Goal: Task Accomplishment & Management: Manage account settings

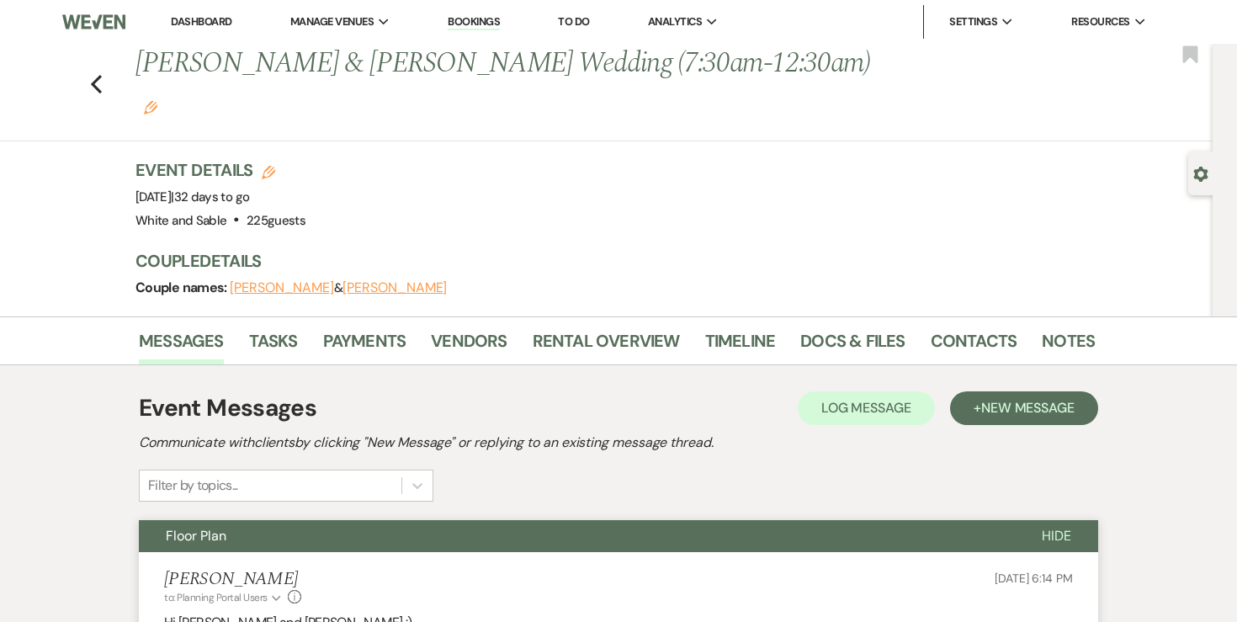
click at [200, 31] on li "Dashboard" at bounding box center [200, 22] width 77 height 34
click at [200, 24] on link "Dashboard" at bounding box center [201, 21] width 61 height 14
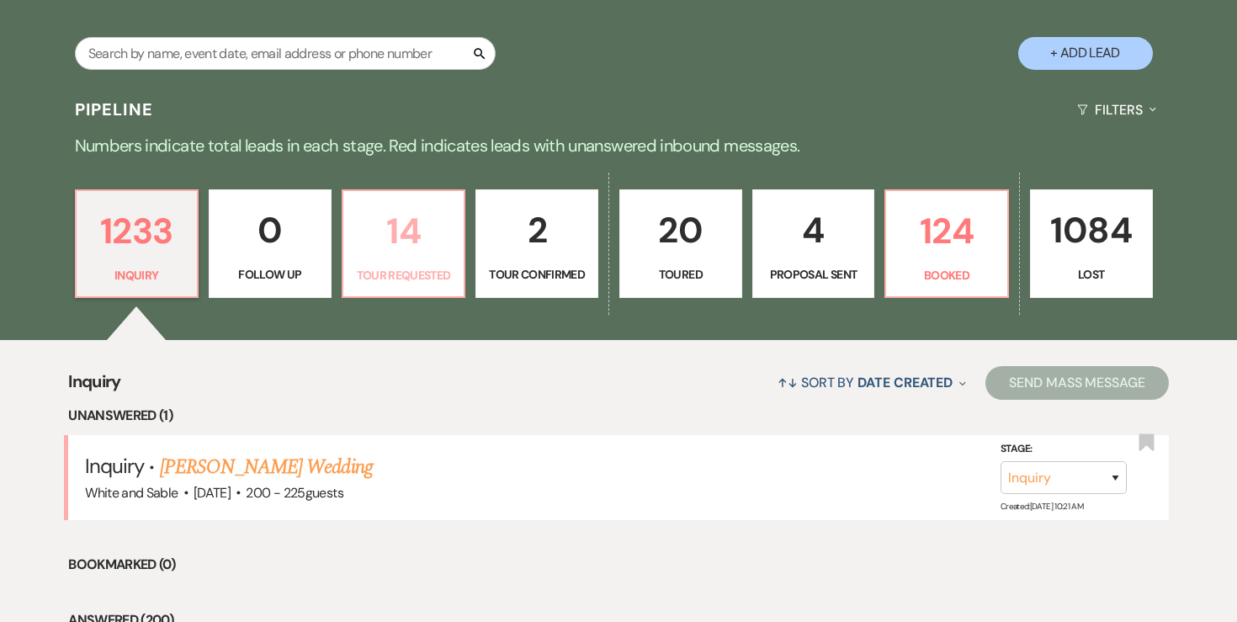
click at [398, 257] on p "14" at bounding box center [403, 231] width 101 height 56
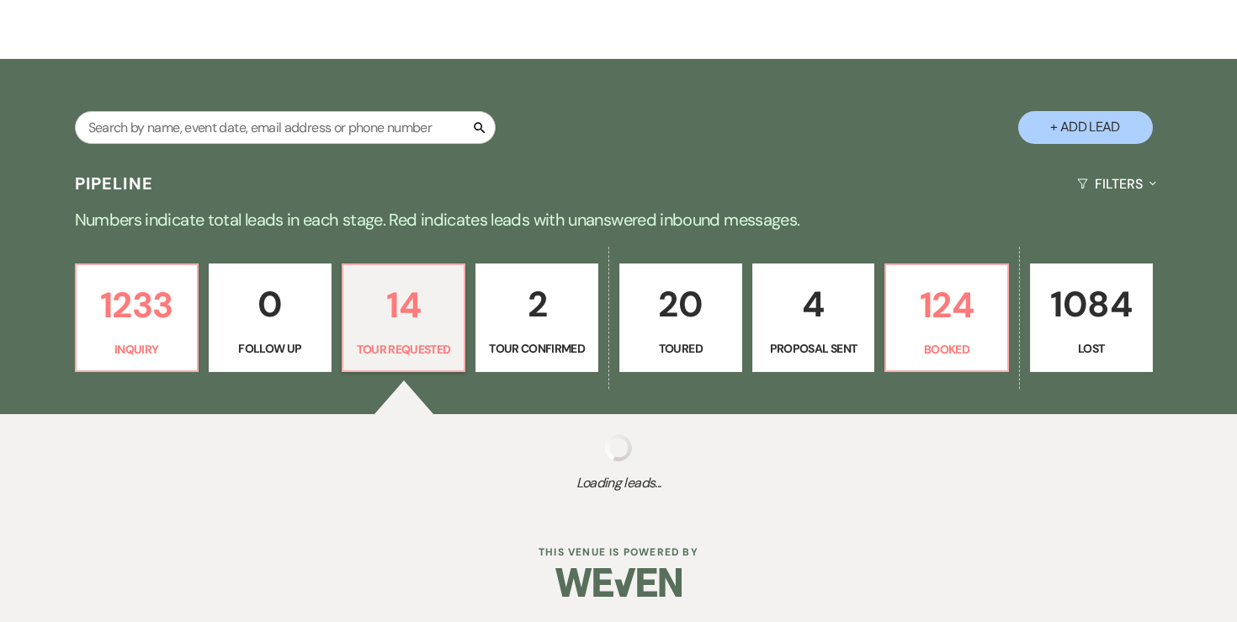
select select "2"
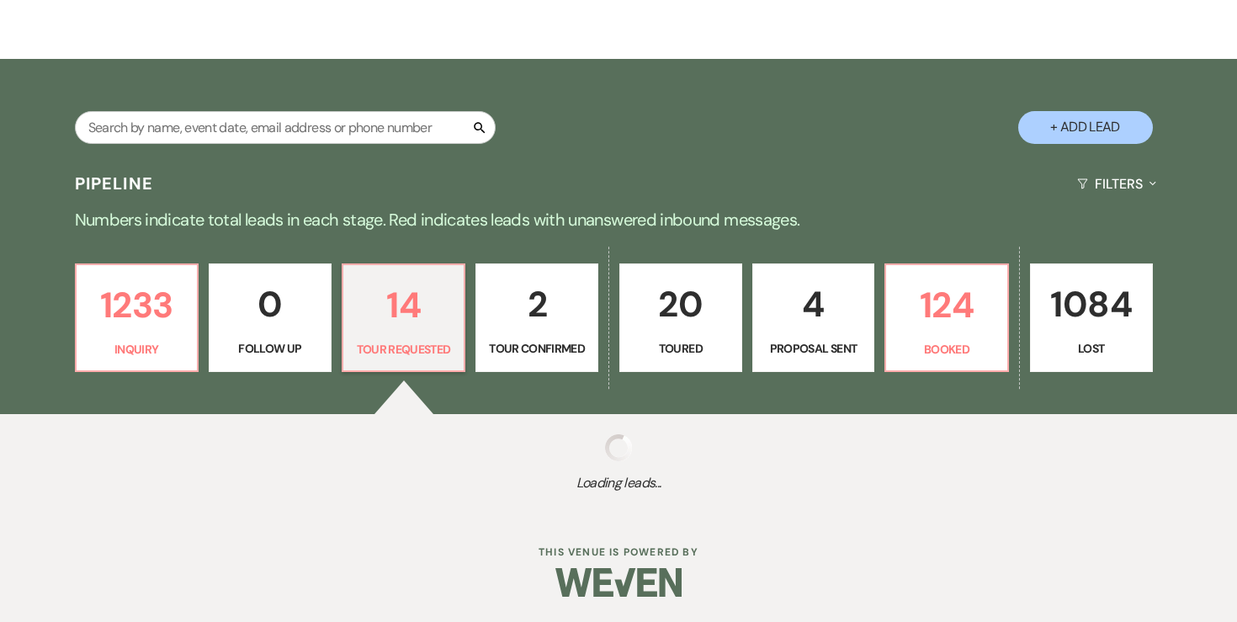
select select "2"
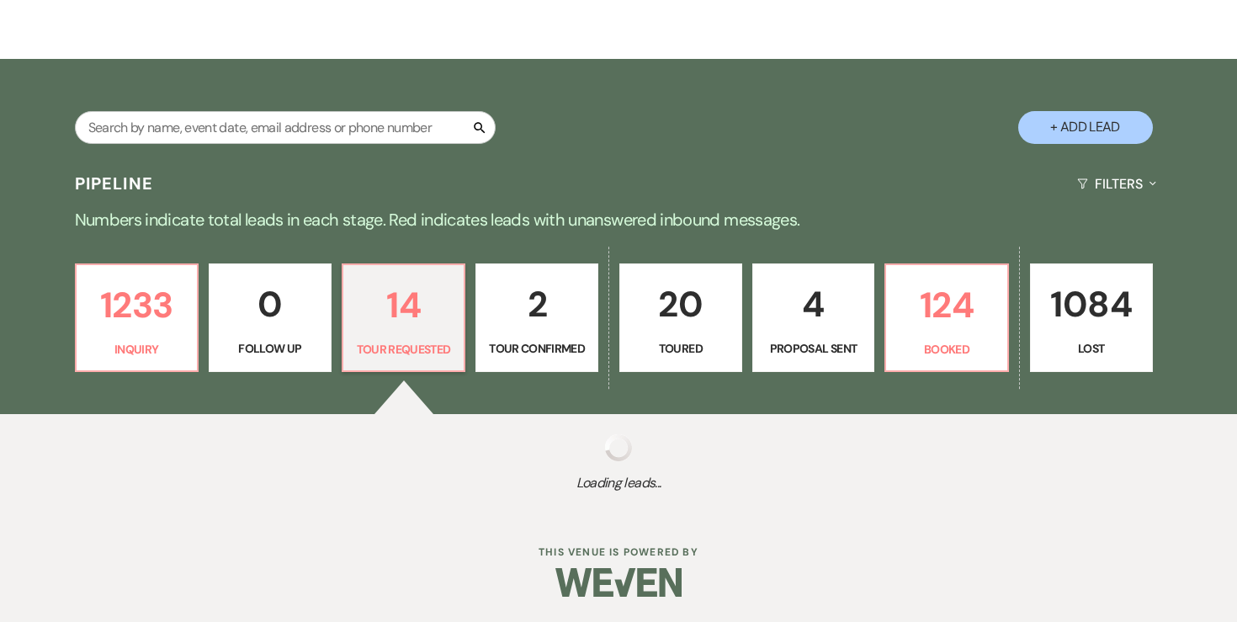
select select "2"
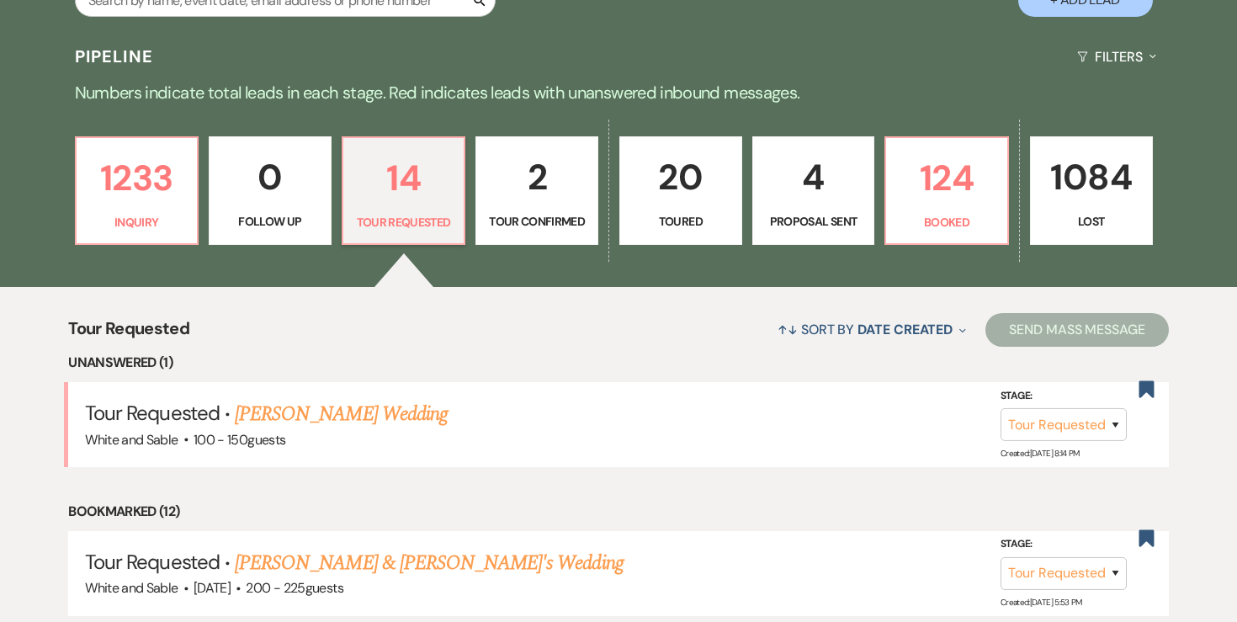
scroll to position [381, 0]
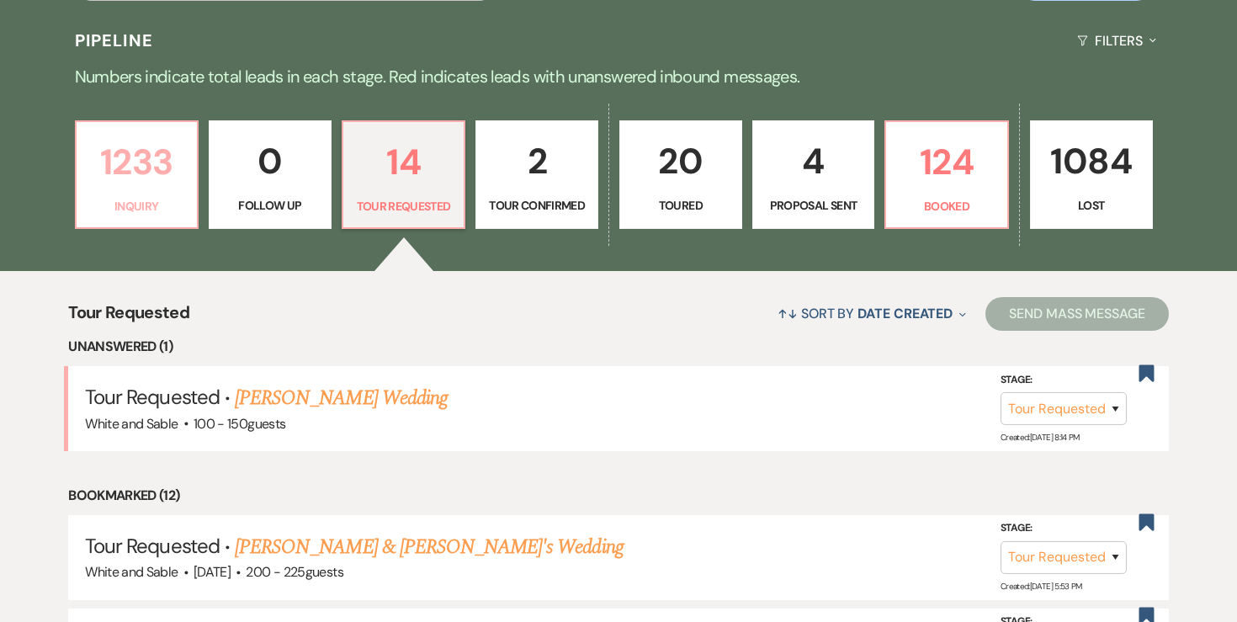
click at [162, 164] on p "1233" at bounding box center [137, 162] width 101 height 56
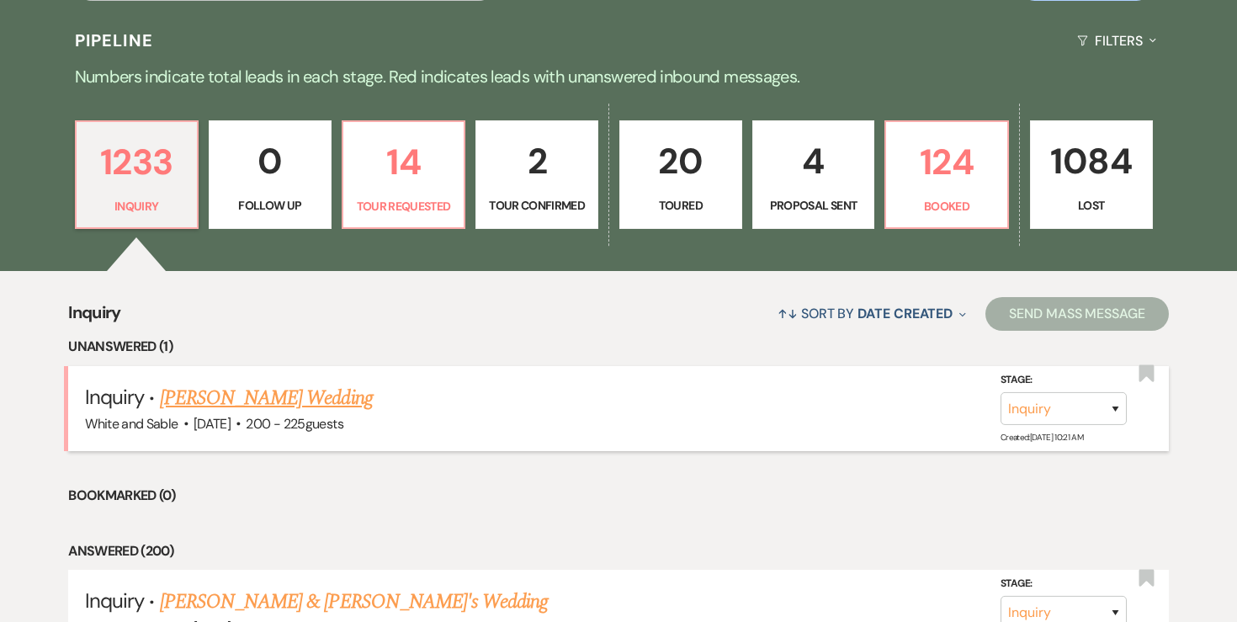
click at [324, 400] on link "[PERSON_NAME] Wedding" at bounding box center [266, 398] width 213 height 30
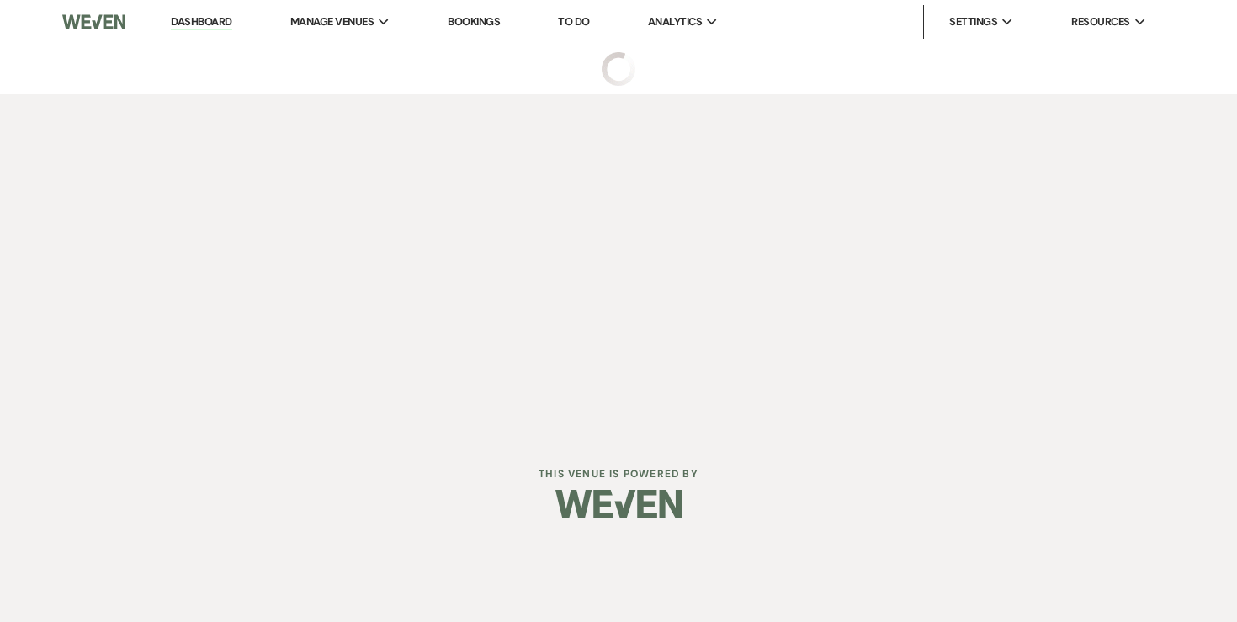
select select "5"
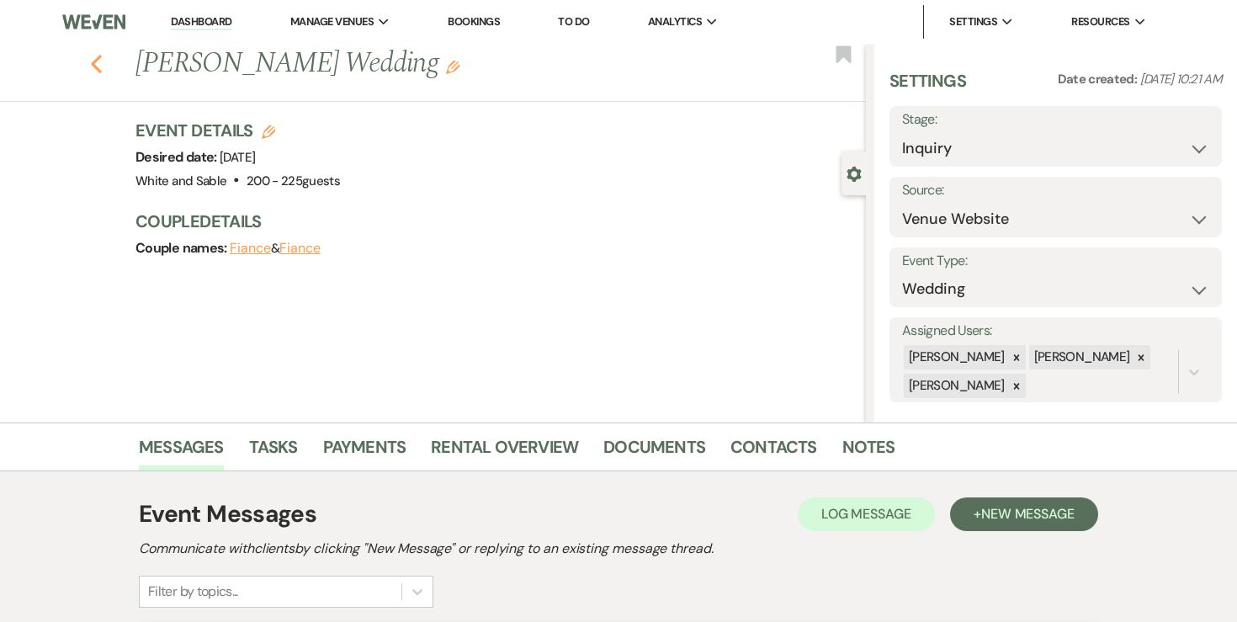
click at [98, 61] on icon "Previous" at bounding box center [96, 64] width 13 height 20
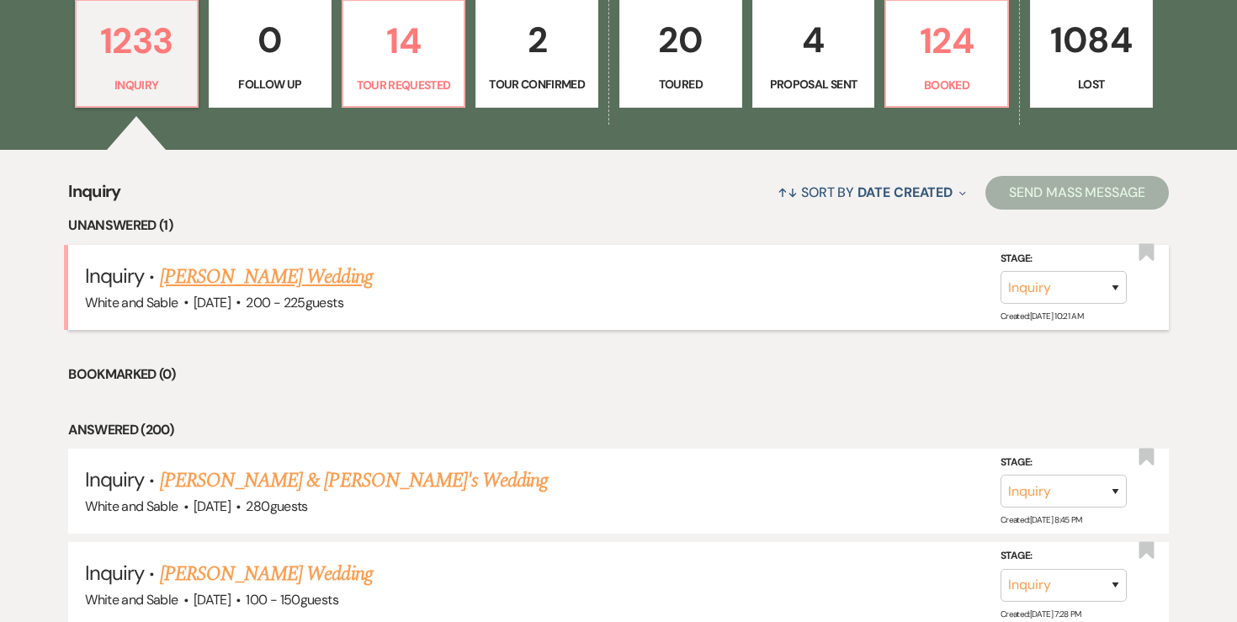
scroll to position [480, 0]
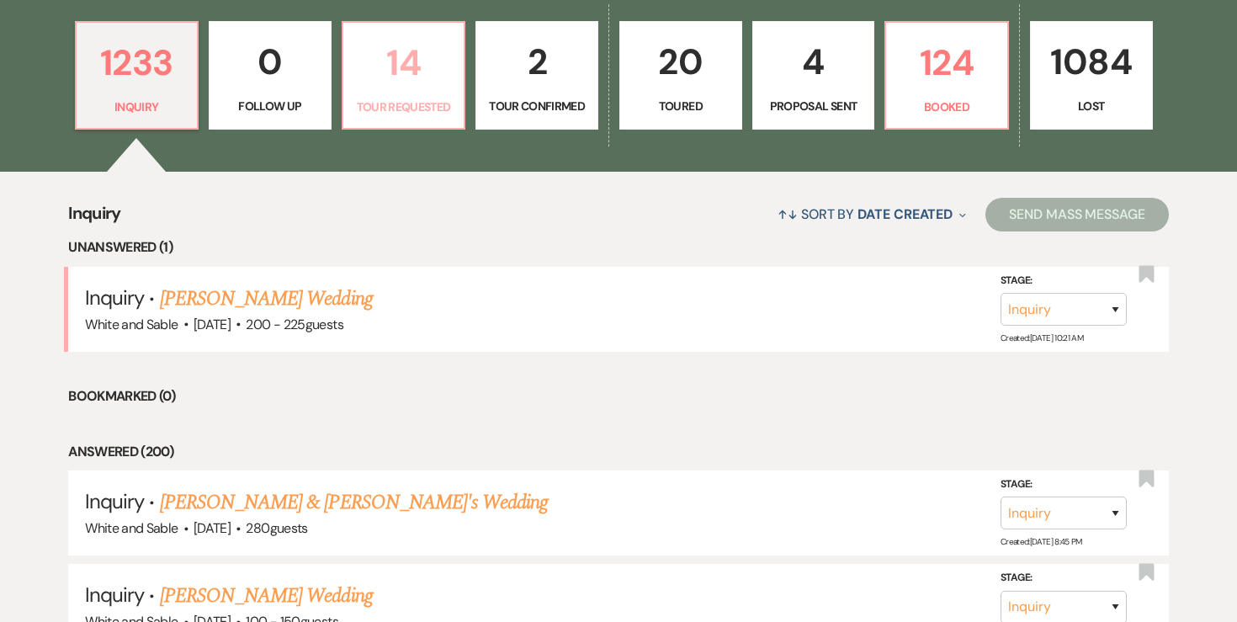
click at [401, 95] on link "14 Tour Requested" at bounding box center [404, 75] width 125 height 109
select select "2"
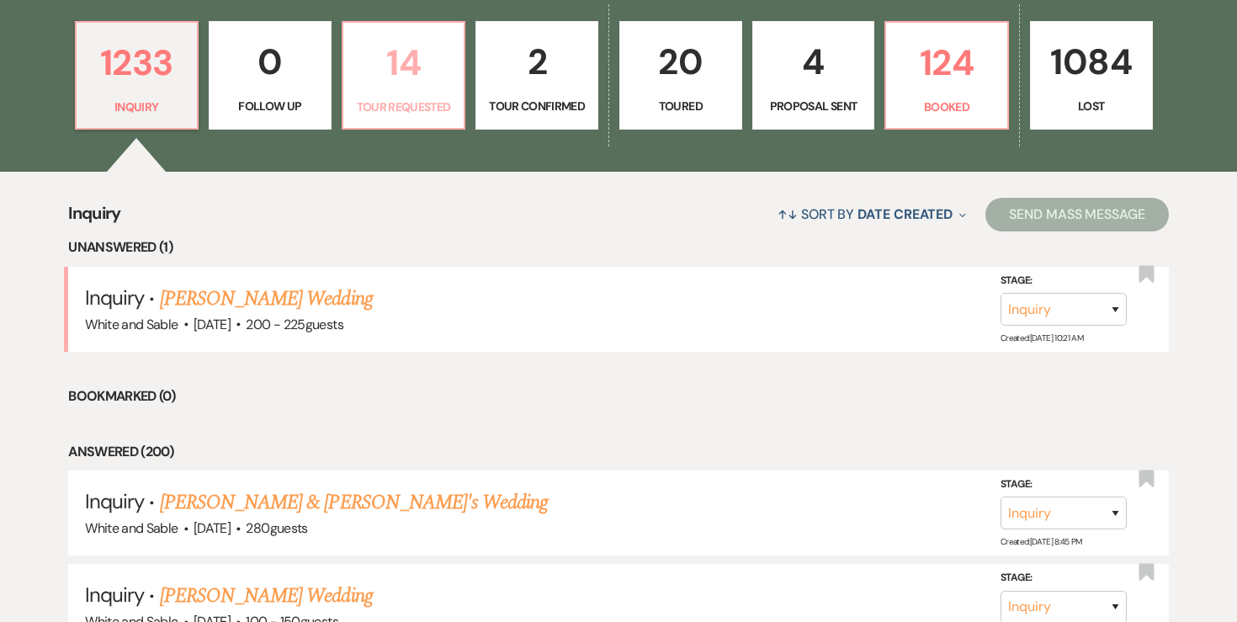
select select "2"
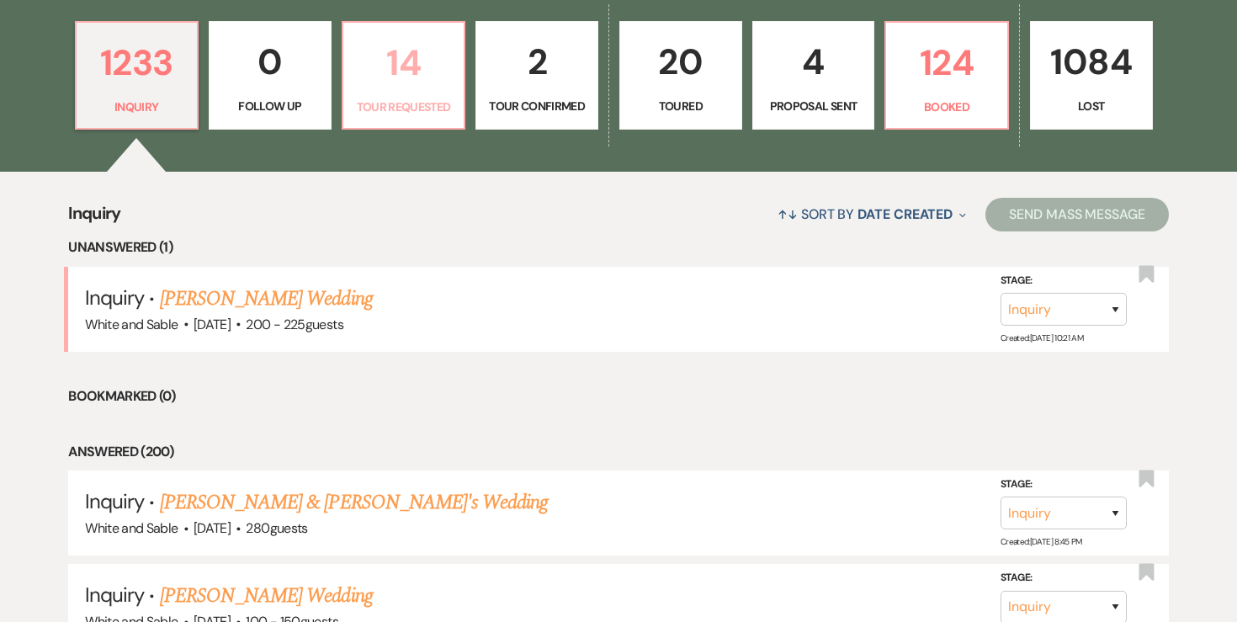
select select "2"
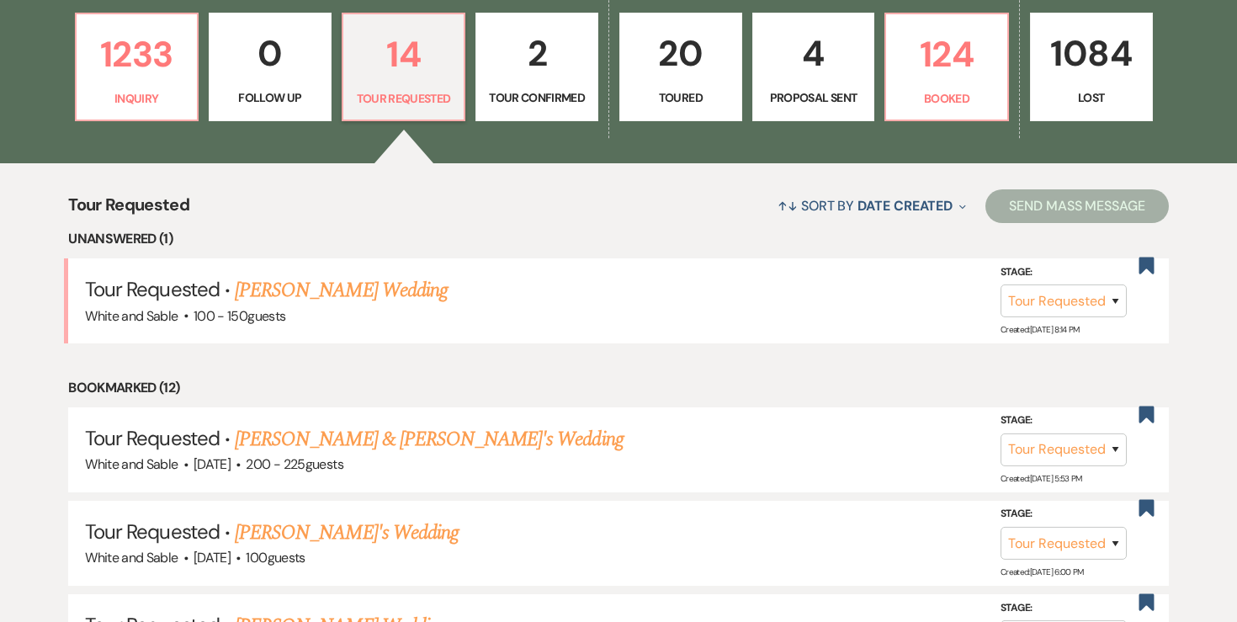
scroll to position [490, 0]
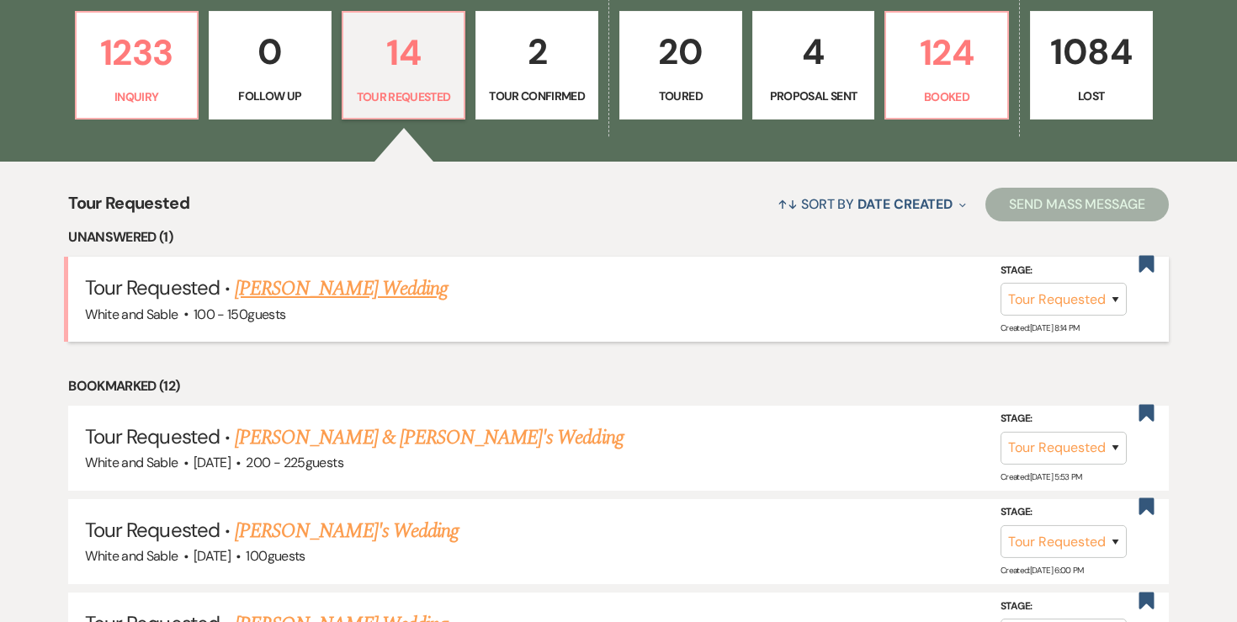
click at [398, 286] on link "[PERSON_NAME] Wedding" at bounding box center [341, 288] width 213 height 30
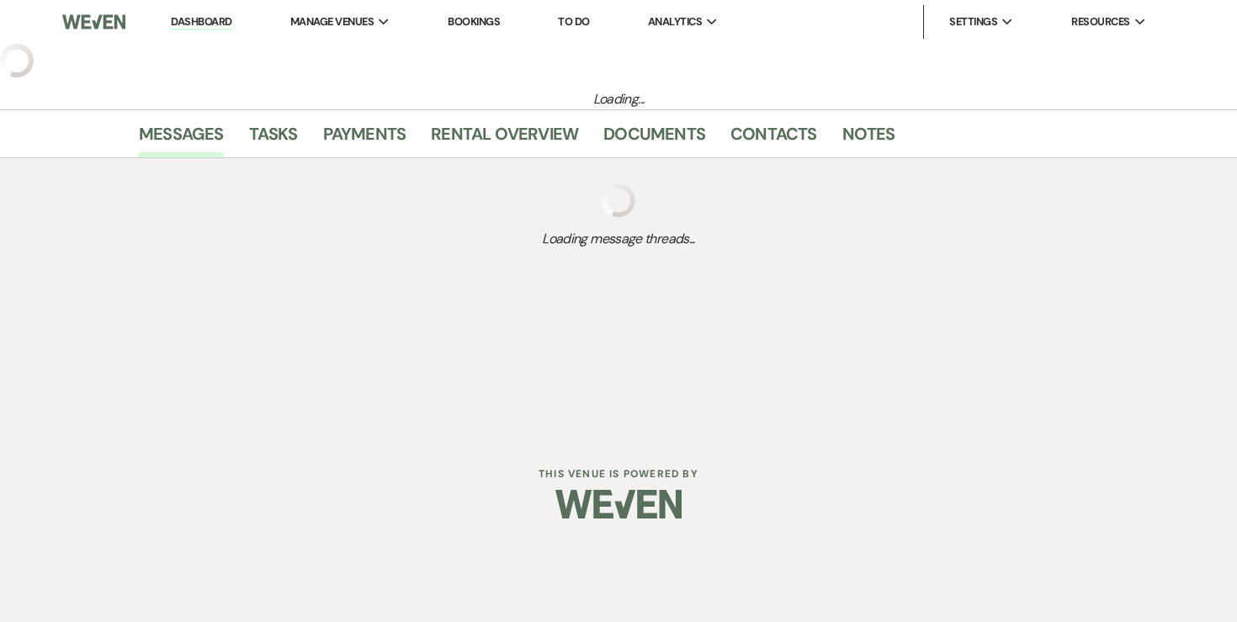
select select "2"
select select "5"
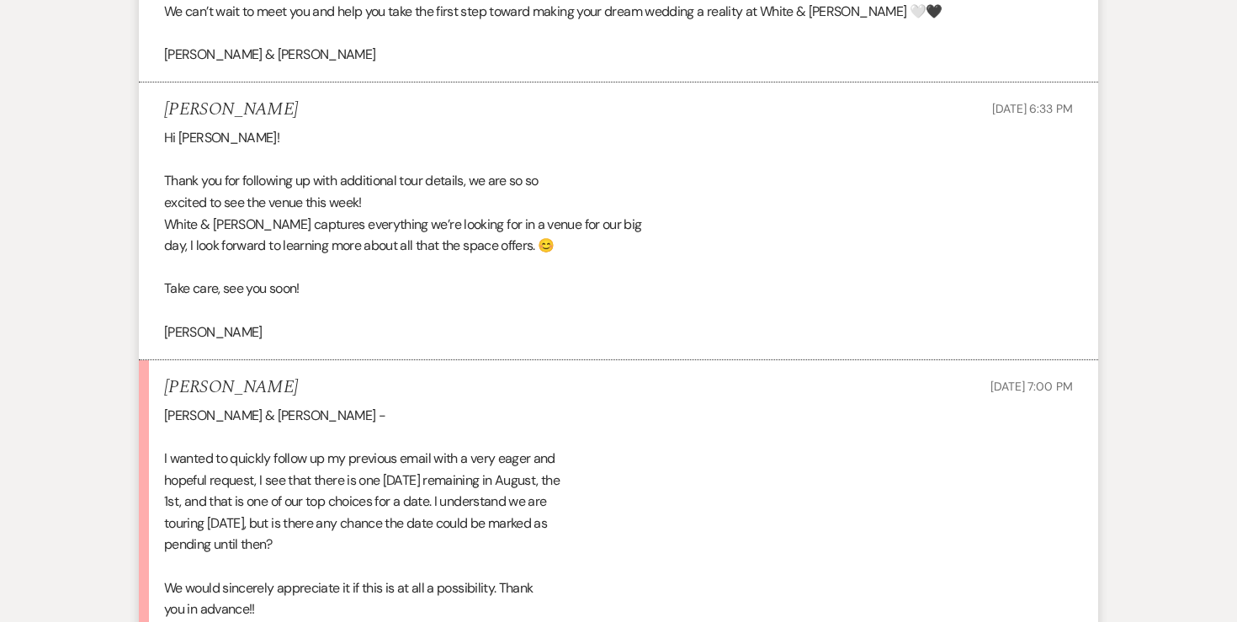
scroll to position [1104, 0]
click at [176, 114] on h5 "[PERSON_NAME]" at bounding box center [231, 110] width 134 height 21
copy h5 "[PERSON_NAME]"
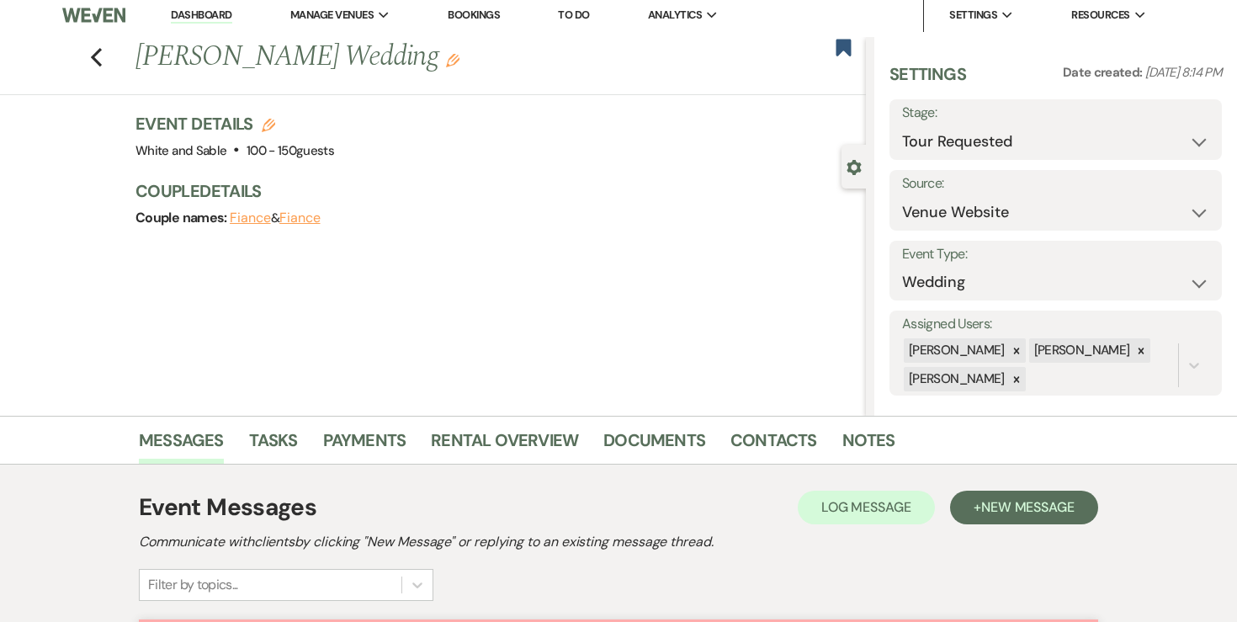
scroll to position [0, 0]
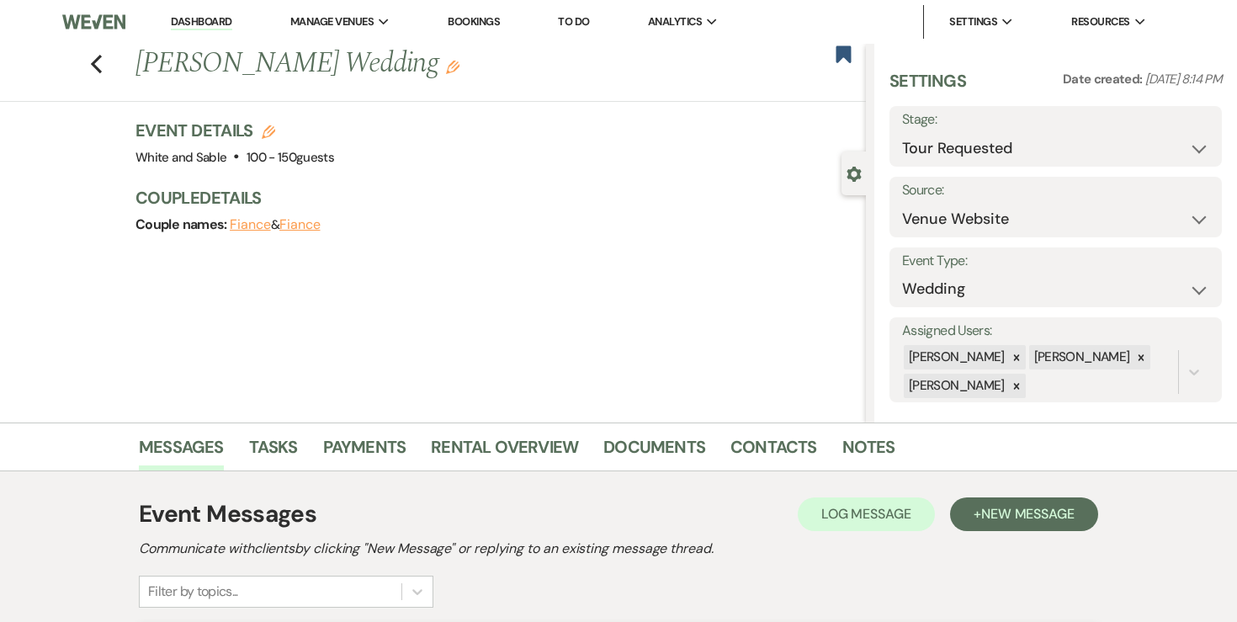
click at [206, 25] on link "Dashboard" at bounding box center [201, 22] width 61 height 16
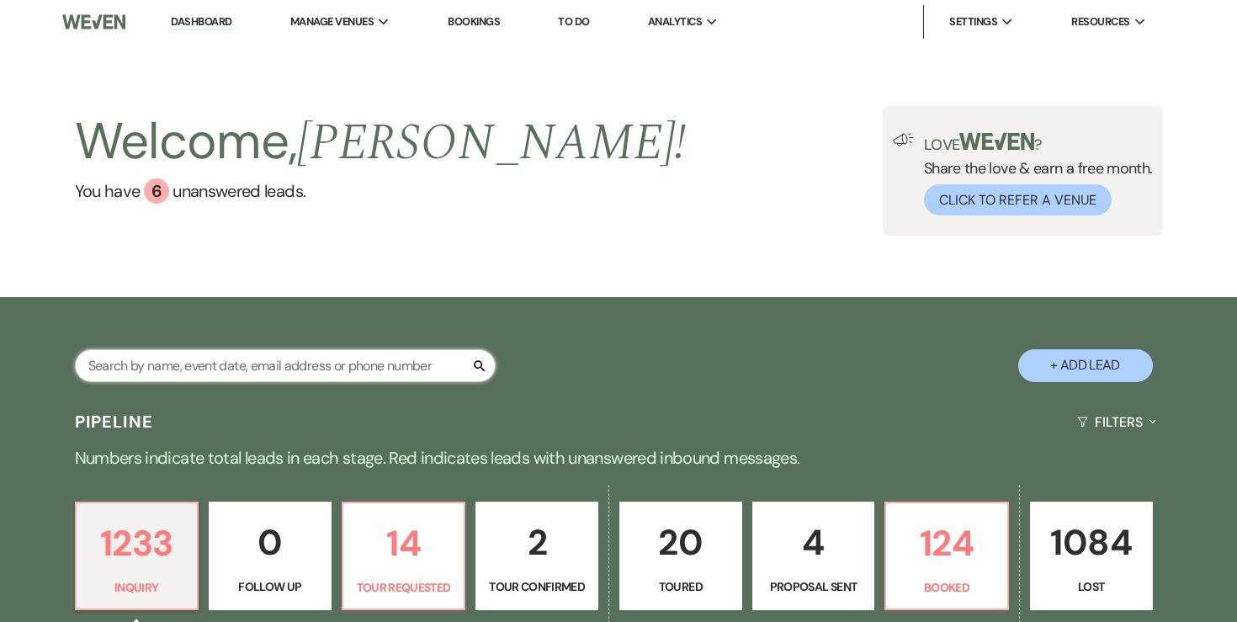
click at [228, 361] on input "text" at bounding box center [285, 365] width 421 height 33
type input "[PERSON_NAME]"
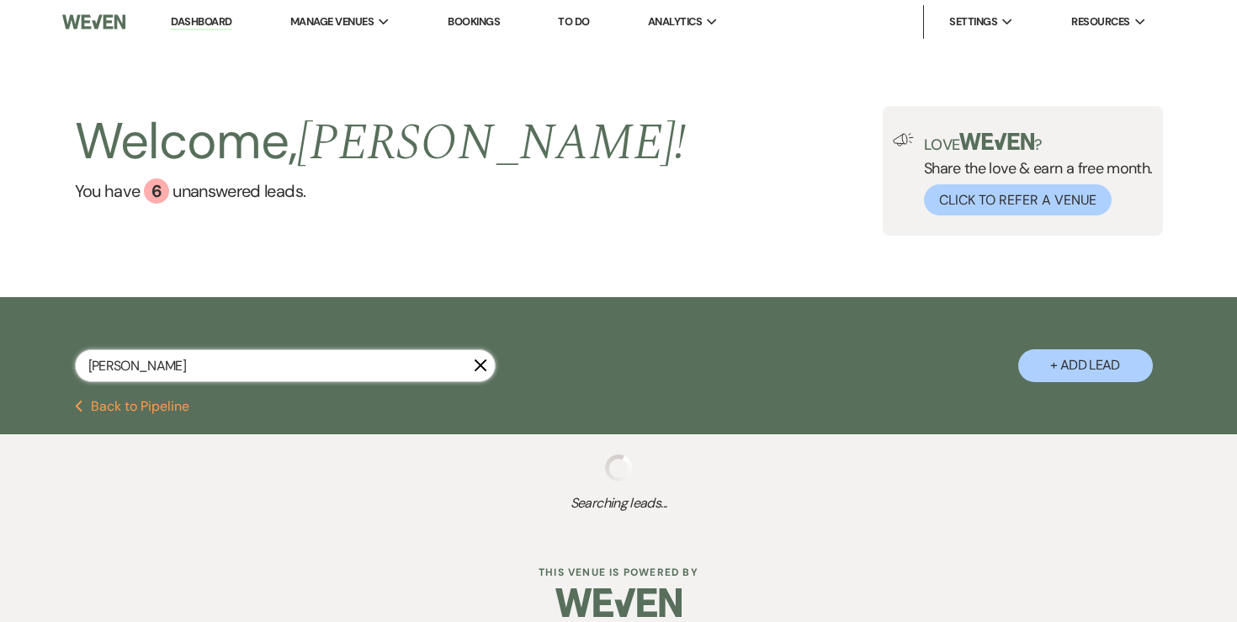
select select "8"
select select "1"
select select "8"
select select "5"
select select "8"
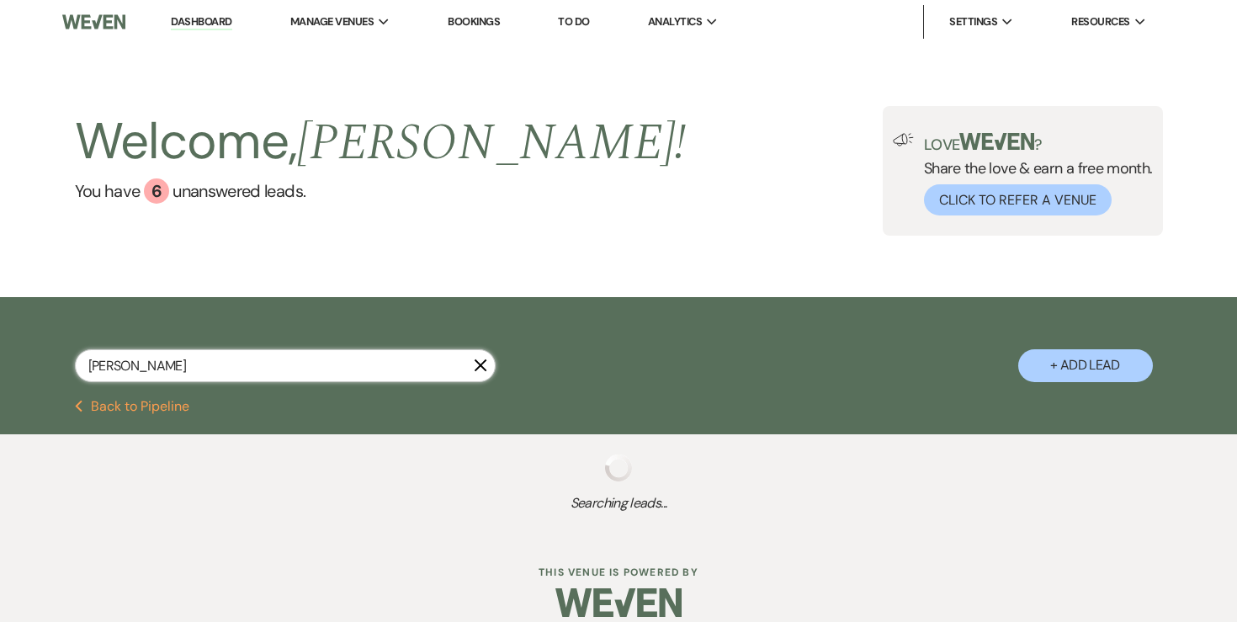
select select "5"
select select "8"
select select "2"
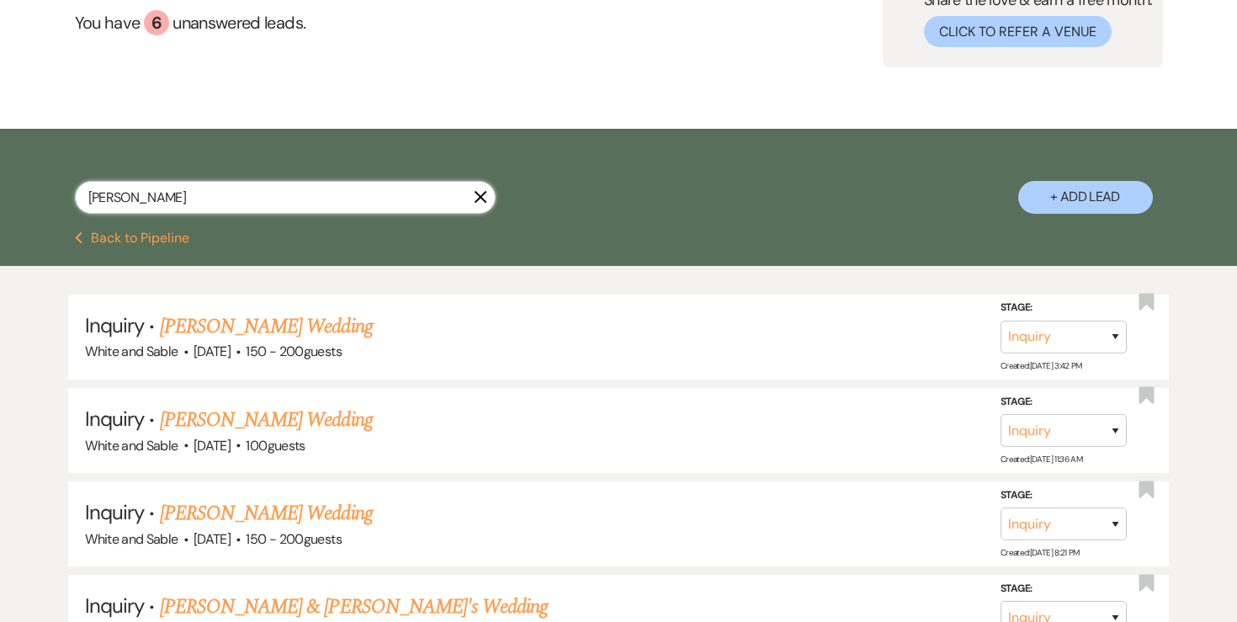
scroll to position [170, 0]
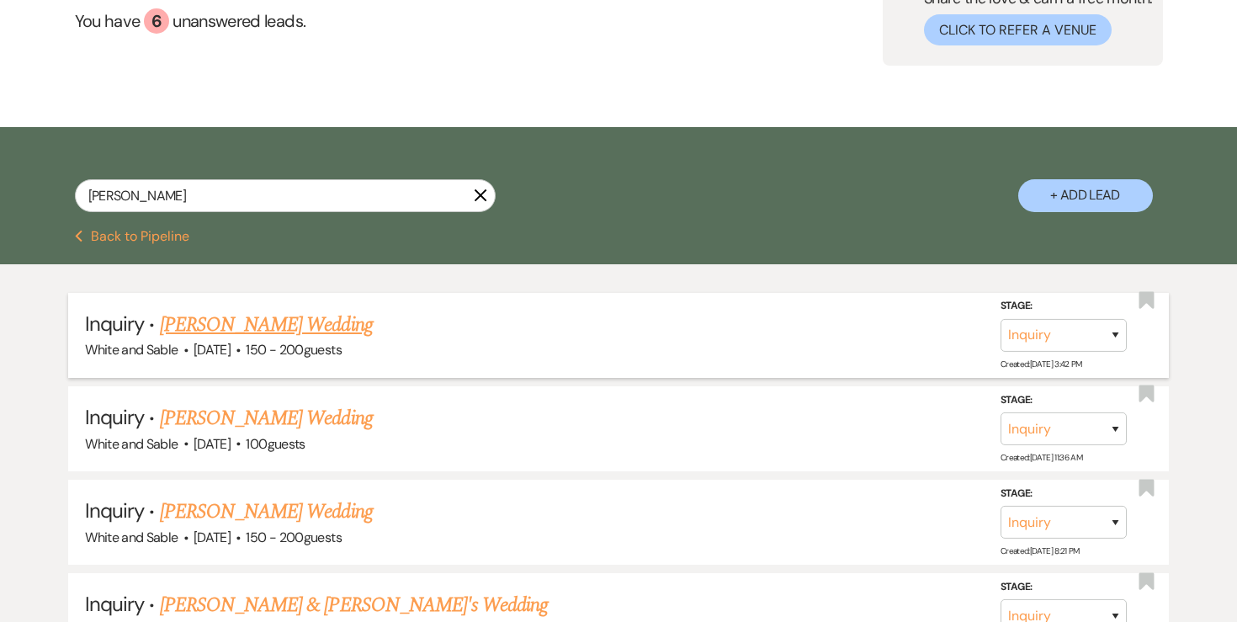
click at [285, 328] on link "[PERSON_NAME] Wedding" at bounding box center [266, 325] width 213 height 30
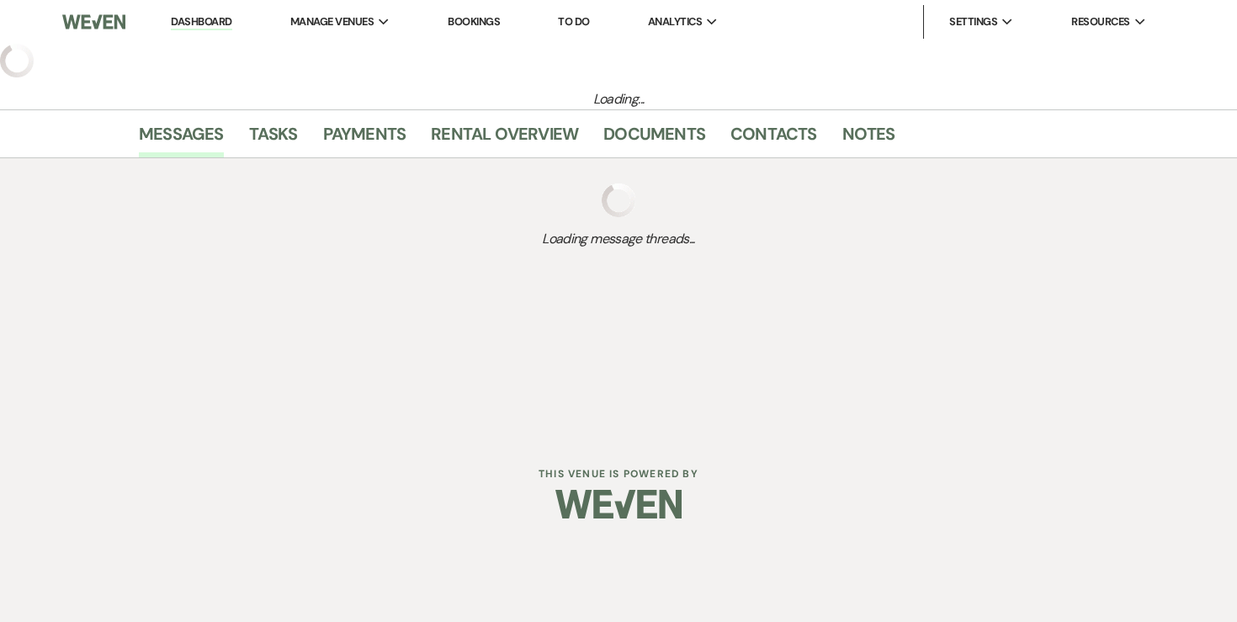
select select "5"
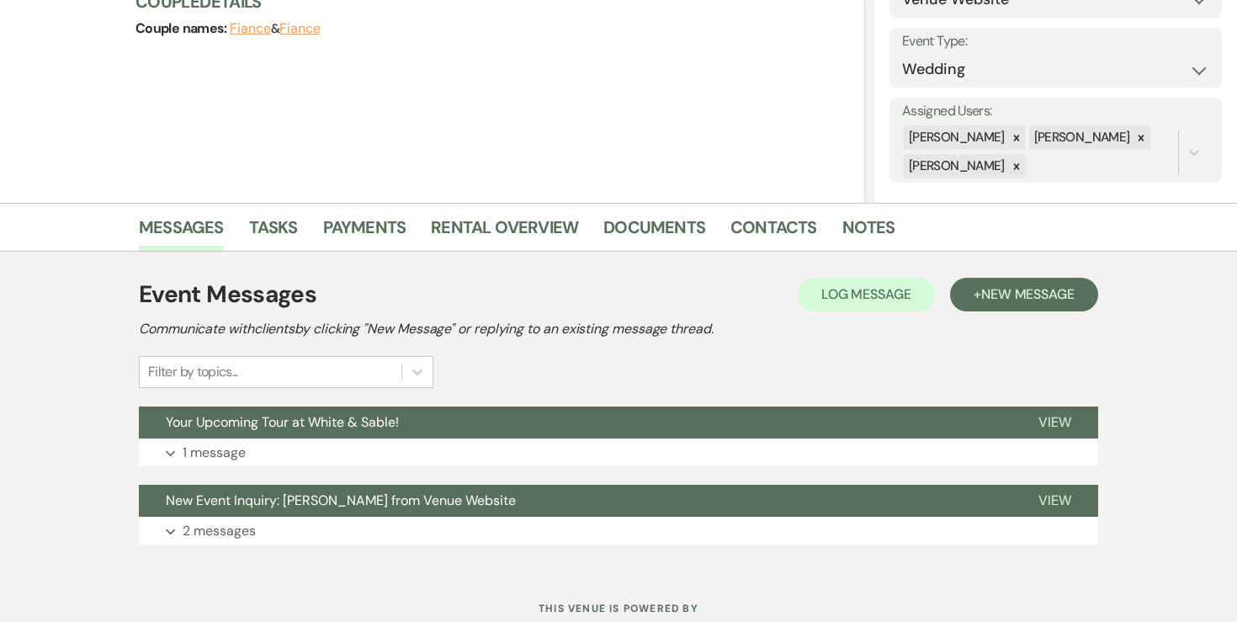
scroll to position [222, 0]
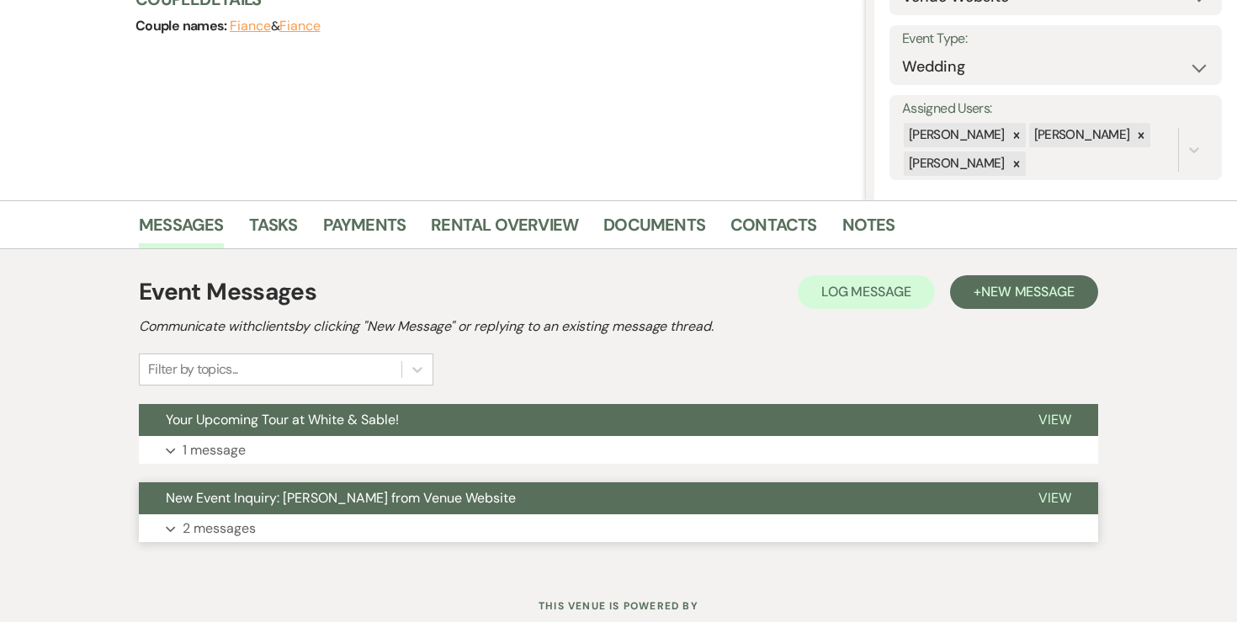
click at [230, 522] on p "2 messages" at bounding box center [219, 528] width 73 height 22
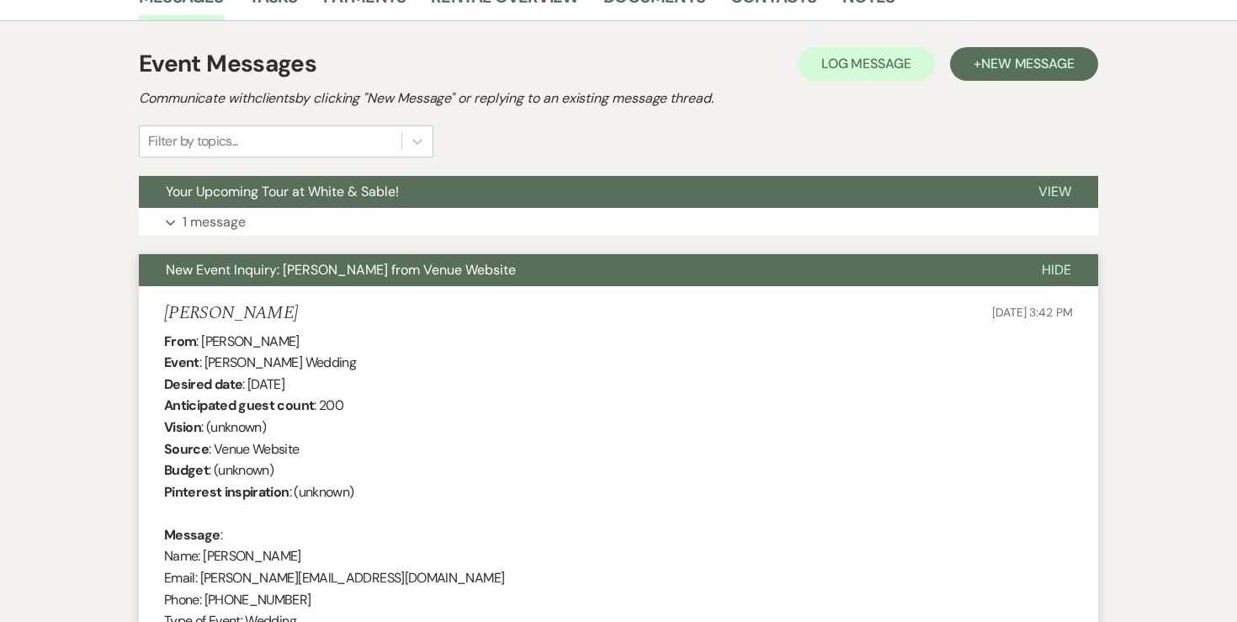
scroll to position [428, 0]
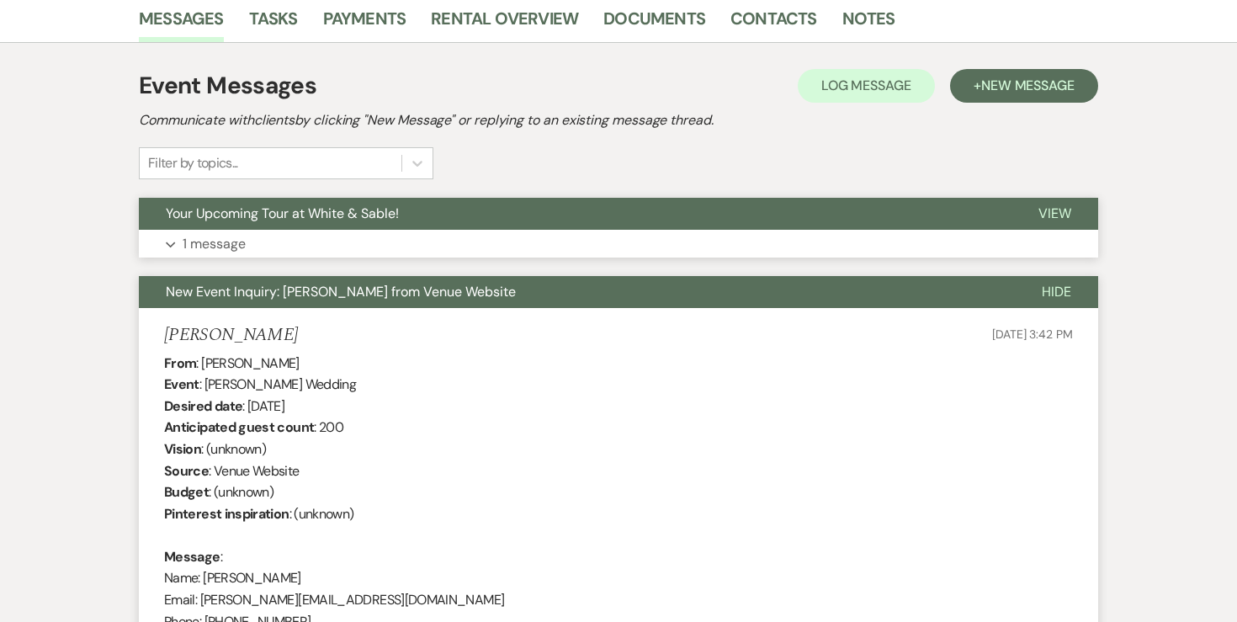
click at [204, 230] on button "Expand 1 message" at bounding box center [618, 244] width 959 height 29
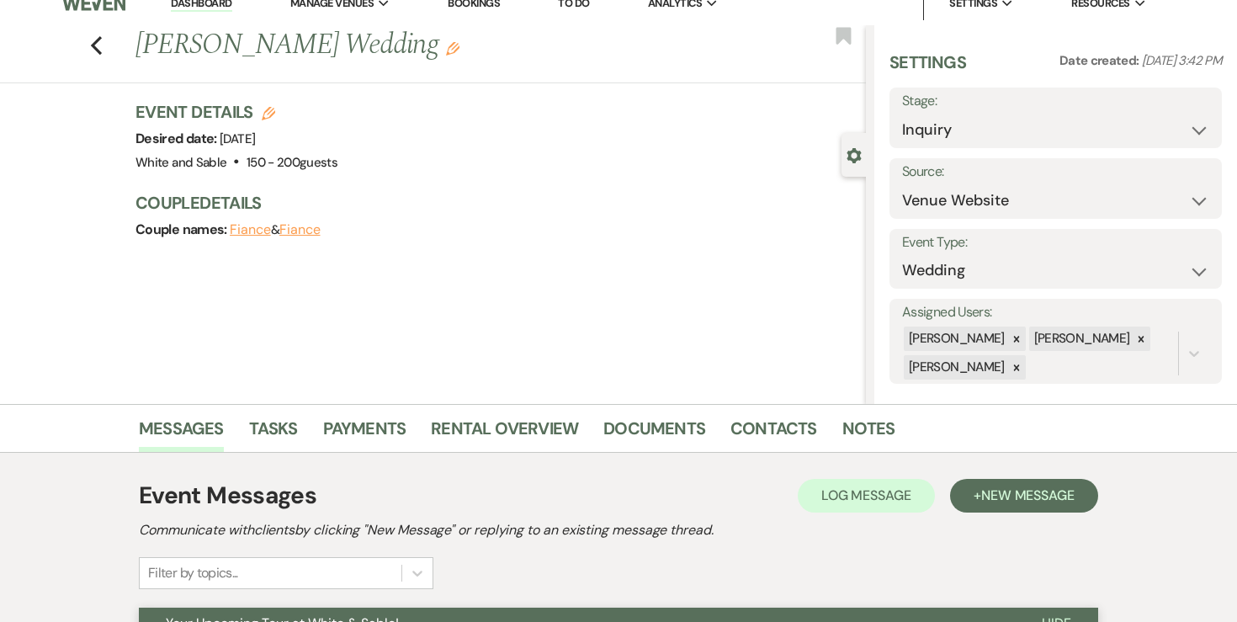
scroll to position [0, 0]
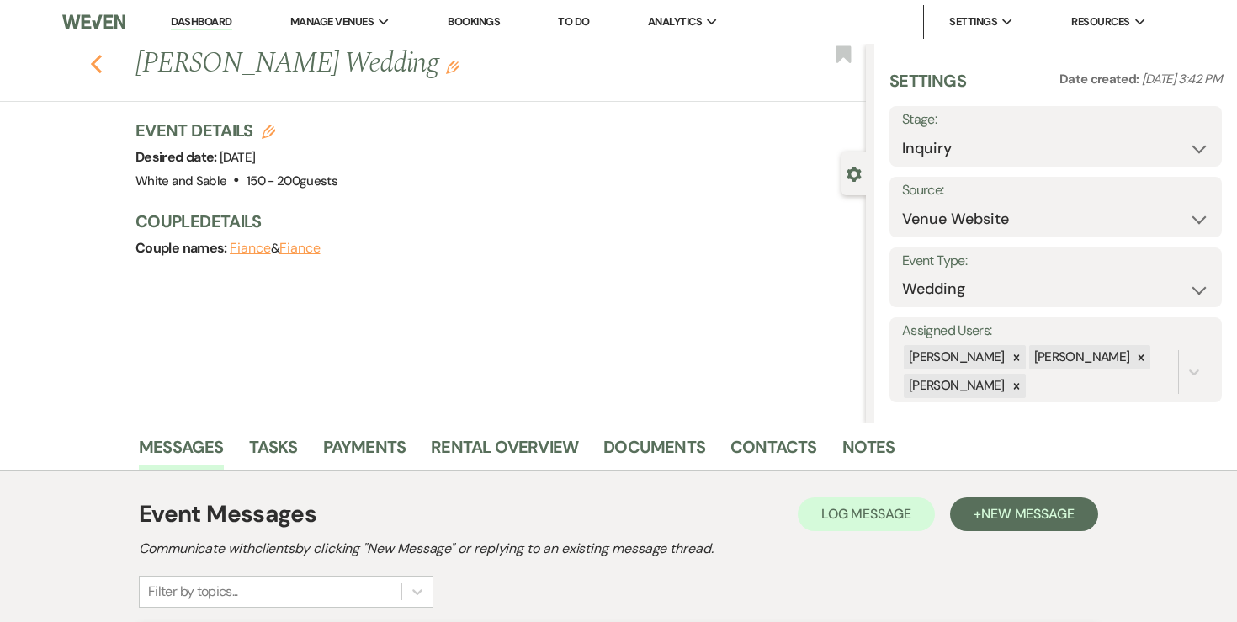
click at [93, 72] on icon "Previous" at bounding box center [96, 64] width 13 height 20
select select "8"
select select "1"
select select "8"
select select "5"
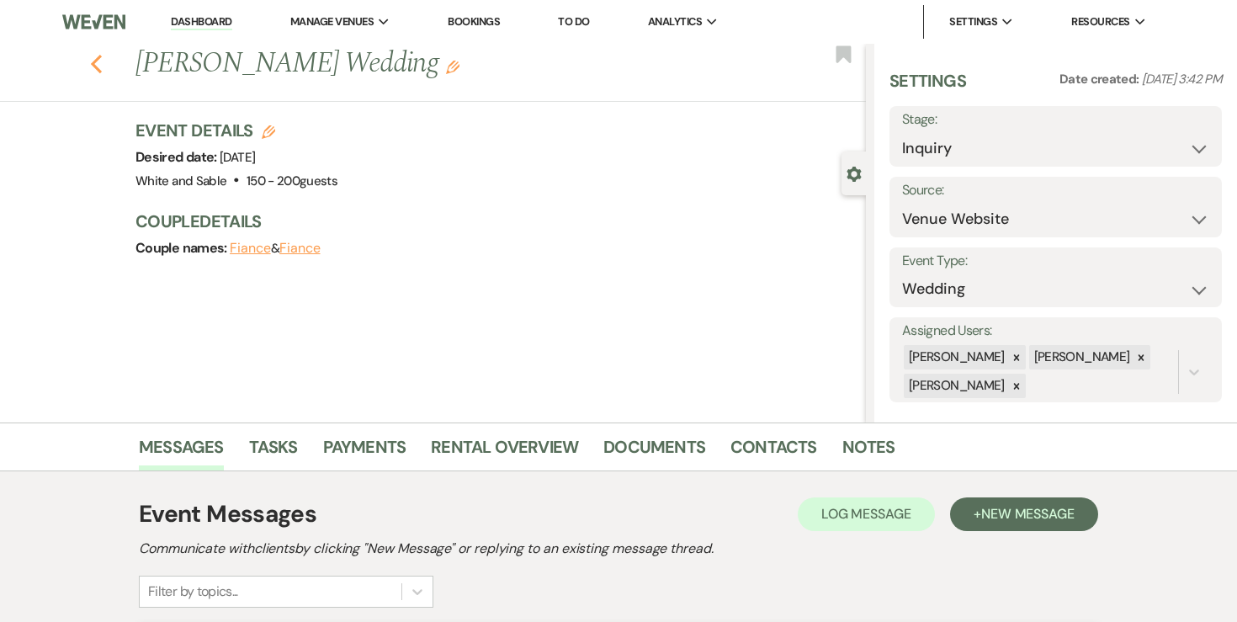
select select "8"
select select "5"
select select "8"
select select "2"
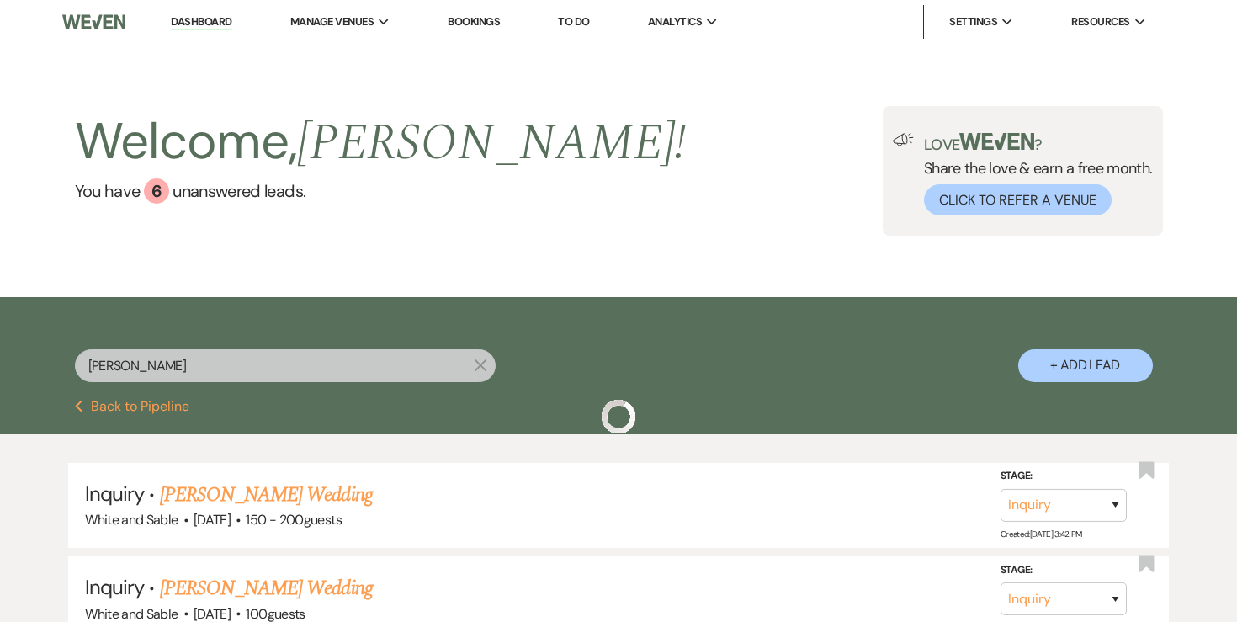
scroll to position [170, 0]
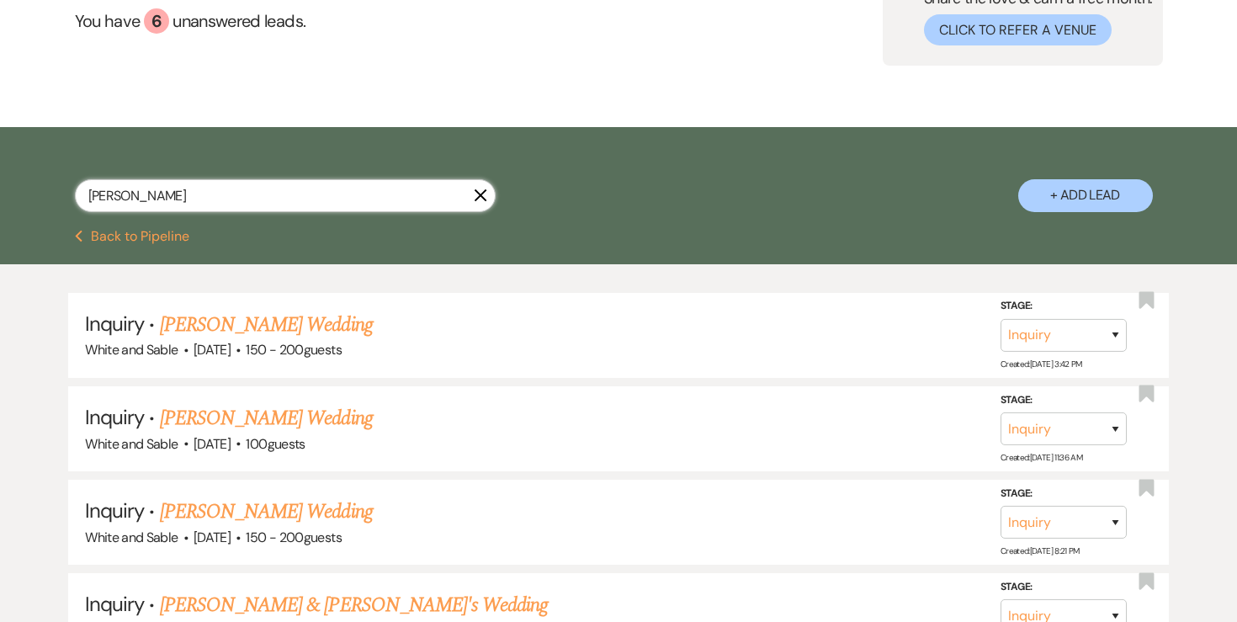
click at [240, 199] on input "[PERSON_NAME]" at bounding box center [285, 195] width 421 height 33
type input "[PERSON_NAME]"
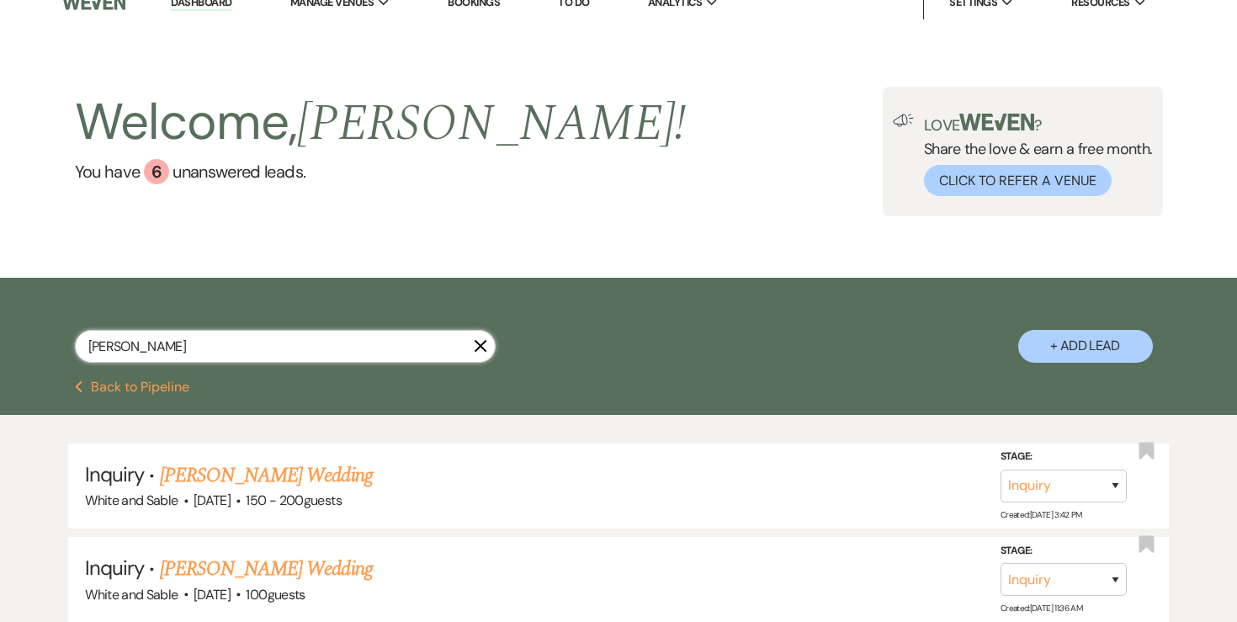
select select "2"
select select "8"
select select "1"
select select "8"
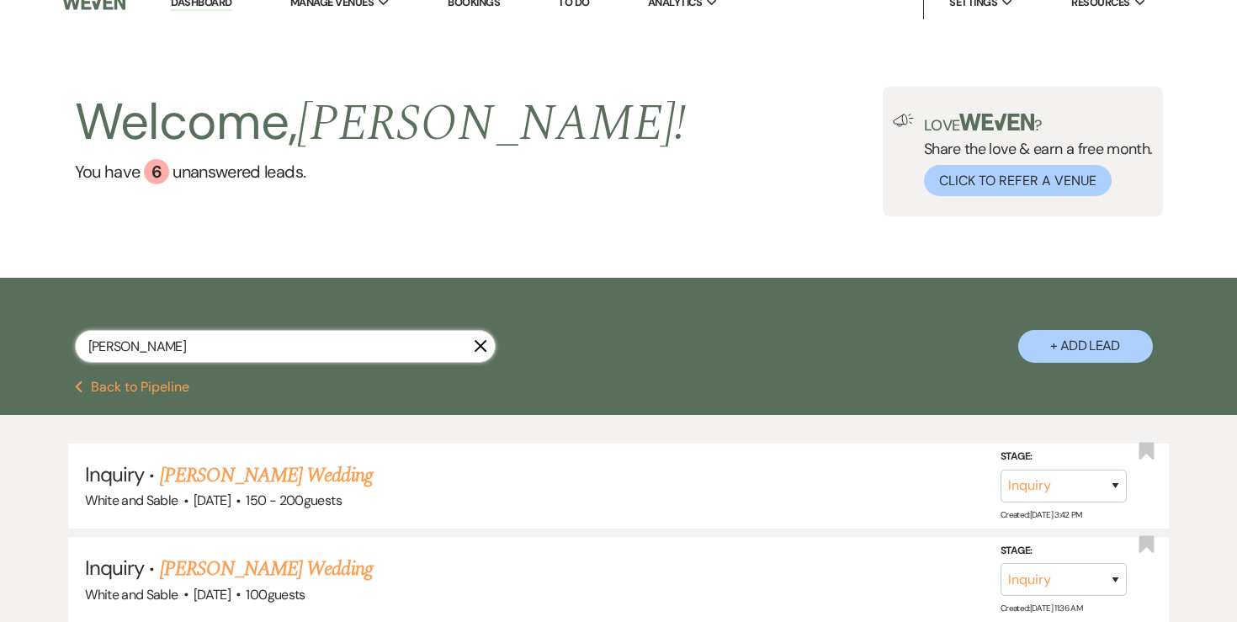
select select "6"
select select "8"
select select "6"
select select "8"
select select "7"
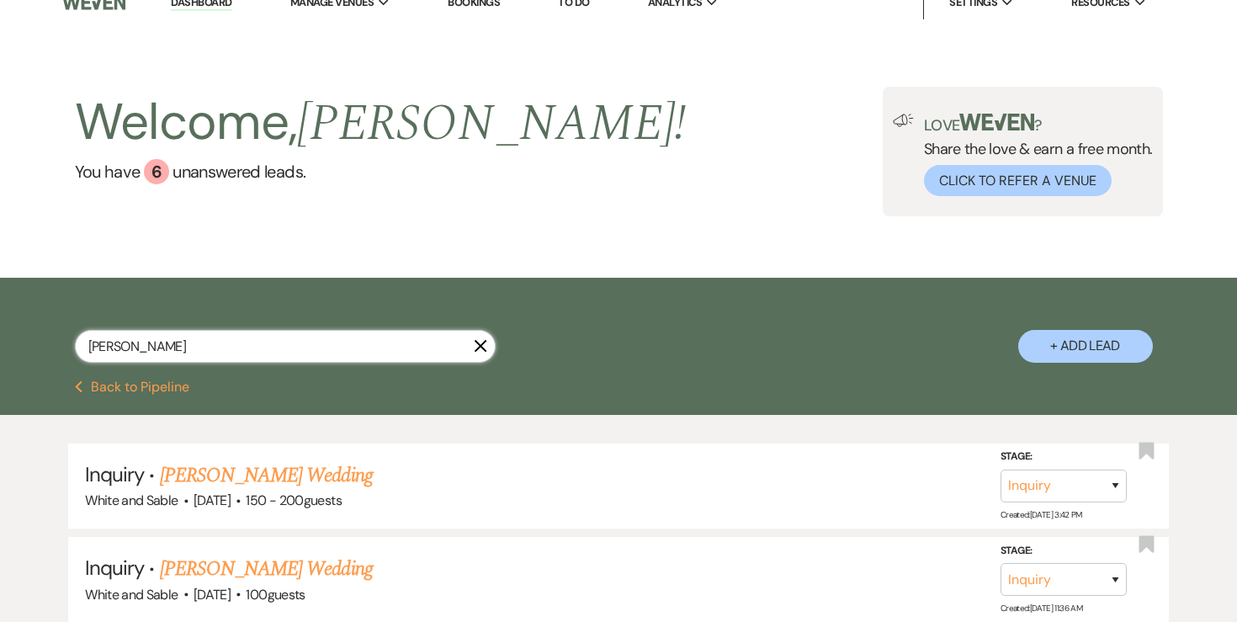
select select "8"
select select "6"
select select "8"
select select "2"
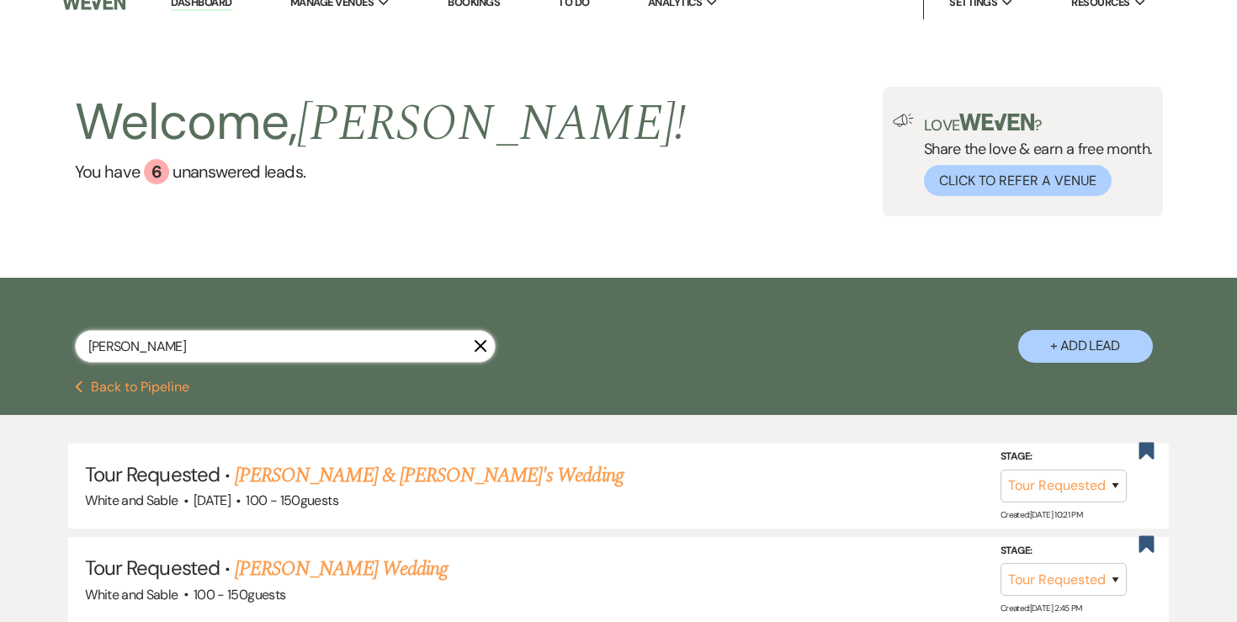
scroll to position [170, 0]
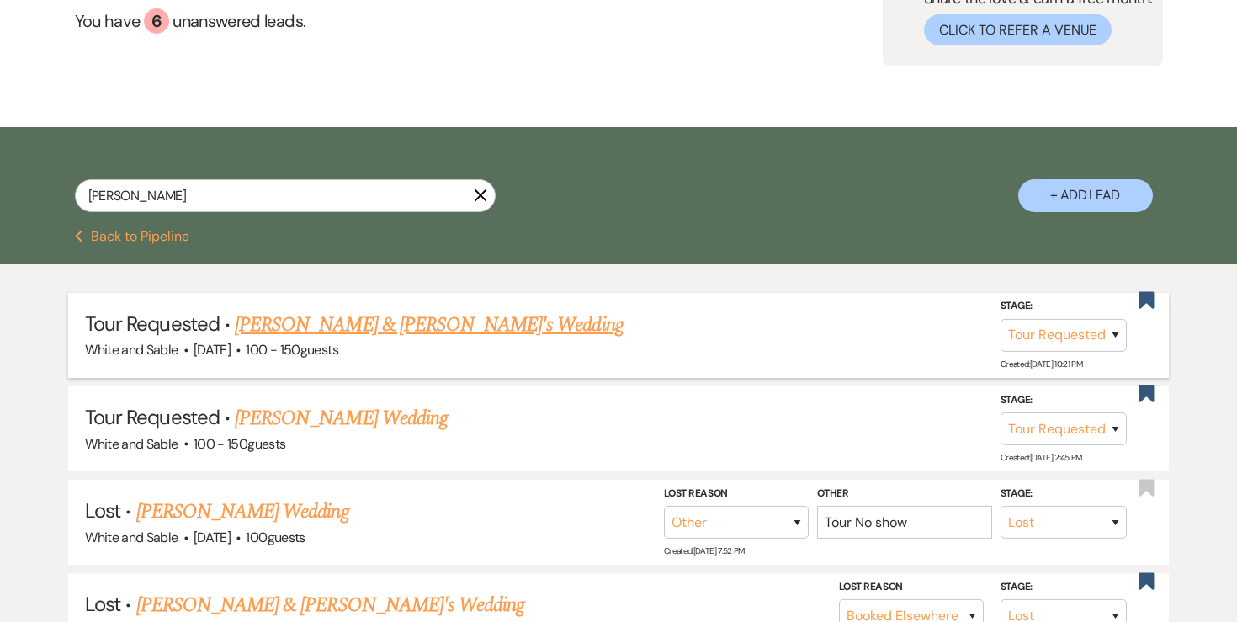
click at [299, 317] on link "[PERSON_NAME] & [PERSON_NAME]'s Wedding" at bounding box center [429, 325] width 389 height 30
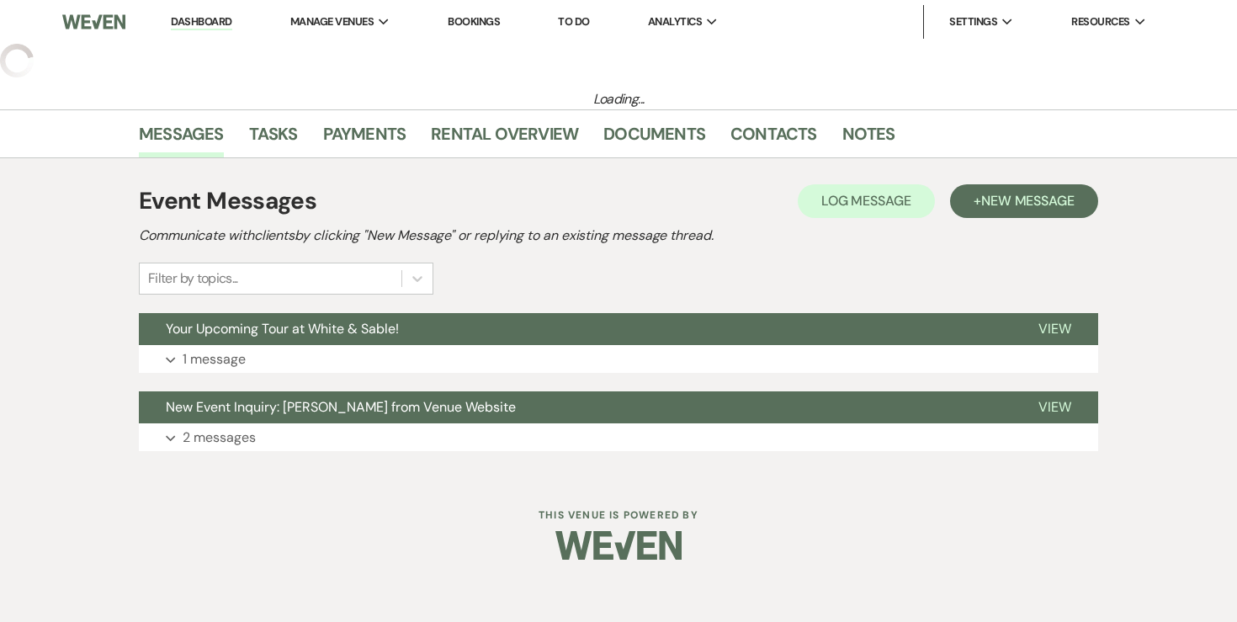
select select "2"
select select "12"
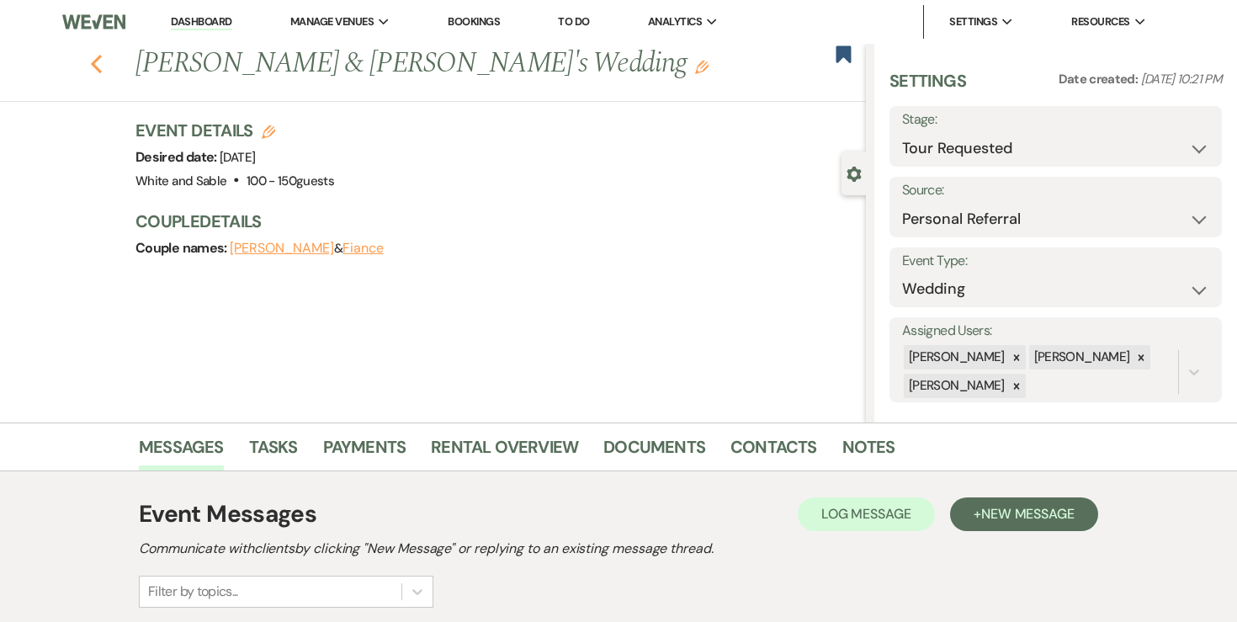
click at [90, 67] on icon "Previous" at bounding box center [96, 64] width 13 height 20
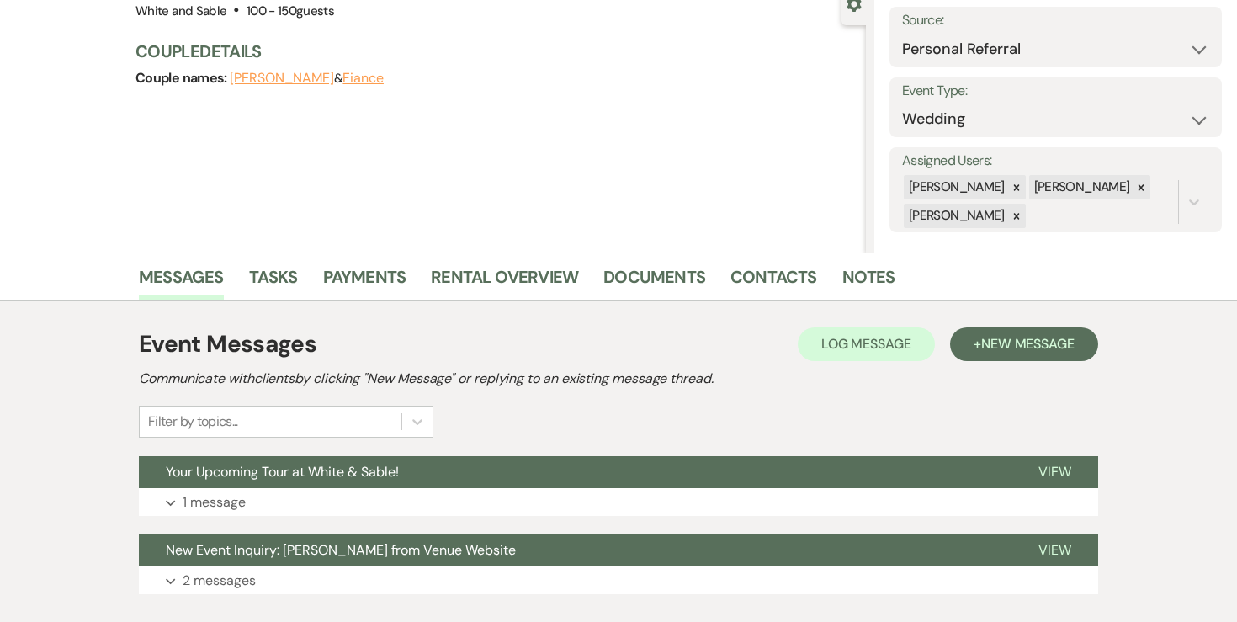
select select "2"
select select "8"
select select "1"
select select "8"
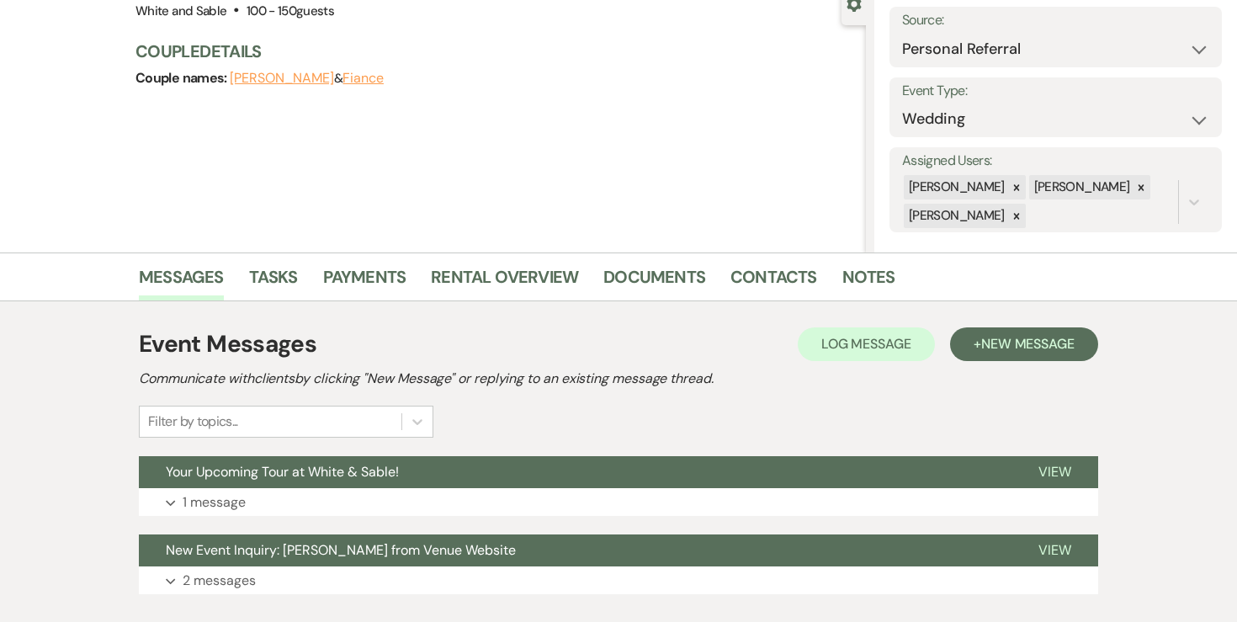
select select "6"
select select "8"
select select "6"
select select "8"
select select "7"
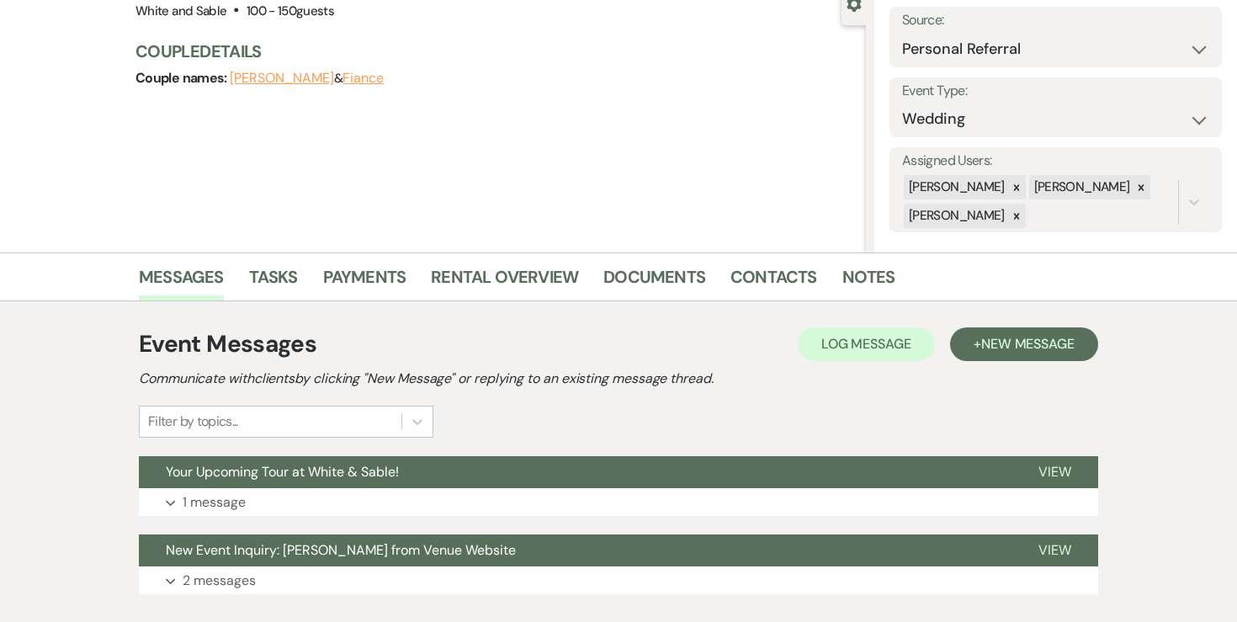
select select "8"
select select "6"
select select "8"
select select "2"
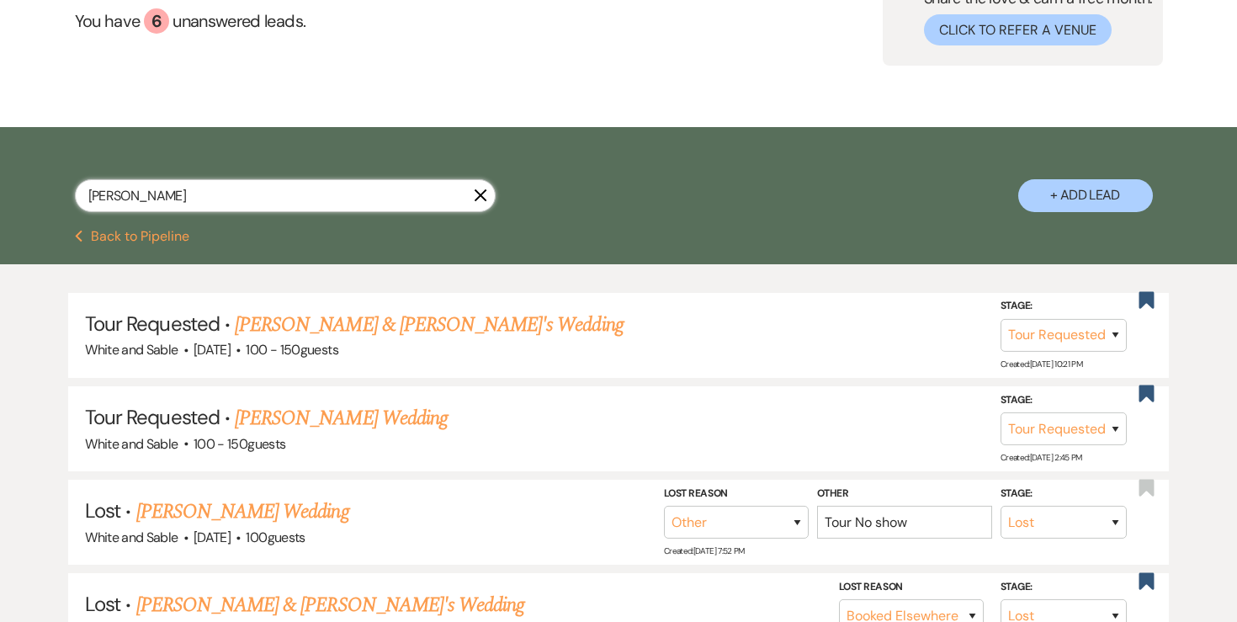
click at [236, 193] on input "[PERSON_NAME]" at bounding box center [285, 195] width 421 height 33
type input "d"
type input "[PERSON_NAME]"
select select "2"
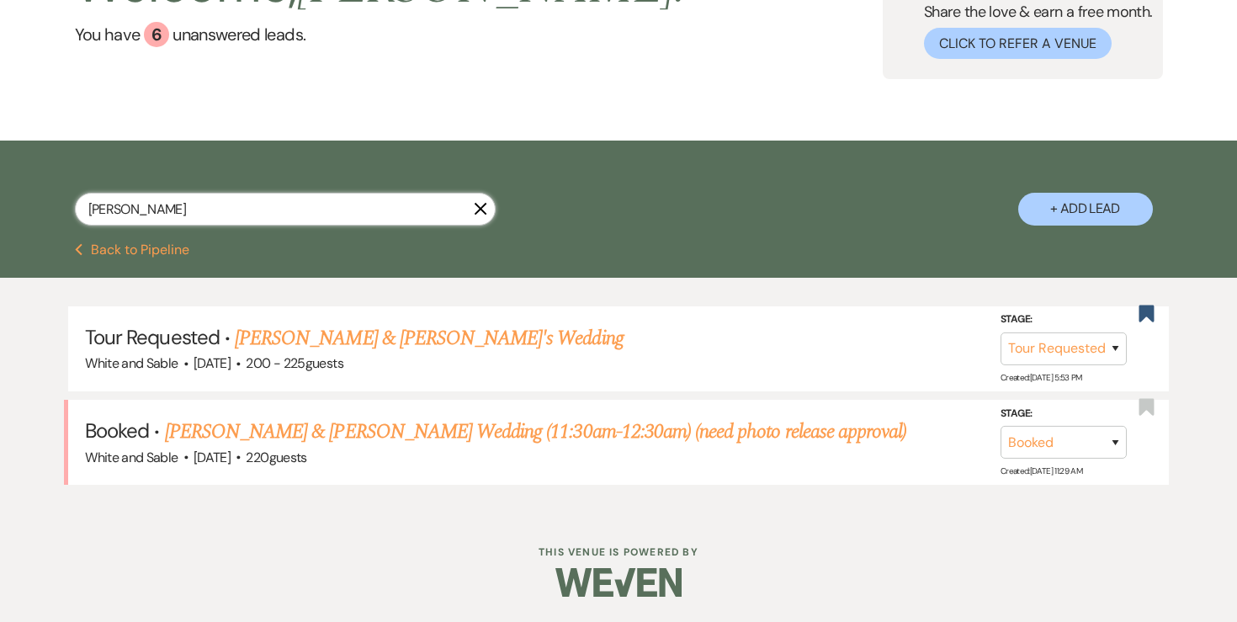
scroll to position [155, 0]
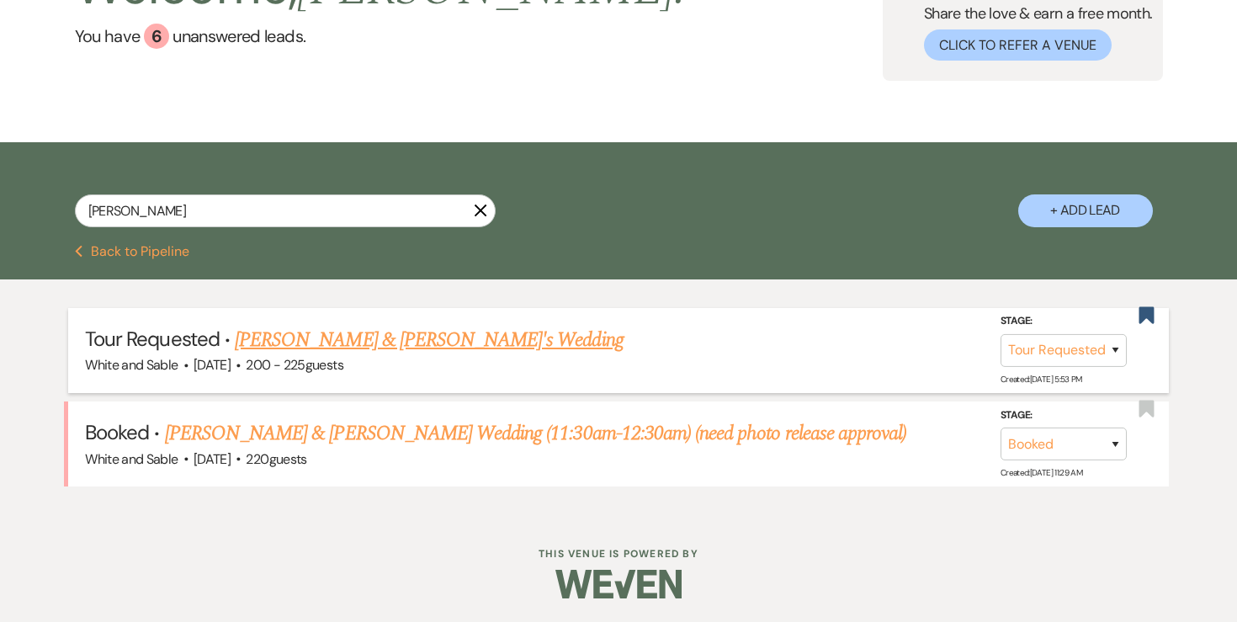
click at [241, 366] on span "·" at bounding box center [238, 366] width 5 height 0
click at [274, 334] on link "[PERSON_NAME] & [PERSON_NAME]'s Wedding" at bounding box center [429, 340] width 389 height 30
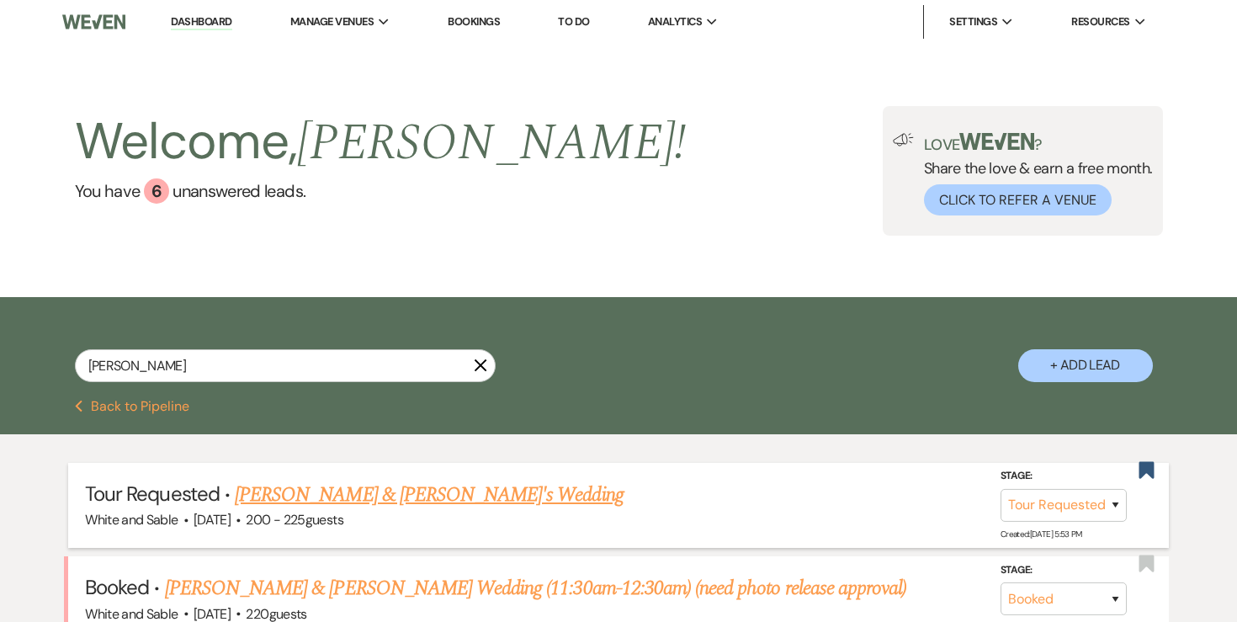
select select "2"
select select "12"
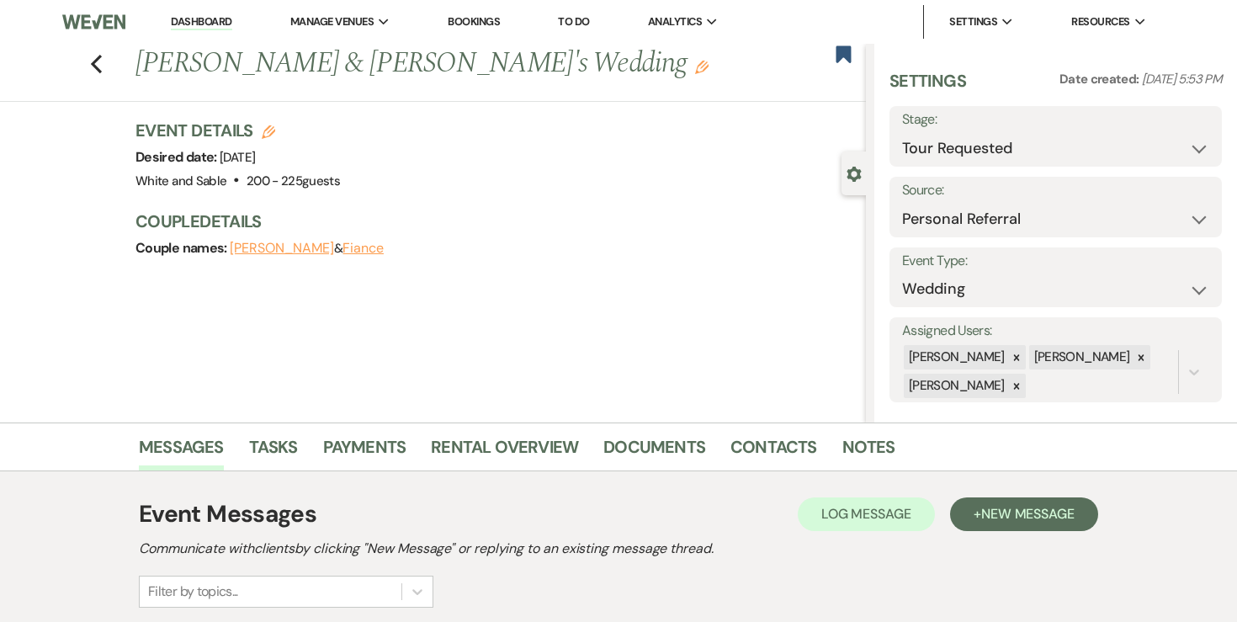
click at [103, 67] on div "Previous [PERSON_NAME] & [PERSON_NAME]'s Wedding Edit Bookmark" at bounding box center [429, 73] width 874 height 58
click at [96, 67] on use "button" at bounding box center [96, 64] width 11 height 19
select select "2"
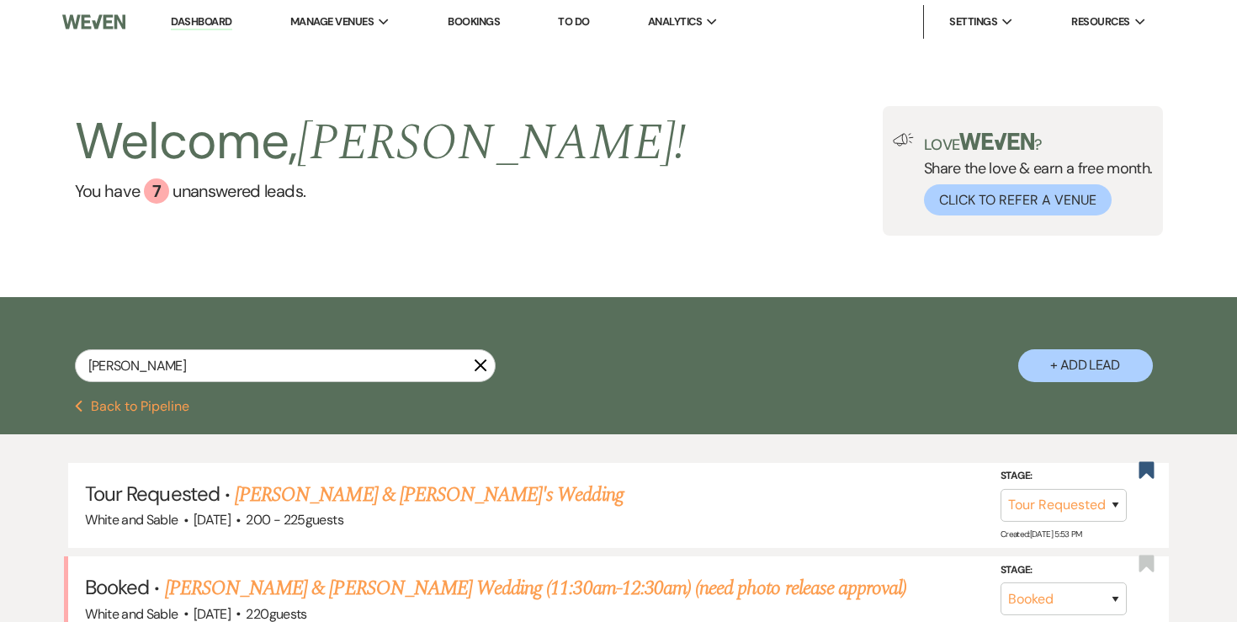
click at [215, 25] on link "Dashboard" at bounding box center [201, 22] width 61 height 16
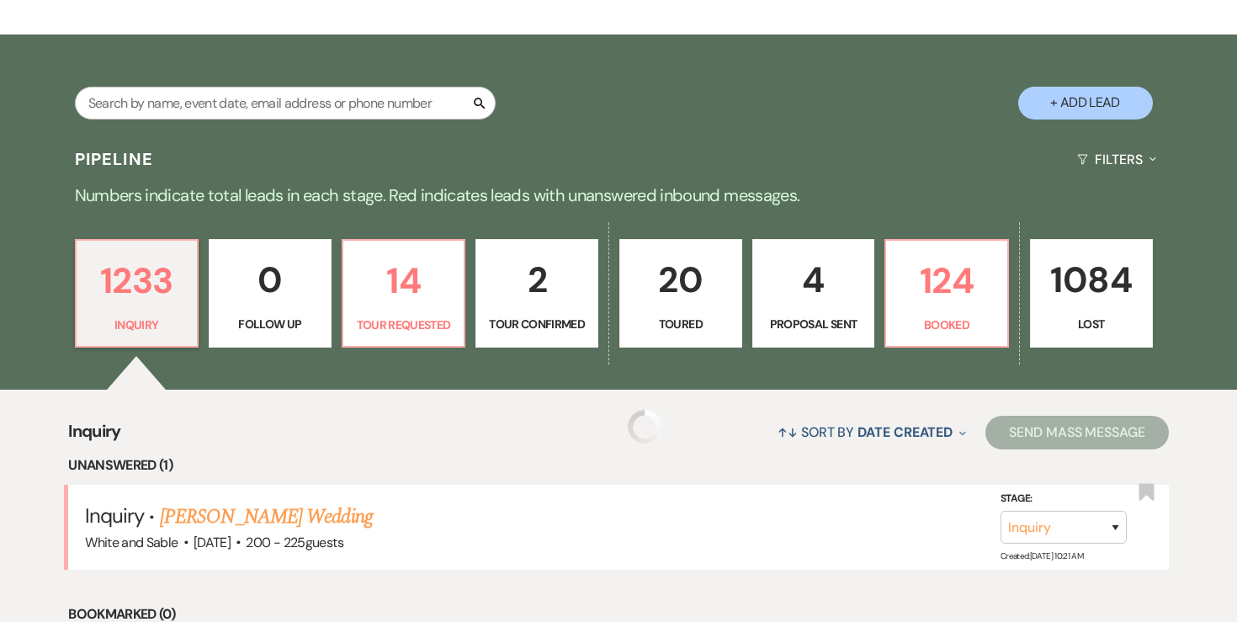
scroll to position [277, 0]
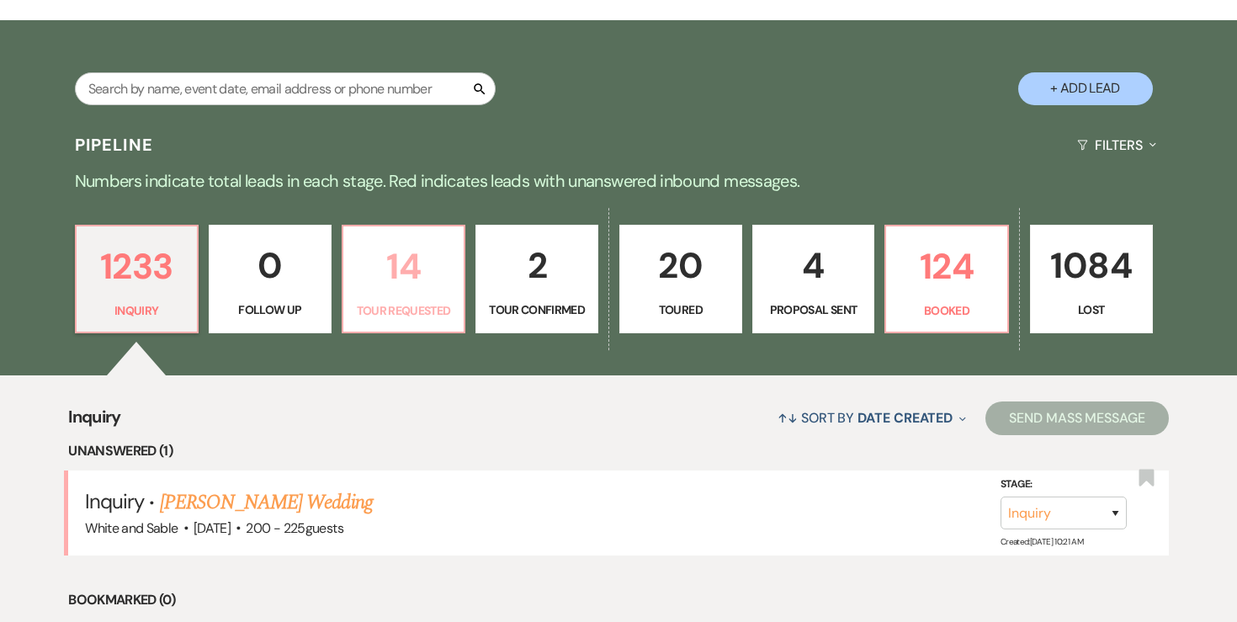
click at [379, 297] on link "14 Tour Requested" at bounding box center [404, 279] width 125 height 109
select select "2"
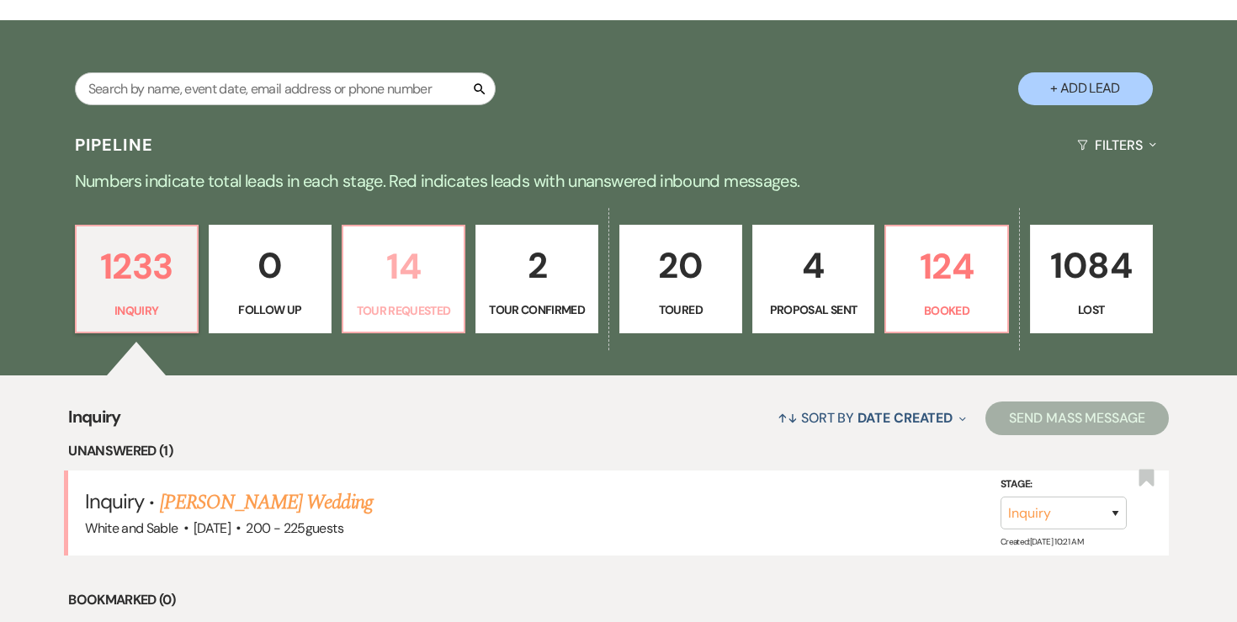
select select "2"
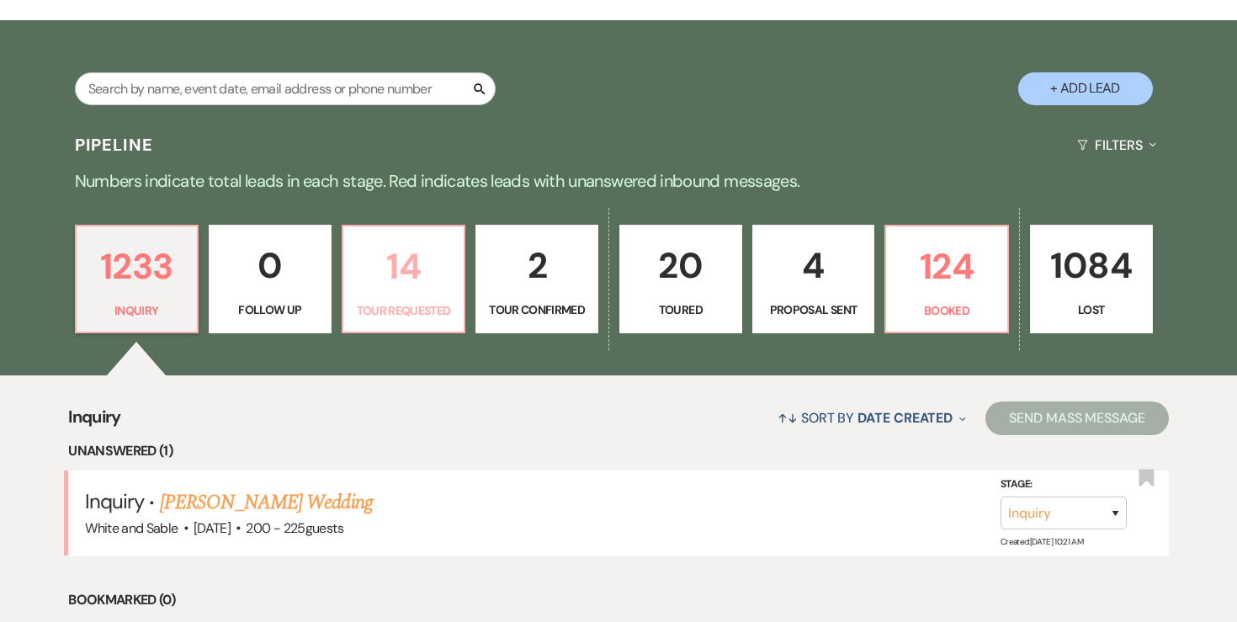
select select "2"
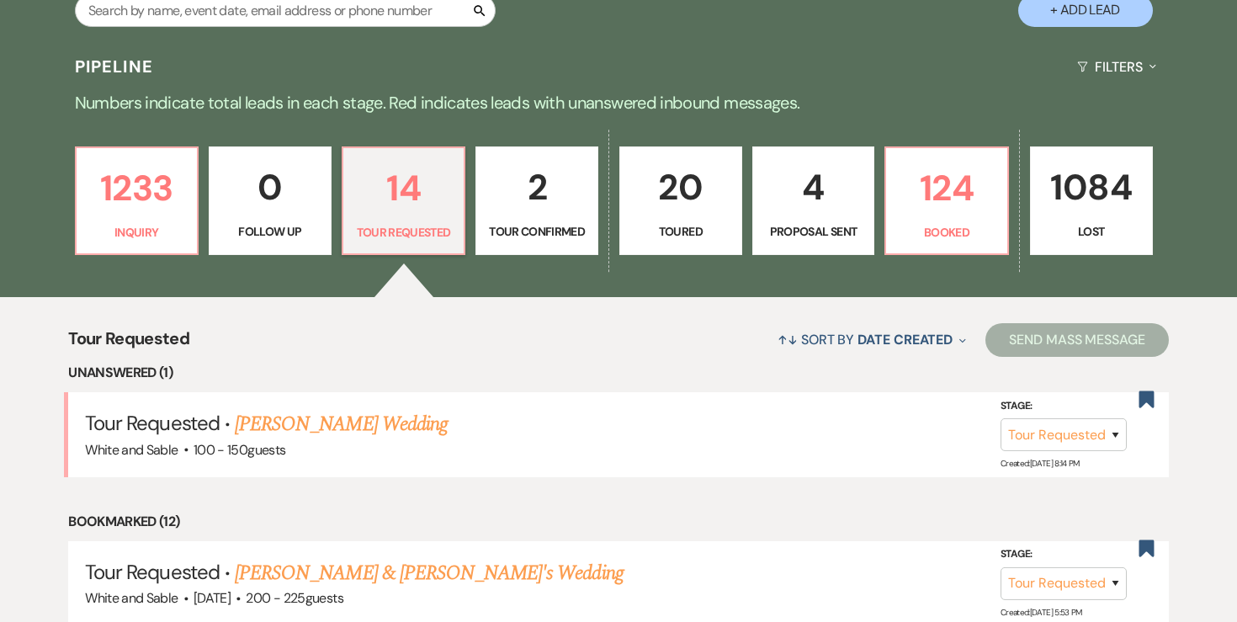
scroll to position [394, 0]
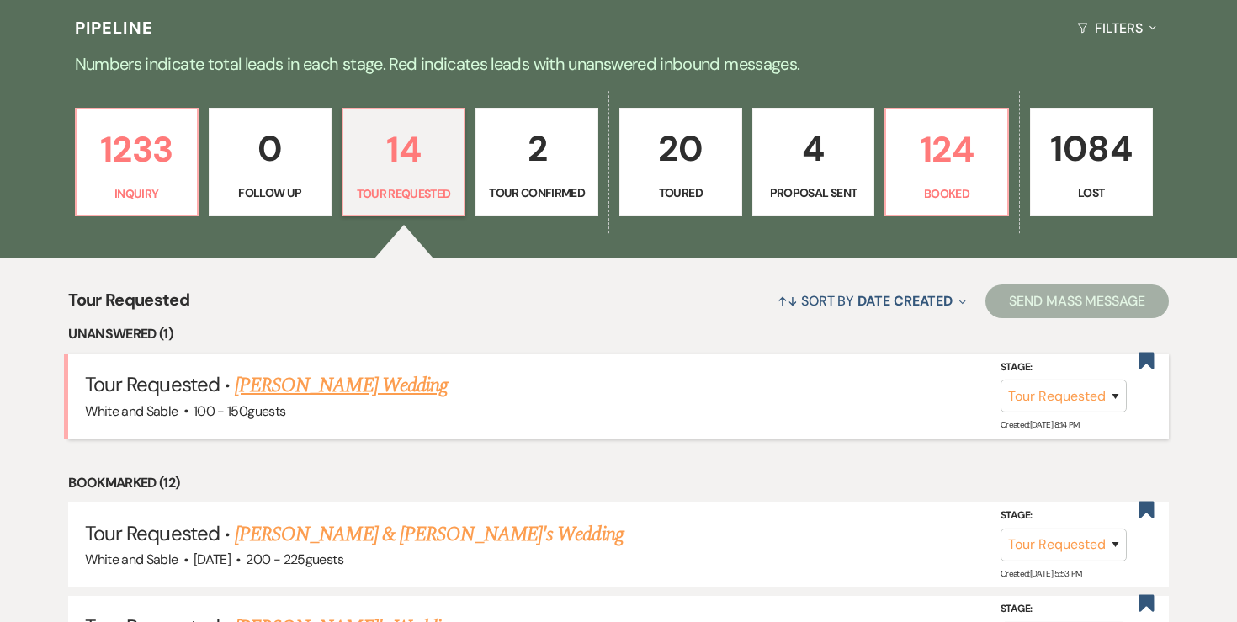
click at [326, 387] on link "[PERSON_NAME] Wedding" at bounding box center [341, 385] width 213 height 30
select select "2"
select select "5"
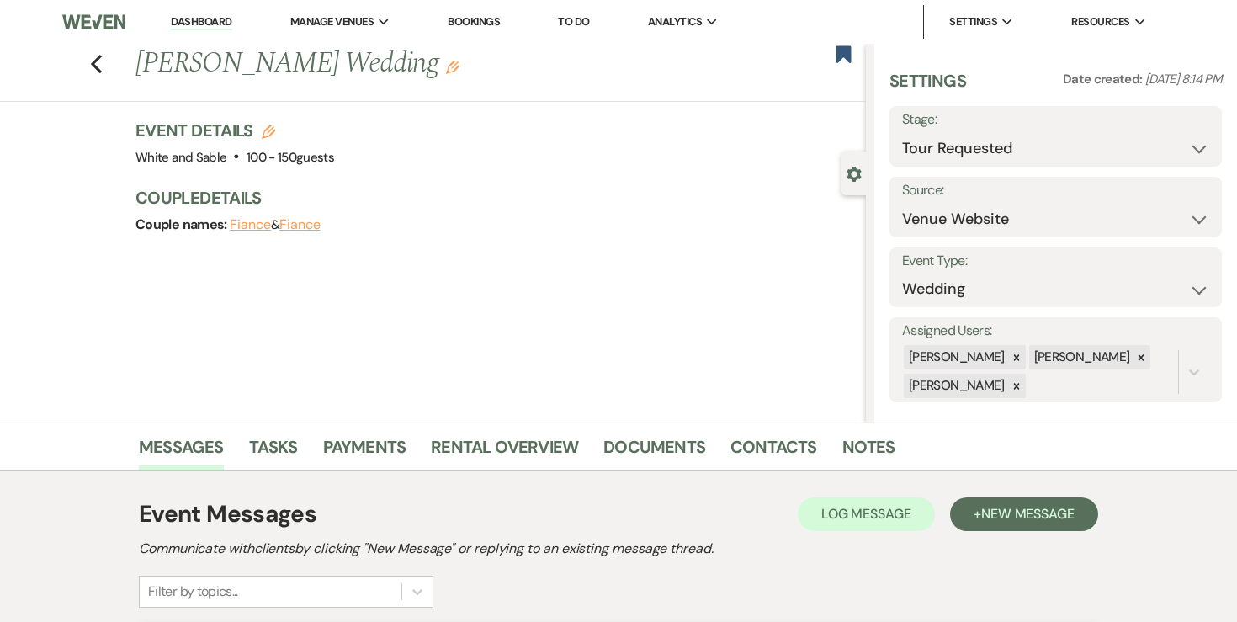
click at [196, 23] on link "Dashboard" at bounding box center [201, 22] width 61 height 16
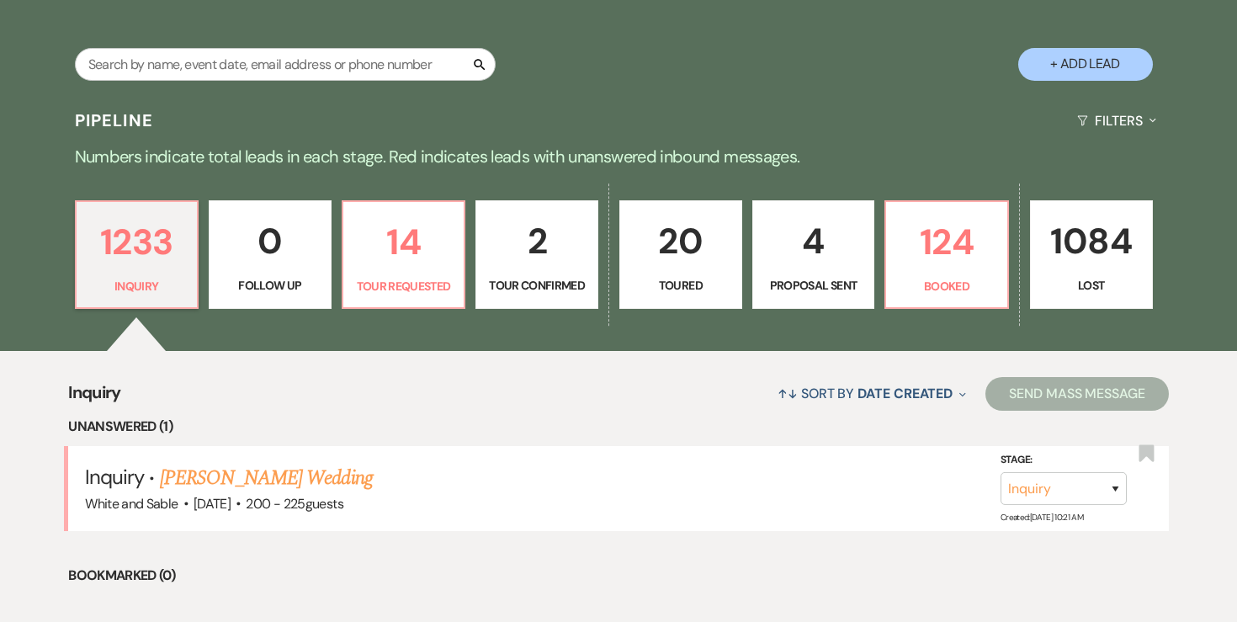
scroll to position [315, 0]
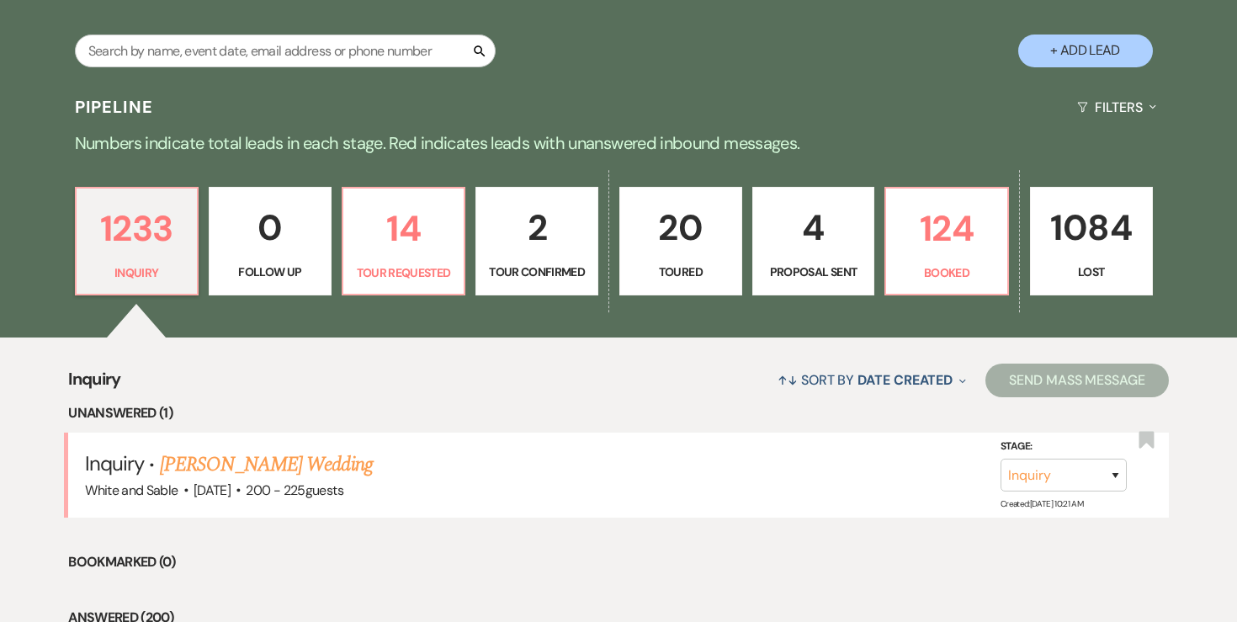
click at [808, 254] on p "4" at bounding box center [813, 227] width 101 height 56
select select "6"
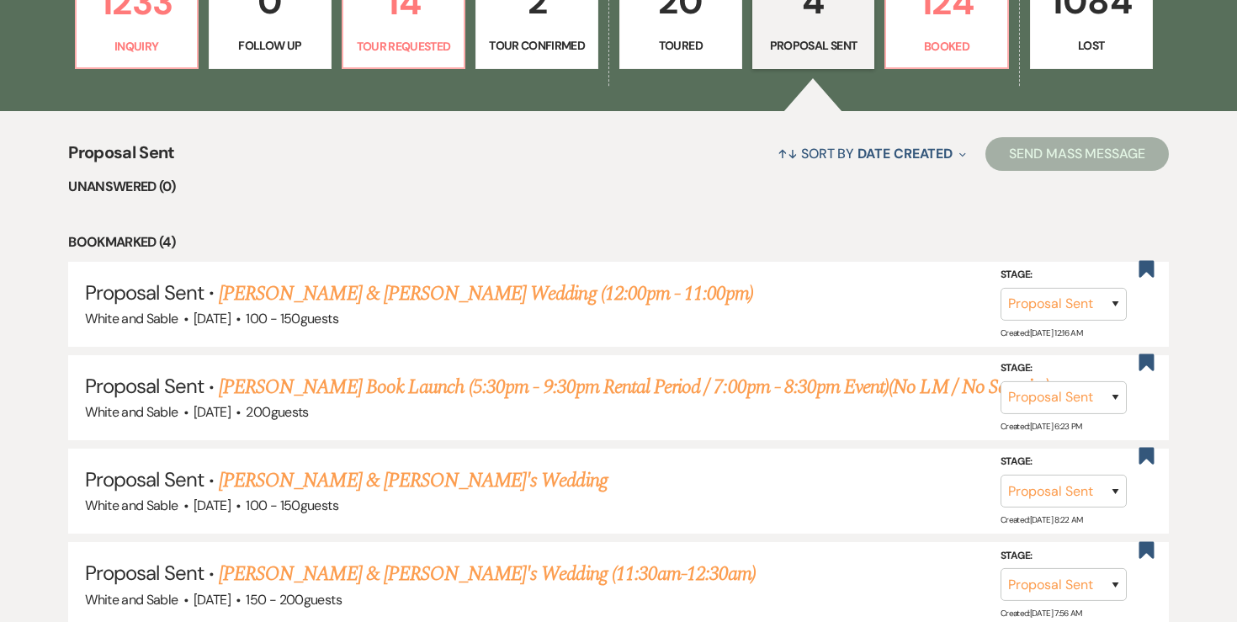
scroll to position [544, 0]
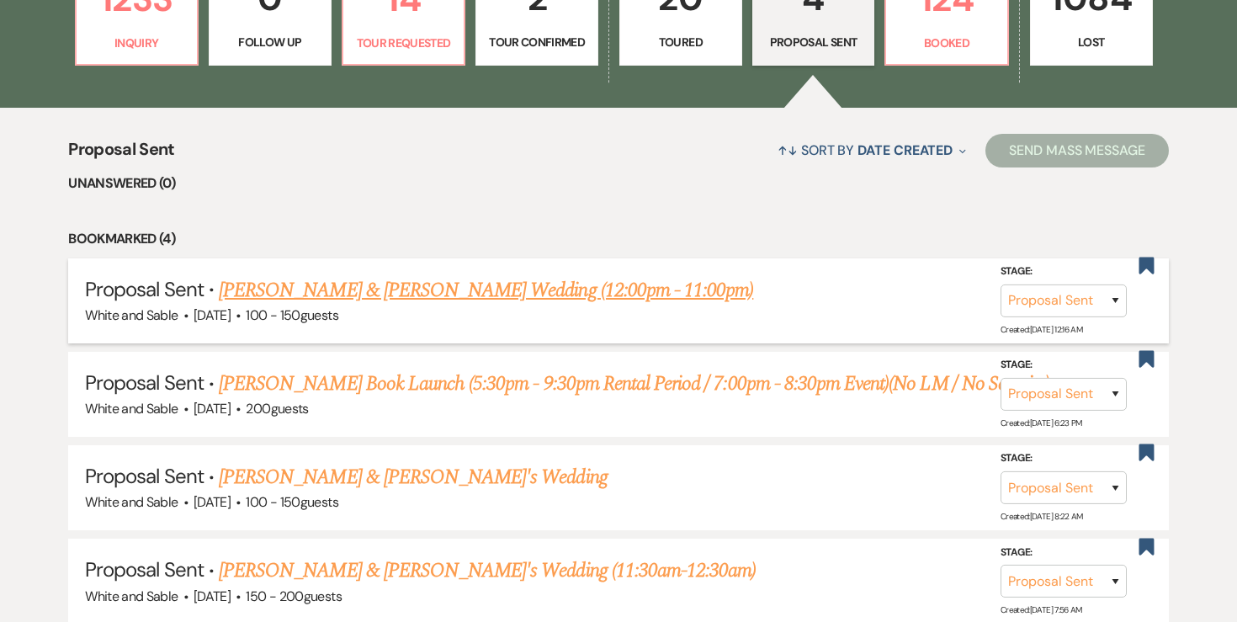
click at [484, 296] on link "[PERSON_NAME] & [PERSON_NAME] Wedding (12:00pm - 11:00pm)" at bounding box center [486, 290] width 534 height 30
select select "6"
select select "12"
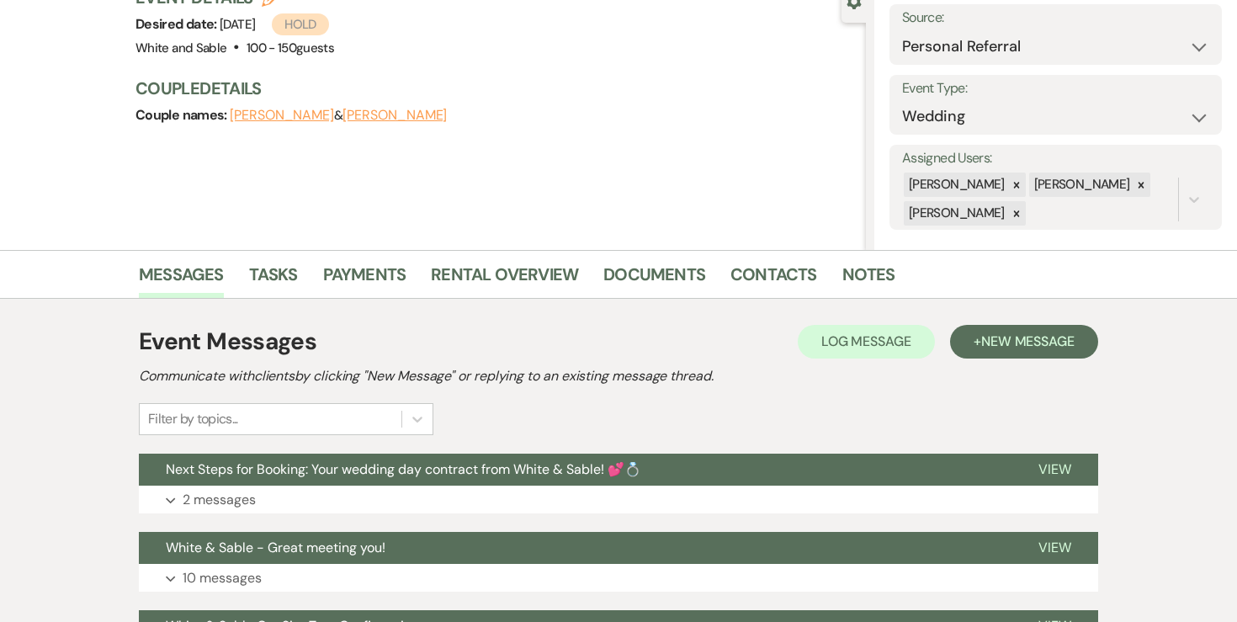
scroll to position [177, 0]
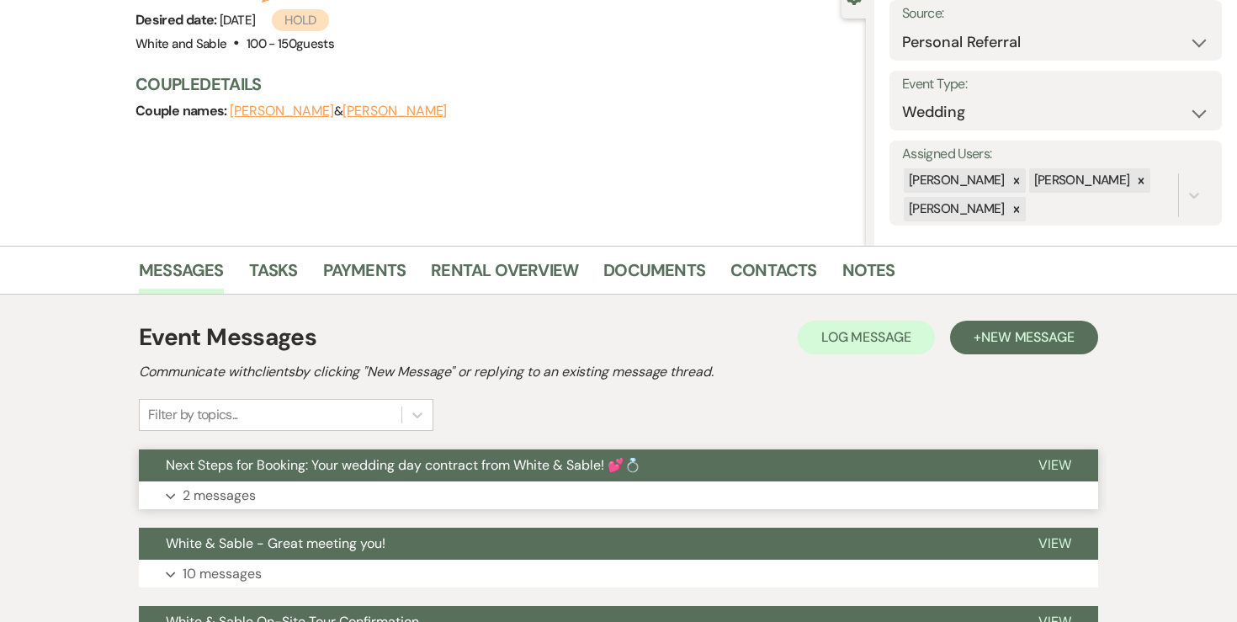
click at [244, 482] on button "Expand 2 messages" at bounding box center [618, 495] width 959 height 29
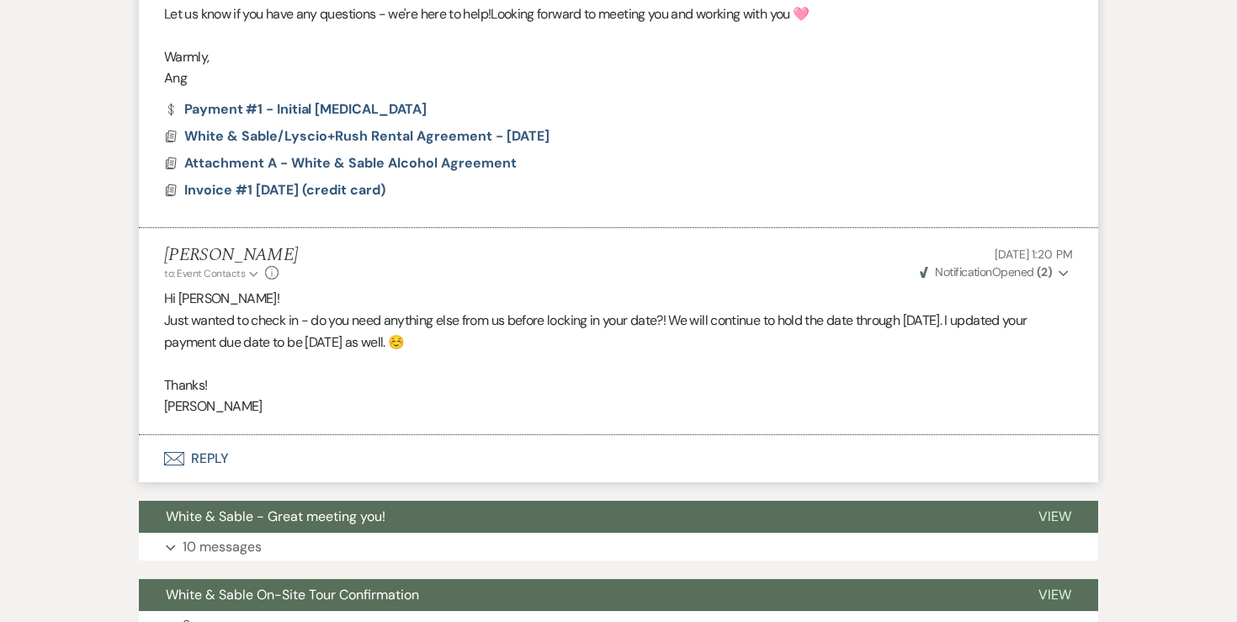
scroll to position [1163, 0]
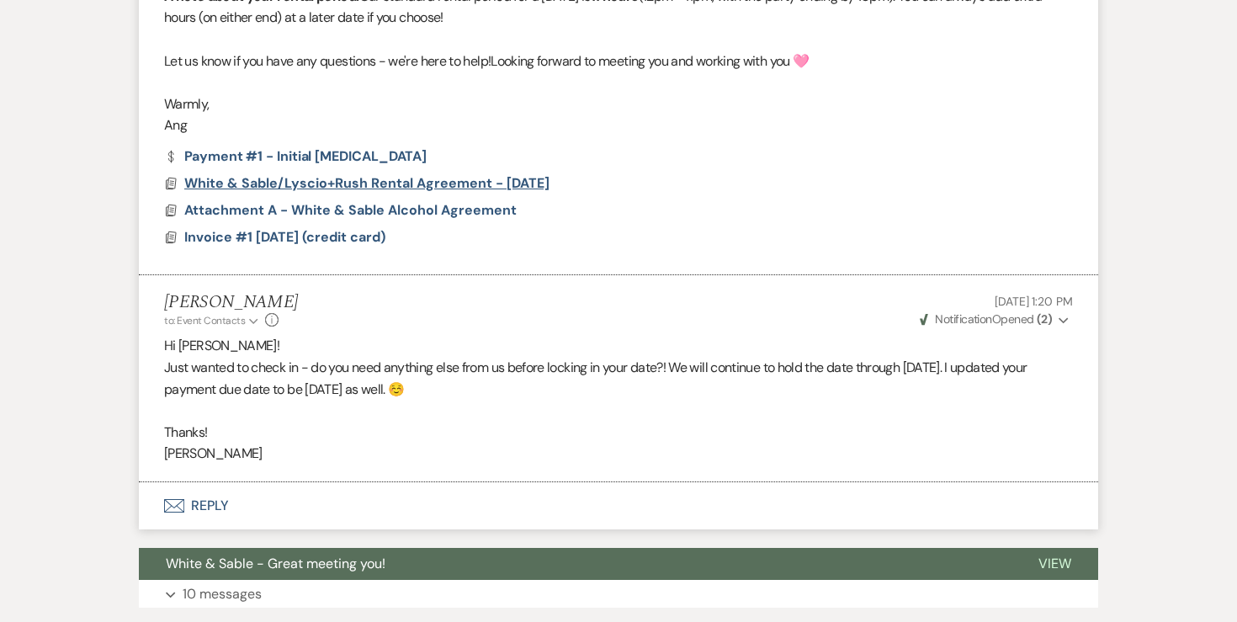
click at [378, 177] on span "White & Sable/Lyscio+Rush Rental Agreement - [DATE]" at bounding box center [366, 183] width 365 height 18
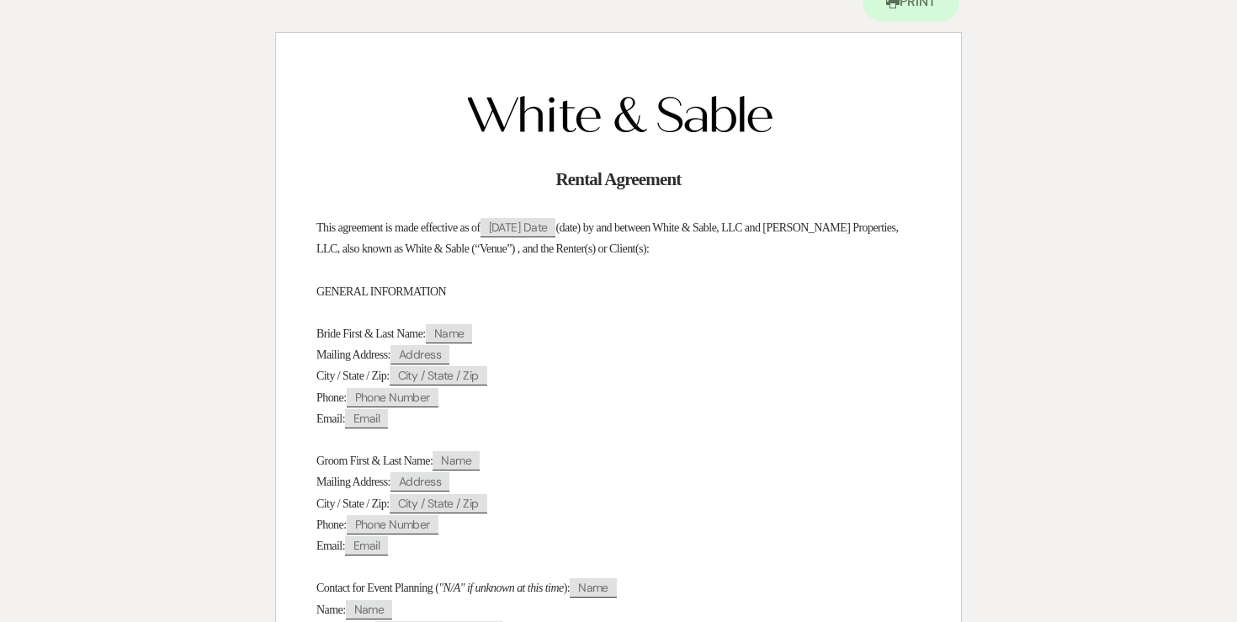
scroll to position [0, 0]
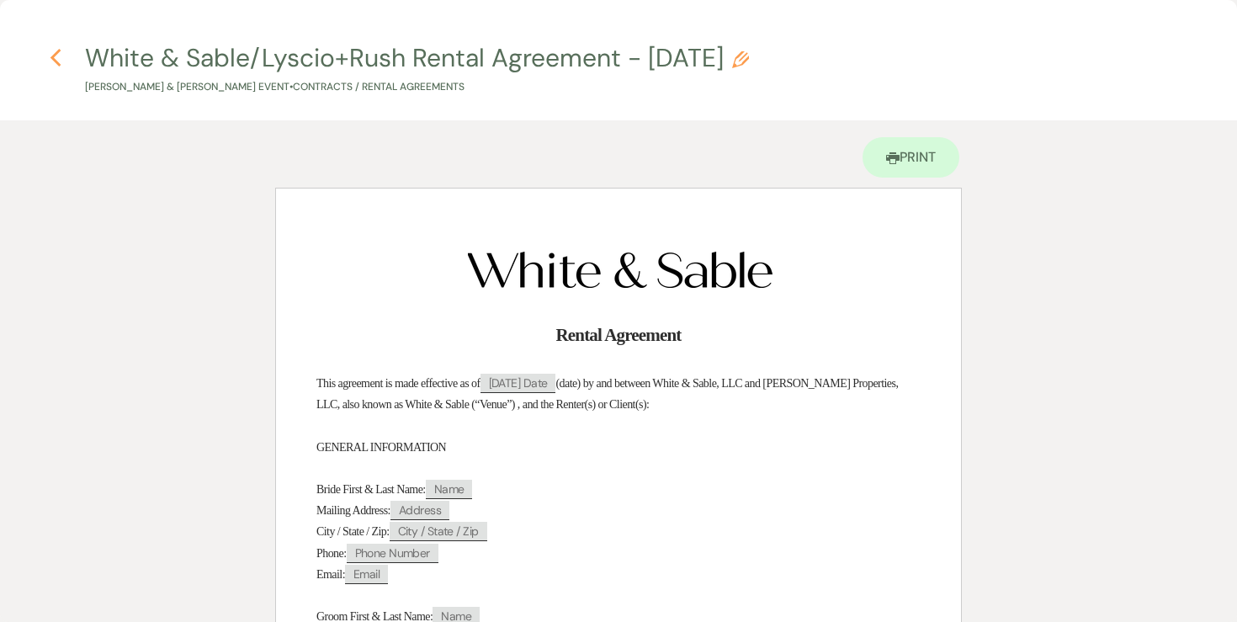
click at [59, 61] on icon "Previous" at bounding box center [56, 58] width 13 height 20
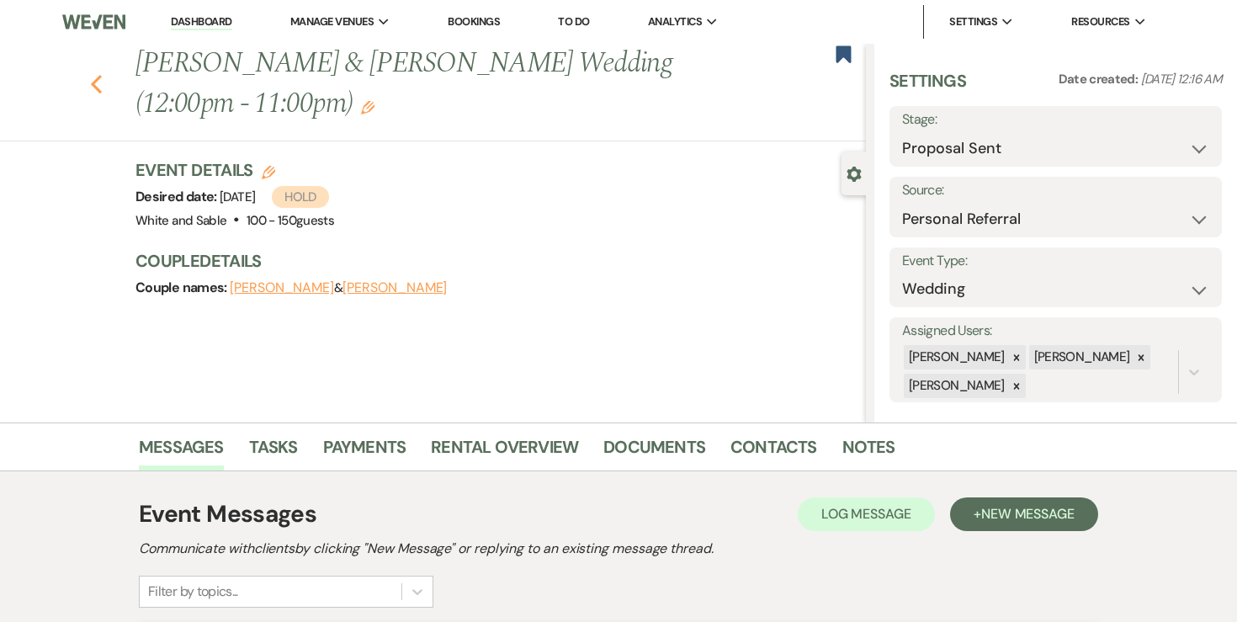
click at [93, 78] on icon "Previous" at bounding box center [96, 84] width 13 height 20
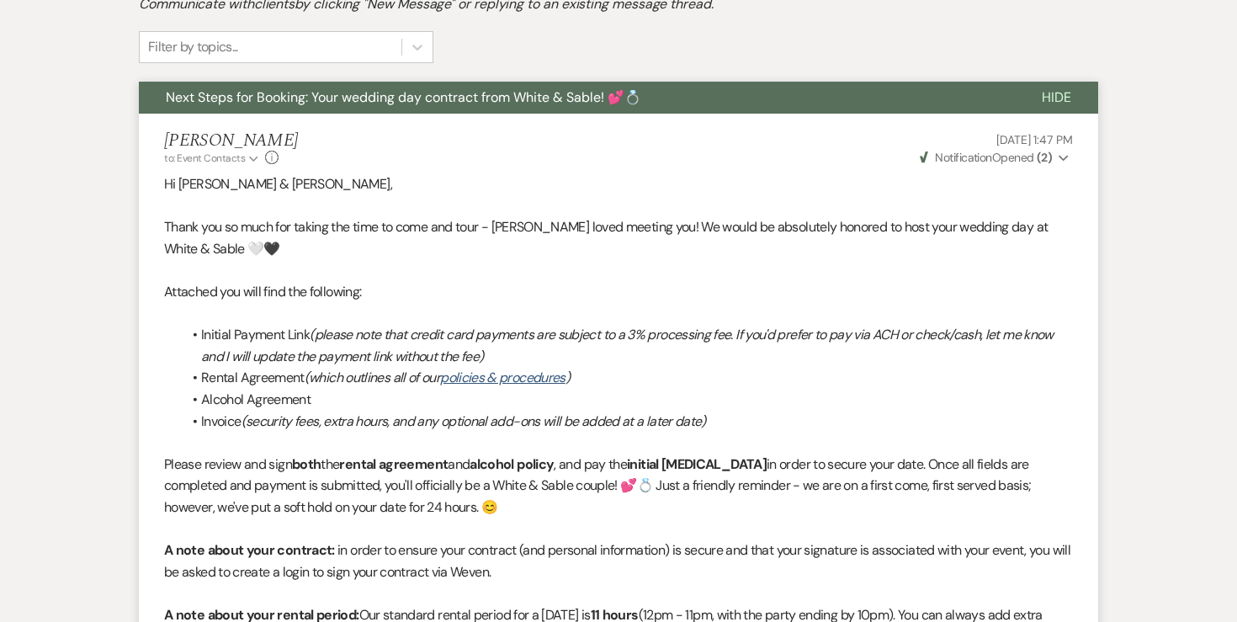
select select "6"
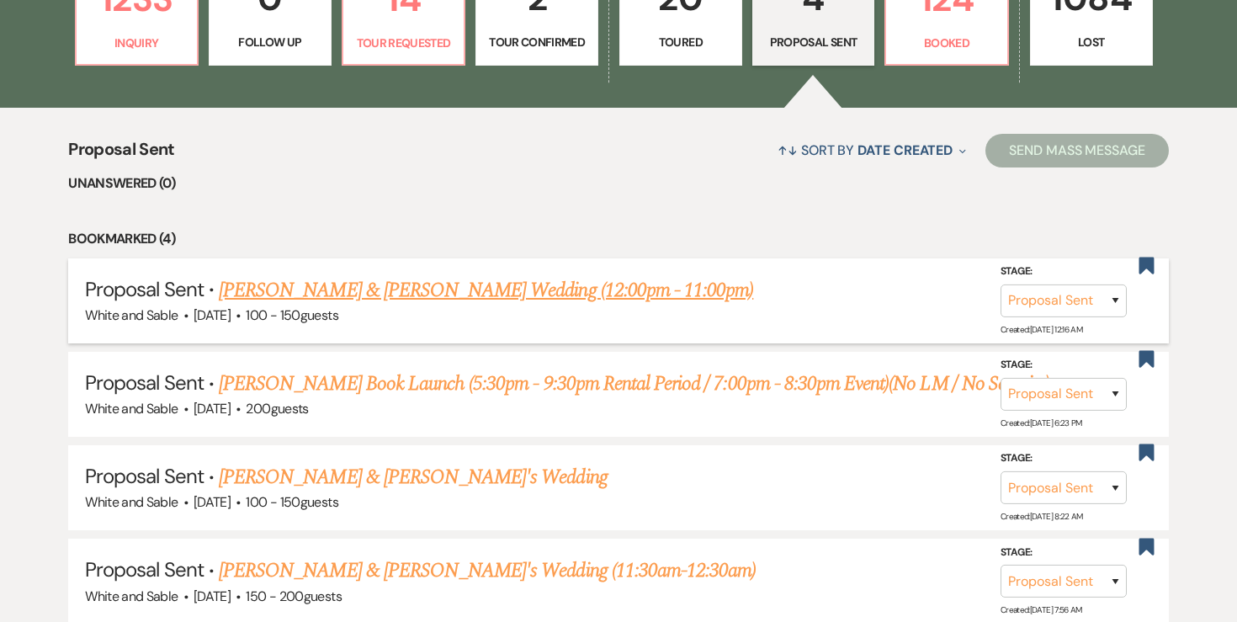
click at [496, 301] on link "[PERSON_NAME] & [PERSON_NAME] Wedding (12:00pm - 11:00pm)" at bounding box center [486, 290] width 534 height 30
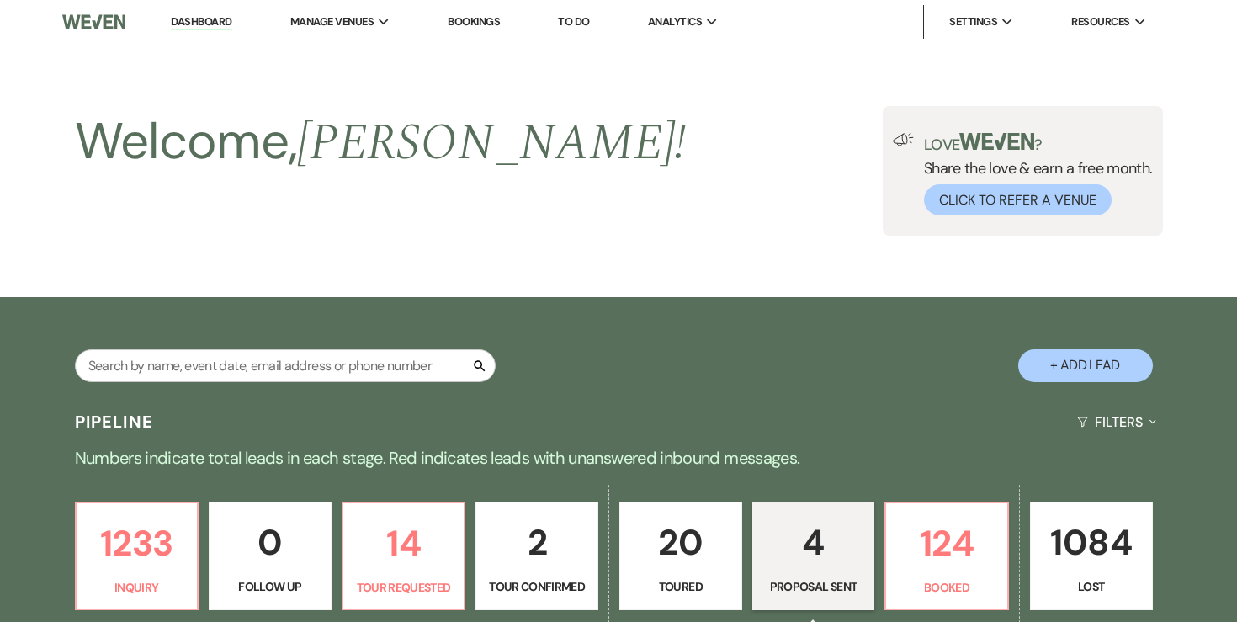
select select "6"
select select "12"
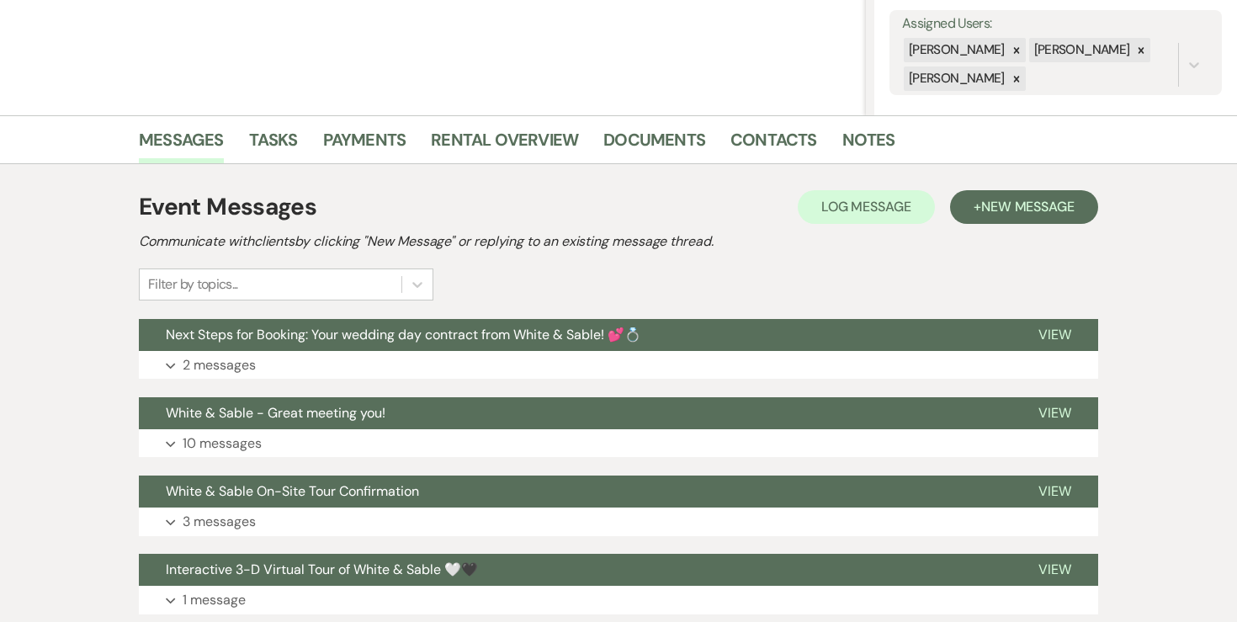
scroll to position [308, 0]
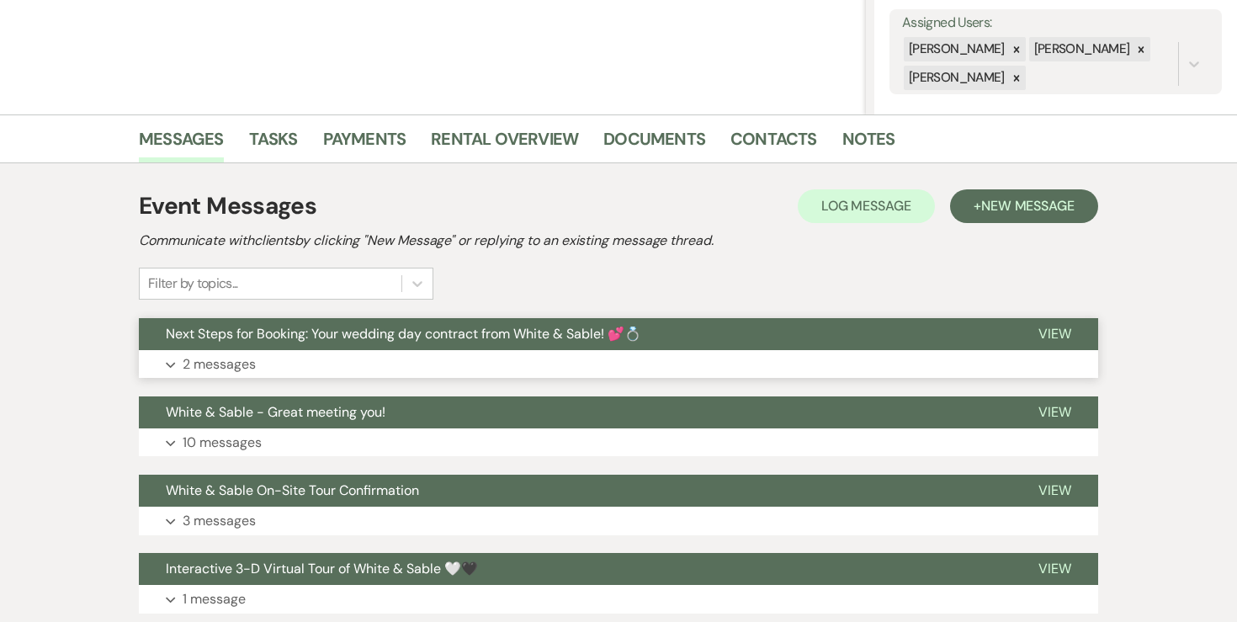
click at [250, 358] on p "2 messages" at bounding box center [219, 364] width 73 height 22
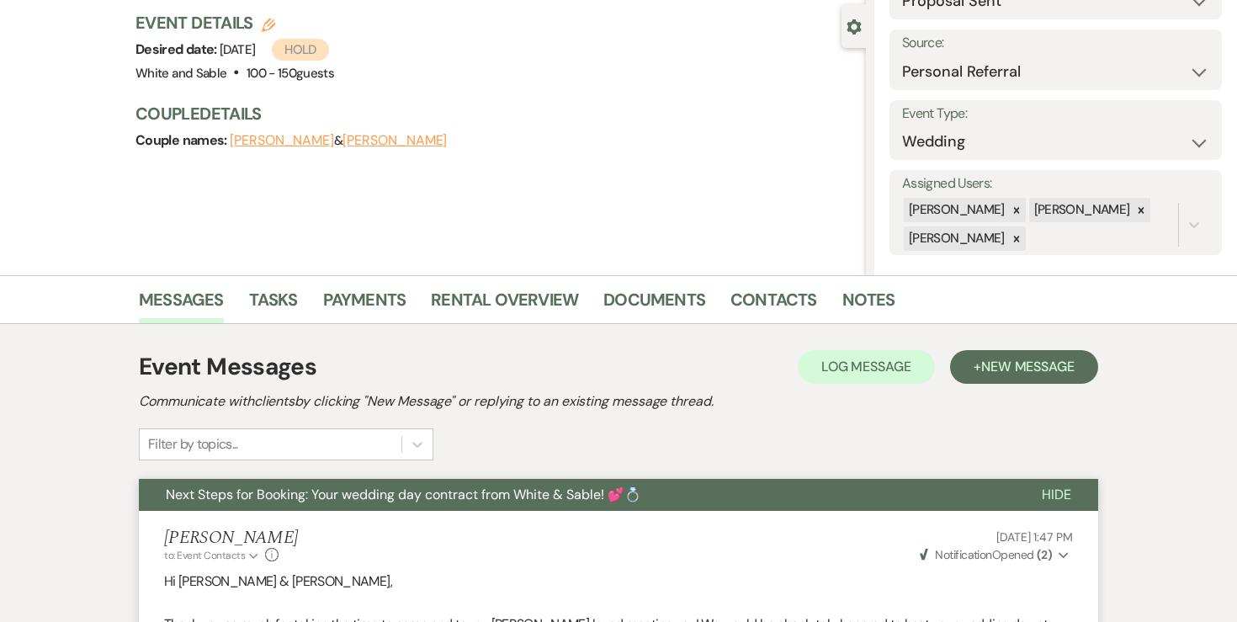
scroll to position [0, 0]
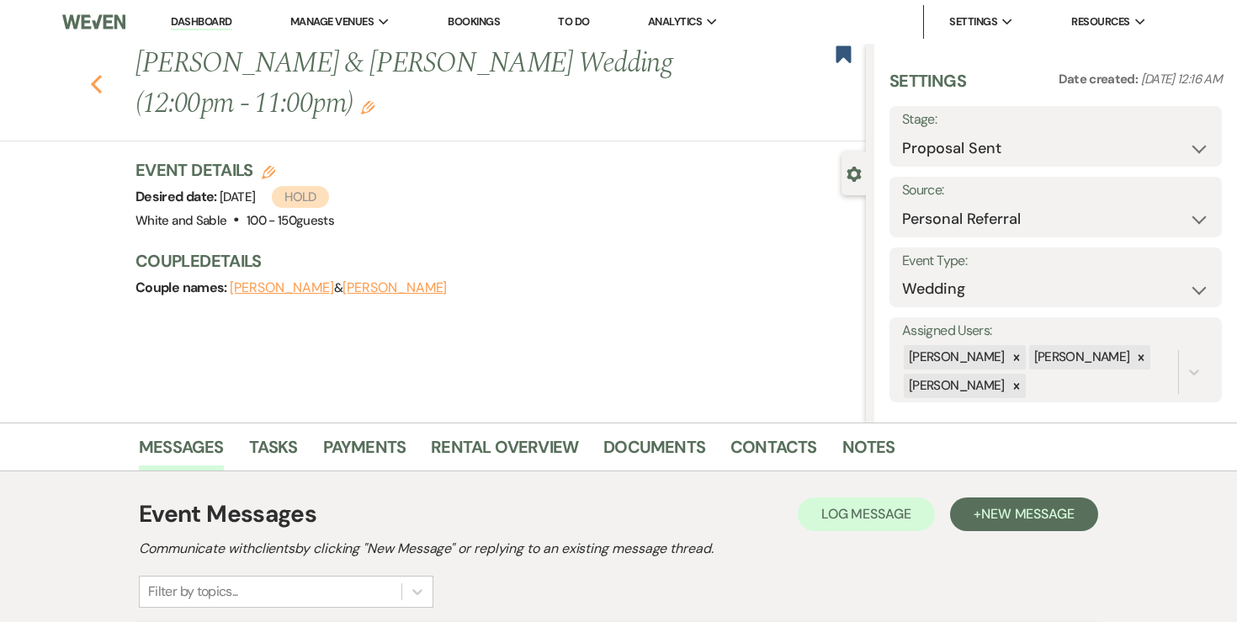
click at [91, 82] on use "button" at bounding box center [96, 84] width 11 height 19
select select "6"
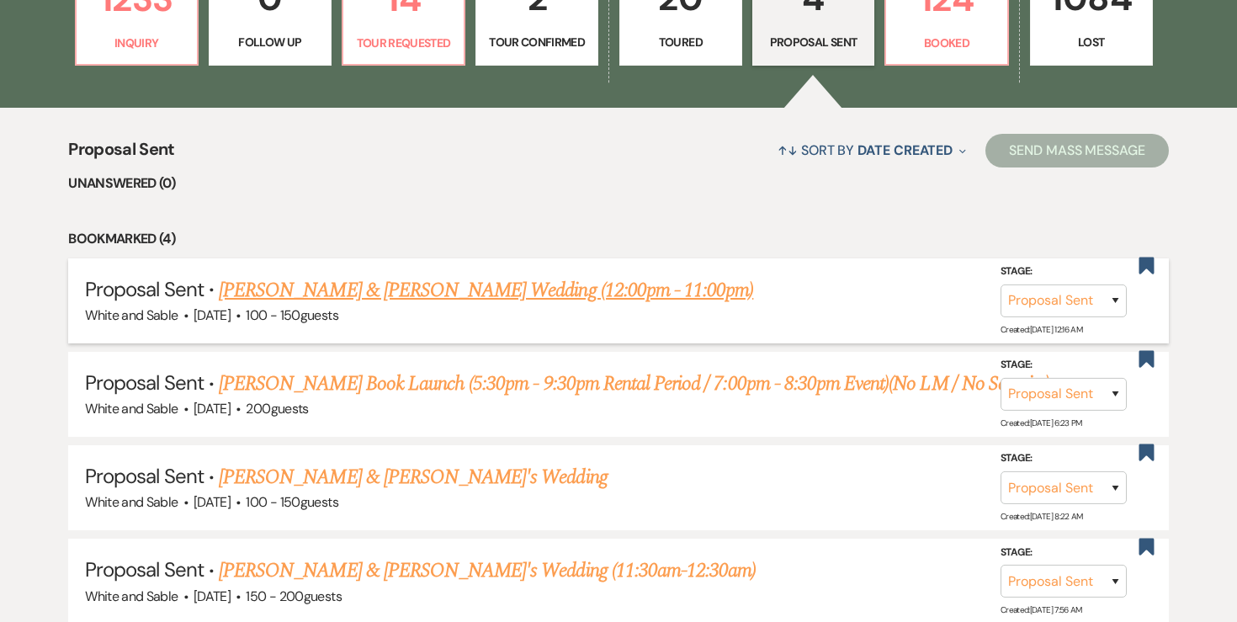
scroll to position [672, 0]
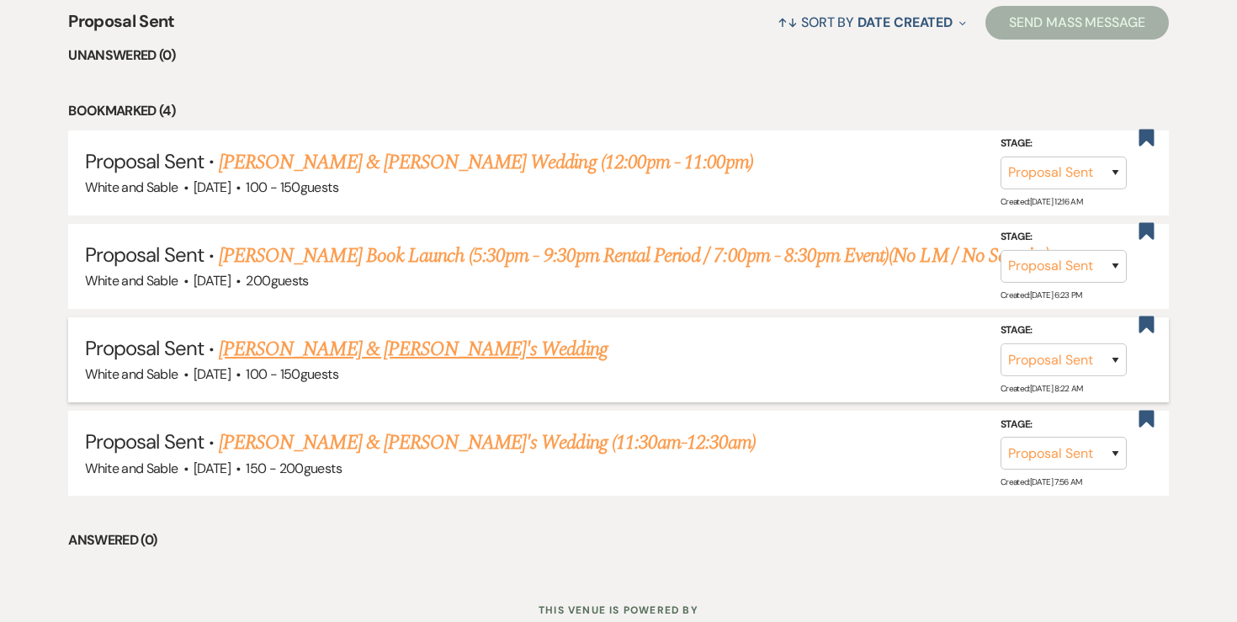
click at [271, 343] on link "[PERSON_NAME] & [PERSON_NAME]'s Wedding" at bounding box center [413, 349] width 389 height 30
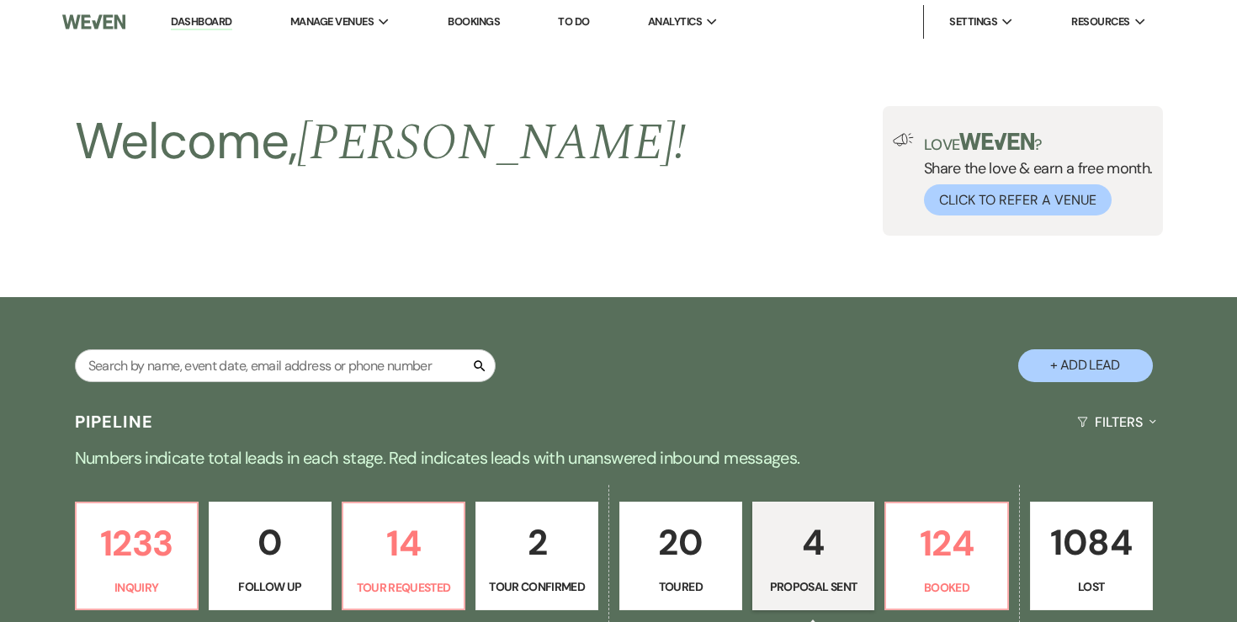
select select "6"
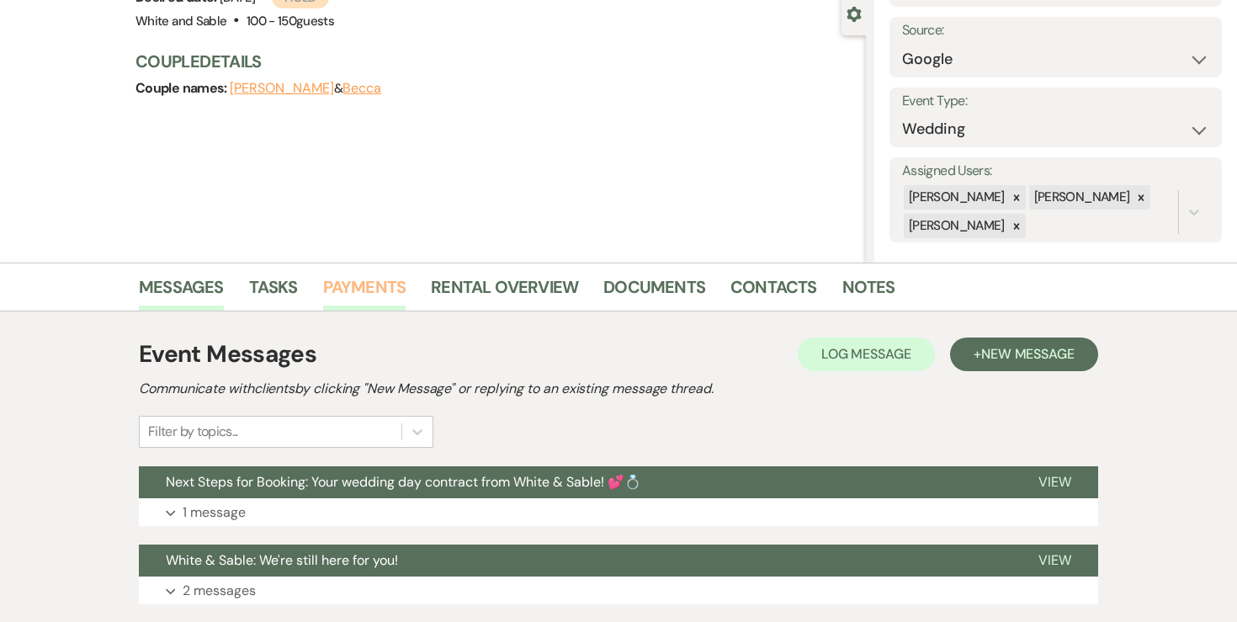
click at [358, 291] on link "Payments" at bounding box center [364, 291] width 83 height 37
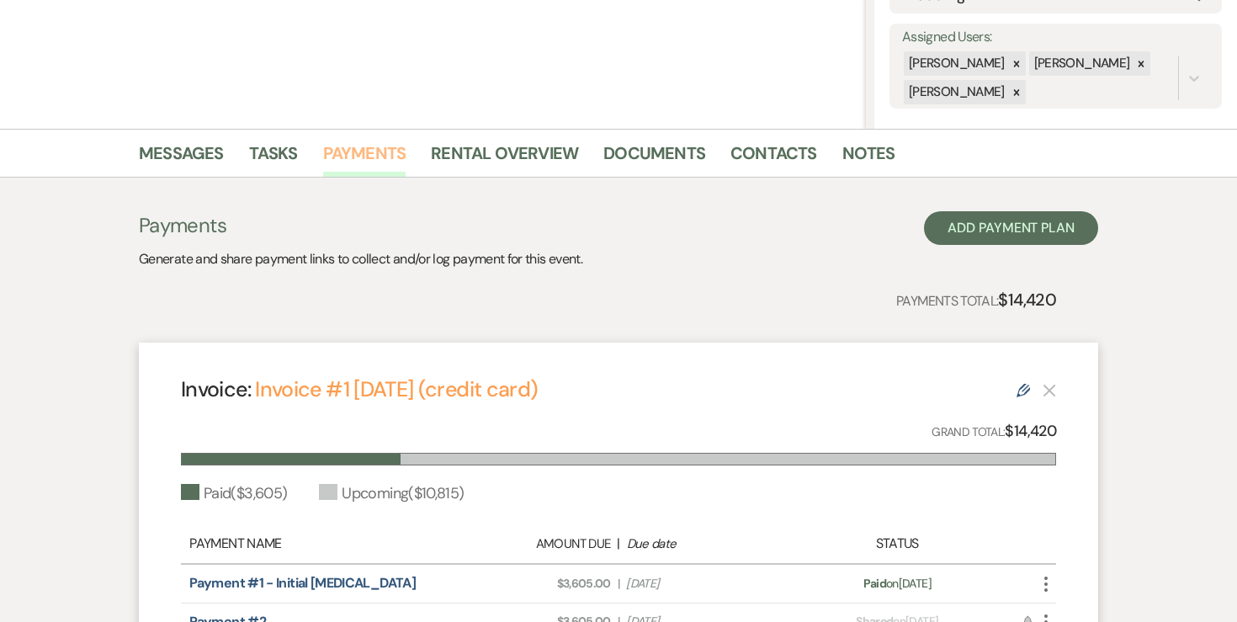
scroll to position [232, 0]
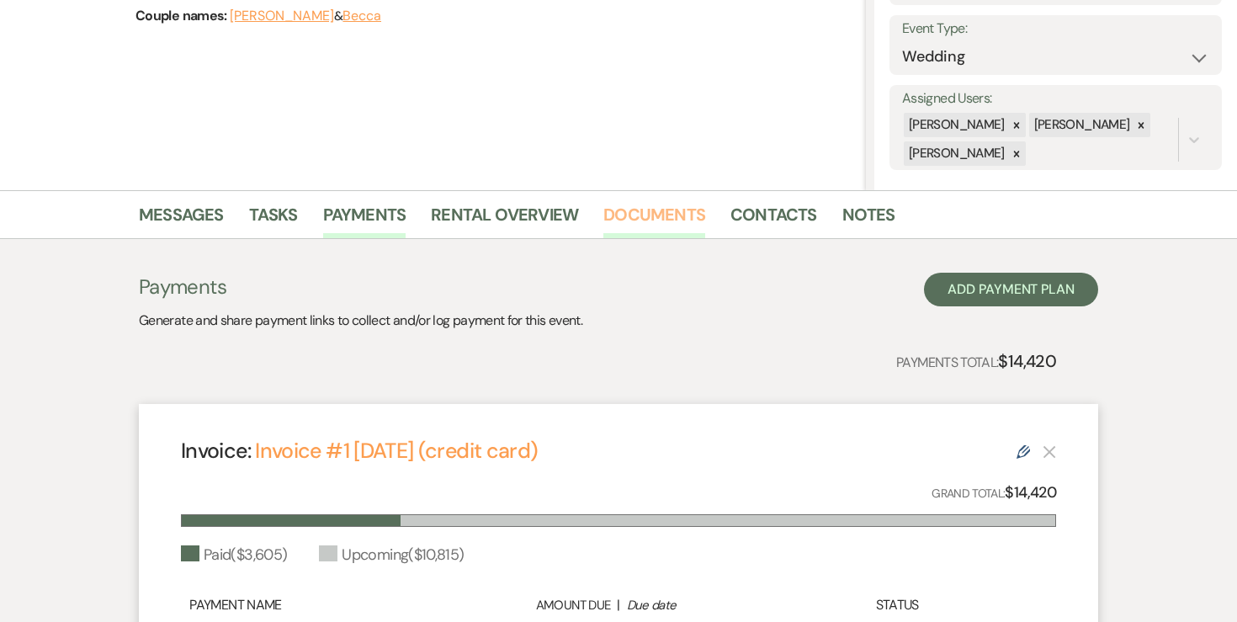
click at [685, 216] on link "Documents" at bounding box center [654, 219] width 102 height 37
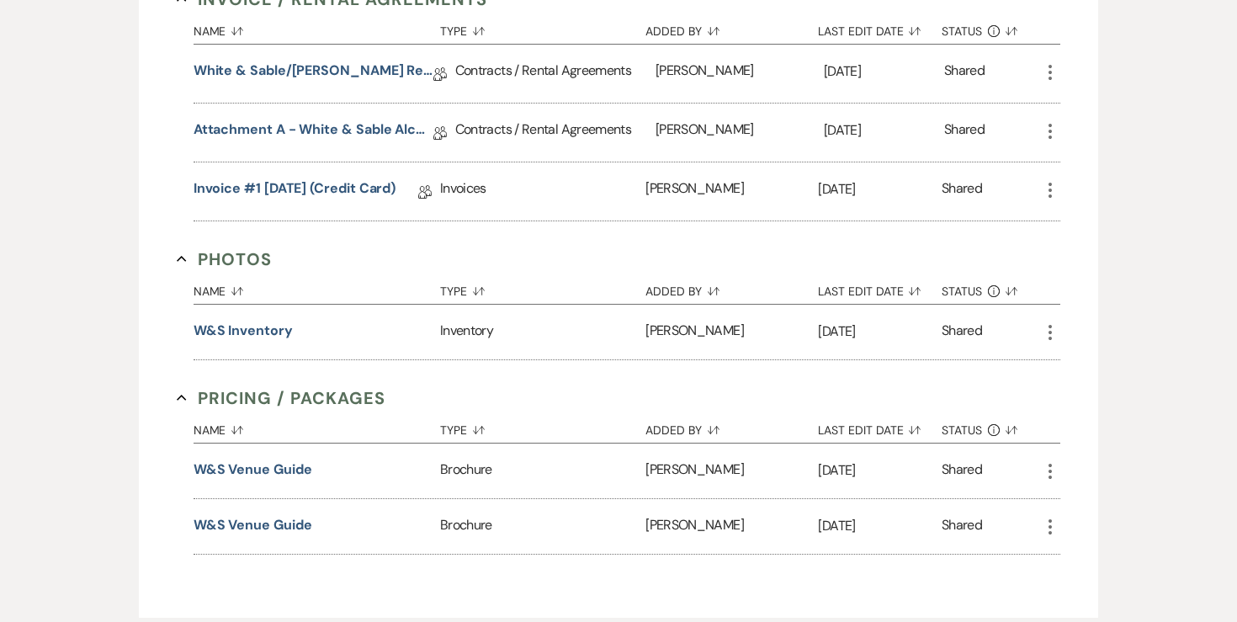
scroll to position [509, 0]
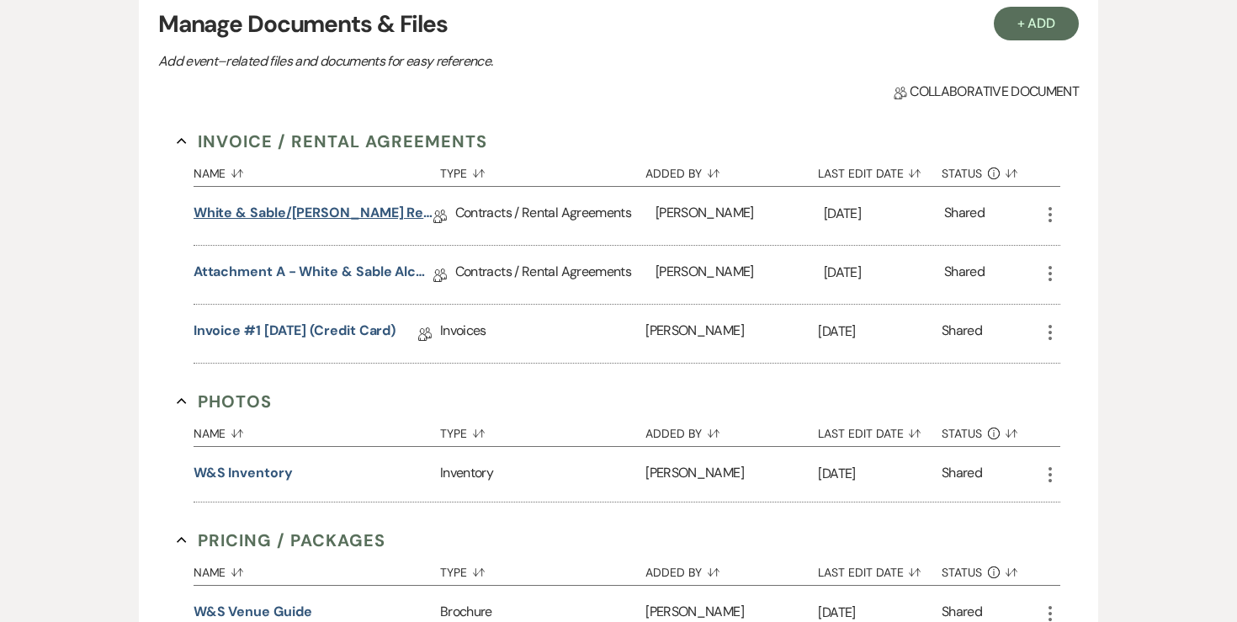
click at [382, 218] on link "White & Sable/[PERSON_NAME] Rental Agreement - [DATE]" at bounding box center [313, 216] width 240 height 26
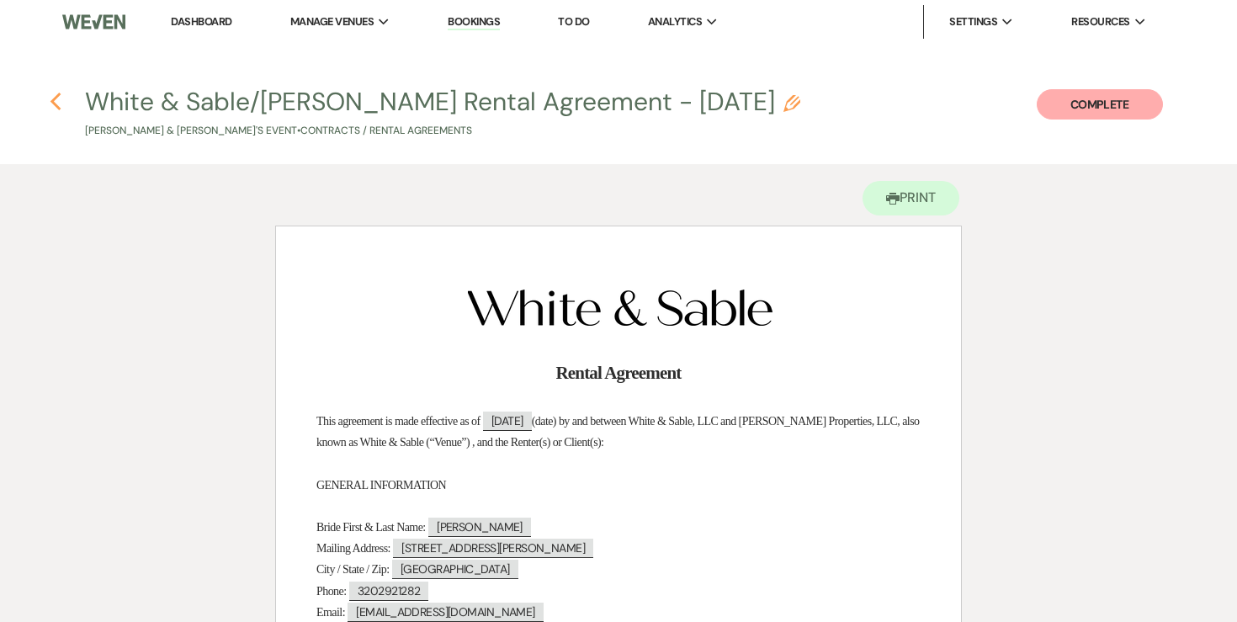
click at [52, 106] on icon "Previous" at bounding box center [56, 102] width 13 height 20
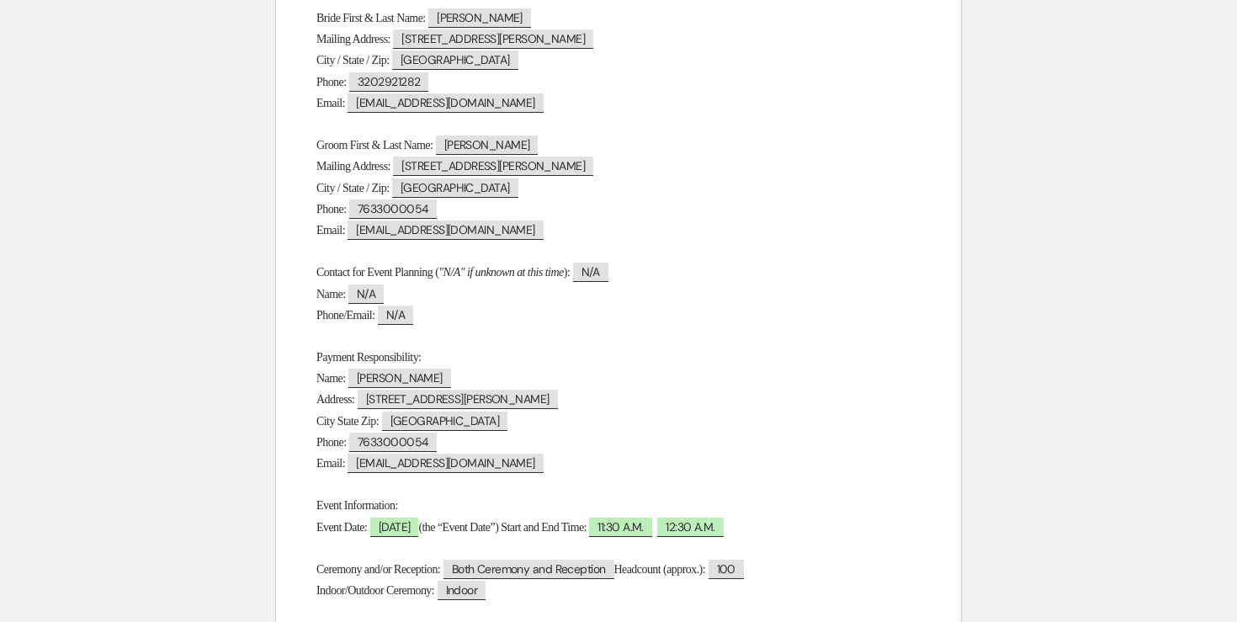
select select "6"
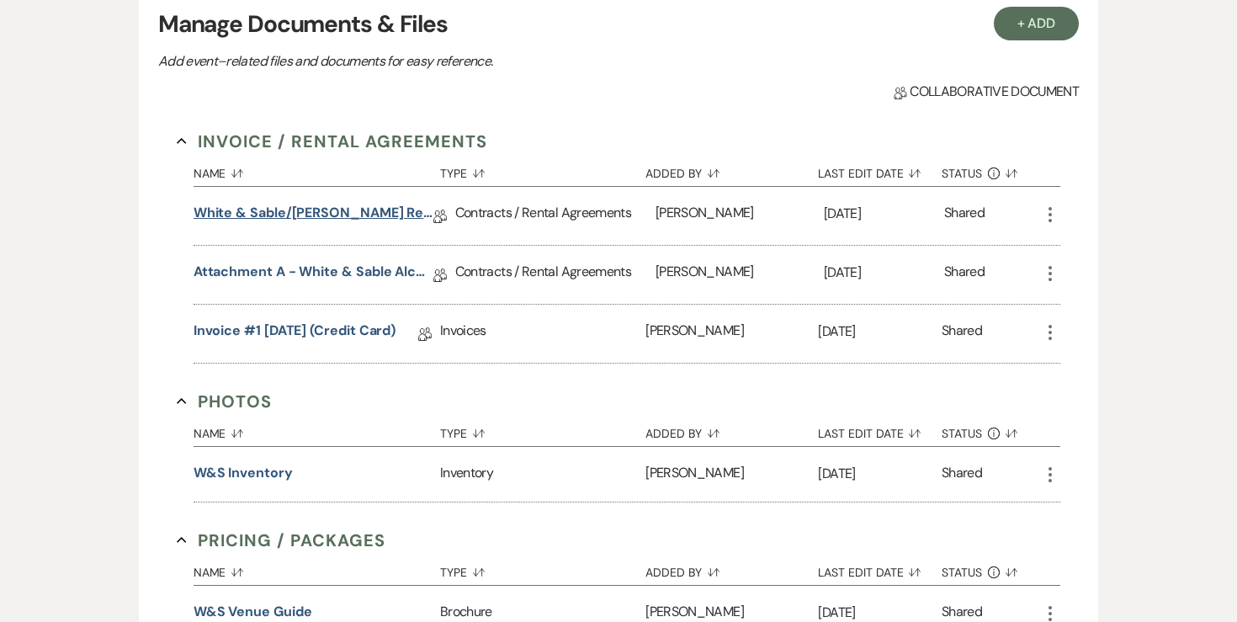
click at [343, 214] on link "White & Sable/[PERSON_NAME] Rental Agreement - [DATE]" at bounding box center [313, 216] width 240 height 26
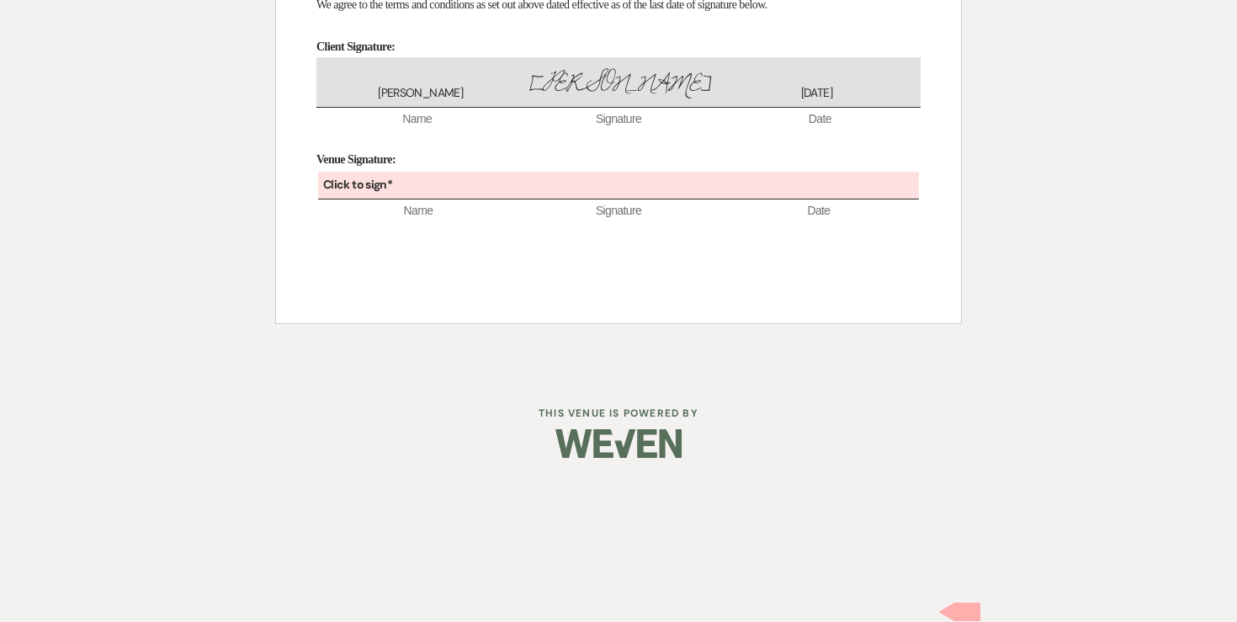
scroll to position [11382, 0]
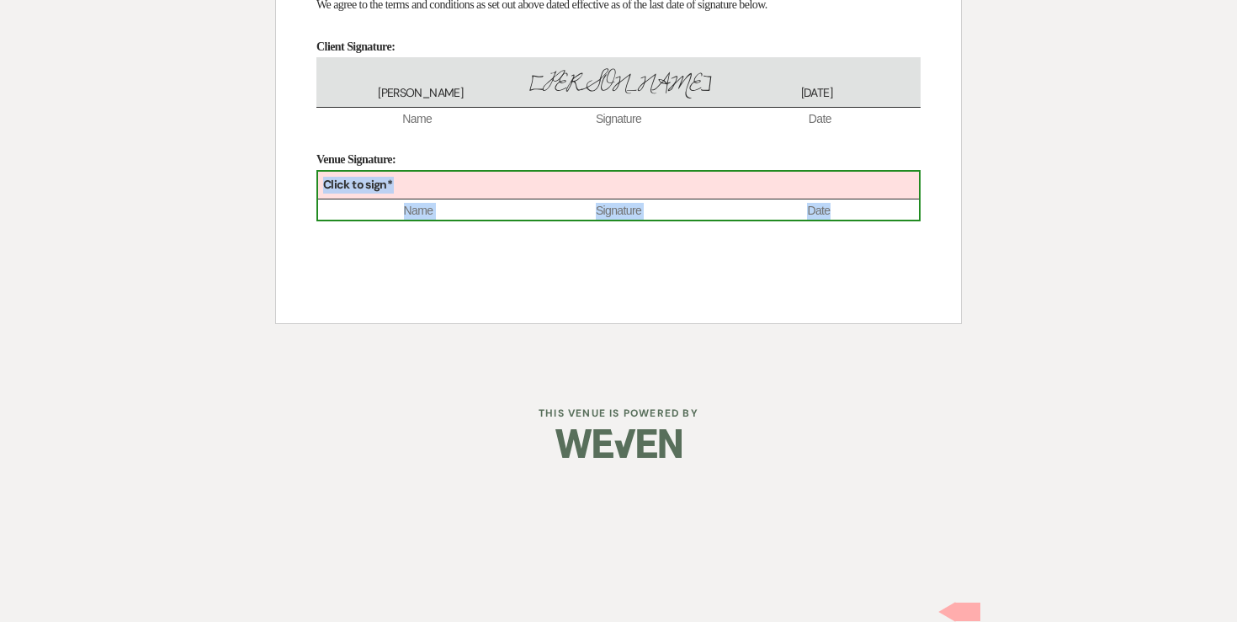
click at [561, 199] on div "Click to sign*" at bounding box center [618, 186] width 601 height 28
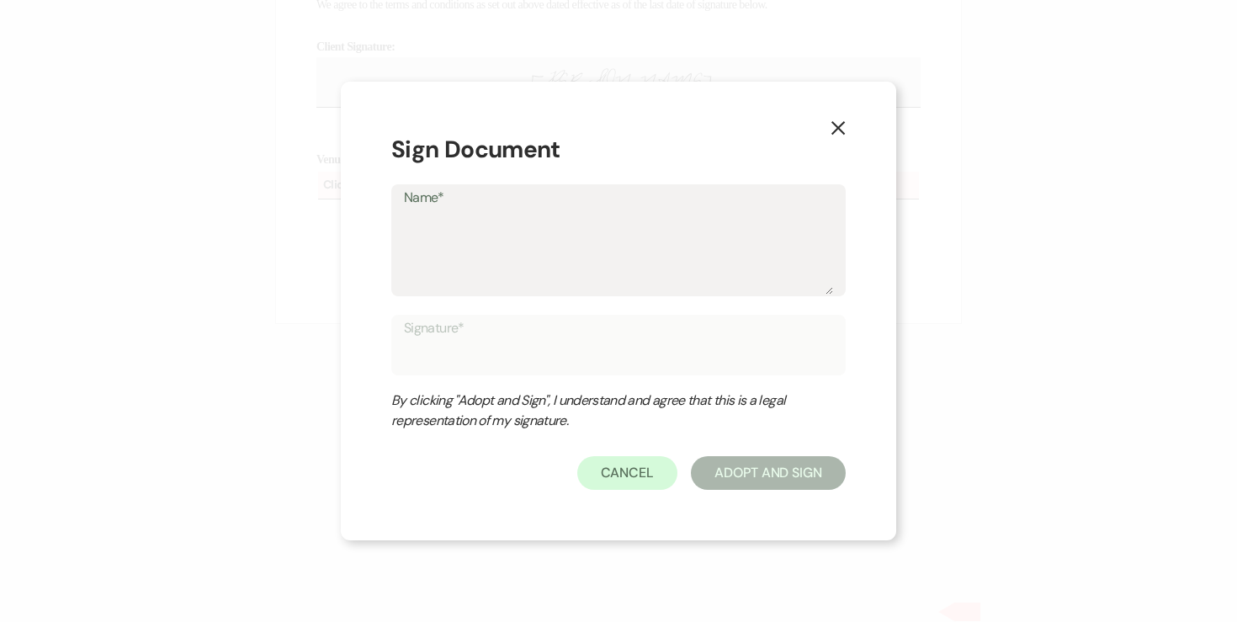
type textarea "A"
type input "A"
type textarea "An"
type input "An"
type textarea "Ang"
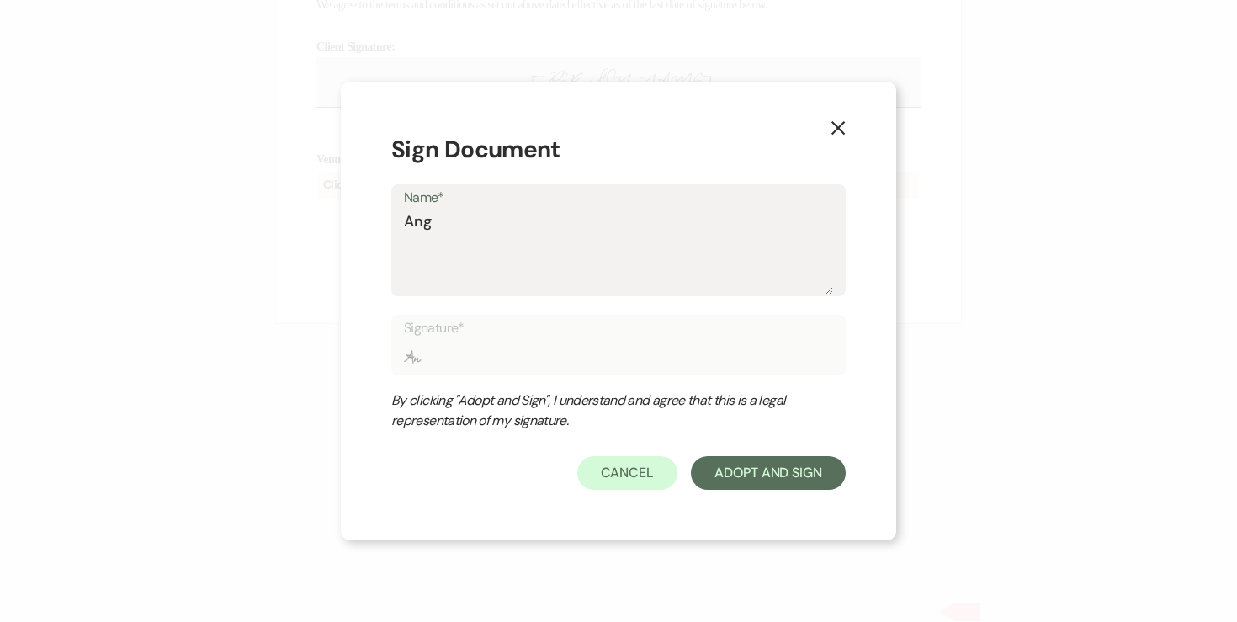
type input "Ang"
type textarea "Ange"
type input "Ange"
type textarea "Angel"
type input "Angel"
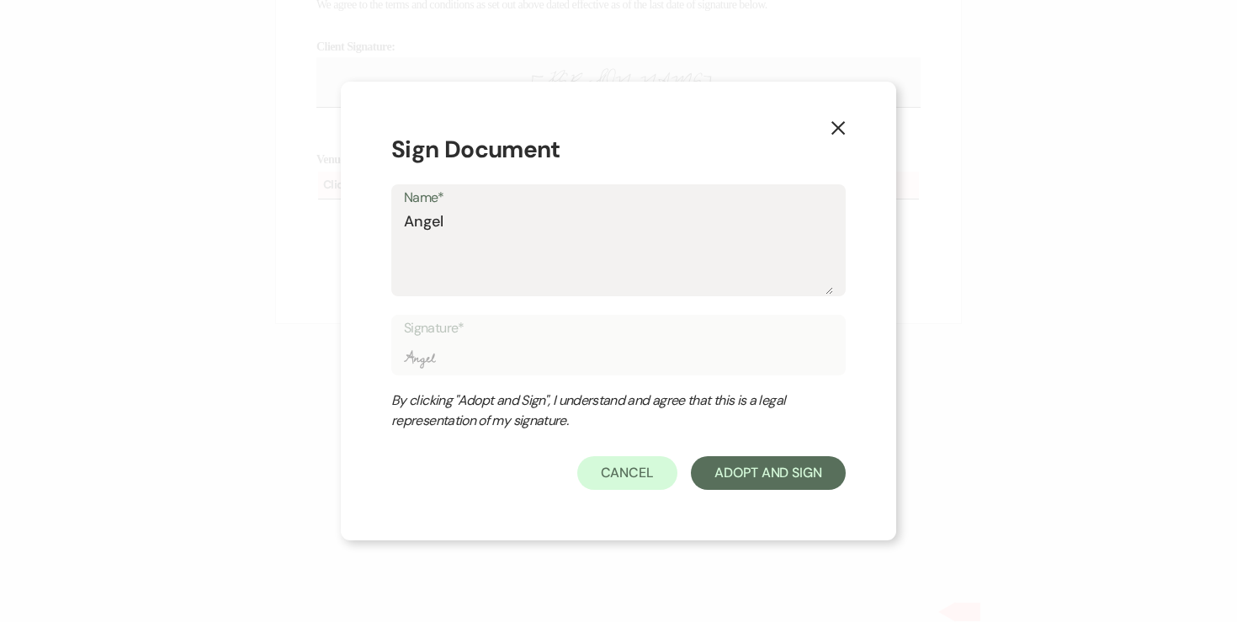
type textarea "[PERSON_NAME]"
type input "[PERSON_NAME]"
type textarea "[PERSON_NAME]"
type input "[PERSON_NAME]"
type textarea "[PERSON_NAME]"
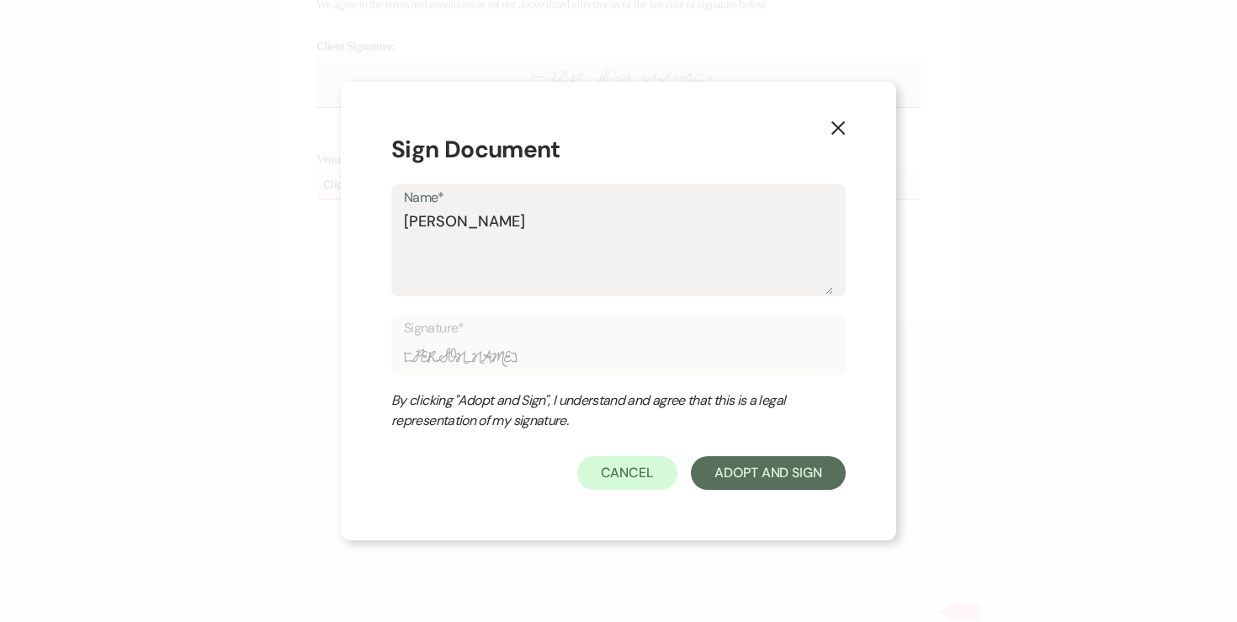
type input "[PERSON_NAME]"
type textarea "[PERSON_NAME]"
type input "[PERSON_NAME]"
type textarea "[PERSON_NAME]"
type input "[PERSON_NAME]"
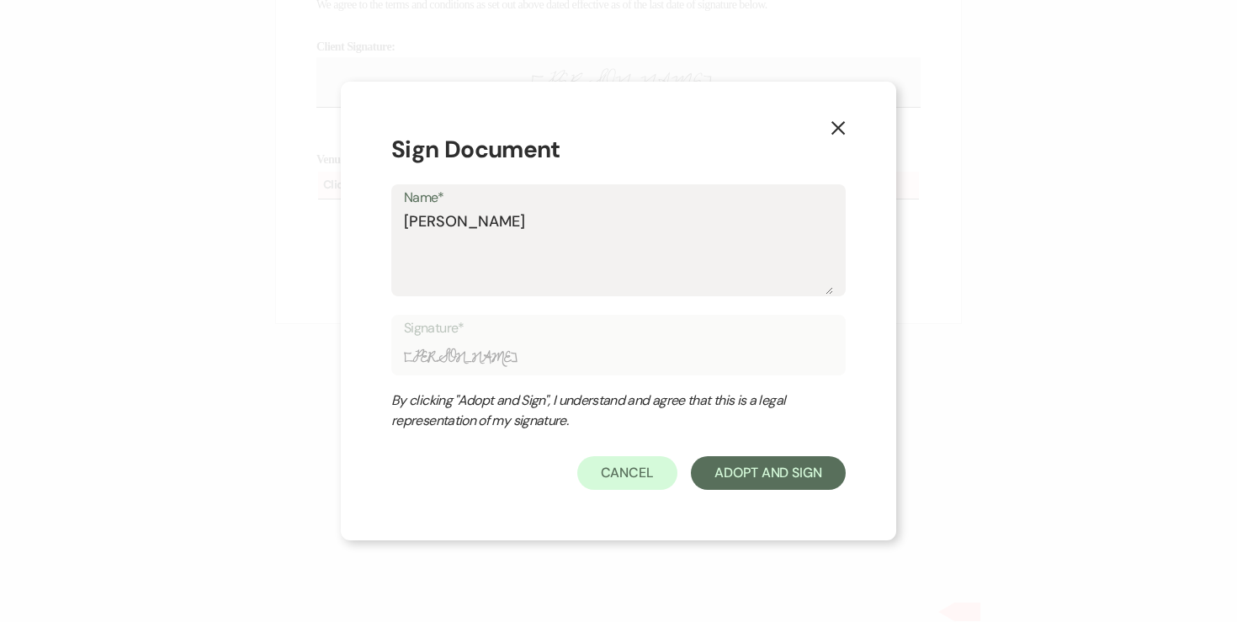
type textarea "[PERSON_NAME]"
type input "[PERSON_NAME]"
type textarea "[PERSON_NAME]"
type input "[PERSON_NAME]"
type textarea "[PERSON_NAME]"
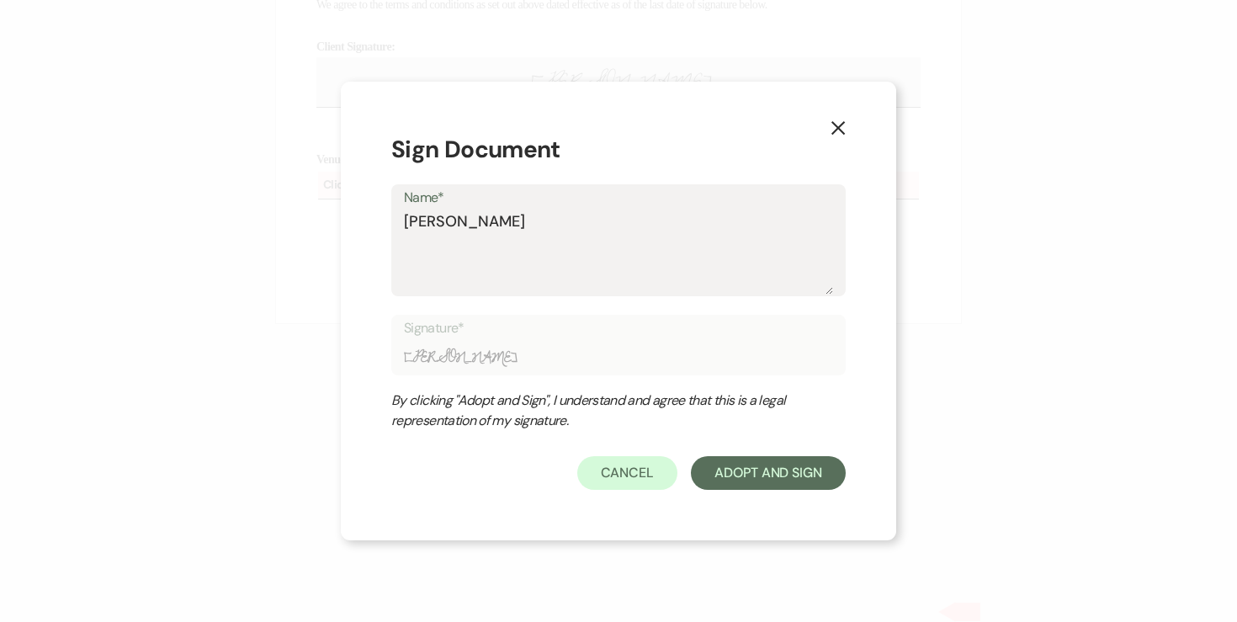
type input "[PERSON_NAME]"
type textarea "[PERSON_NAME]"
type input "[PERSON_NAME]"
type textarea "[PERSON_NAME]"
type input "[PERSON_NAME]"
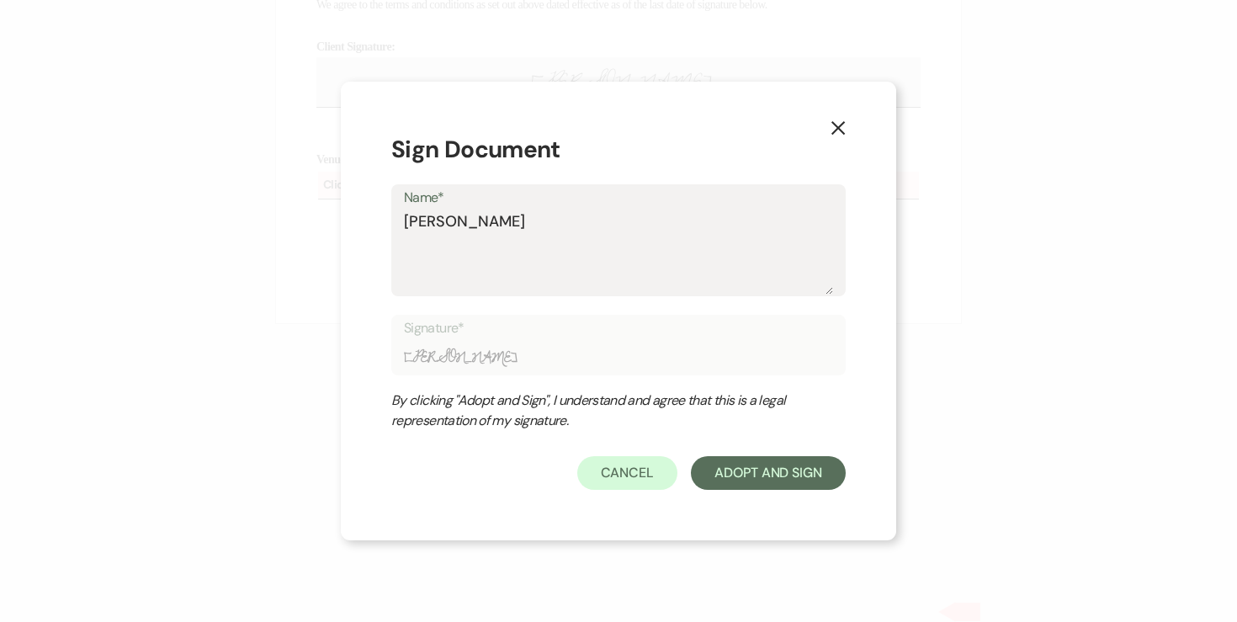
type textarea "[PERSON_NAME]"
type input "[PERSON_NAME]"
type textarea "[PERSON_NAME]"
type input "[PERSON_NAME]"
type textarea "[PERSON_NAME]"
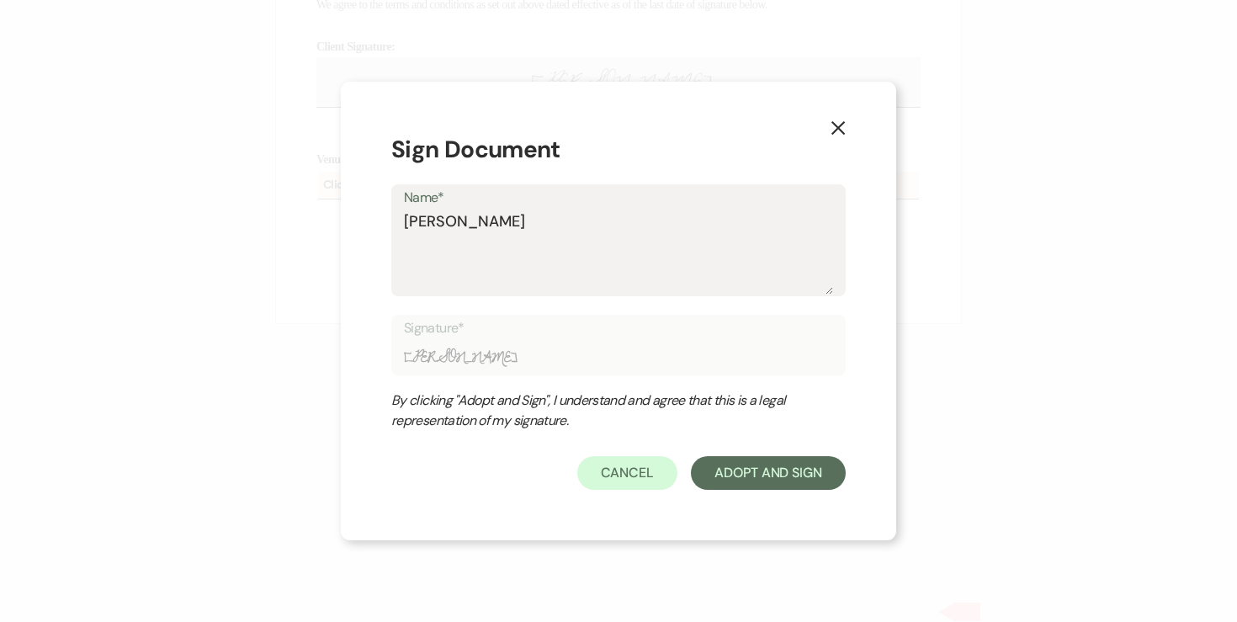
type input "[PERSON_NAME]"
type textarea "[PERSON_NAME]"
click at [763, 475] on button "Adopt And Sign" at bounding box center [768, 473] width 155 height 34
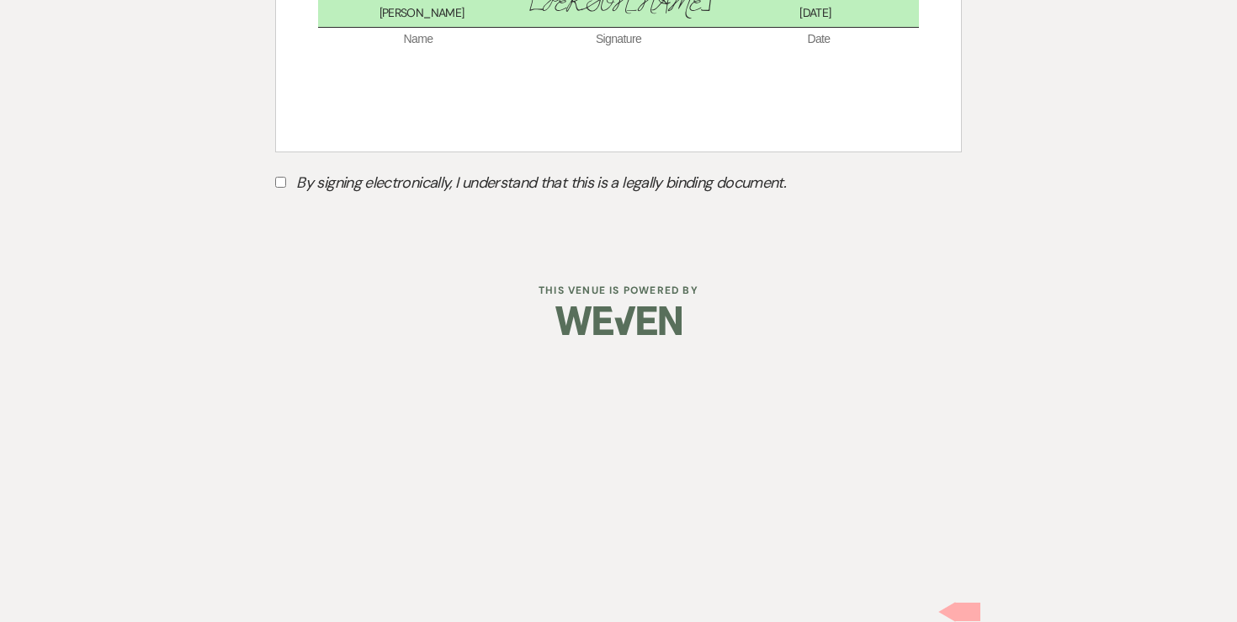
scroll to position [11453, 0]
click at [277, 201] on label "By signing electronically, I understand that this is a legally binding document." at bounding box center [618, 185] width 686 height 32
click at [277, 188] on input "By signing electronically, I understand that this is a legally binding document." at bounding box center [280, 182] width 11 height 11
checkbox input "true"
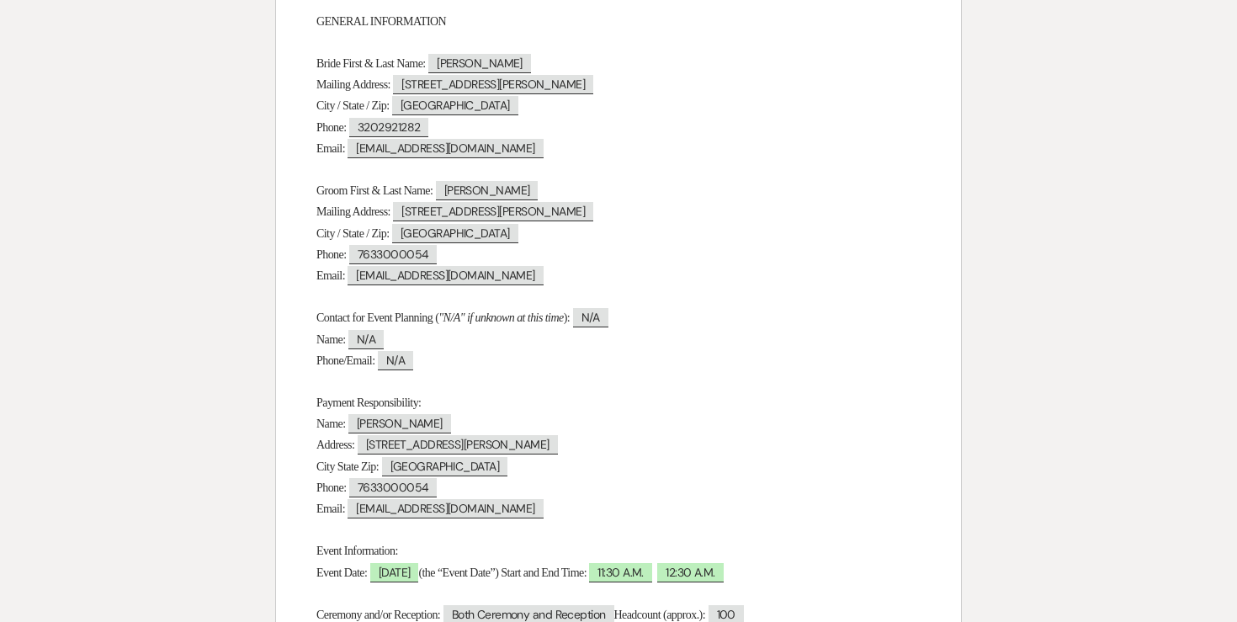
scroll to position [449, 0]
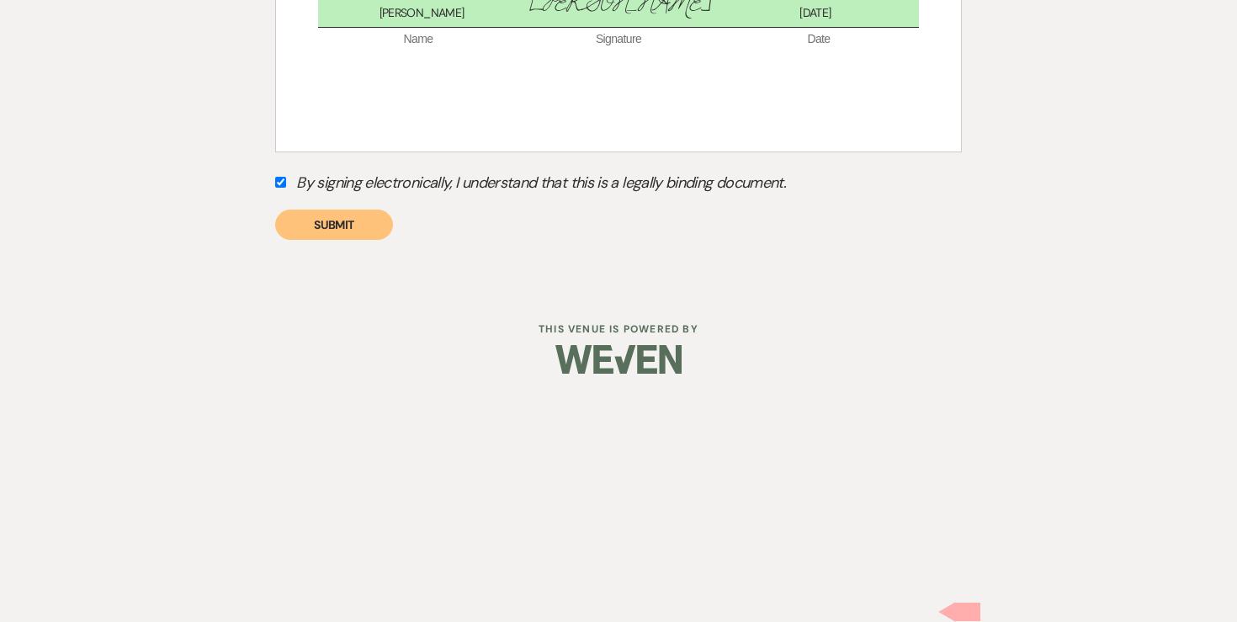
click at [363, 240] on button "Submit" at bounding box center [334, 224] width 118 height 30
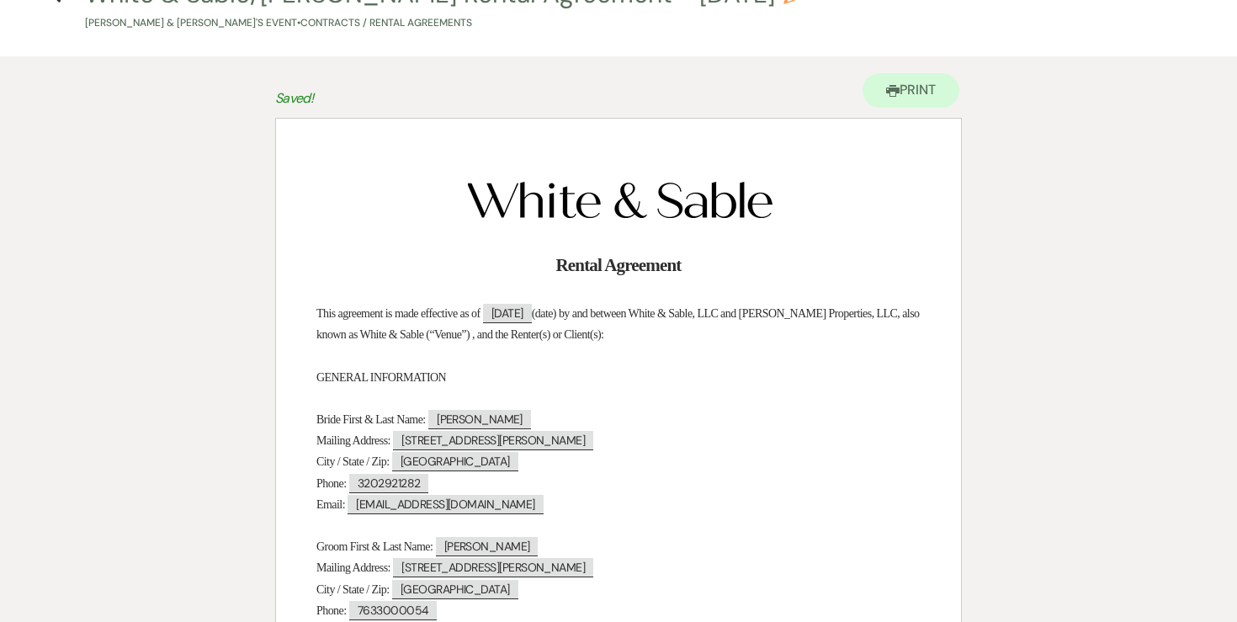
scroll to position [0, 0]
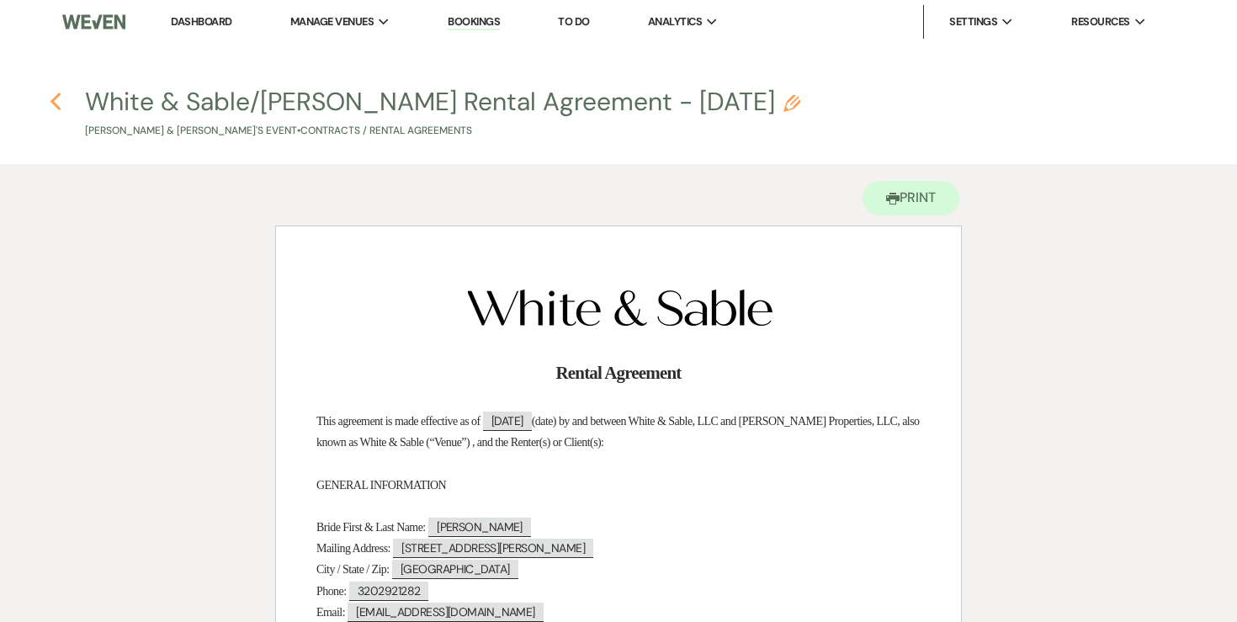
click at [56, 99] on icon "Previous" at bounding box center [56, 102] width 13 height 20
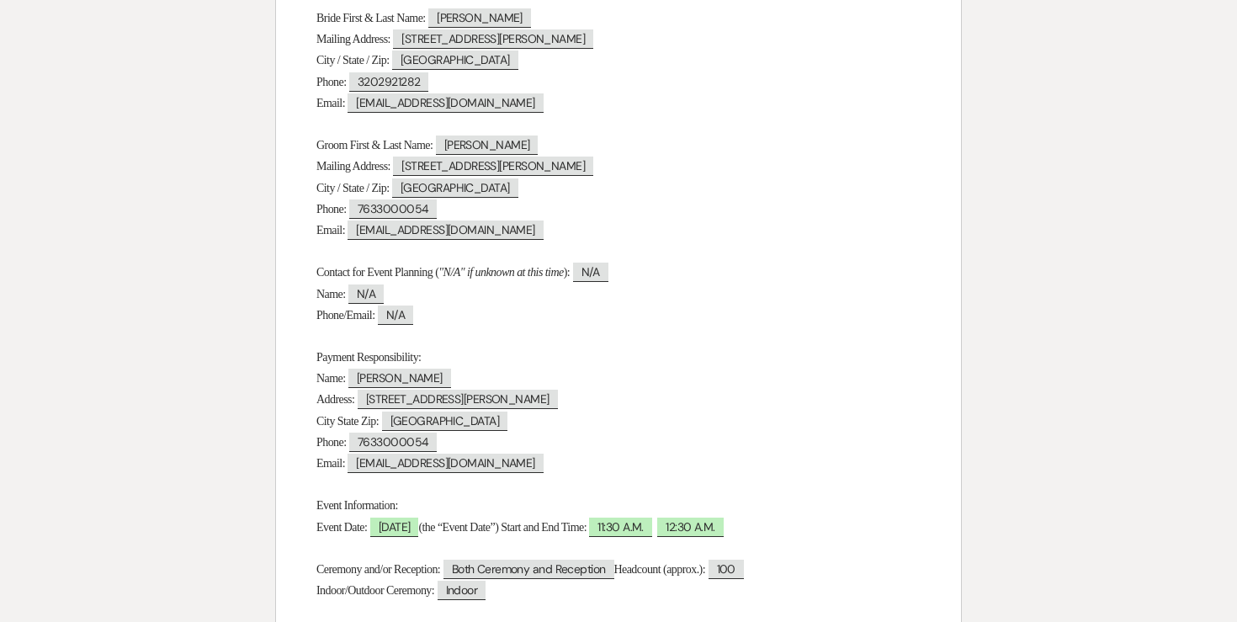
select select "6"
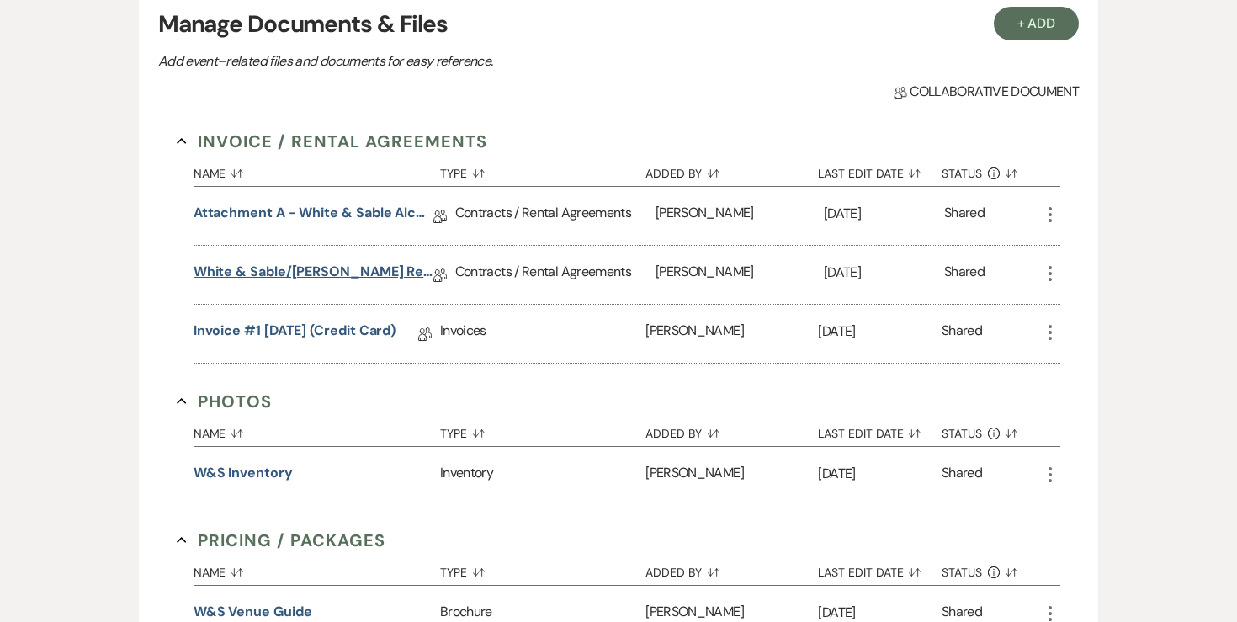
click at [347, 278] on link "White & Sable/[PERSON_NAME] Rental Agreement - [DATE]" at bounding box center [313, 275] width 240 height 26
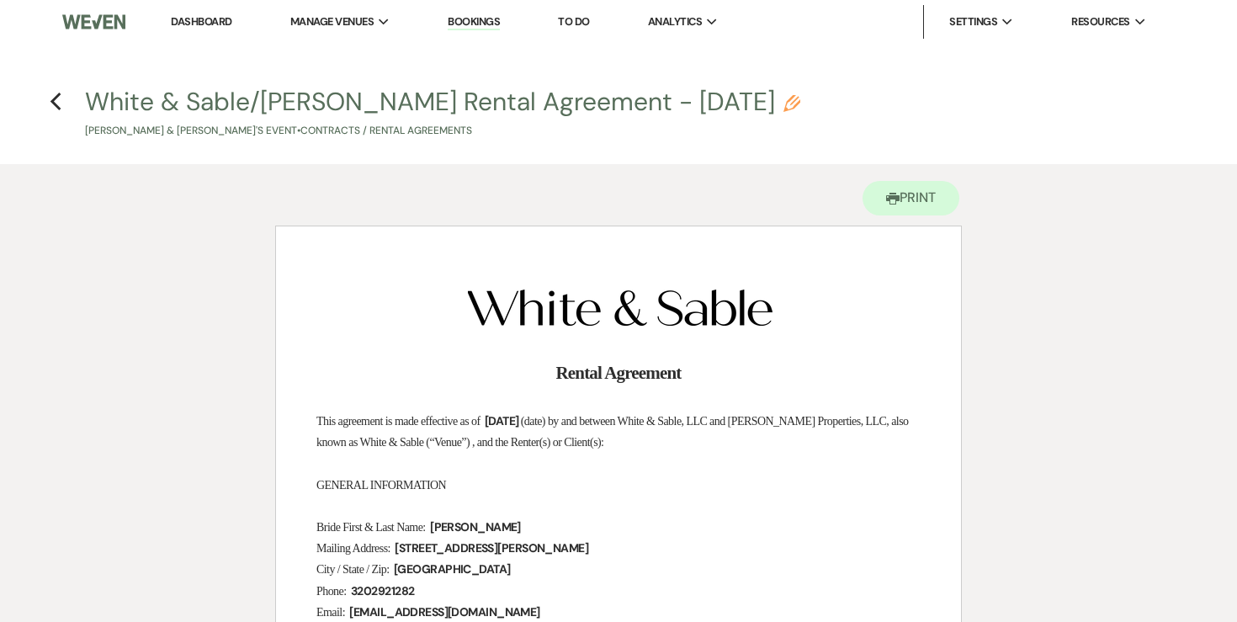
click at [61, 106] on h4 "Previous White & Sable/[PERSON_NAME] Rental Agreement - [DATE] Pencil [PERSON_N…" at bounding box center [618, 111] width 1211 height 55
click at [57, 106] on use "button" at bounding box center [55, 102] width 11 height 19
select select "6"
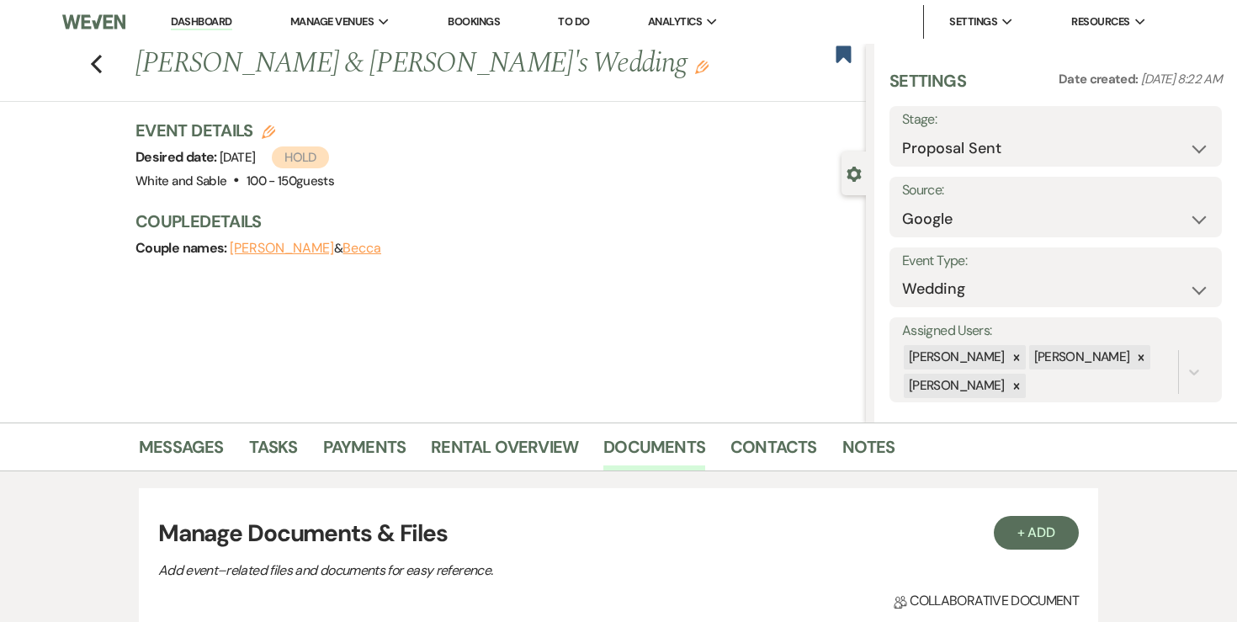
scroll to position [509, 0]
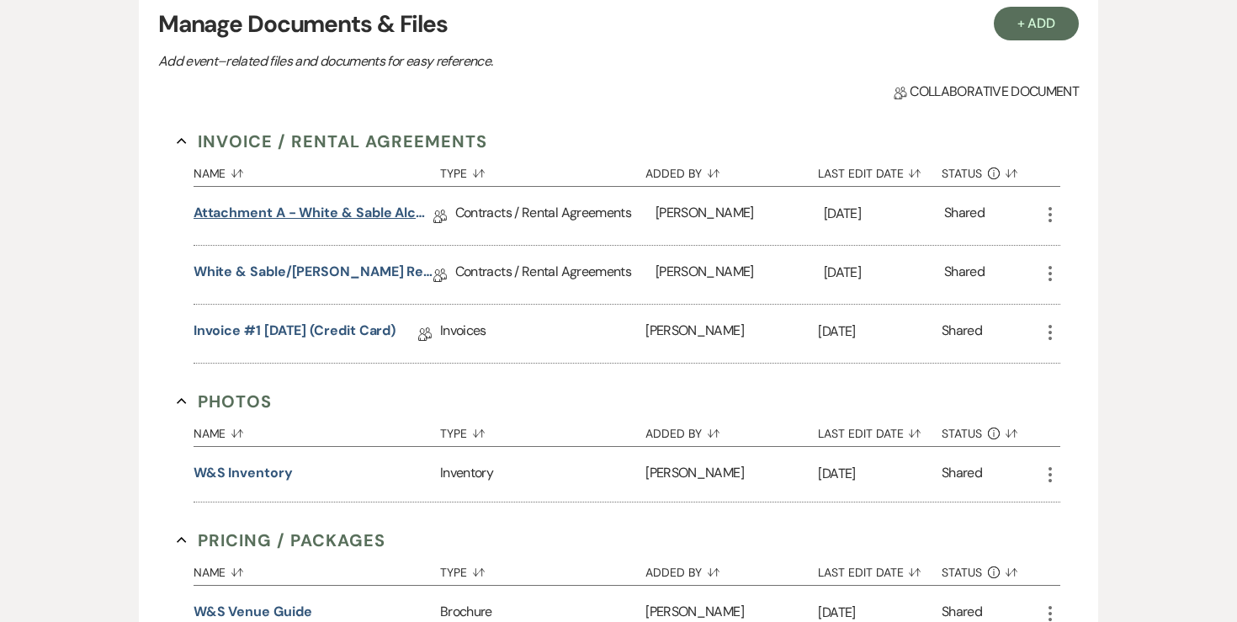
click at [354, 219] on link "Attachment A - White & Sable Alcohol Agreement" at bounding box center [313, 216] width 240 height 26
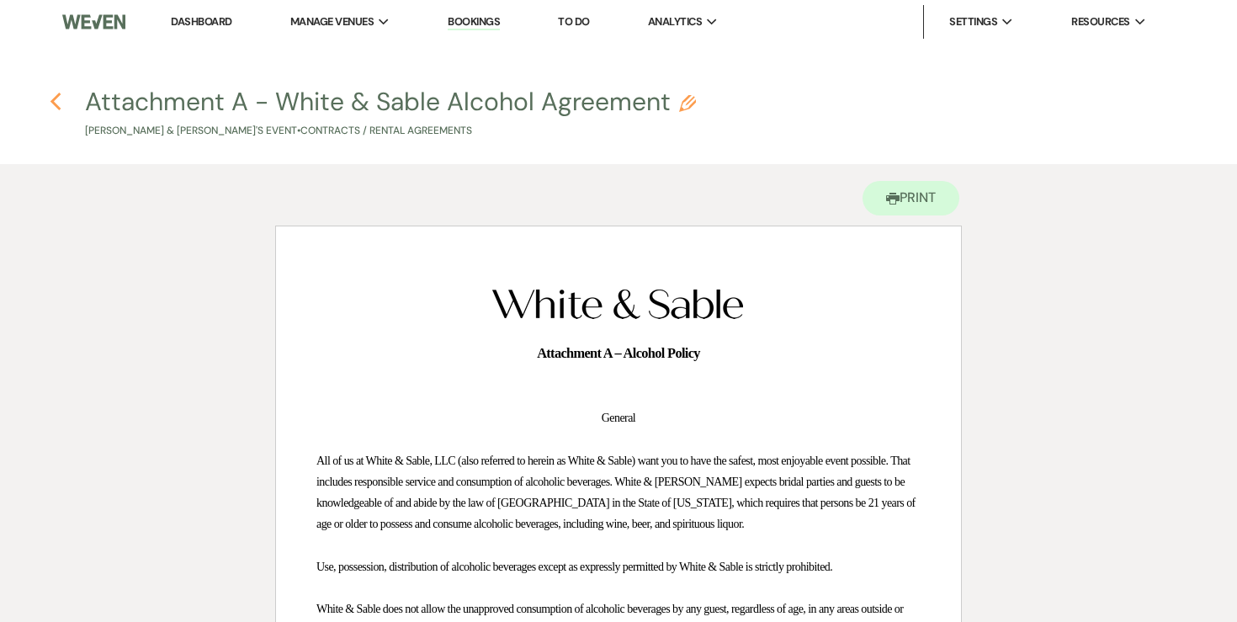
click at [61, 101] on icon "Previous" at bounding box center [56, 102] width 13 height 20
select select "6"
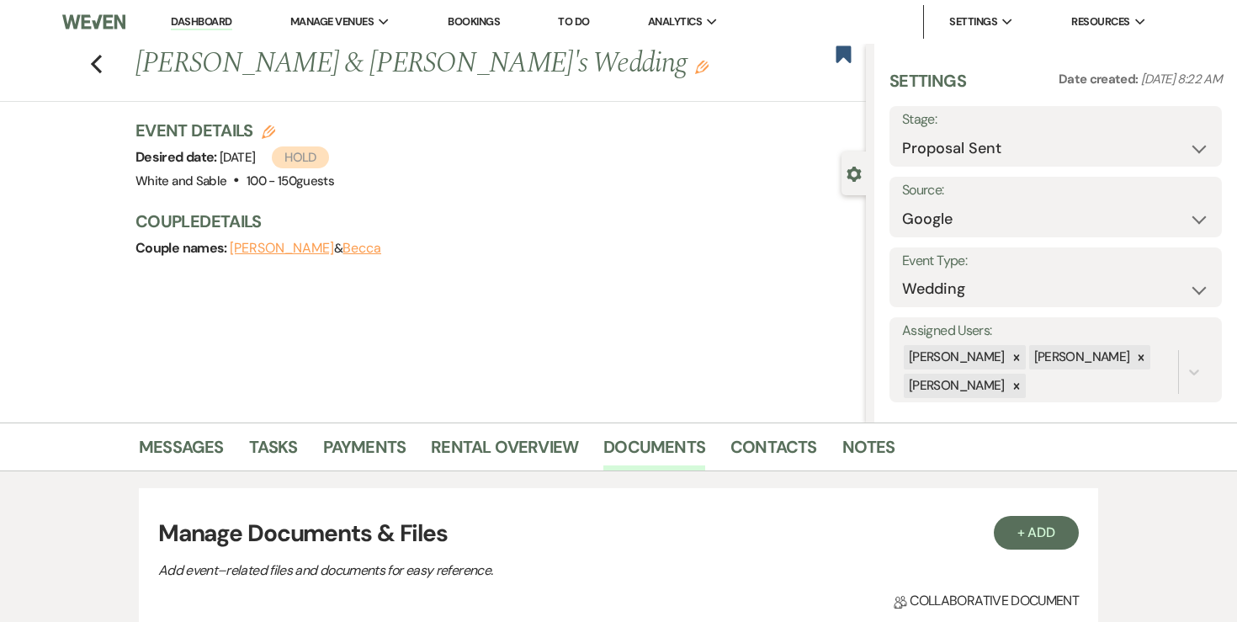
click at [381, 241] on button "Becca" at bounding box center [361, 247] width 39 height 13
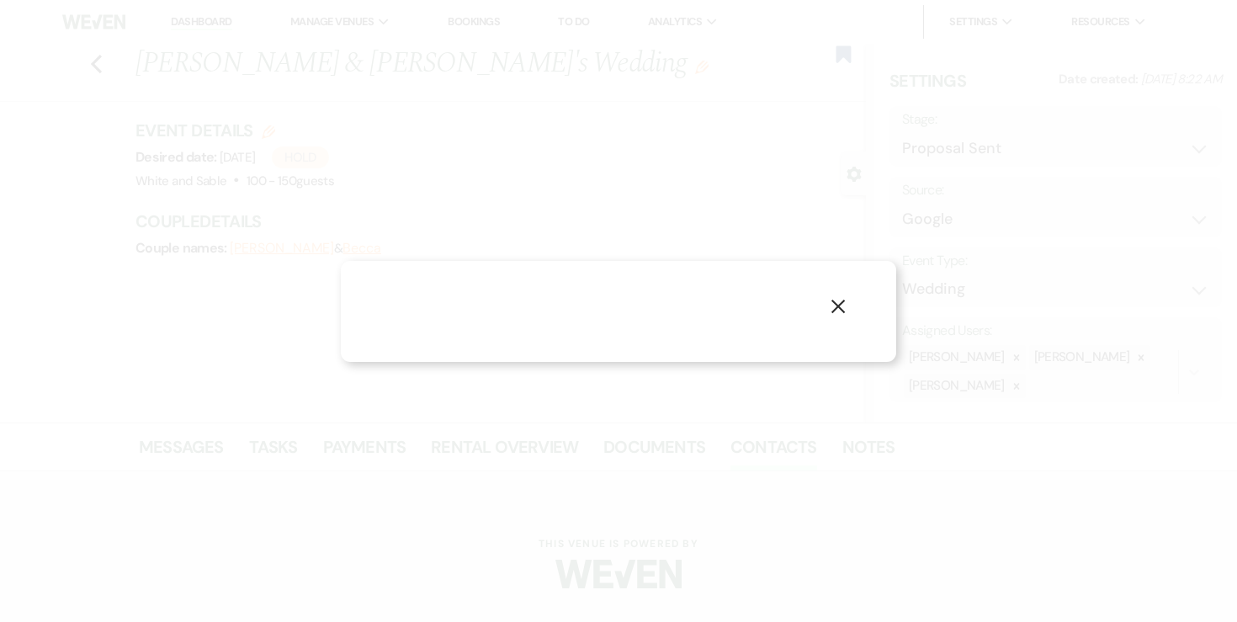
select select "1"
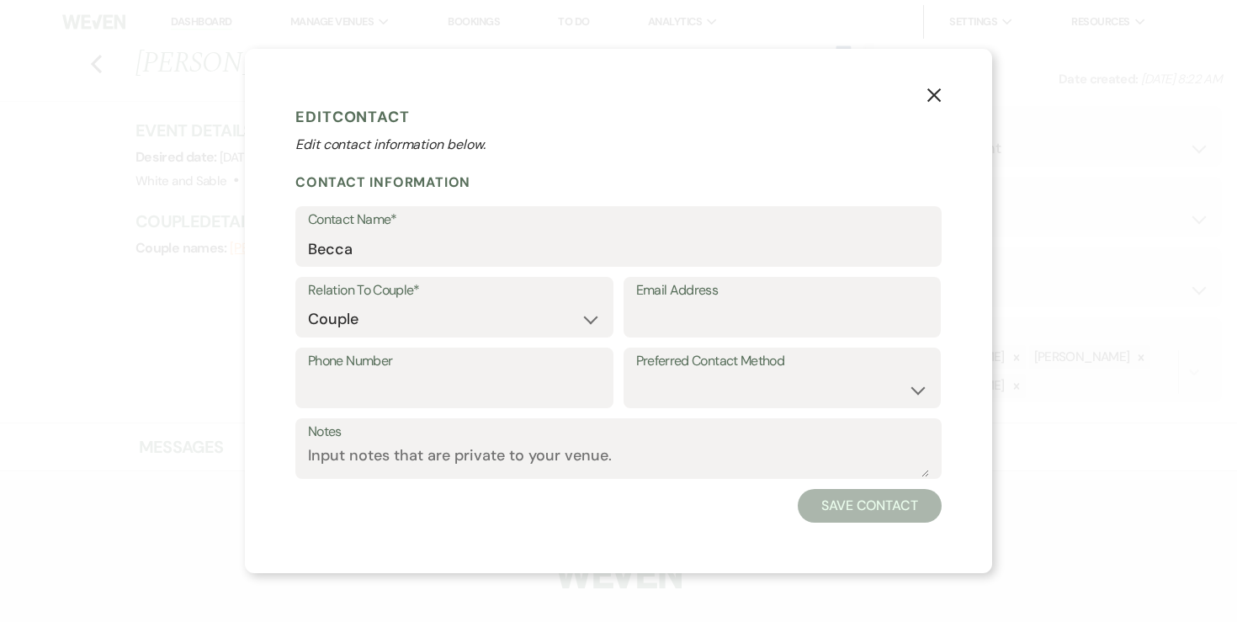
click at [445, 266] on div "Contact Name* Becca" at bounding box center [618, 236] width 646 height 61
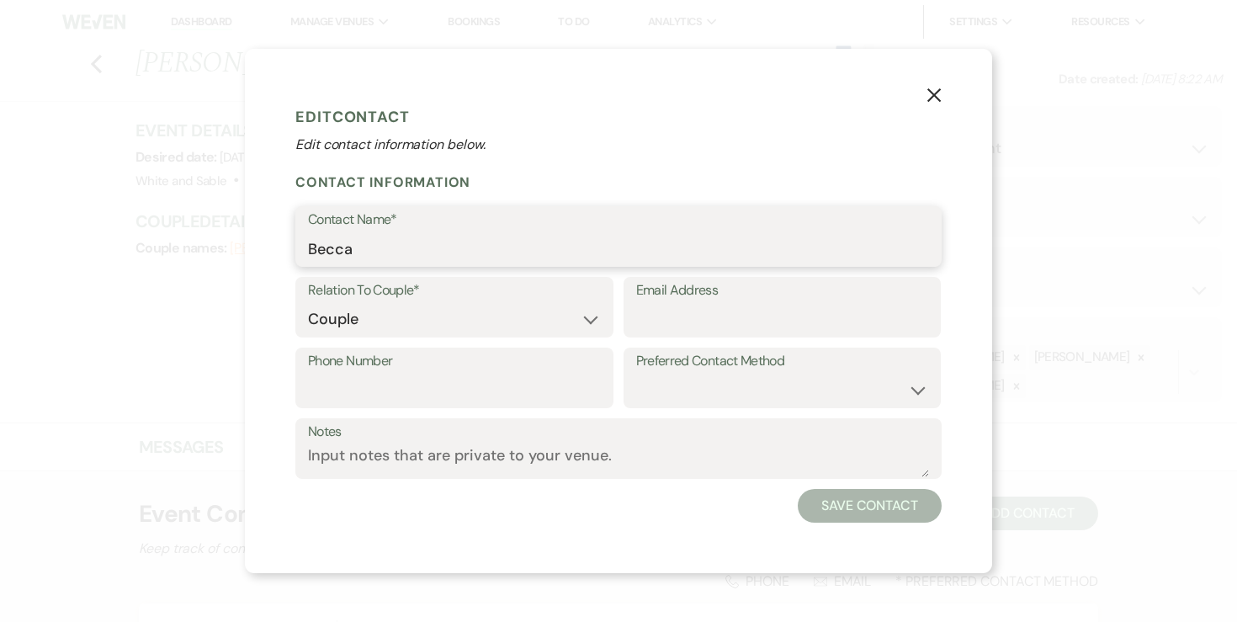
click at [445, 252] on input "Becca" at bounding box center [618, 248] width 621 height 33
type input "[PERSON_NAME]"
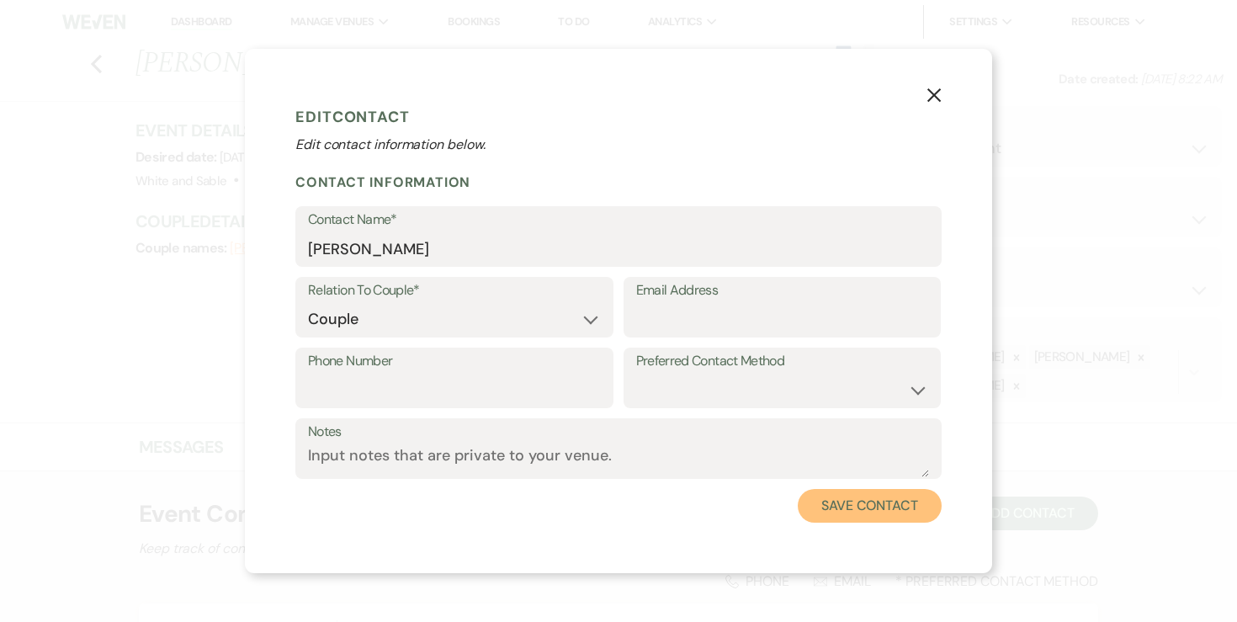
click at [868, 512] on button "Save Contact" at bounding box center [869, 506] width 144 height 34
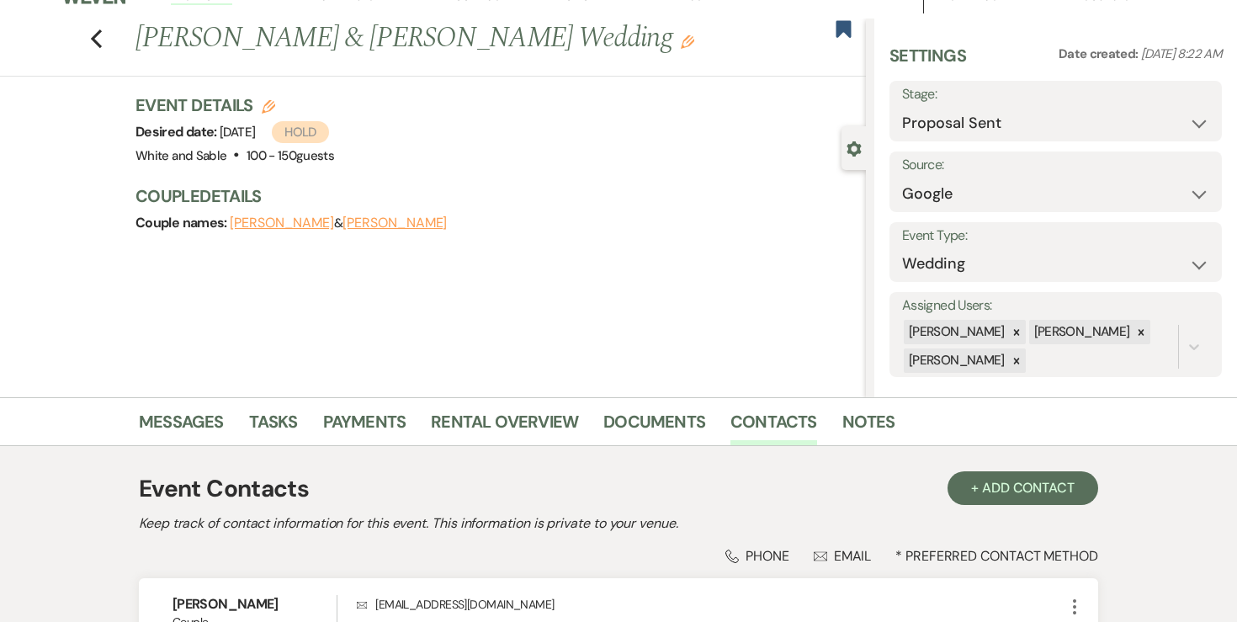
scroll to position [14, 0]
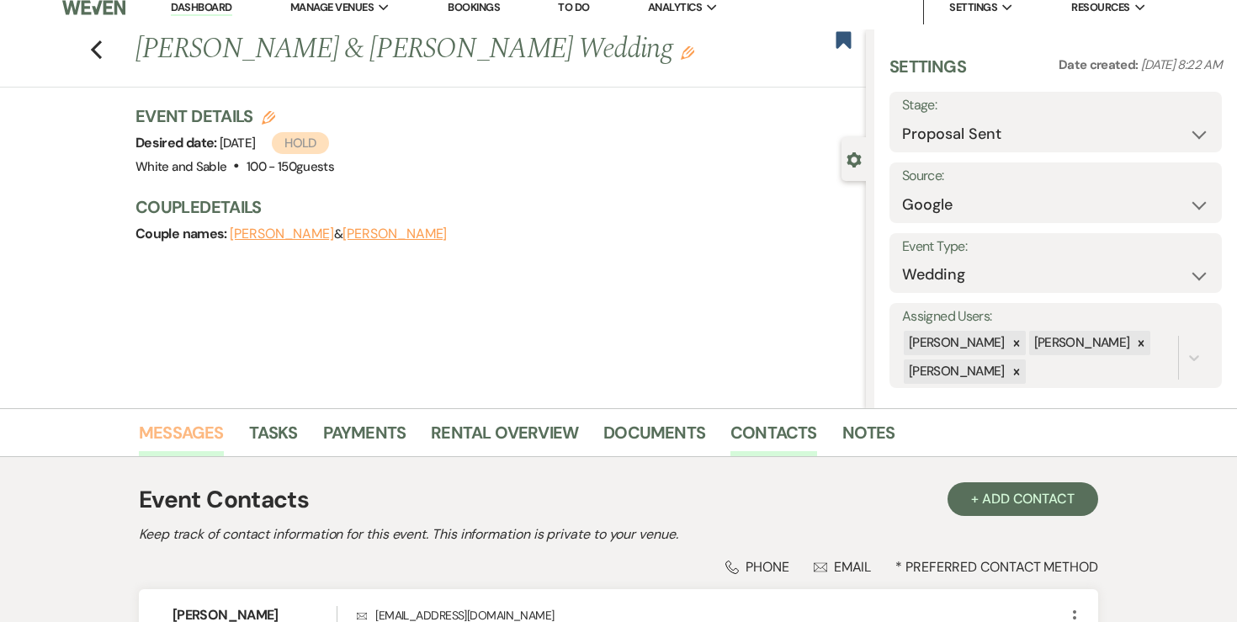
click at [192, 442] on link "Messages" at bounding box center [181, 437] width 85 height 37
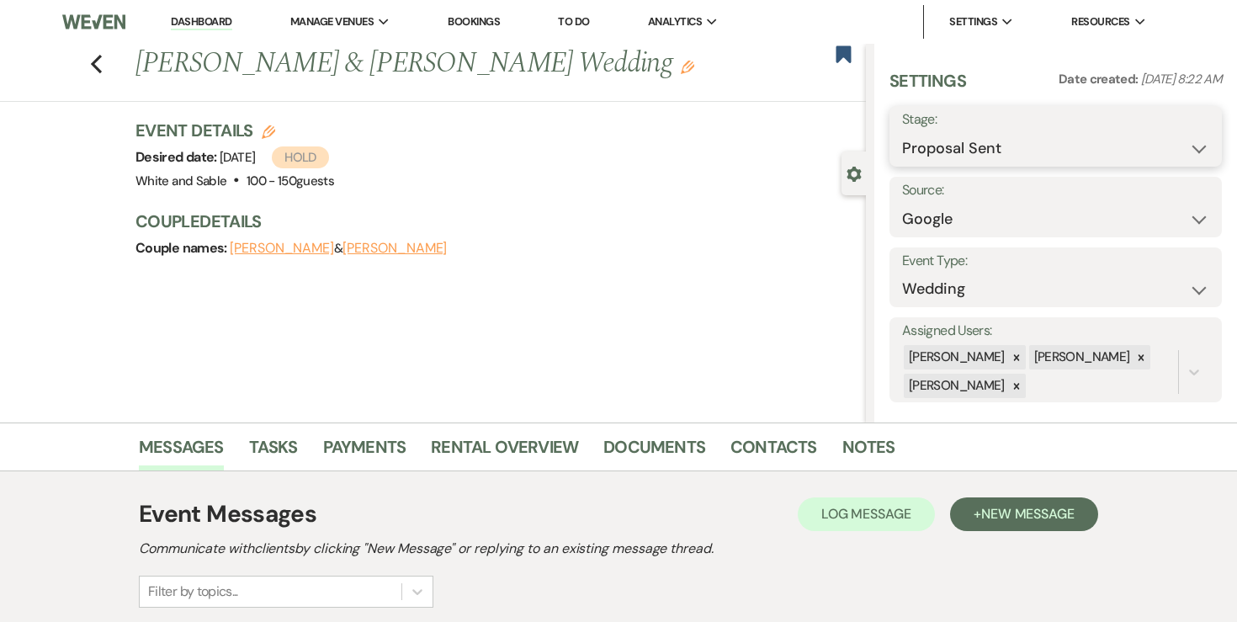
click at [1012, 151] on select "Inquiry Follow Up Tour Requested Tour Confirmed Toured Proposal Sent Booked Lost" at bounding box center [1055, 148] width 307 height 33
select select "7"
click at [1167, 146] on button "Save" at bounding box center [1187, 136] width 68 height 34
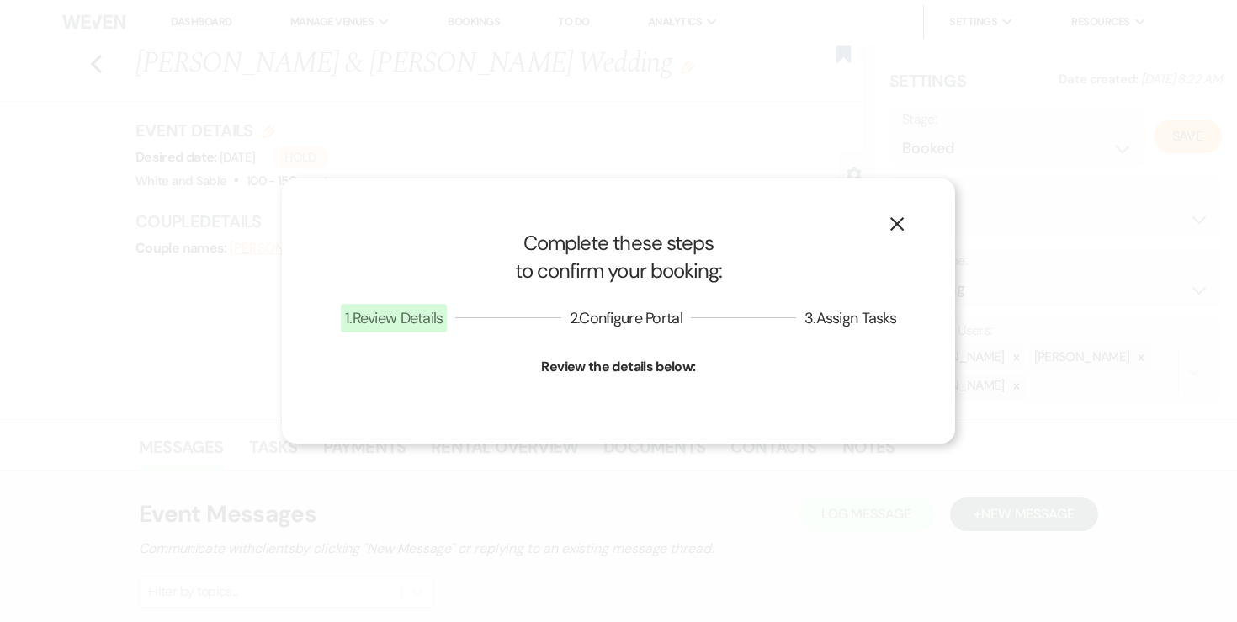
select select "1"
select select "684"
select select "false"
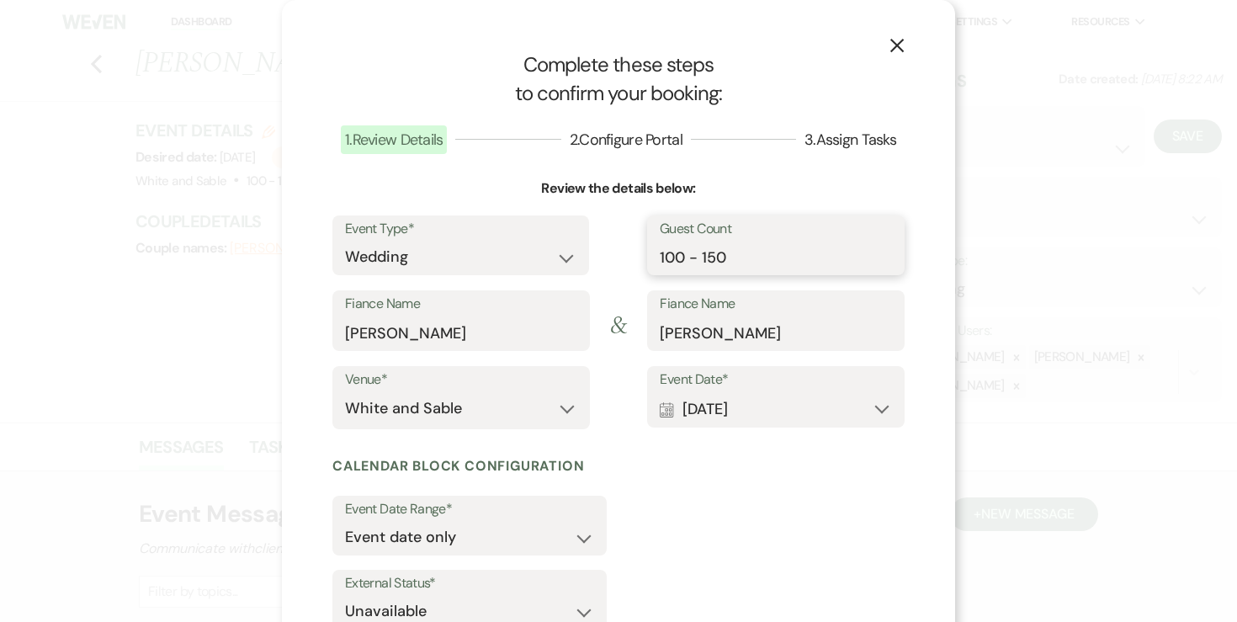
click at [748, 263] on input "100 - 150" at bounding box center [776, 257] width 232 height 33
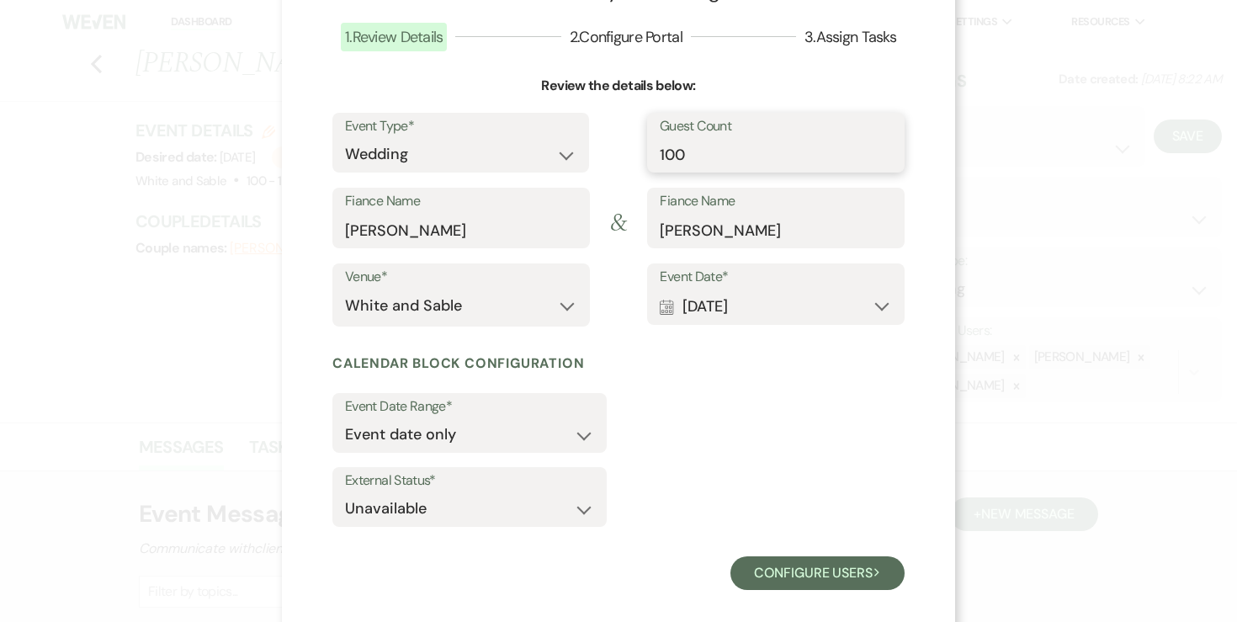
type input "100"
click at [701, 390] on div "Event Date Range* Event date only Event date and" at bounding box center [618, 423] width 572 height 74
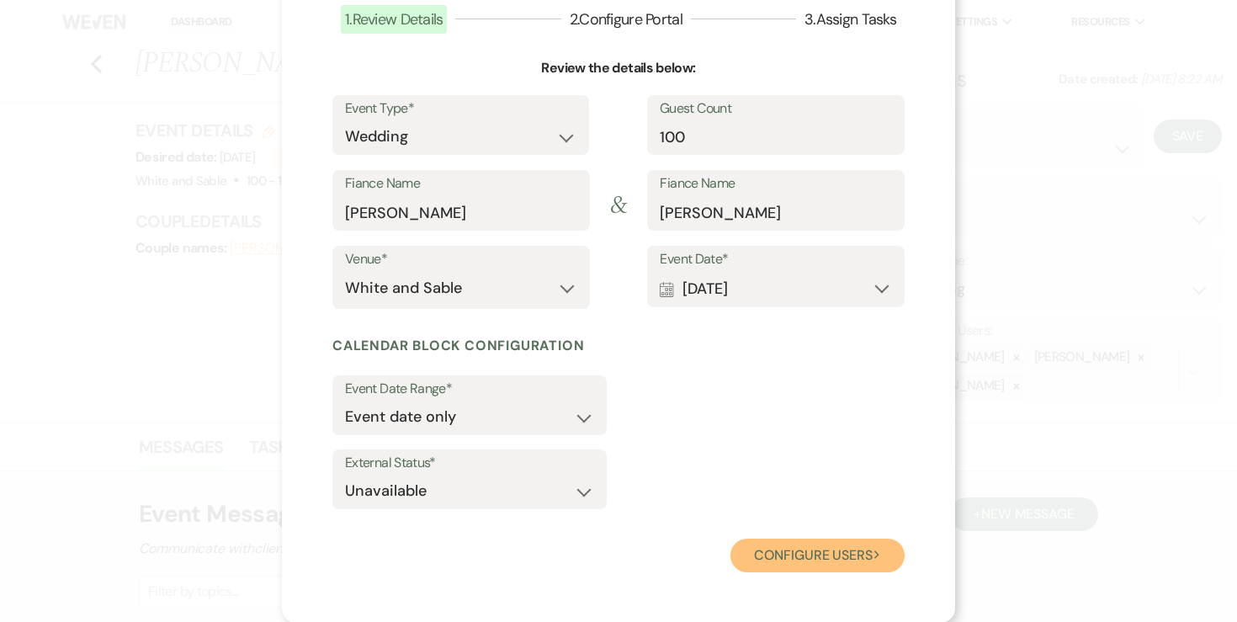
click at [806, 564] on button "Configure users Next" at bounding box center [817, 555] width 174 height 34
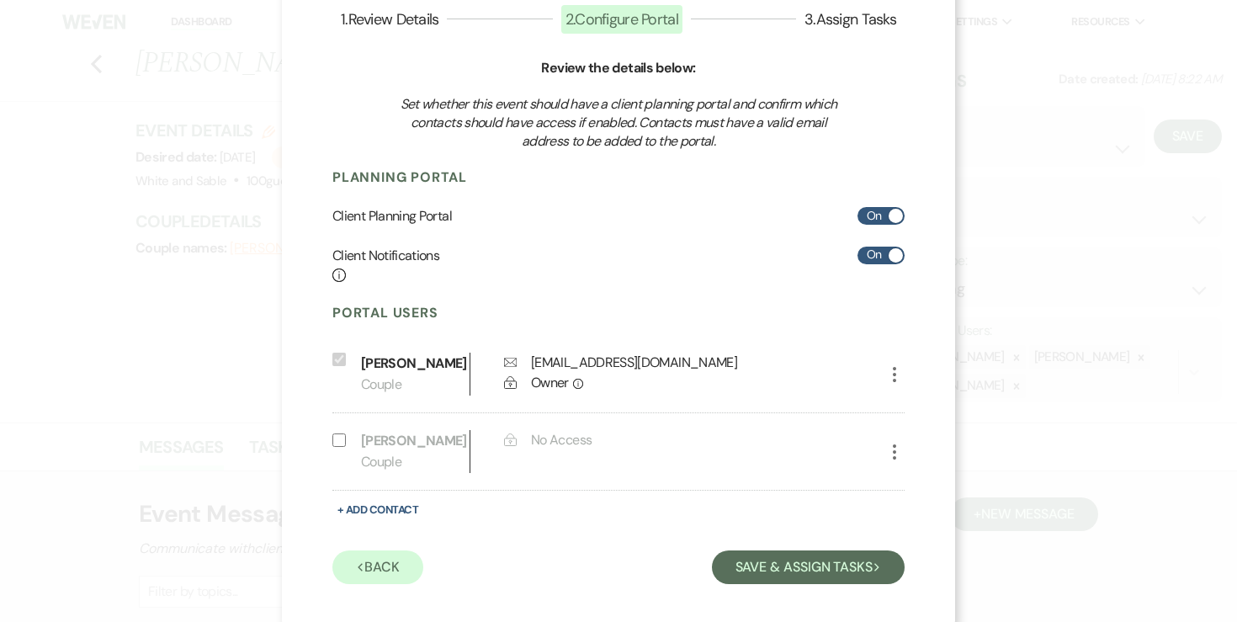
scroll to position [155, 0]
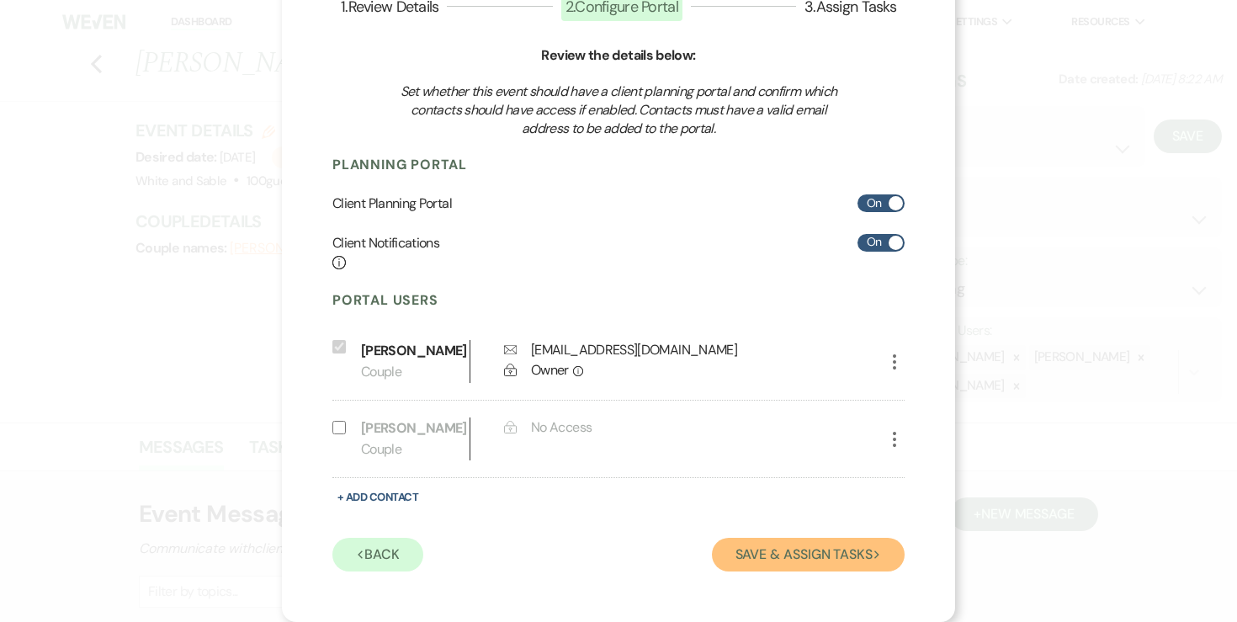
click at [788, 559] on button "Save & Assign Tasks Next" at bounding box center [808, 555] width 193 height 34
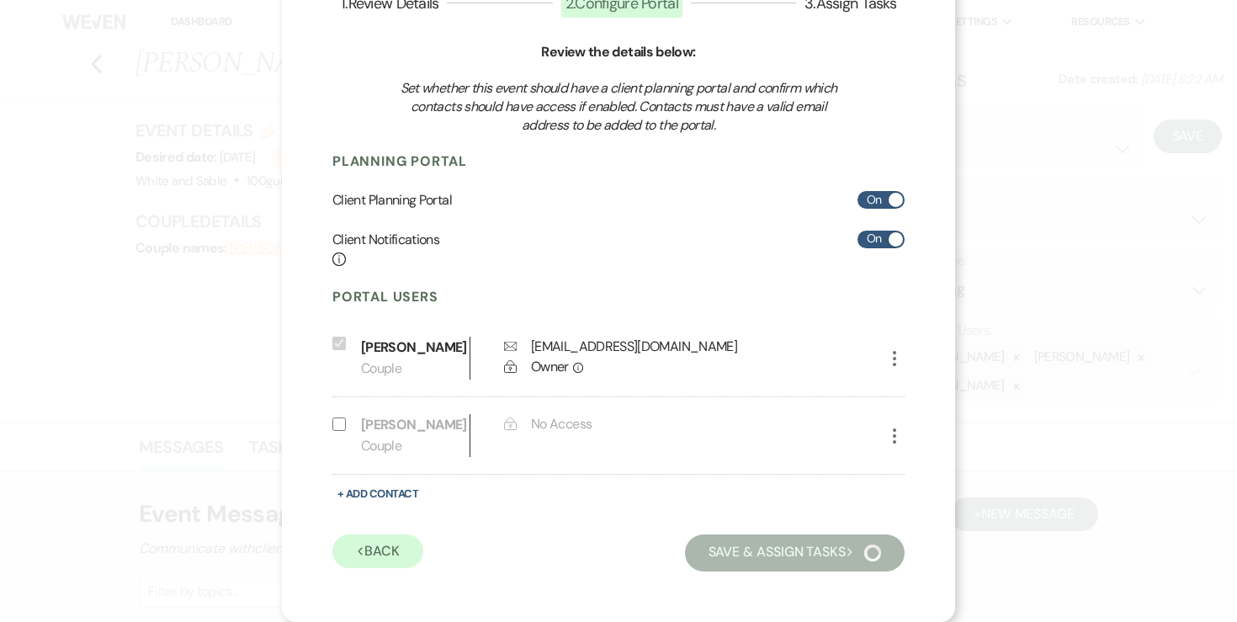
scroll to position [40, 0]
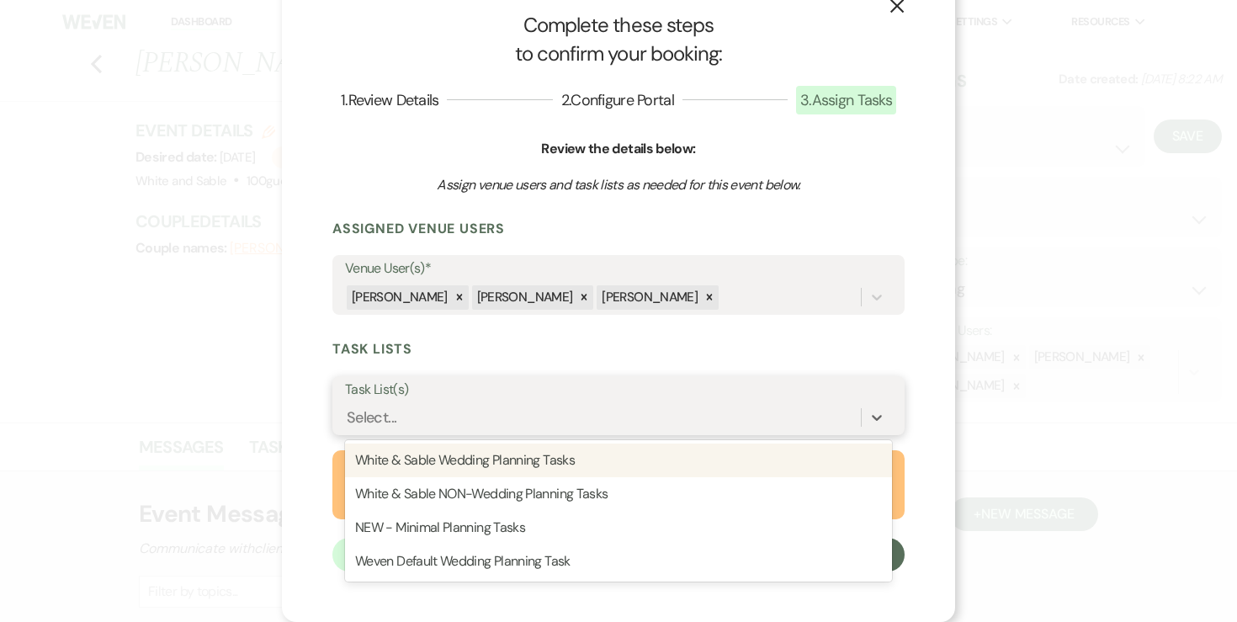
click at [523, 404] on div "Select..." at bounding box center [603, 417] width 516 height 29
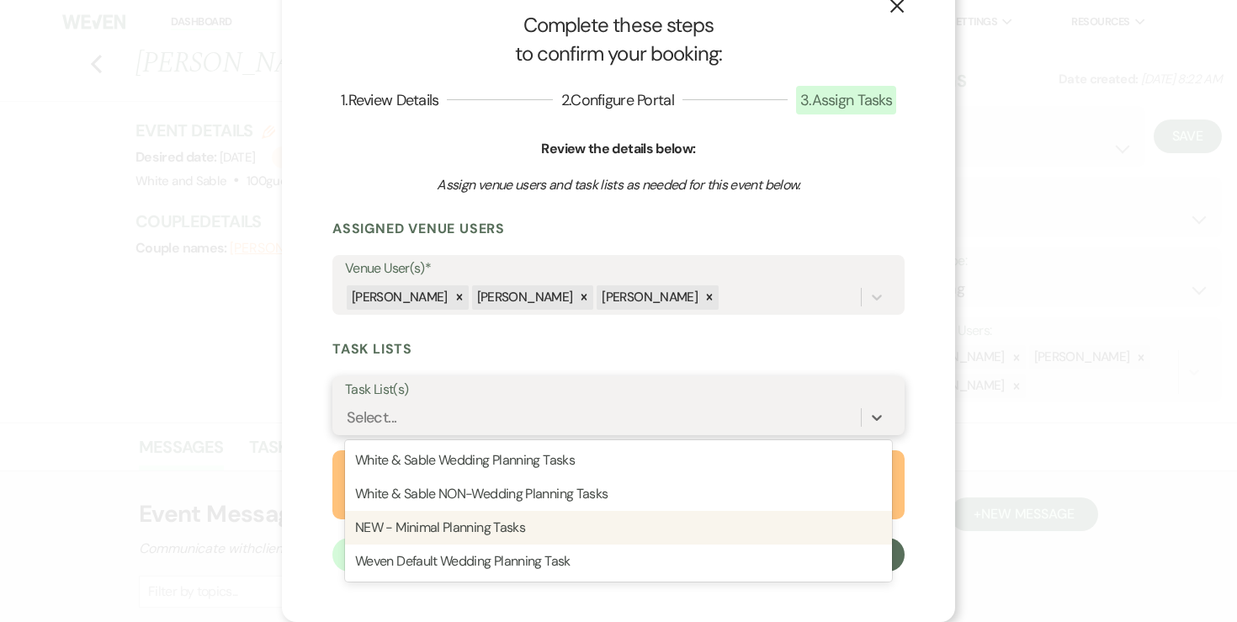
click at [494, 514] on div "NEW - Minimal Planning Tasks" at bounding box center [618, 528] width 547 height 34
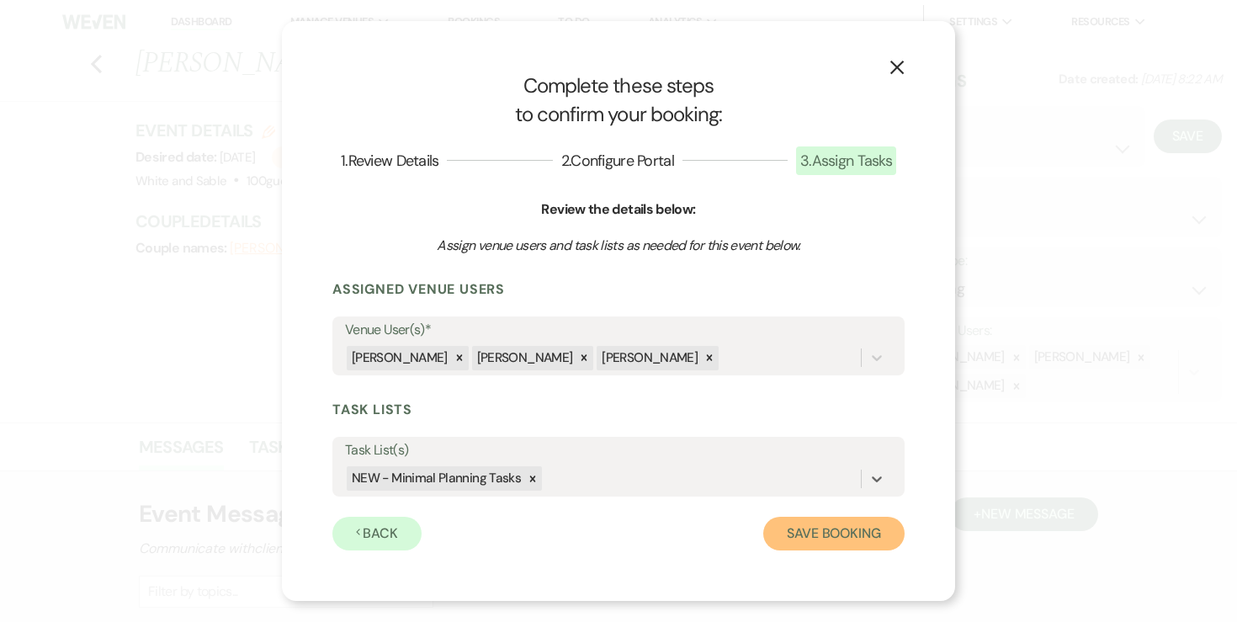
click at [857, 537] on button "Save Booking" at bounding box center [833, 534] width 141 height 34
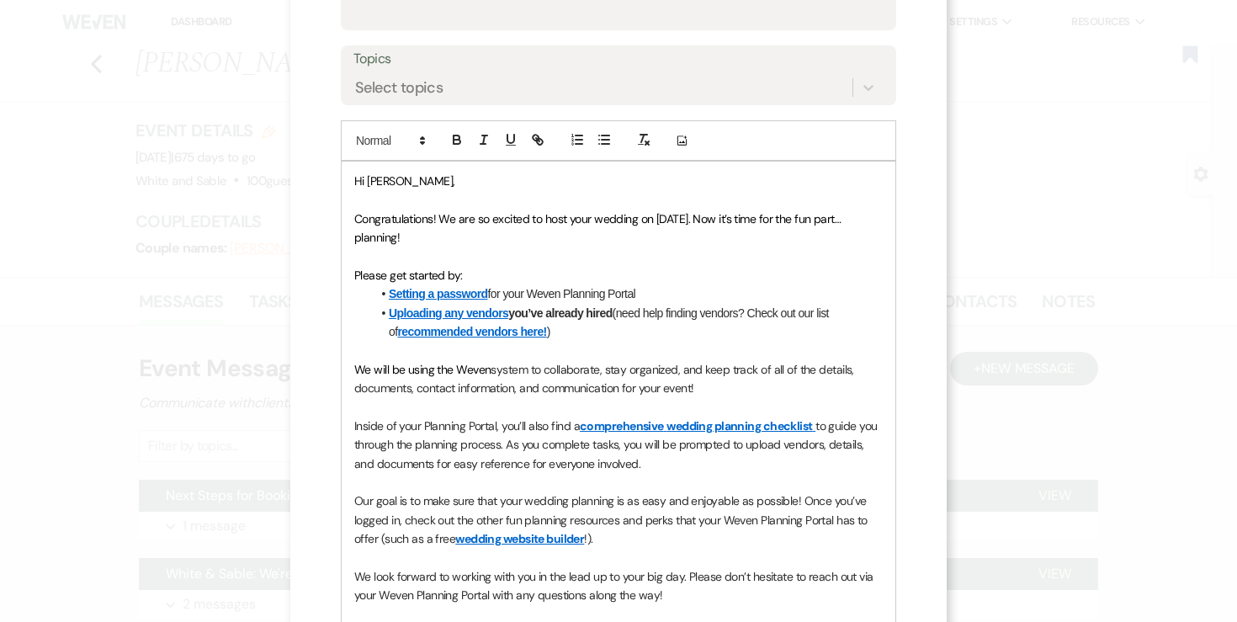
scroll to position [156, 0]
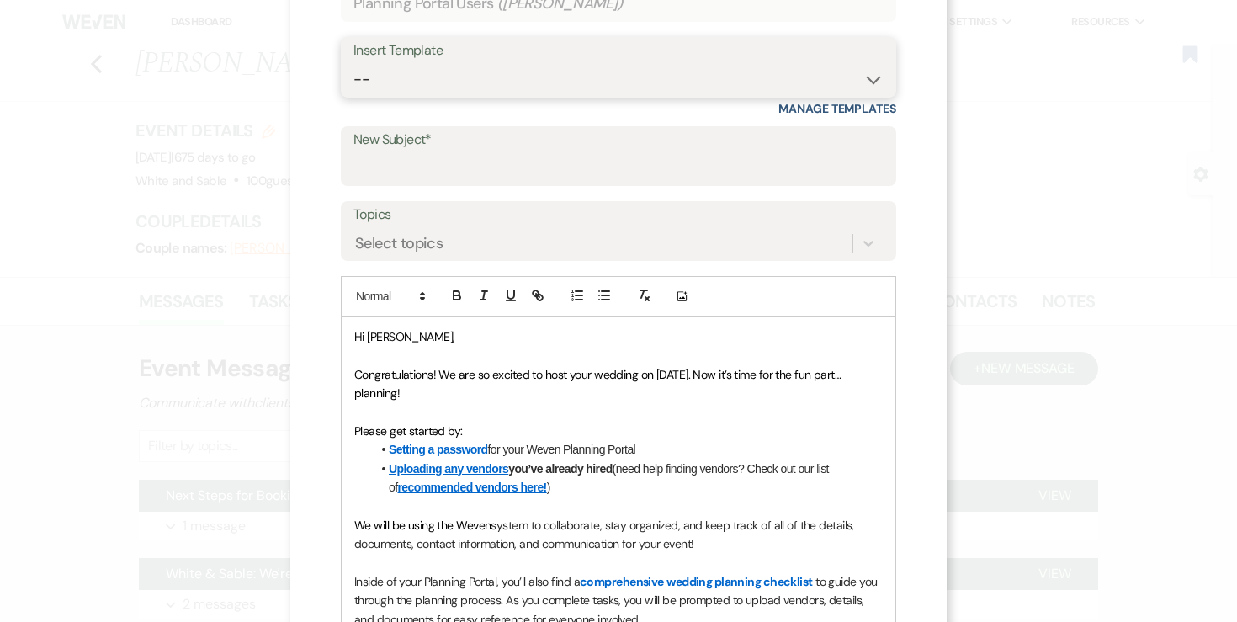
click at [586, 80] on select "-- Inquiry Response (Venue Guide) Schedule - Venue Tour Appt Confirmation Sched…" at bounding box center [618, 79] width 530 height 33
select select "3393"
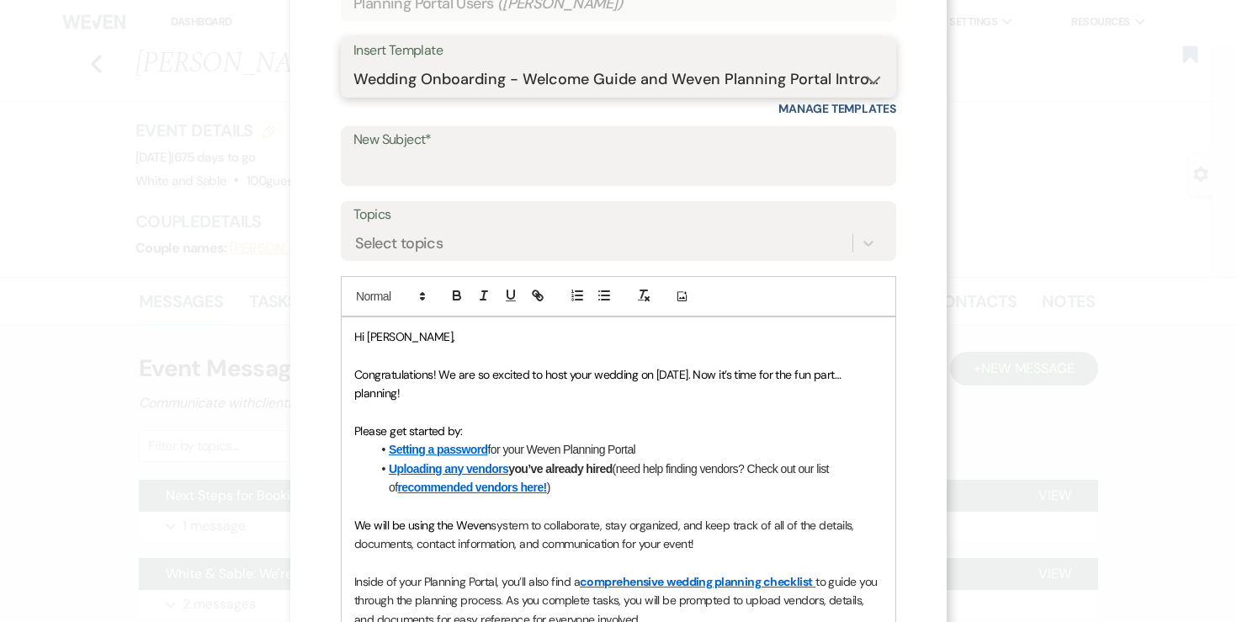
type input "You're Officially Booked – Let’s Start Planning! 🎉"
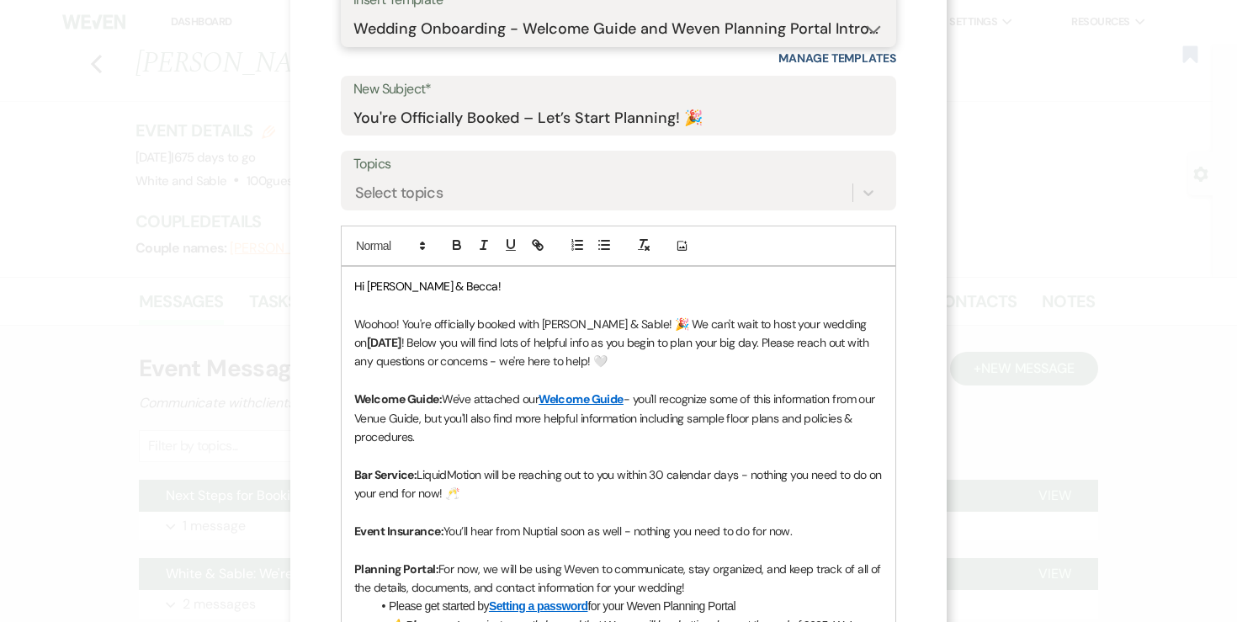
scroll to position [294, 0]
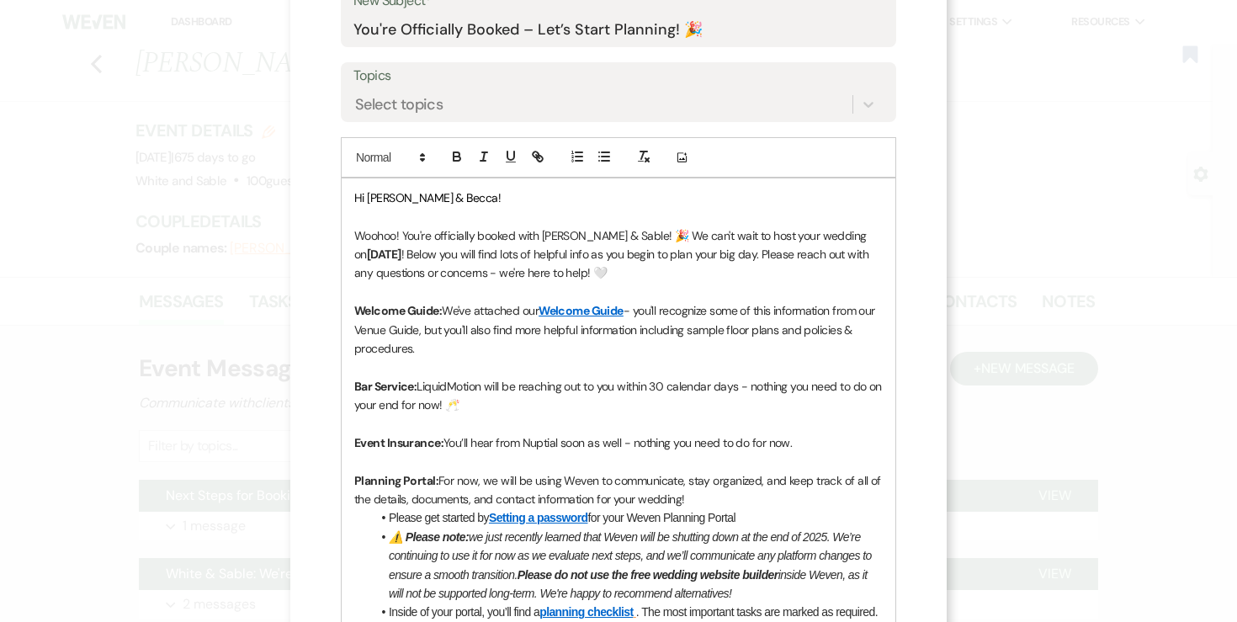
click at [374, 257] on strong "[DATE]" at bounding box center [384, 253] width 34 height 15
drag, startPoint x: 827, startPoint y: 236, endPoint x: 881, endPoint y: 236, distance: 53.8
click at [881, 236] on p "Woohoo! You're officially booked with [PERSON_NAME] & Sable! 🎉 We can't wait to…" at bounding box center [618, 254] width 528 height 56
click at [460, 158] on icon "button" at bounding box center [456, 158] width 7 height 4
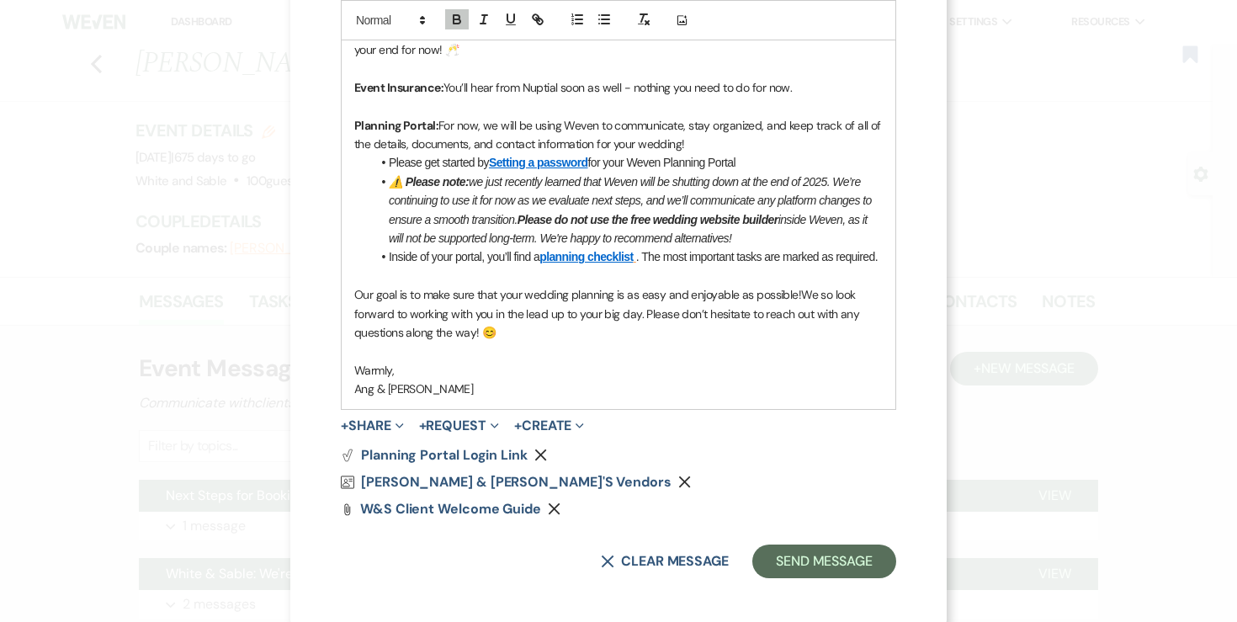
scroll to position [656, 0]
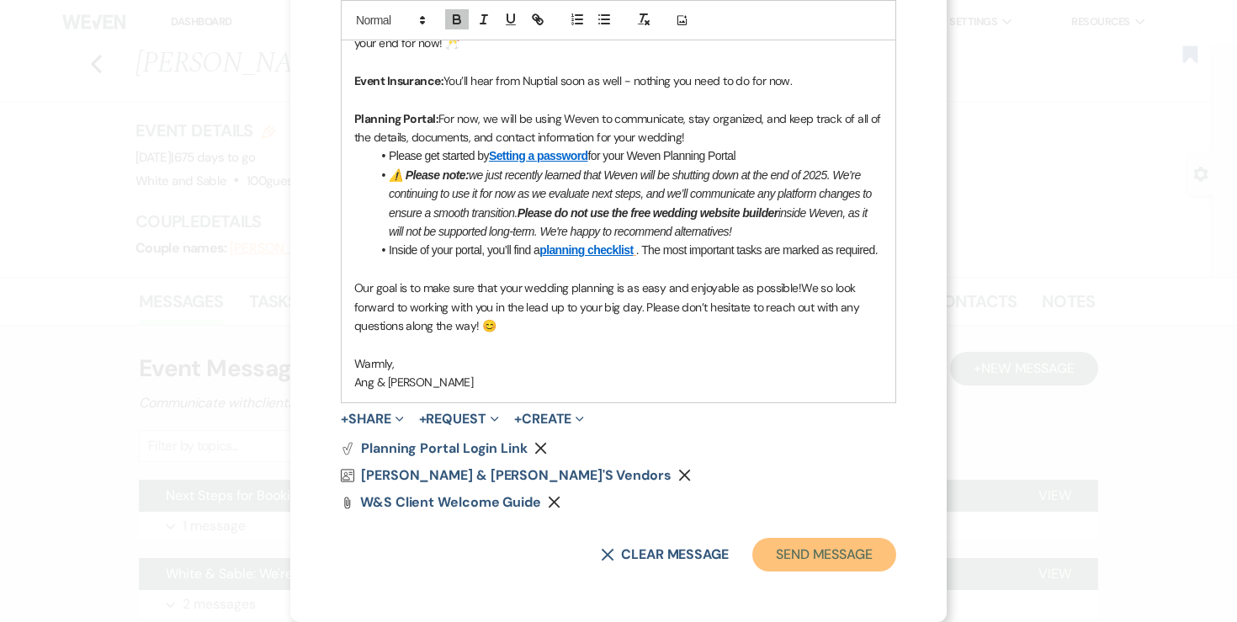
click at [822, 548] on button "Send Message" at bounding box center [824, 555] width 144 height 34
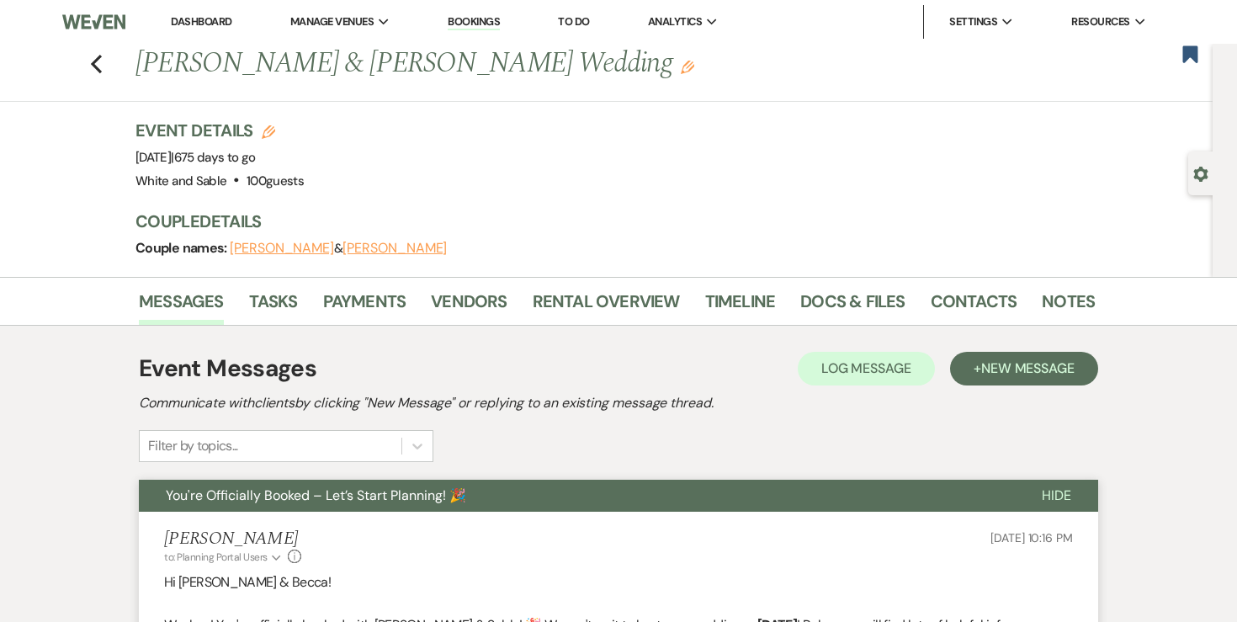
click at [303, 297] on li "Tasks" at bounding box center [286, 304] width 74 height 40
click at [284, 299] on link "Tasks" at bounding box center [273, 306] width 49 height 37
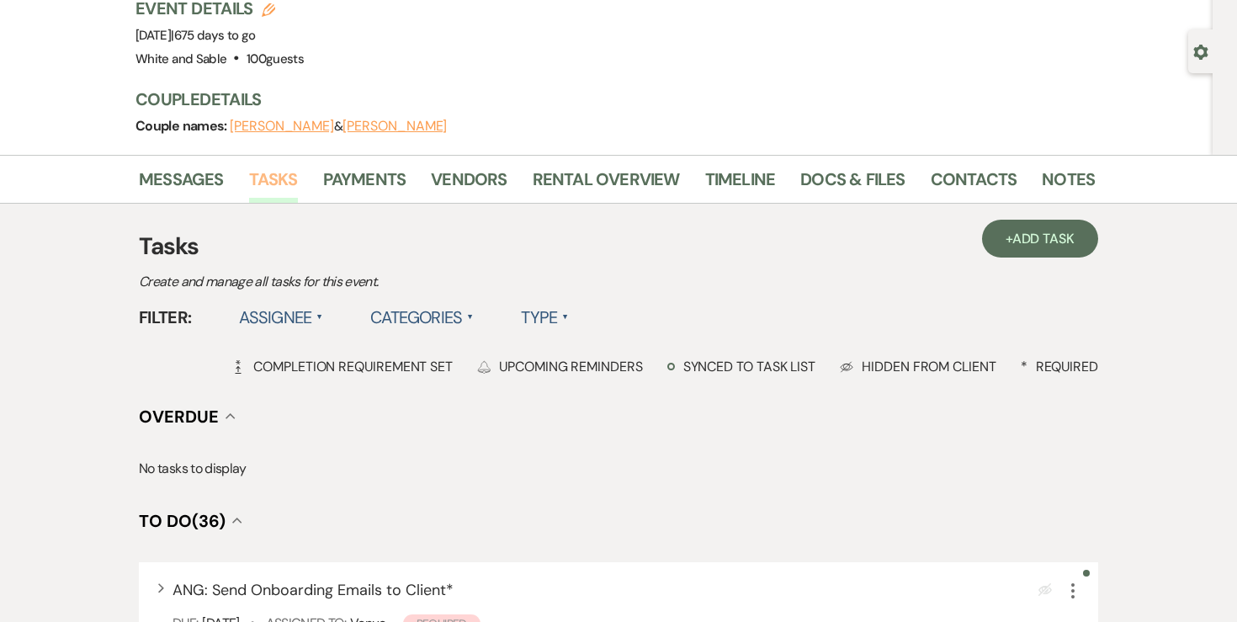
scroll to position [202, 0]
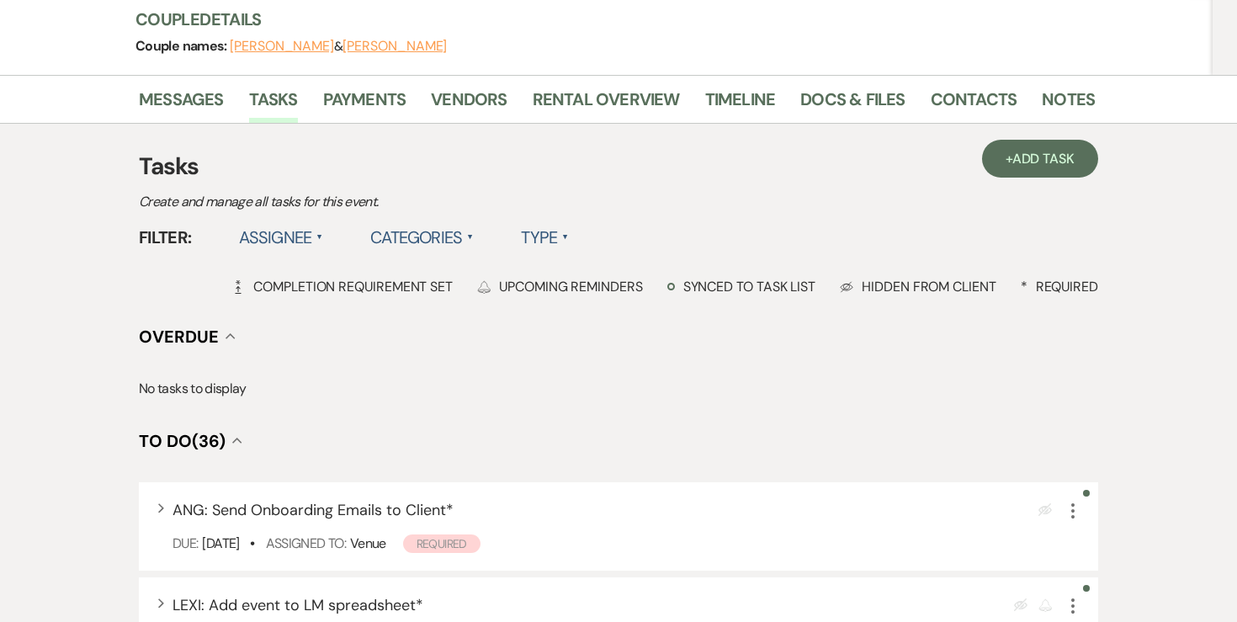
click at [302, 241] on label "Assignee ▲" at bounding box center [281, 237] width 85 height 30
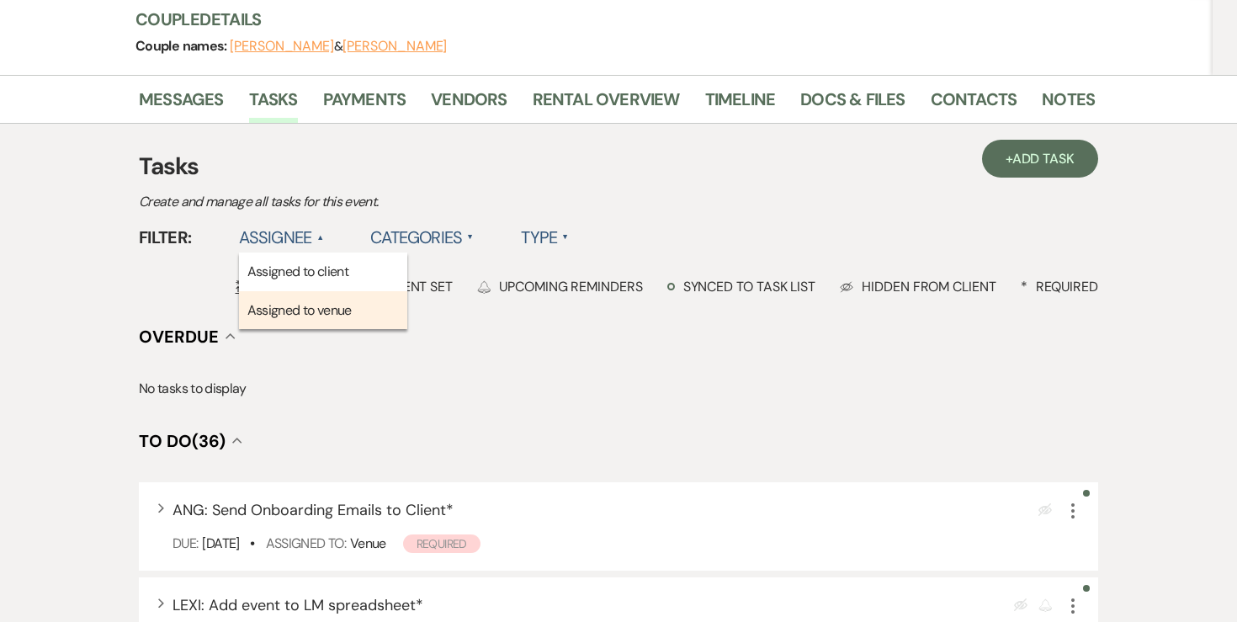
click at [298, 308] on li "Assigned to venue" at bounding box center [323, 310] width 168 height 39
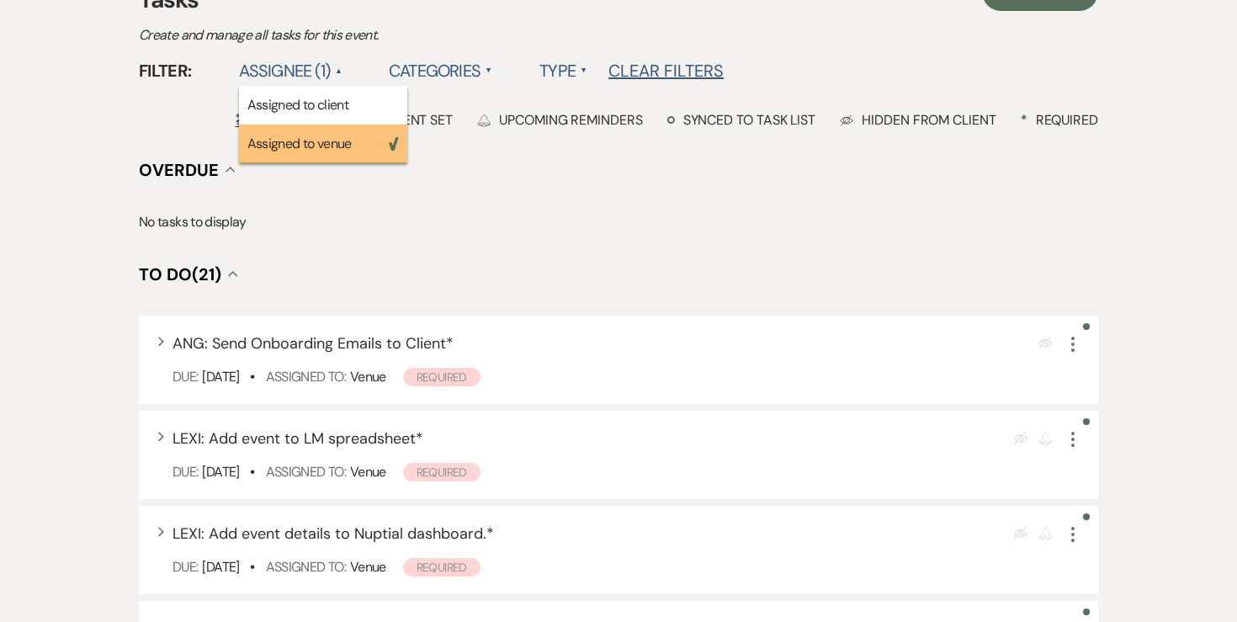
scroll to position [493, 0]
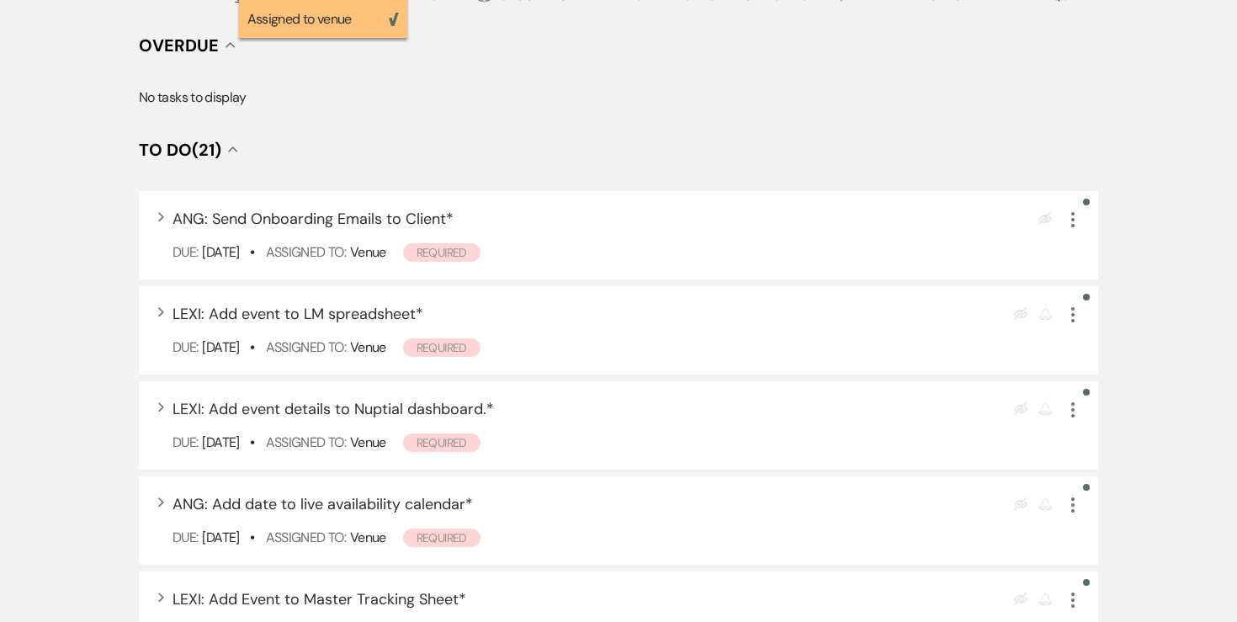
click at [909, 94] on p "No tasks to display" at bounding box center [618, 98] width 959 height 22
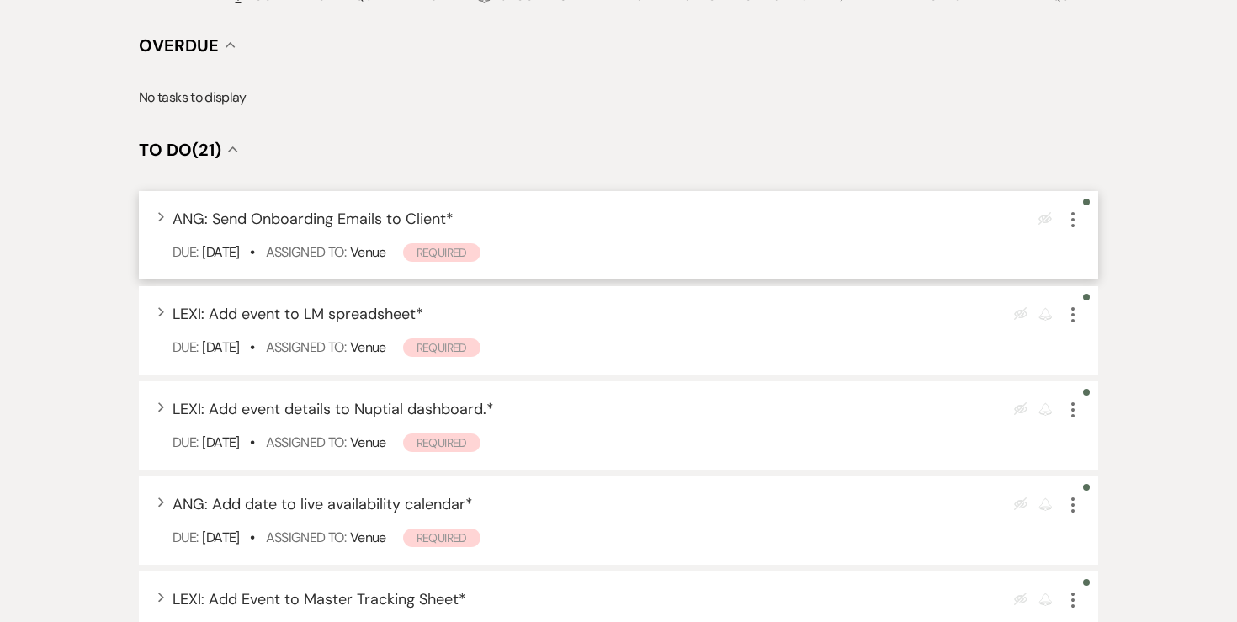
click at [1075, 230] on div "Expand ANG: Send Onboarding Emails to Client * Eye Blocked More Due: [DATE] • A…" at bounding box center [618, 235] width 959 height 88
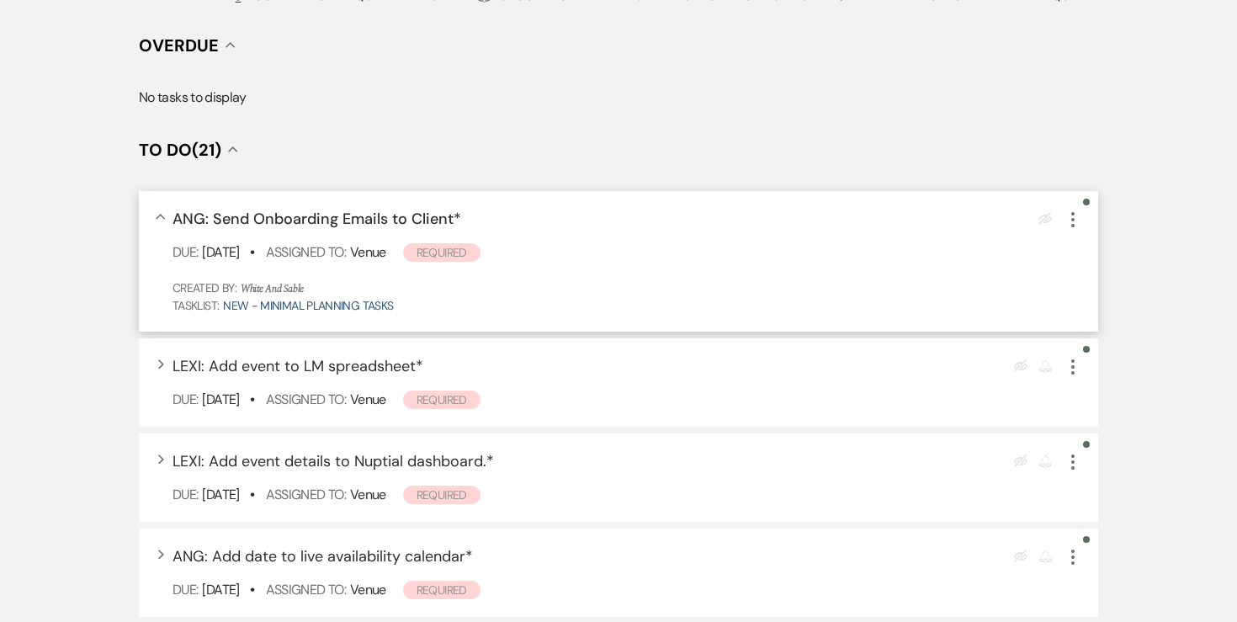
click at [1073, 216] on icon "More" at bounding box center [1072, 219] width 20 height 20
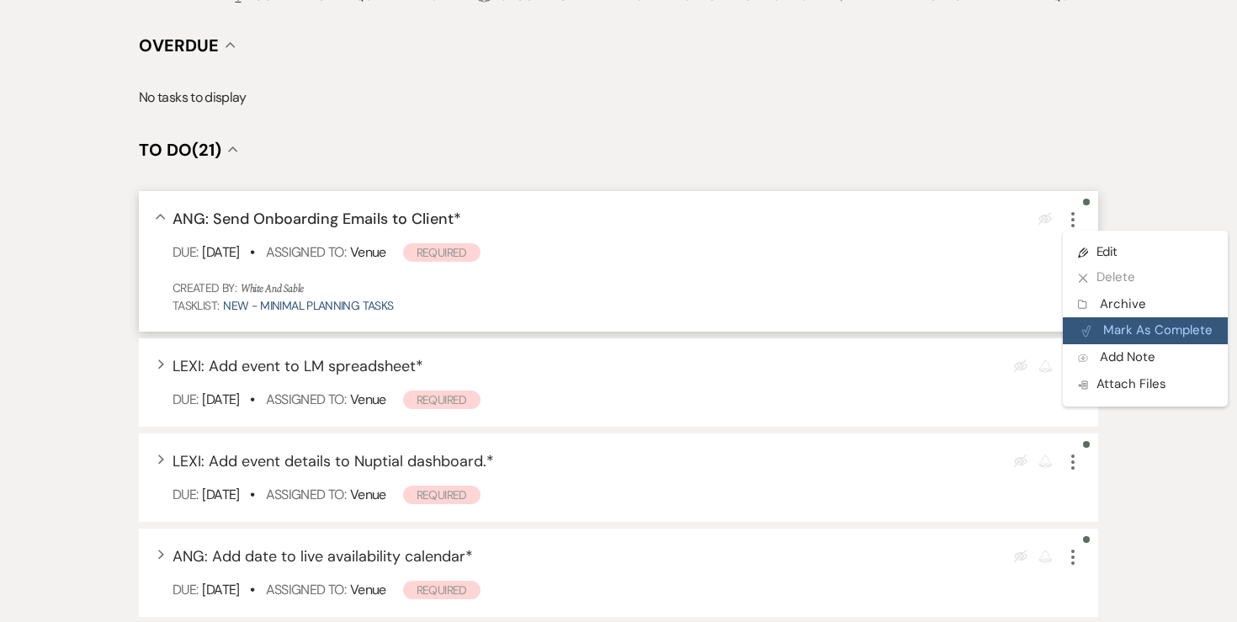
click at [1107, 327] on button "Plan Portal Link Mark As Complete" at bounding box center [1144, 330] width 165 height 27
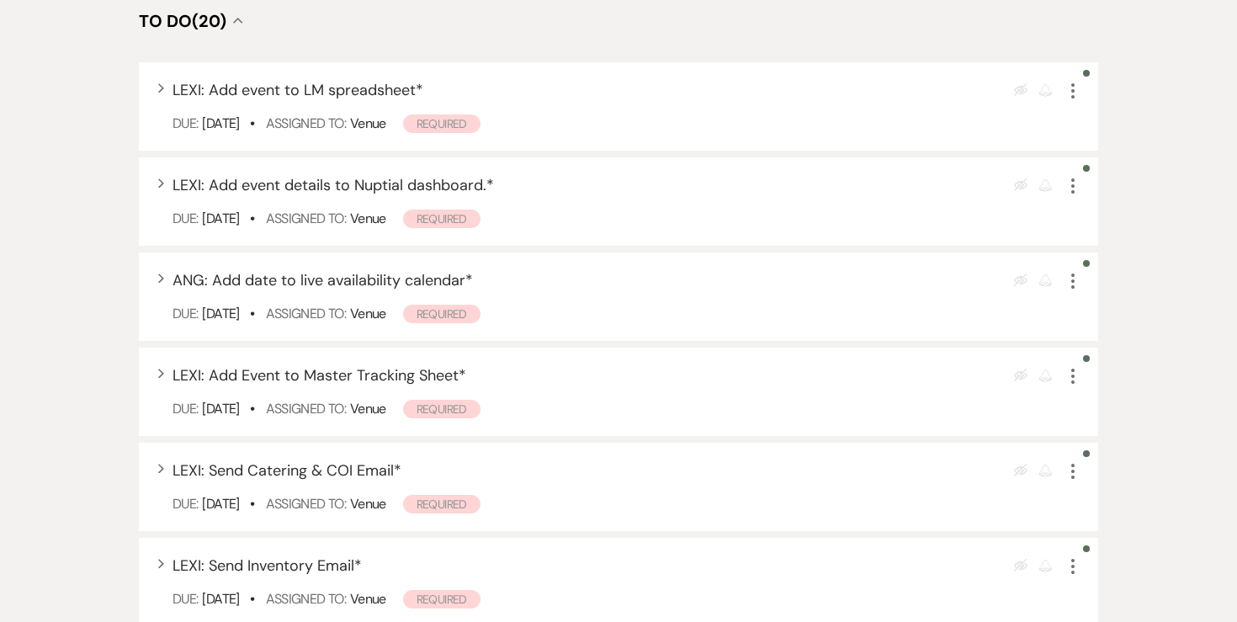
scroll to position [623, 0]
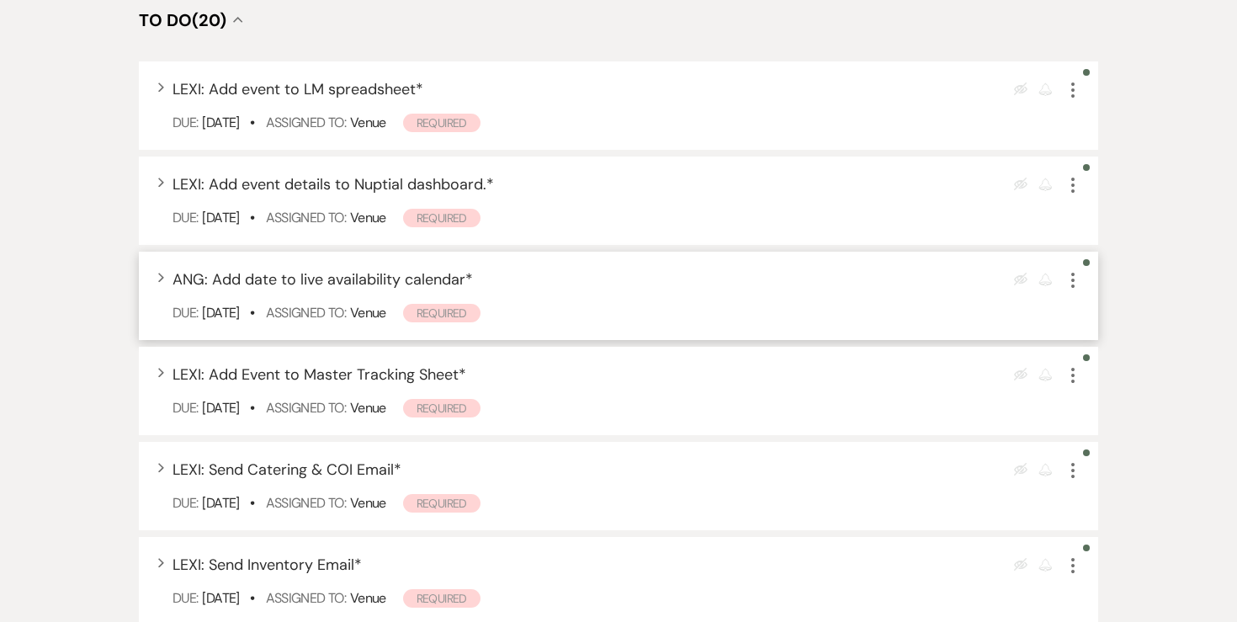
click at [1070, 279] on icon "More" at bounding box center [1072, 280] width 20 height 20
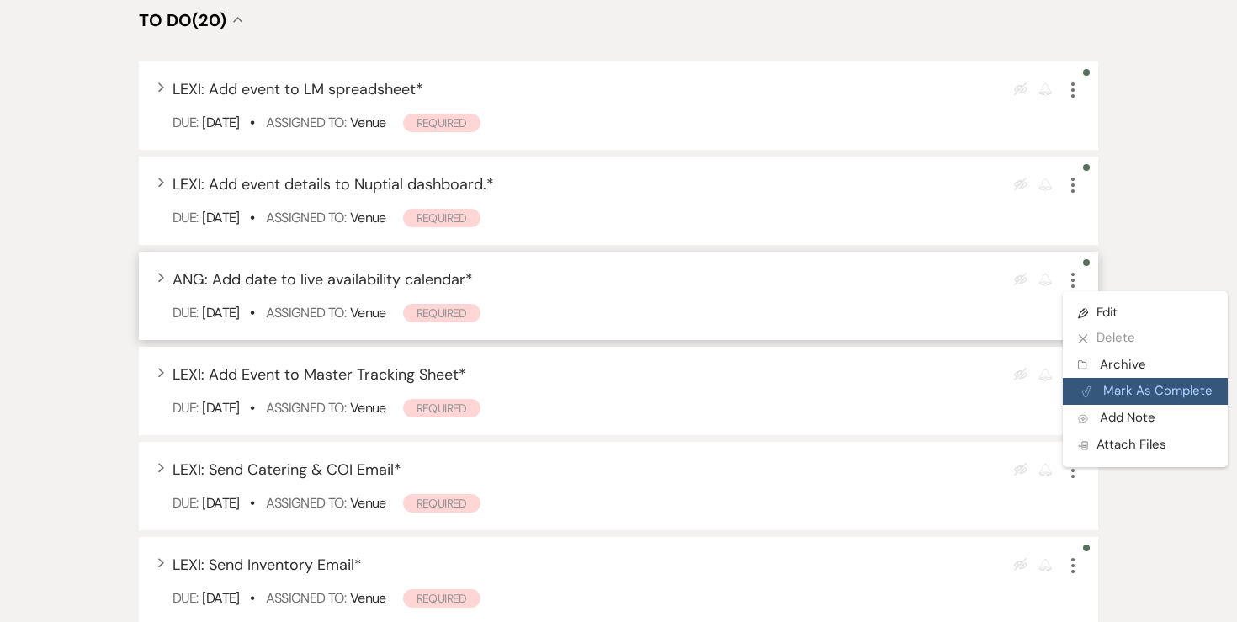
click at [1110, 383] on button "Plan Portal Link Mark As Complete" at bounding box center [1144, 391] width 165 height 27
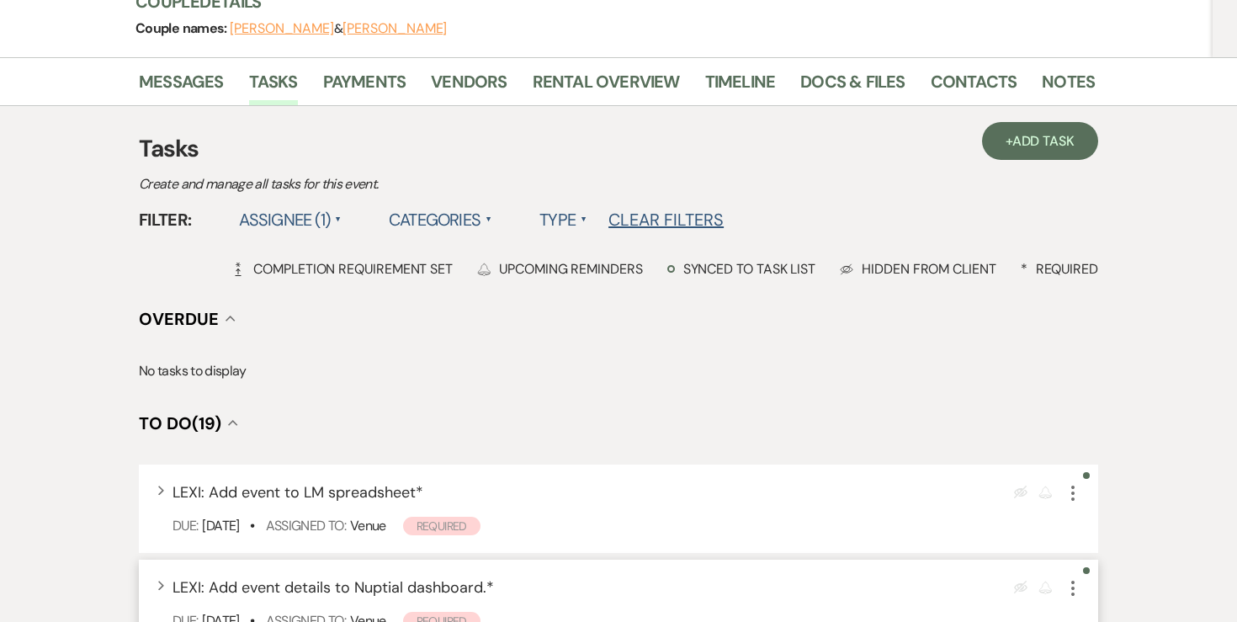
scroll to position [0, 0]
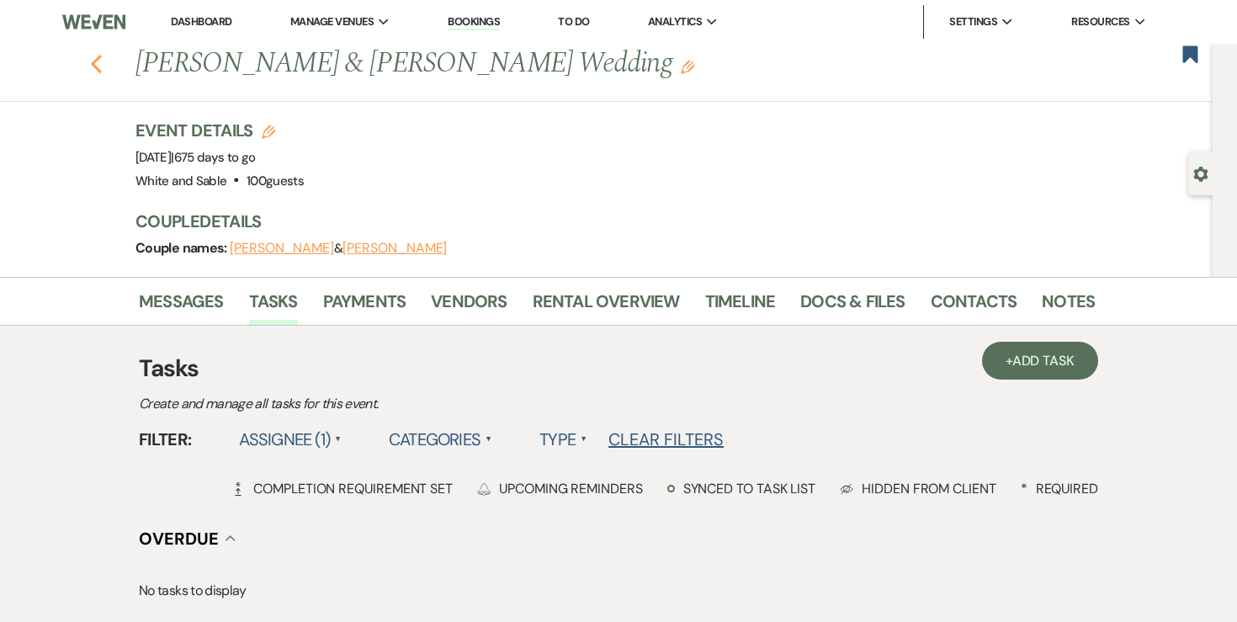
click at [92, 66] on icon "Previous" at bounding box center [96, 64] width 13 height 20
select select "6"
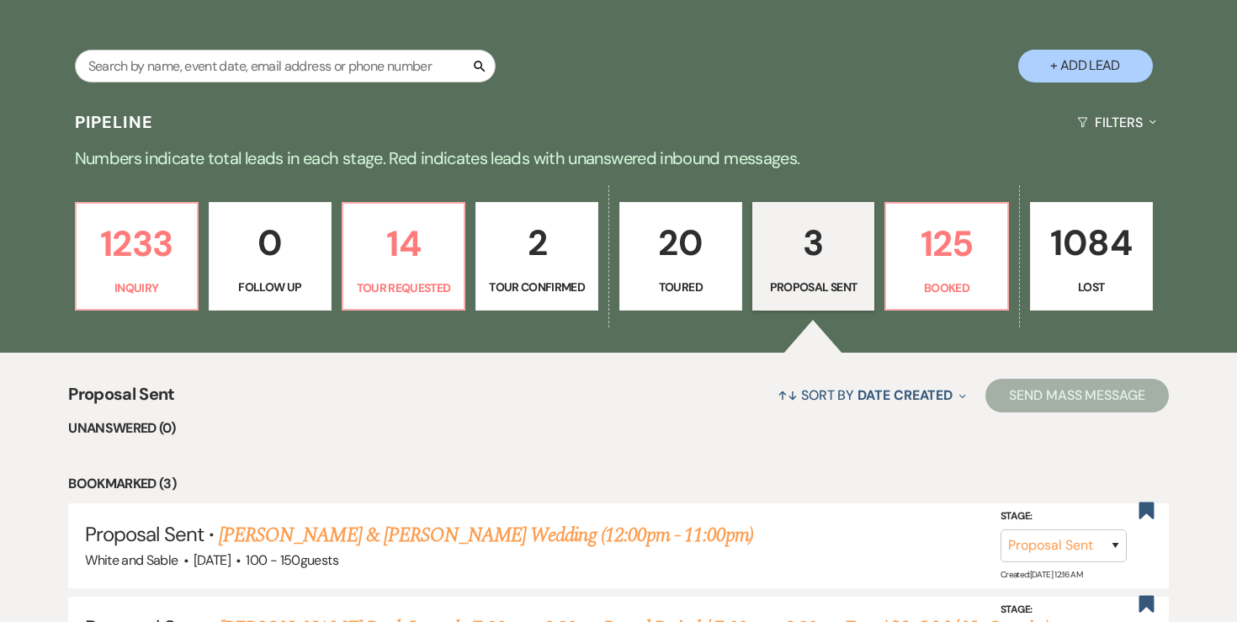
scroll to position [319, 0]
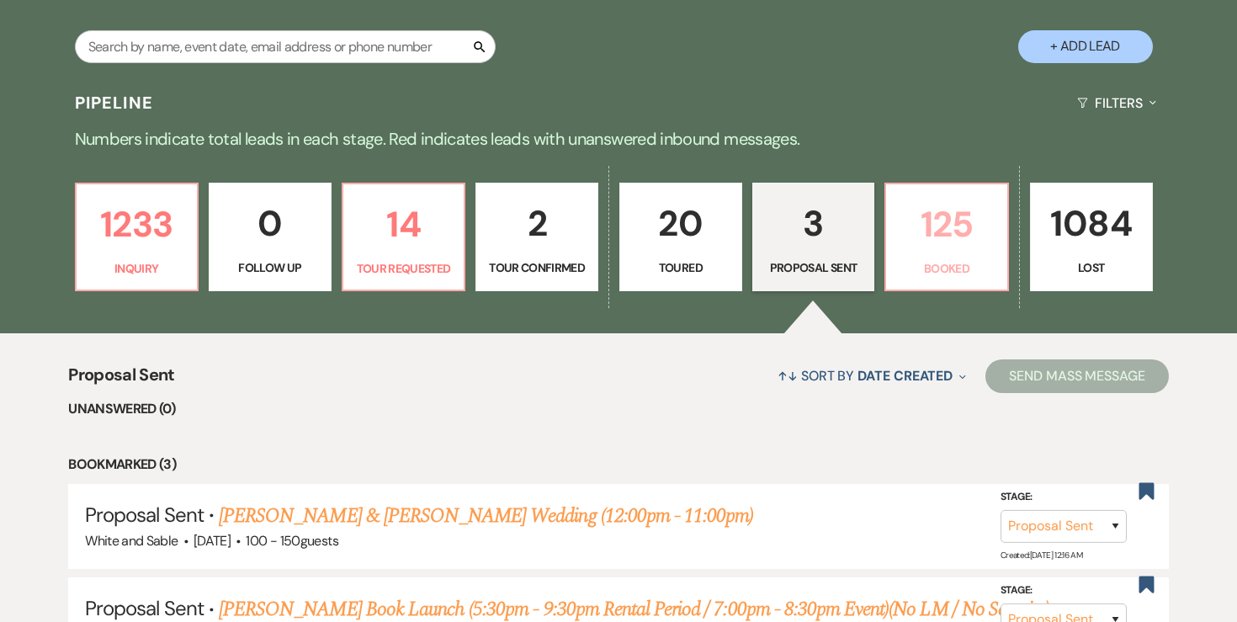
click at [918, 204] on p "125" at bounding box center [946, 224] width 101 height 56
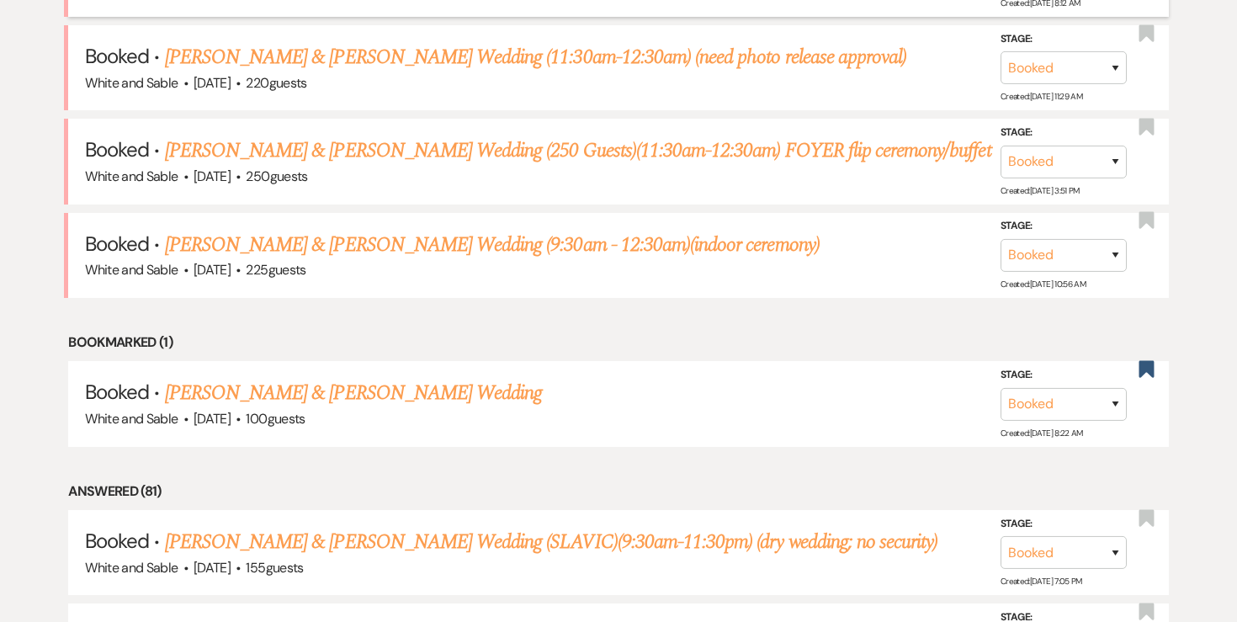
scroll to position [908, 0]
click at [476, 393] on link "[PERSON_NAME] & [PERSON_NAME] Wedding" at bounding box center [353, 394] width 377 height 30
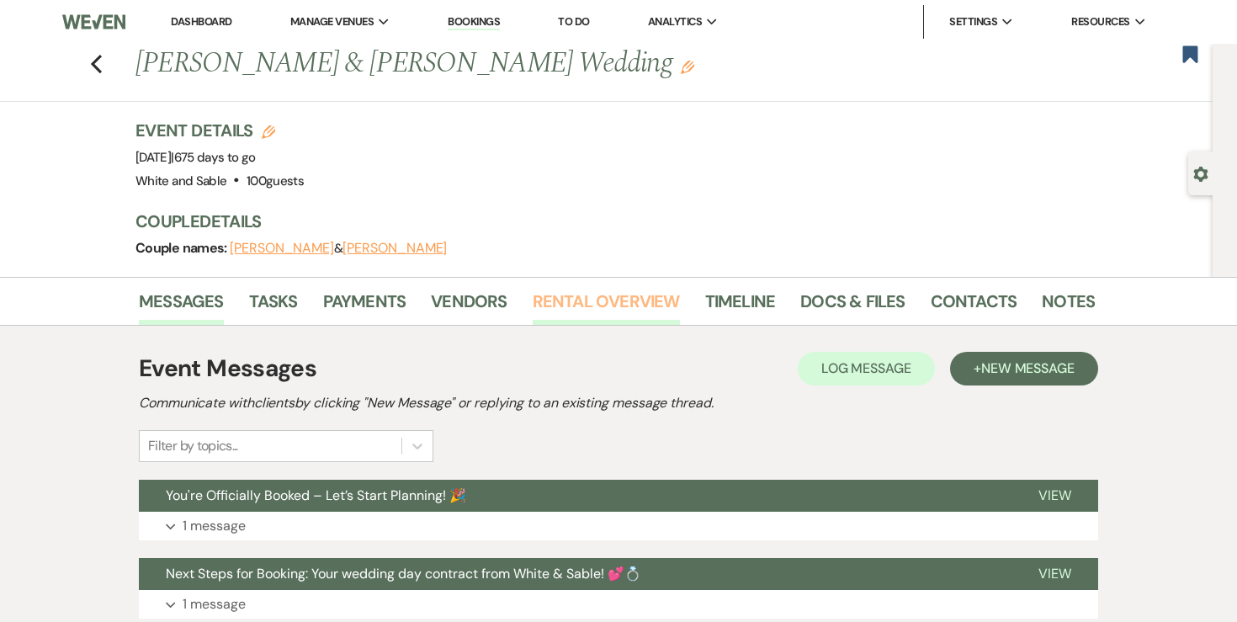
click at [570, 317] on link "Rental Overview" at bounding box center [606, 306] width 147 height 37
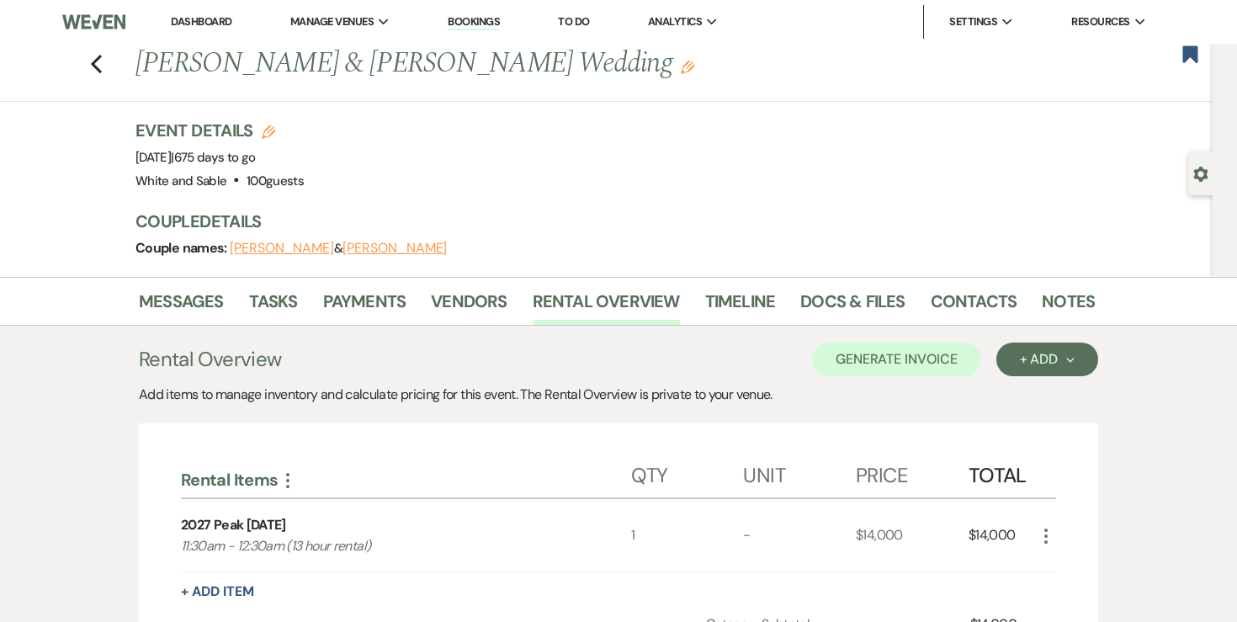
click at [681, 67] on use "button" at bounding box center [687, 67] width 13 height 13
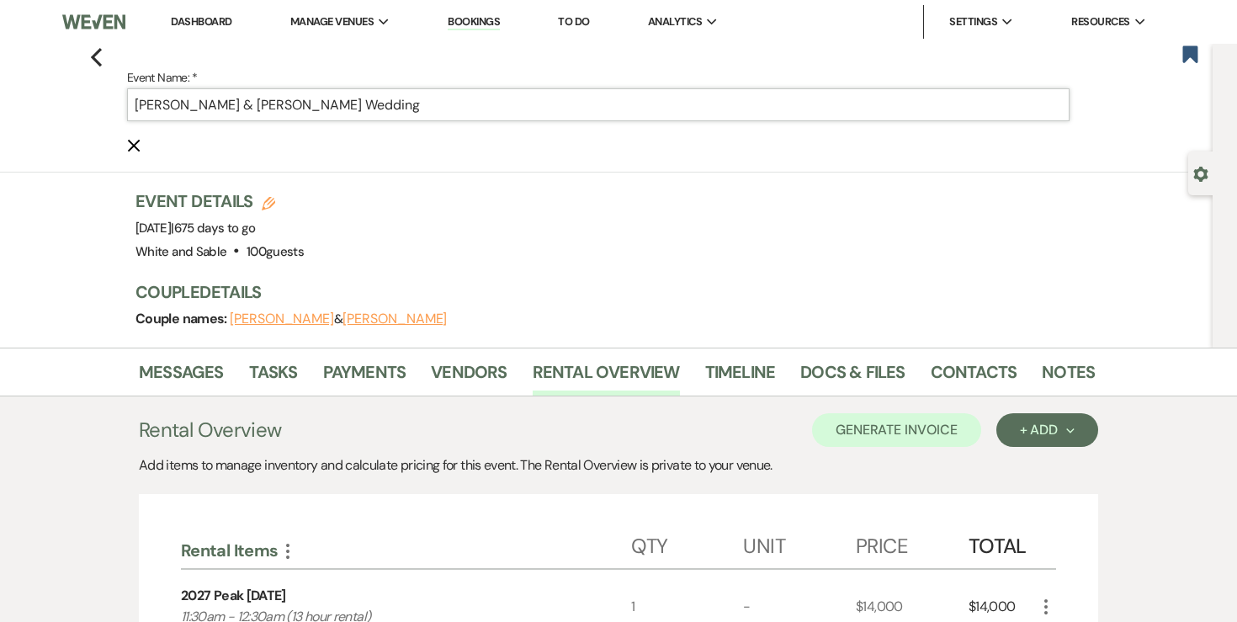
click at [523, 104] on input "[PERSON_NAME] & [PERSON_NAME] Wedding" at bounding box center [598, 104] width 942 height 33
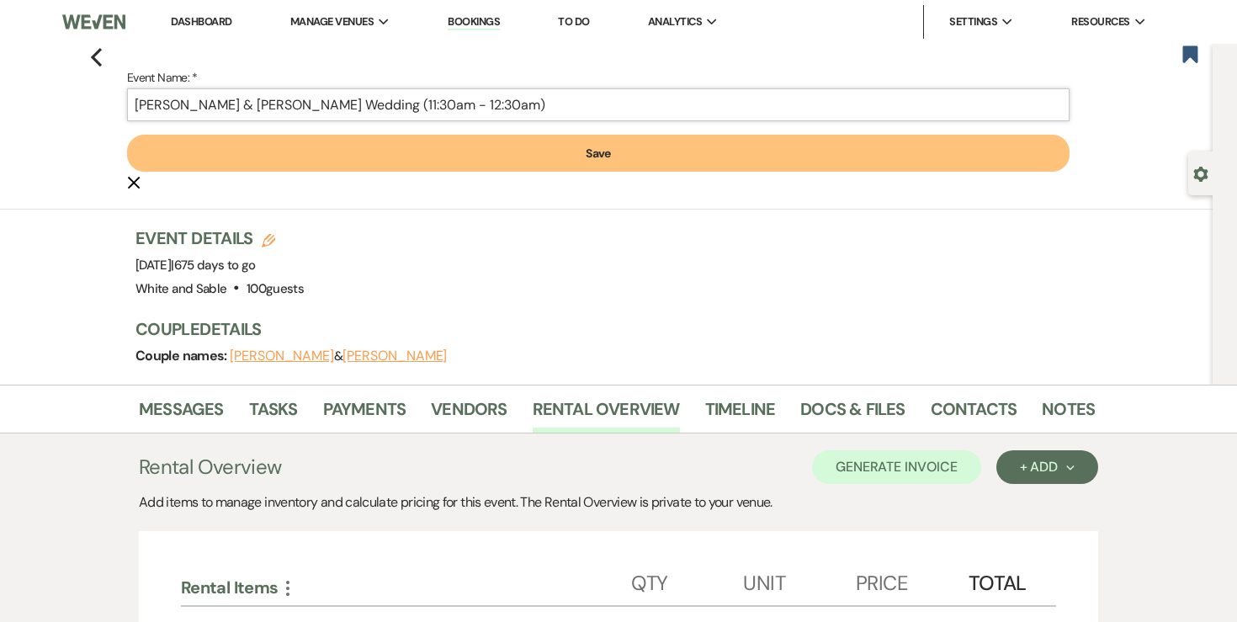
type input "[PERSON_NAME] & [PERSON_NAME] Wedding (11:30am - 12:30am)"
click at [497, 151] on button "Save" at bounding box center [598, 153] width 942 height 37
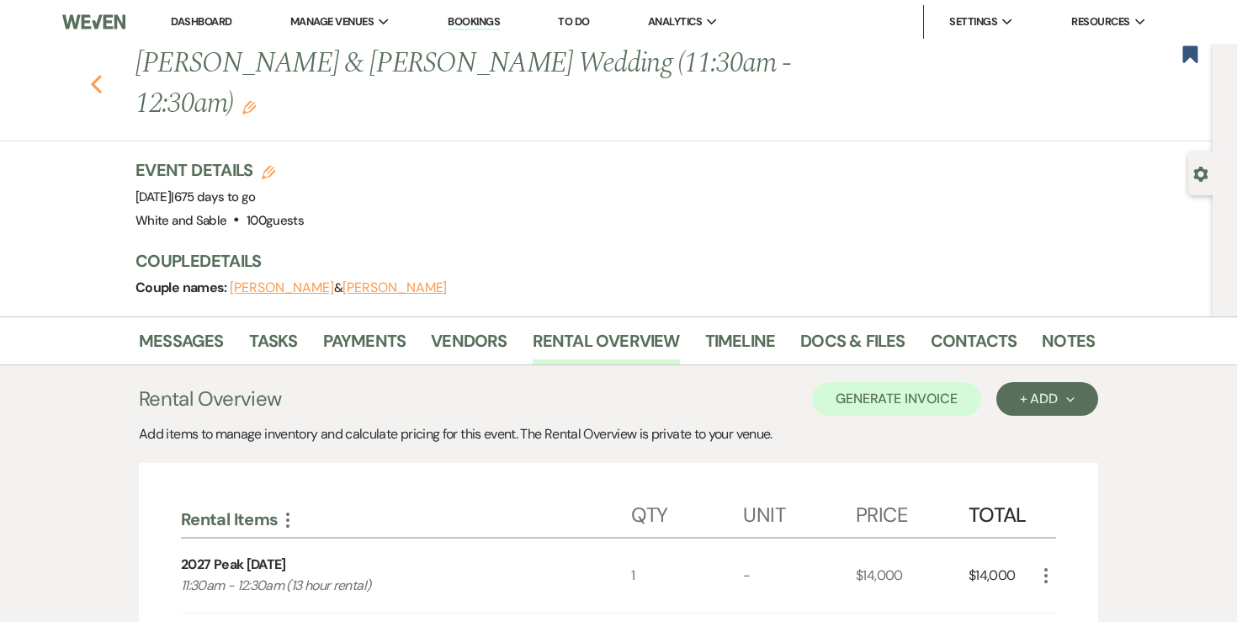
click at [94, 75] on use "button" at bounding box center [96, 84] width 11 height 19
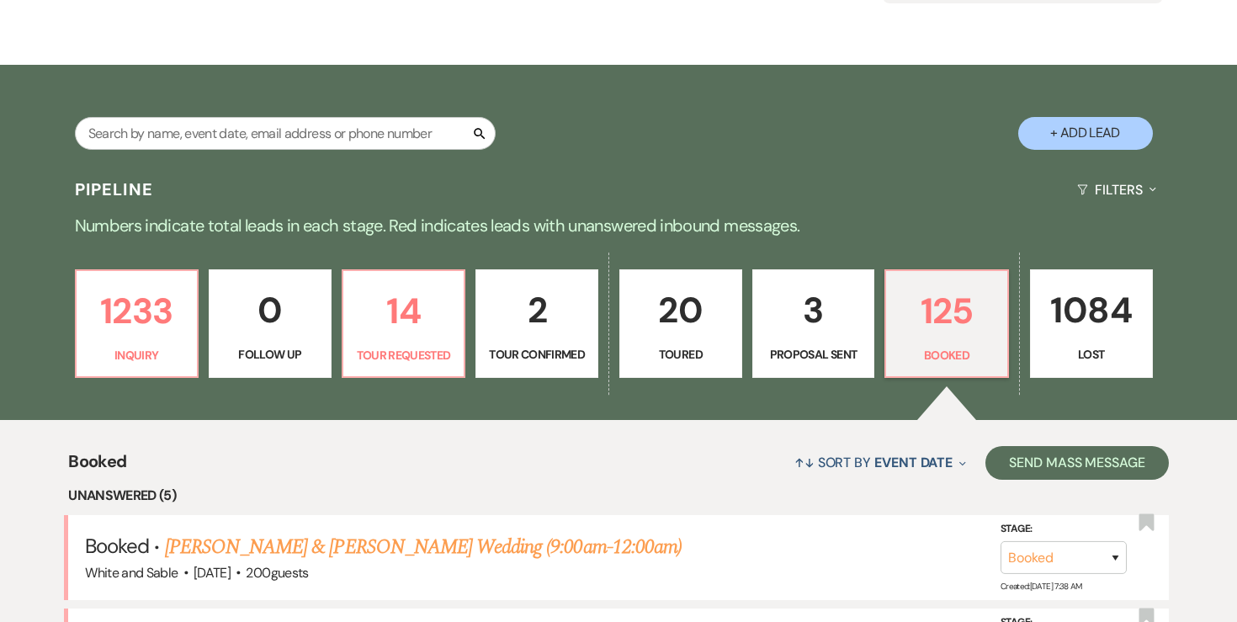
scroll to position [236, 0]
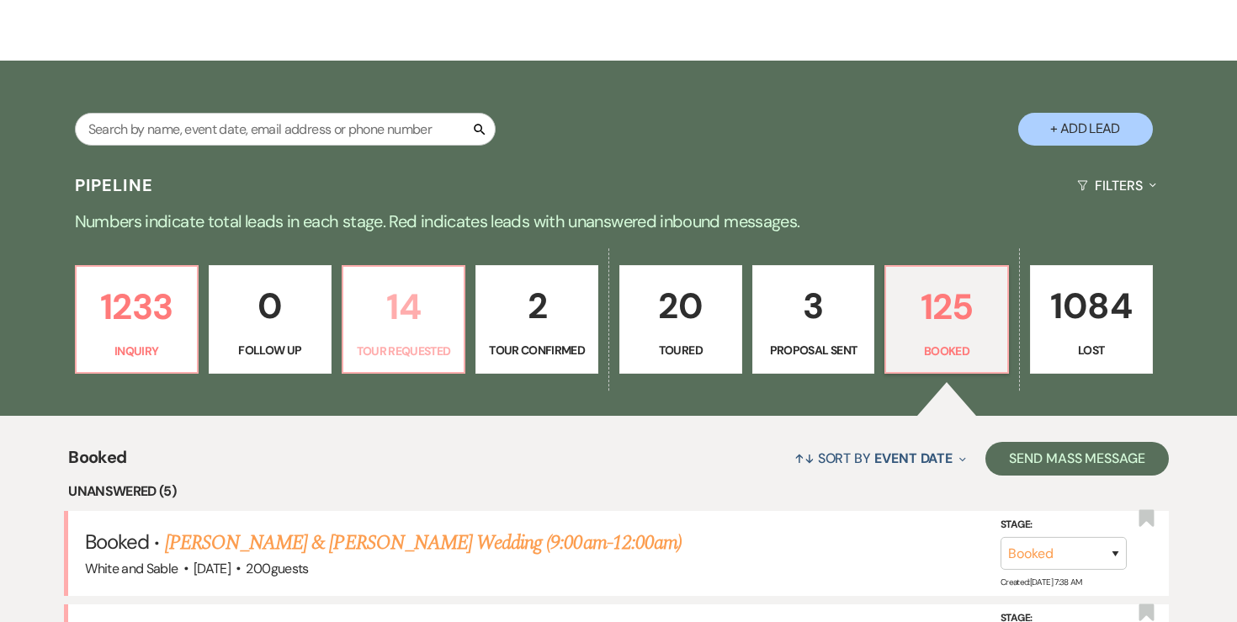
click at [427, 307] on p "14" at bounding box center [403, 306] width 101 height 56
select select "2"
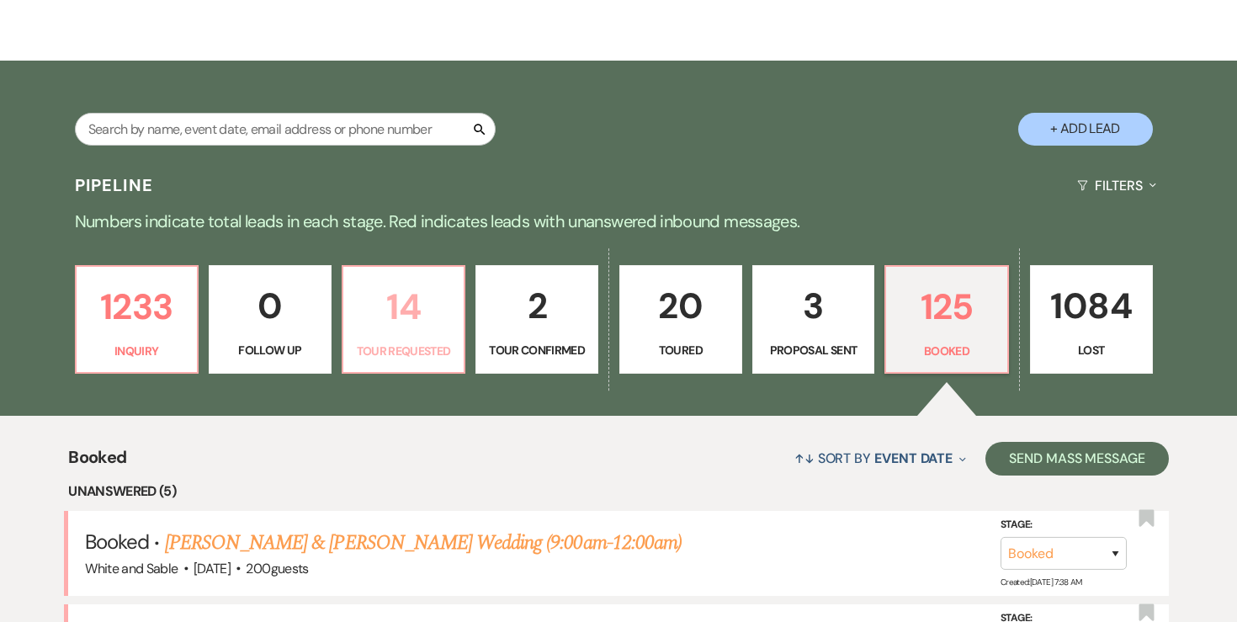
select select "2"
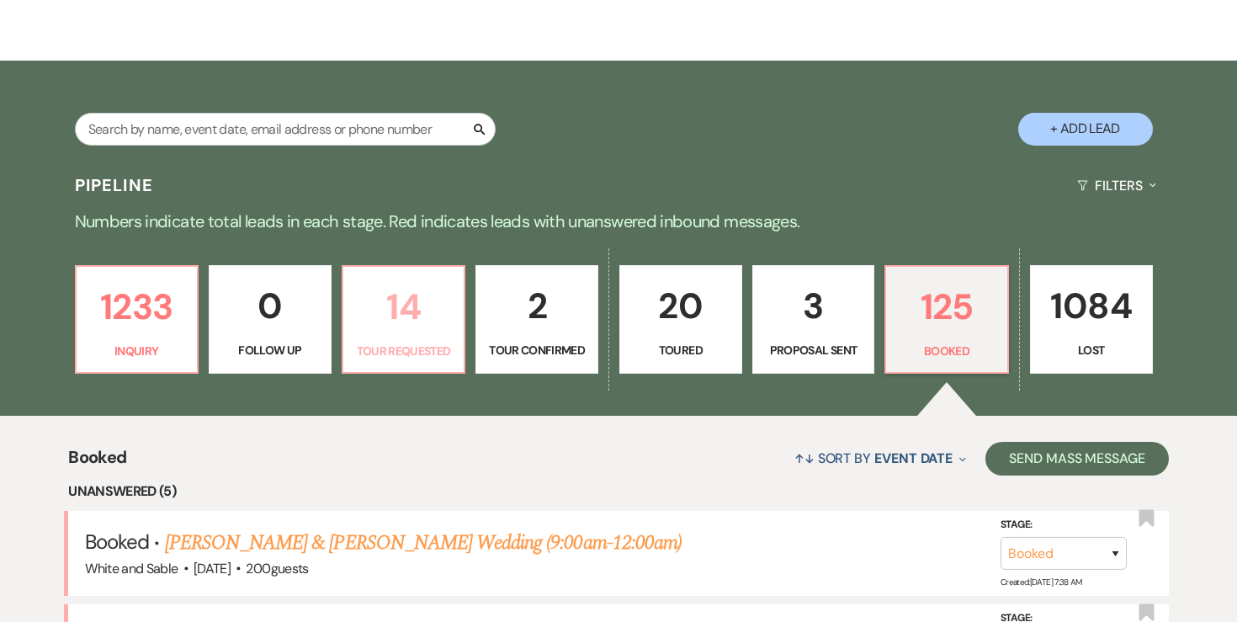
select select "2"
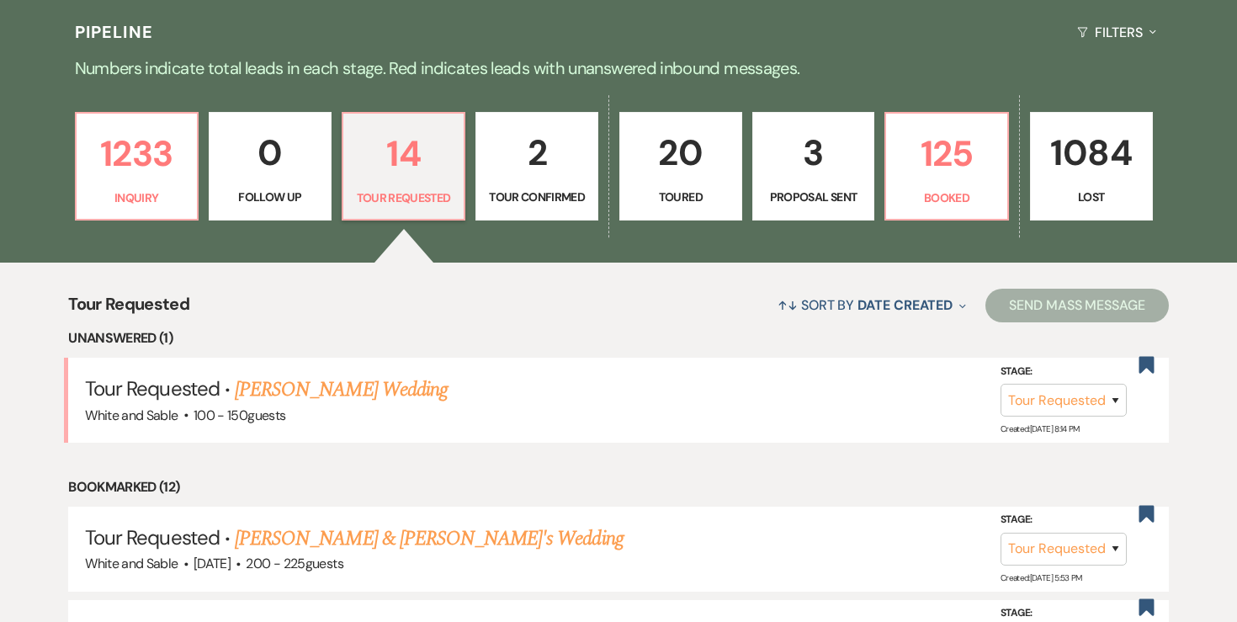
scroll to position [400, 0]
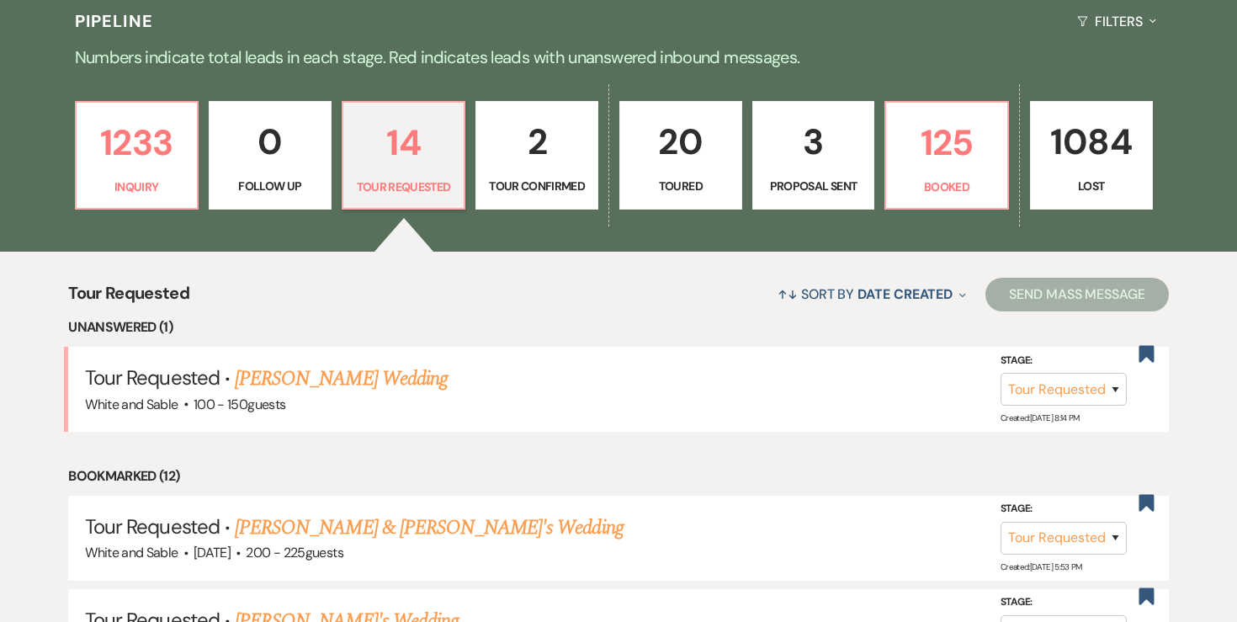
click at [803, 146] on p "3" at bounding box center [813, 142] width 101 height 56
select select "6"
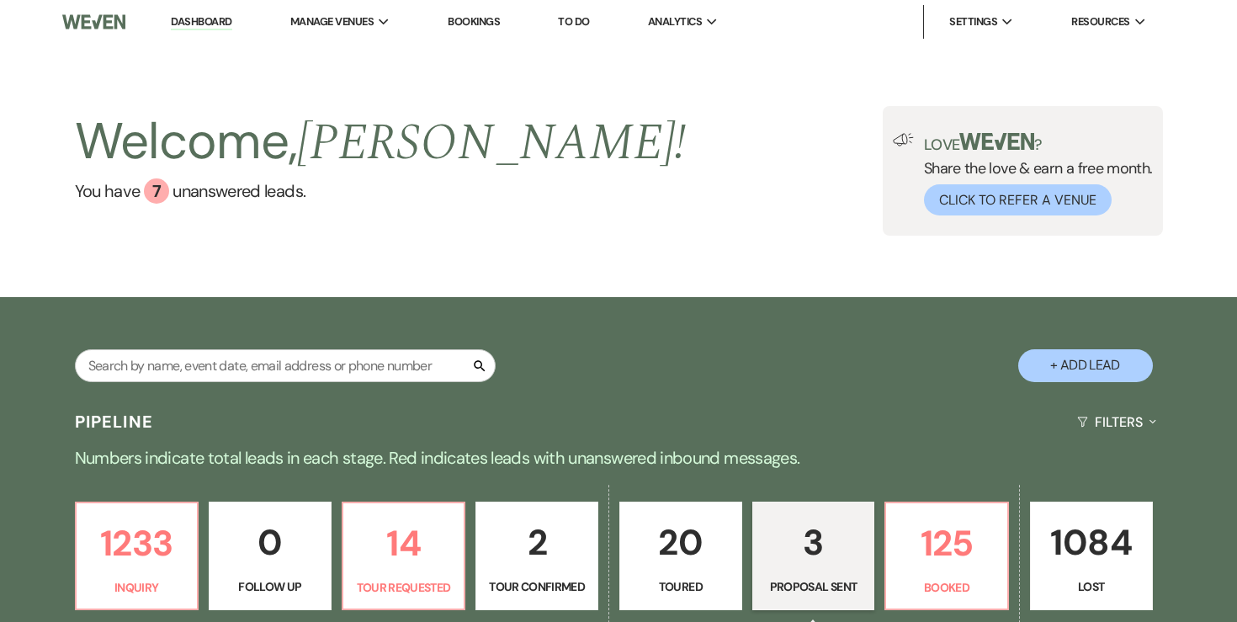
drag, startPoint x: 183, startPoint y: 23, endPoint x: 328, endPoint y: 251, distance: 270.5
click at [183, 23] on link "Dashboard" at bounding box center [201, 22] width 61 height 16
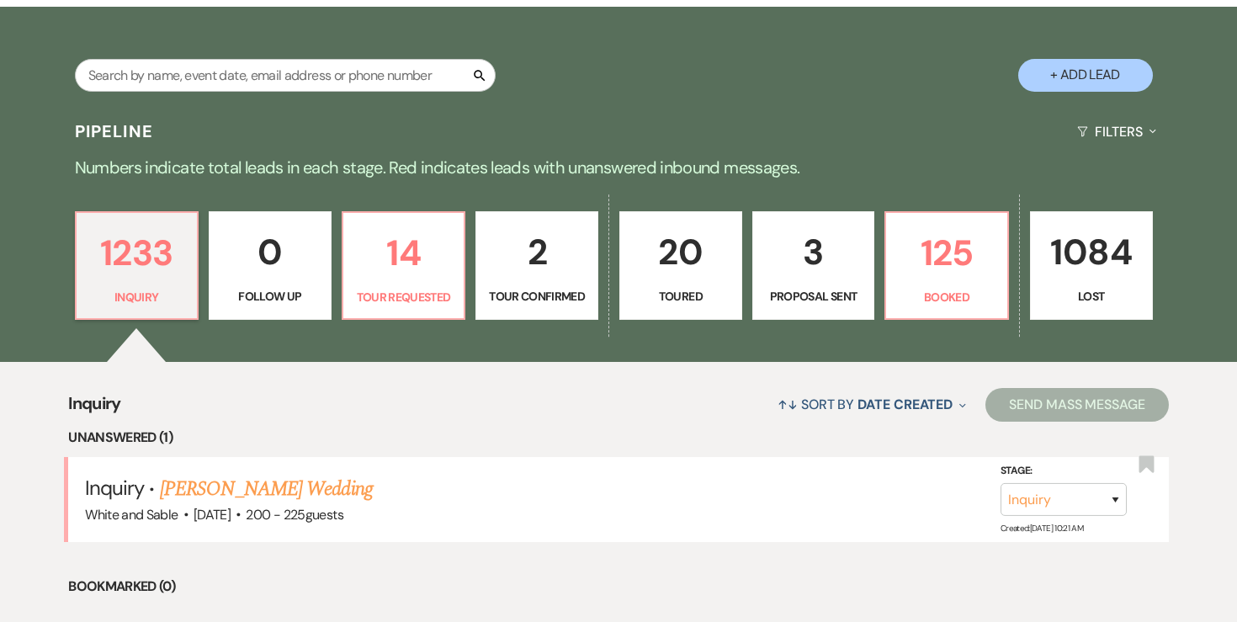
scroll to position [268, 0]
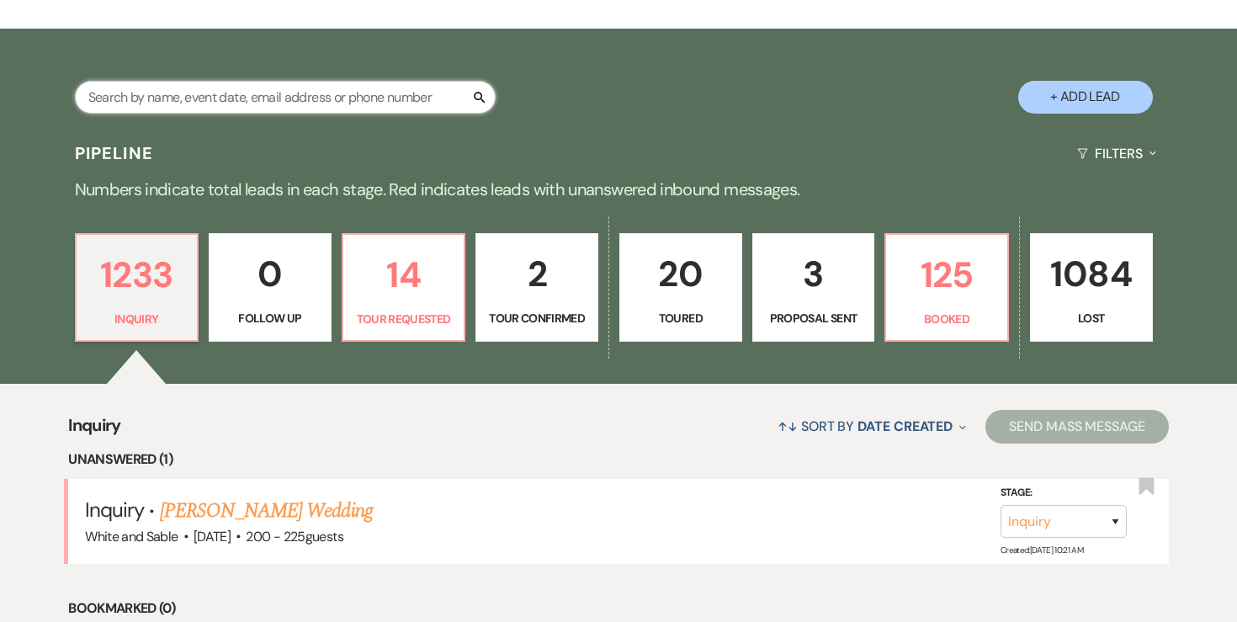
click at [413, 95] on input "text" at bounding box center [285, 97] width 421 height 33
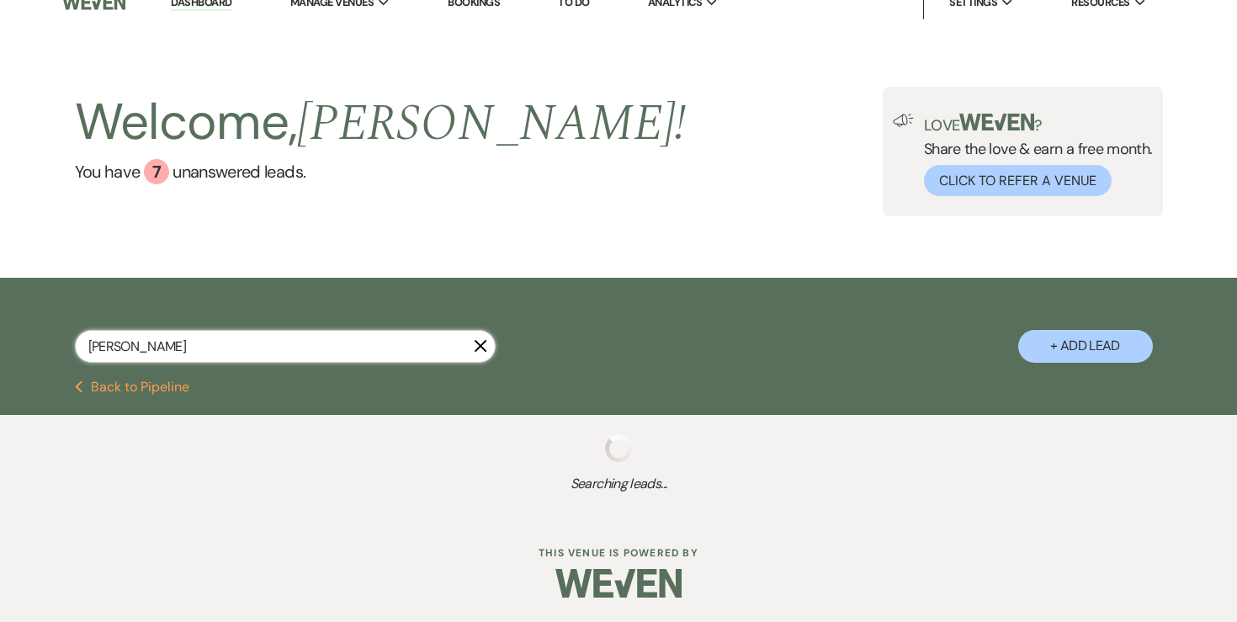
scroll to position [61, 0]
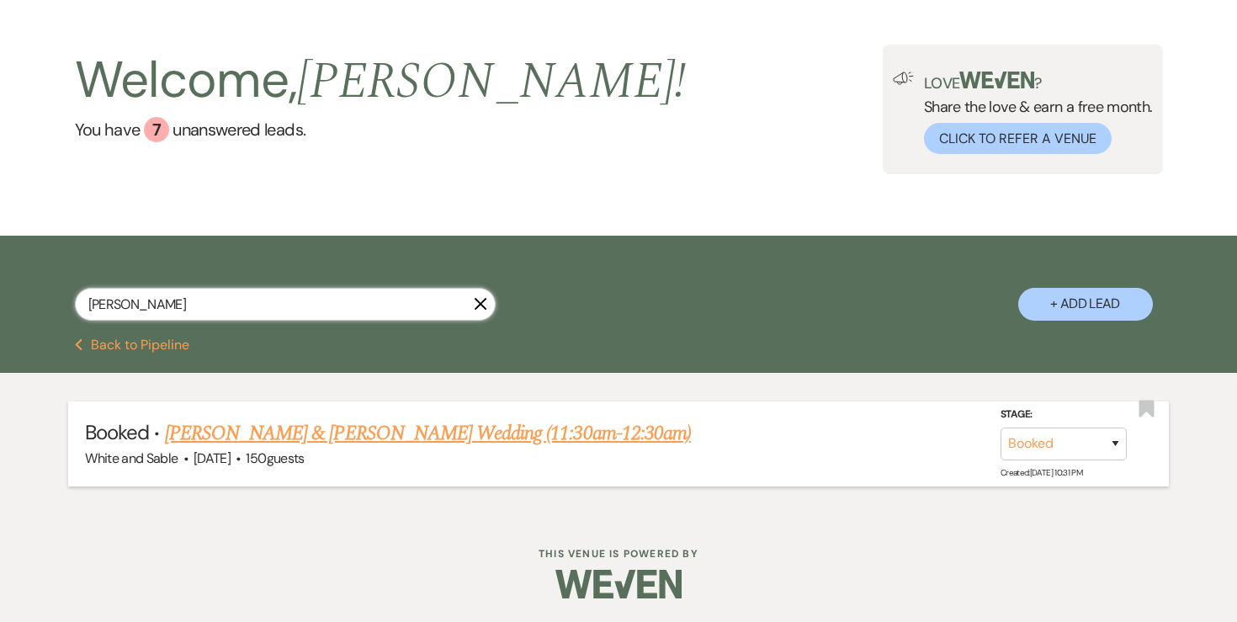
type input "[PERSON_NAME]"
click at [251, 437] on link "[PERSON_NAME] & [PERSON_NAME] Wedding (11:30am-12:30am)" at bounding box center [428, 433] width 526 height 30
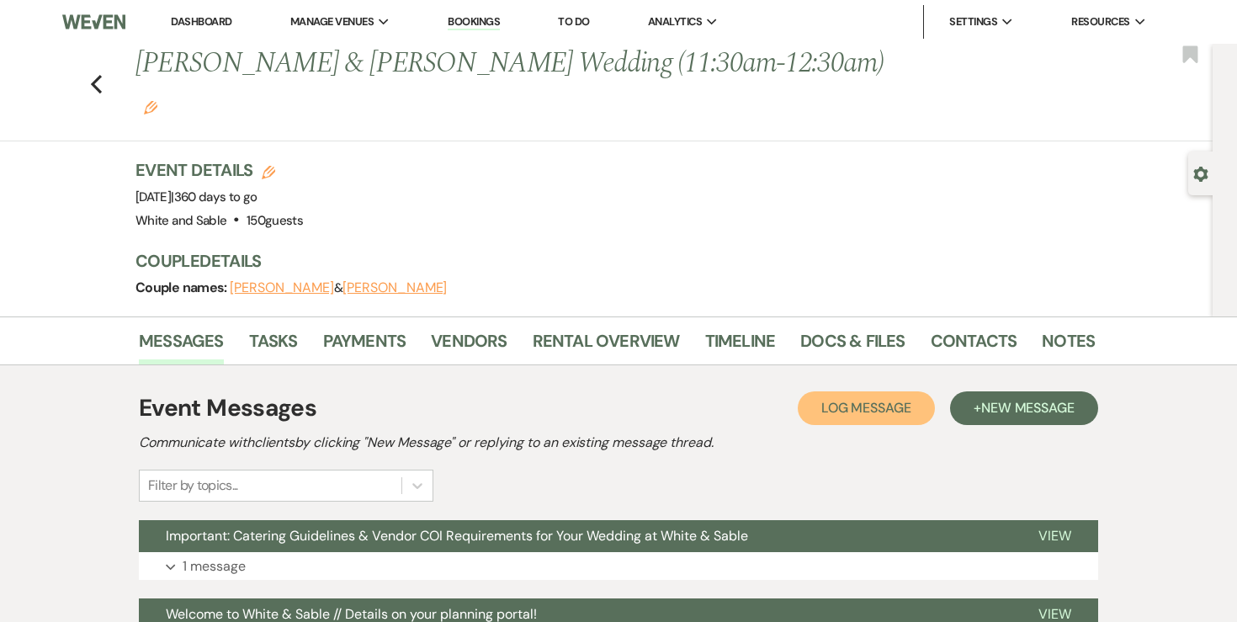
click at [891, 399] on span "Log Message" at bounding box center [866, 408] width 90 height 18
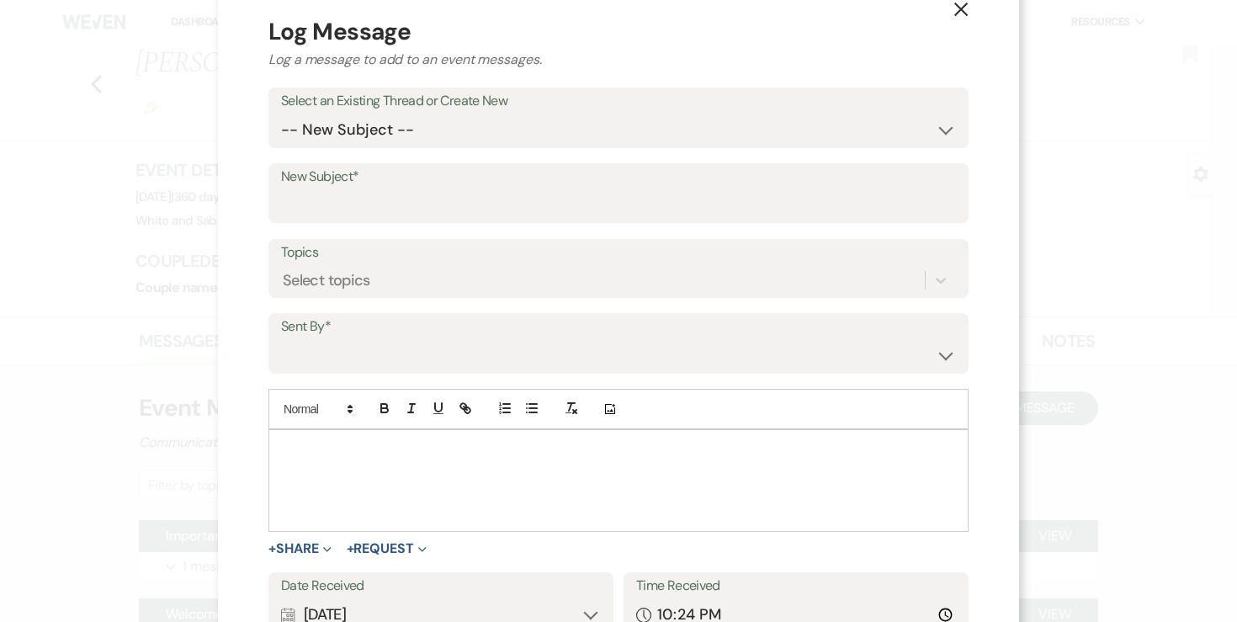
scroll to position [50, 0]
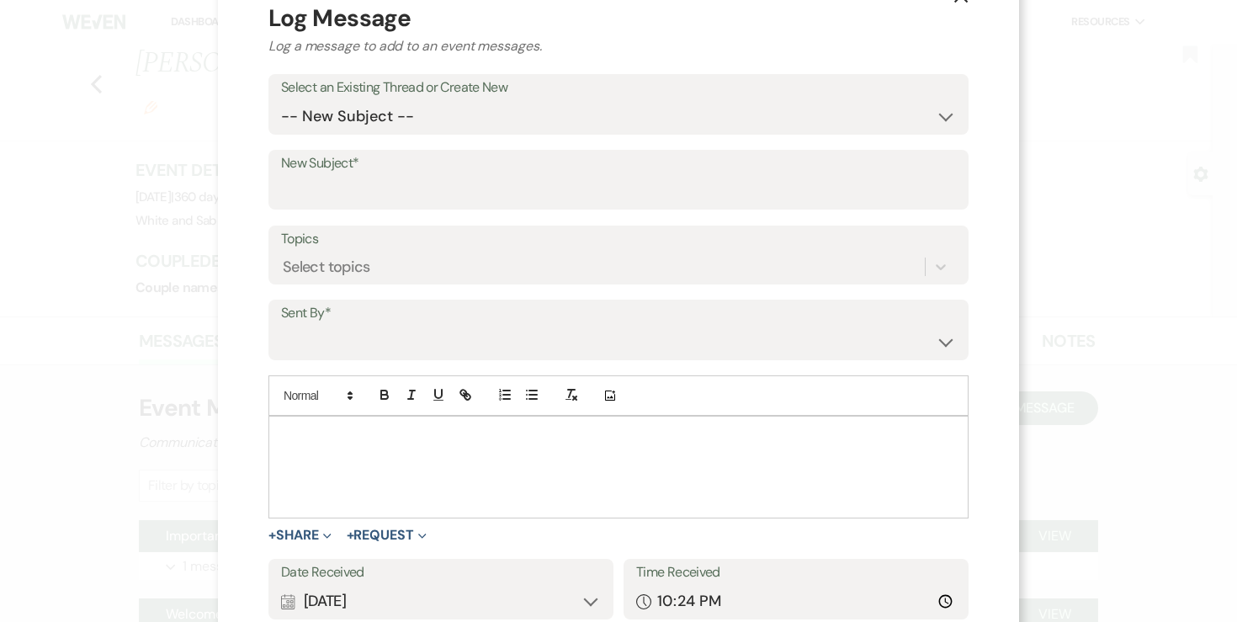
click at [542, 449] on div at bounding box center [618, 466] width 698 height 101
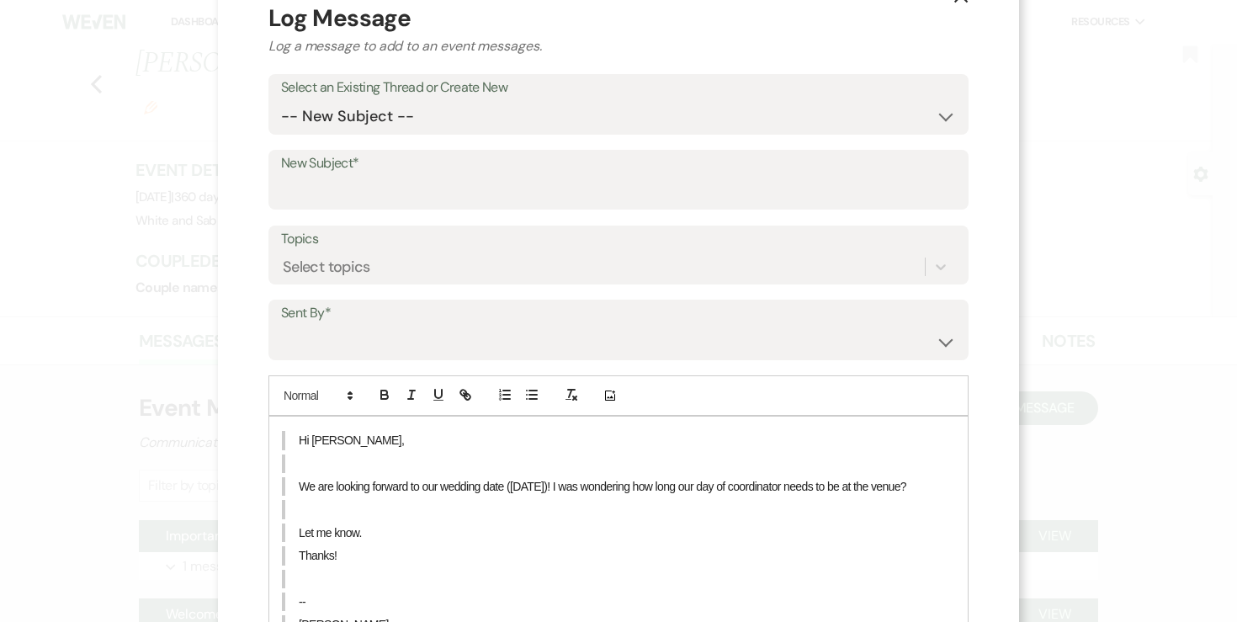
scroll to position [178, 0]
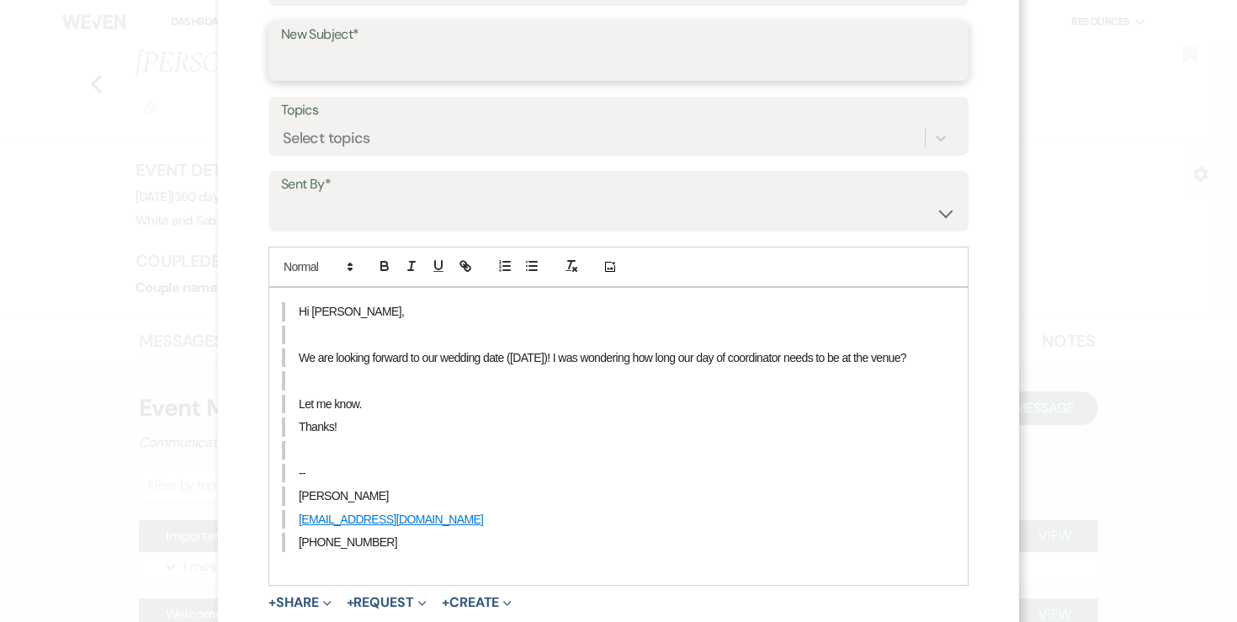
click at [431, 62] on input "New Subject*" at bounding box center [618, 62] width 675 height 33
type input "Day-of Coordinator"
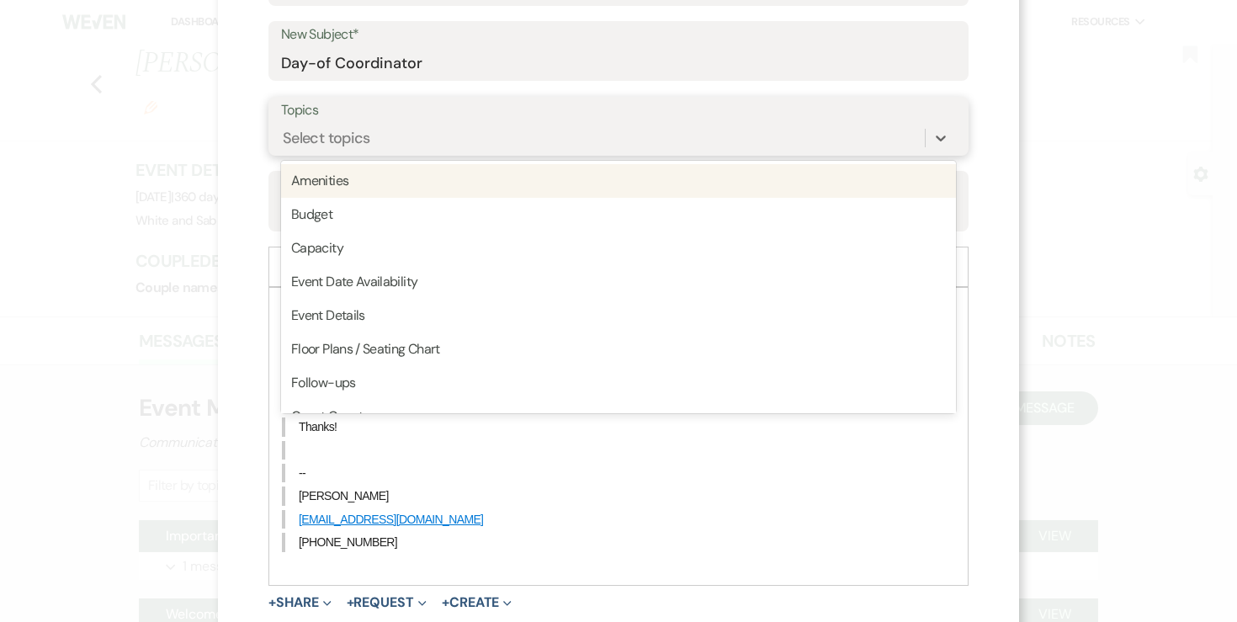
click at [417, 146] on div "Select topics" at bounding box center [603, 138] width 644 height 29
click at [417, 137] on div "Select topics" at bounding box center [603, 138] width 644 height 29
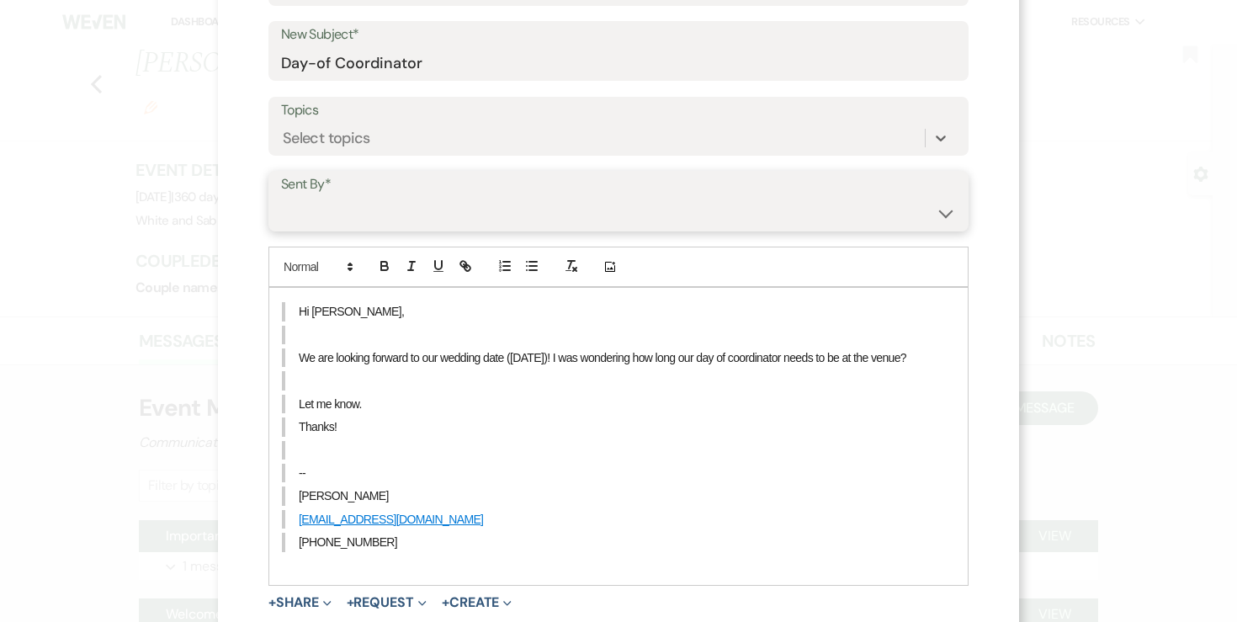
click at [382, 200] on select "[PERSON_NAME] ([PERSON_NAME][EMAIL_ADDRESS][DOMAIN_NAME]) [PERSON_NAME] ([PERSO…" at bounding box center [618, 213] width 675 height 33
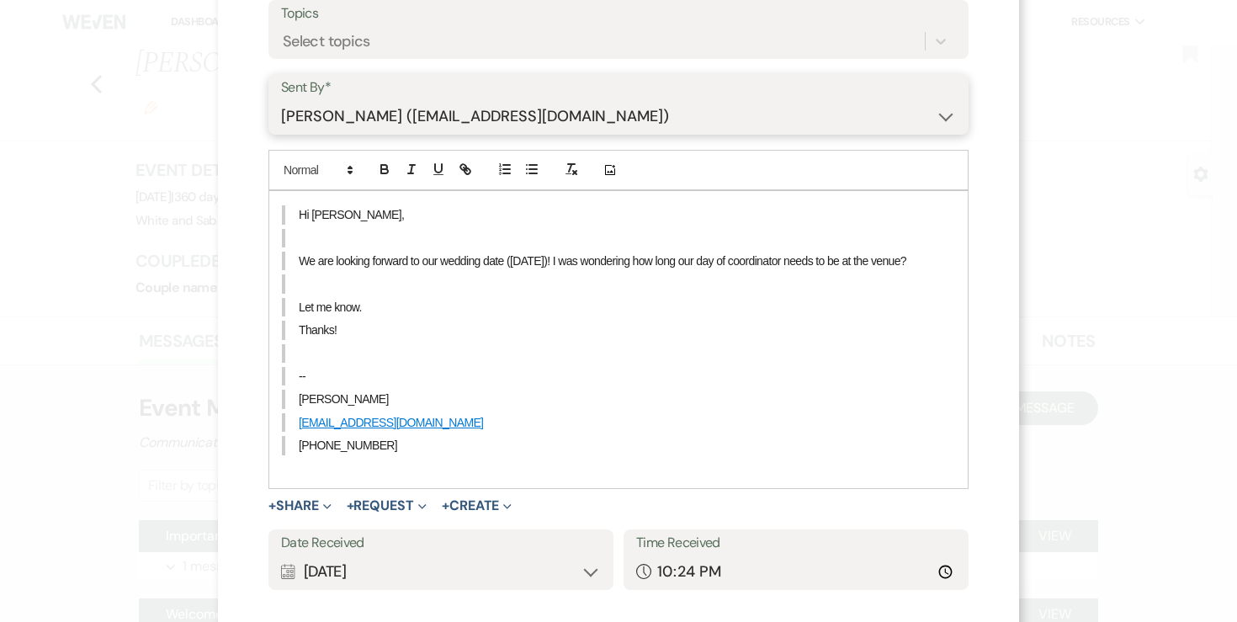
scroll to position [293, 0]
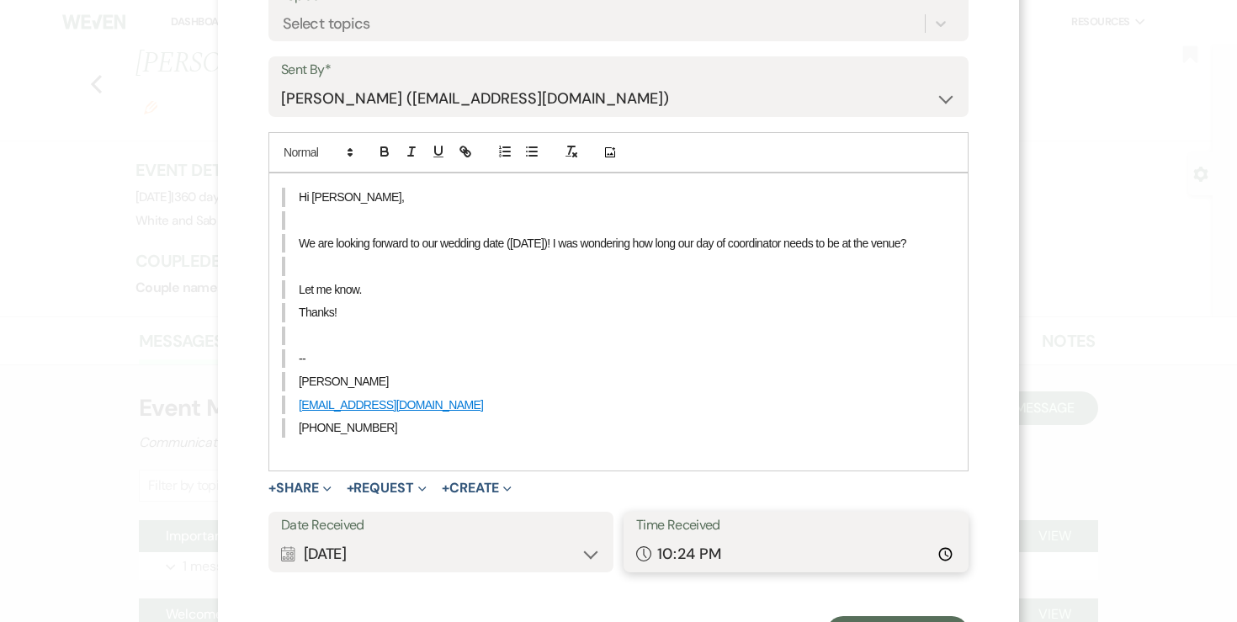
click at [665, 555] on input "22:24" at bounding box center [796, 554] width 320 height 33
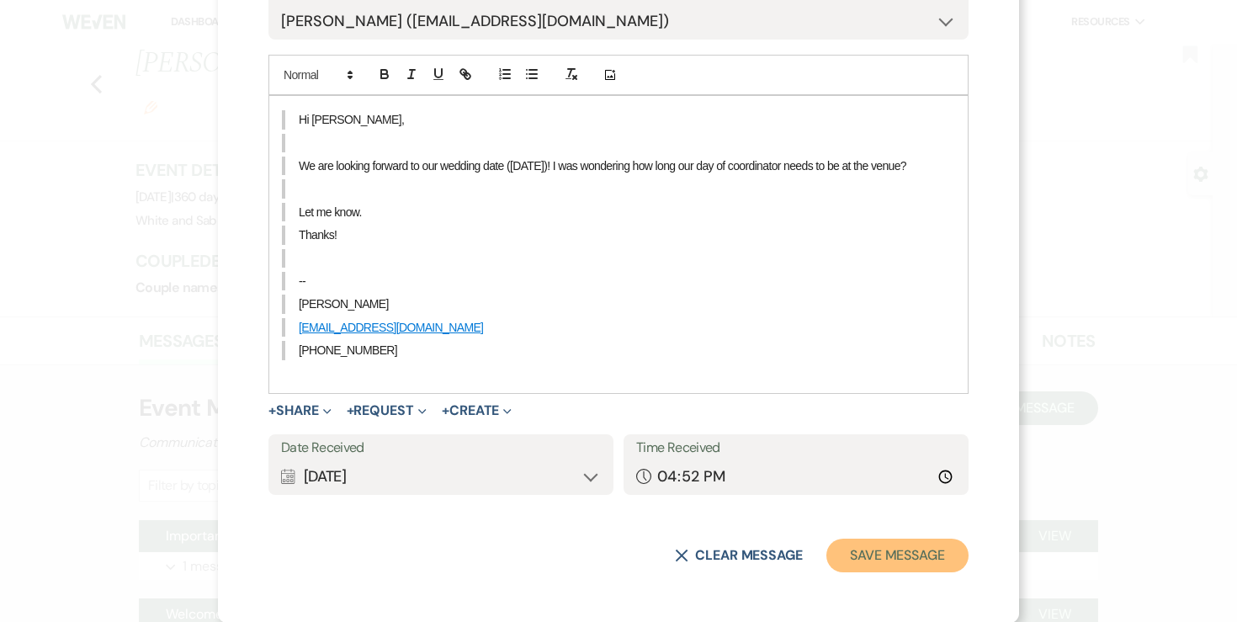
click at [870, 560] on button "Save Message" at bounding box center [897, 555] width 142 height 34
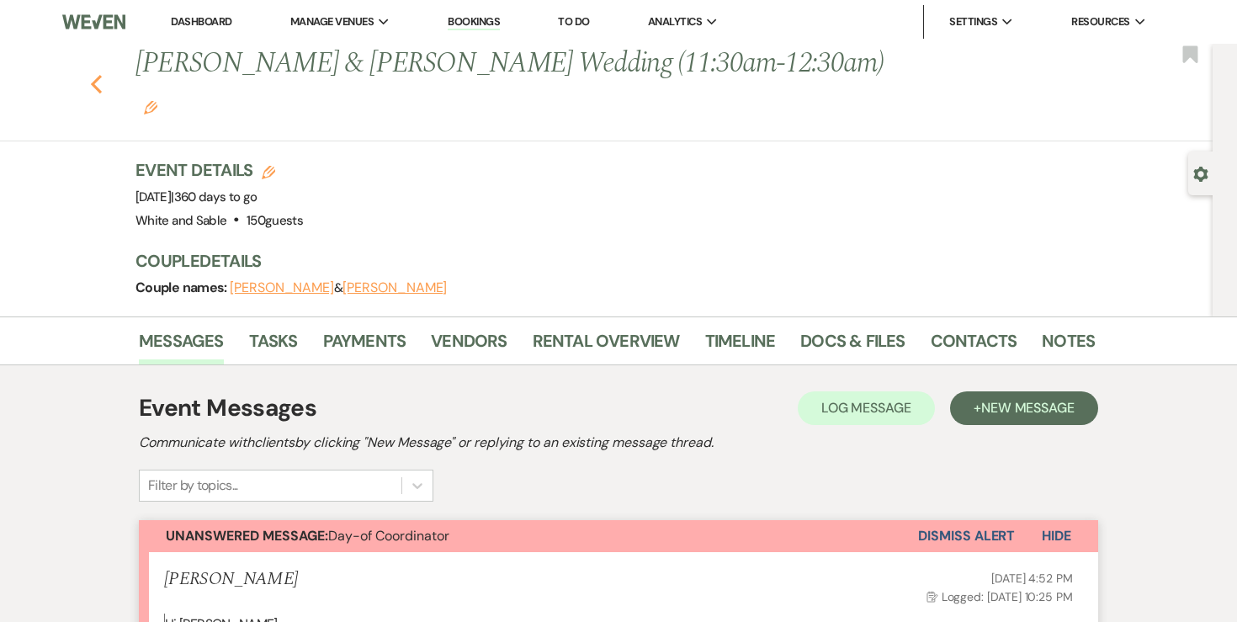
click at [96, 74] on icon "Previous" at bounding box center [96, 84] width 13 height 20
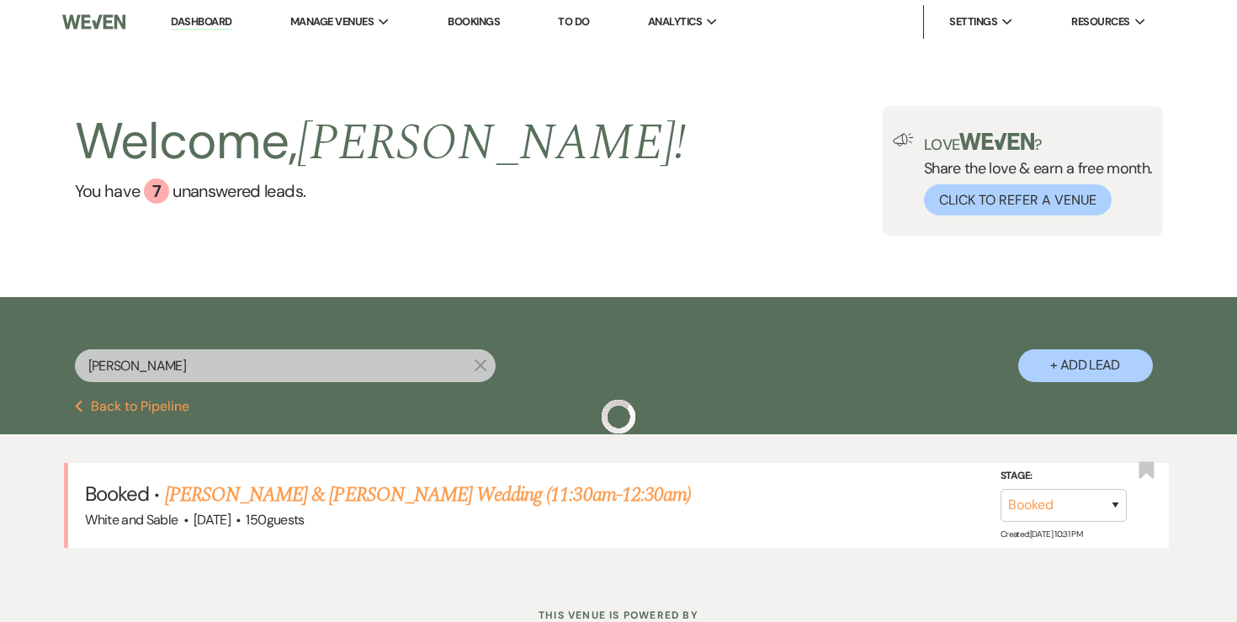
scroll to position [61, 0]
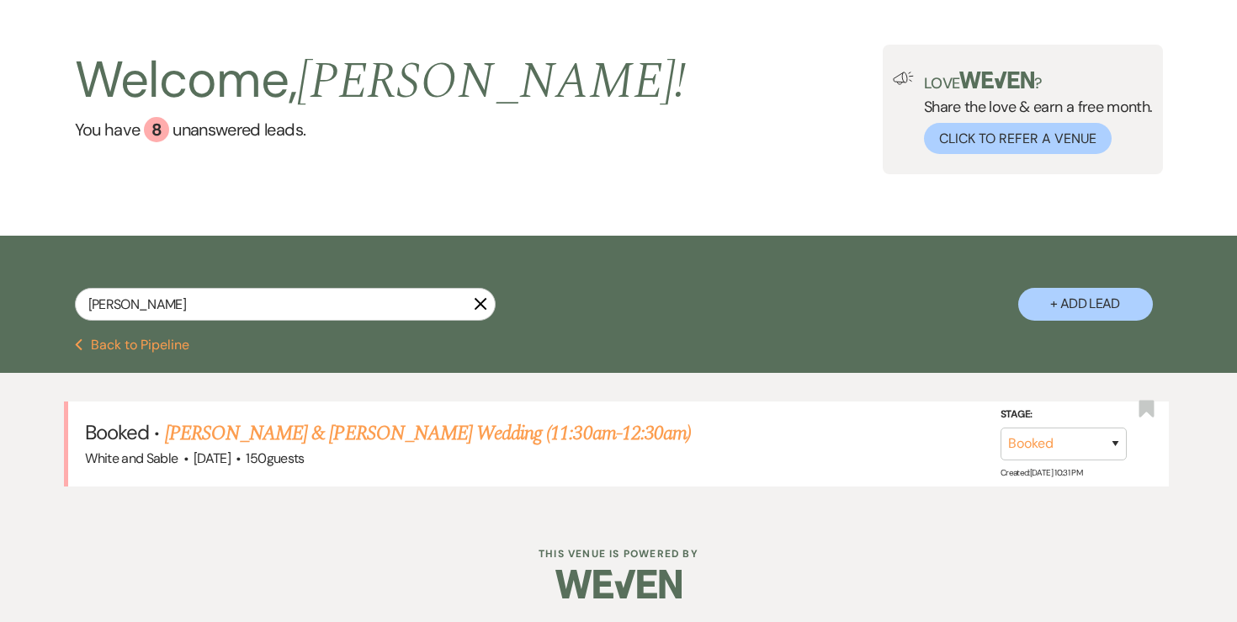
click at [105, 340] on button "Previous Back to Pipeline" at bounding box center [132, 344] width 115 height 13
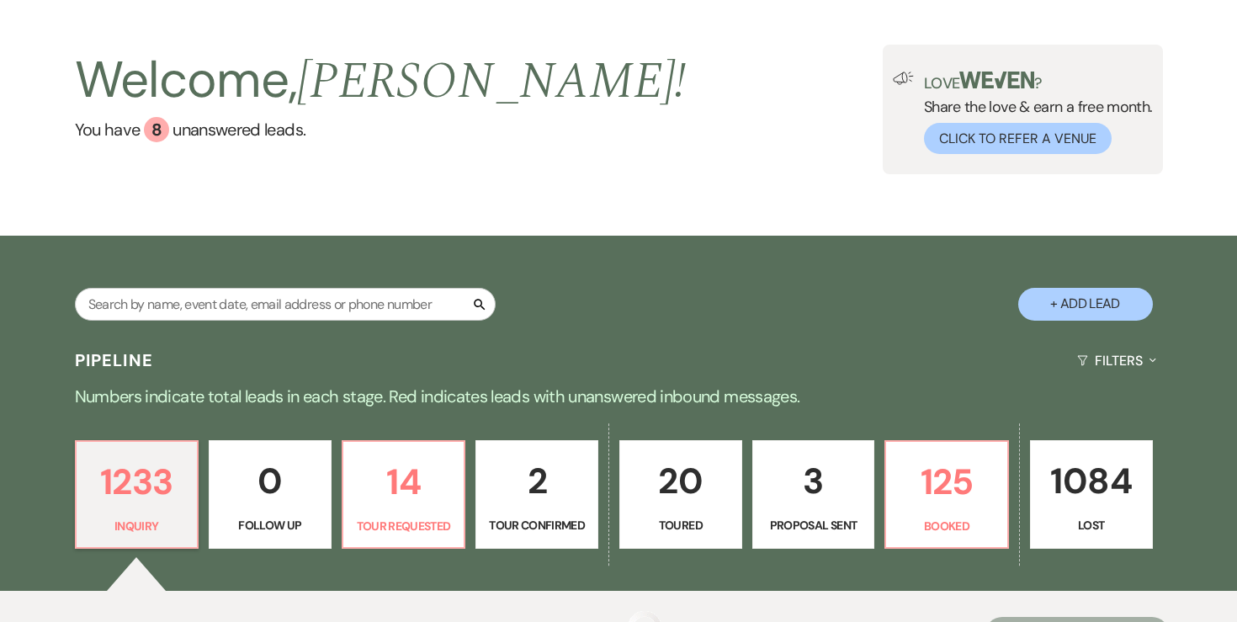
scroll to position [268, 0]
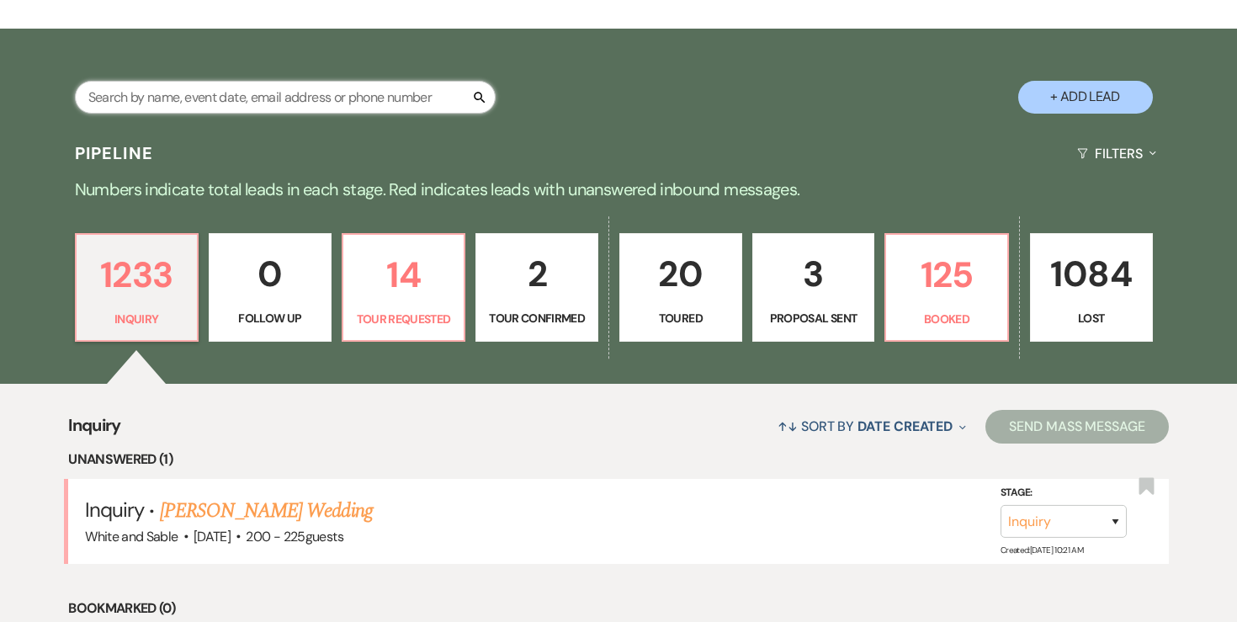
click at [265, 103] on input "text" at bounding box center [285, 97] width 421 height 33
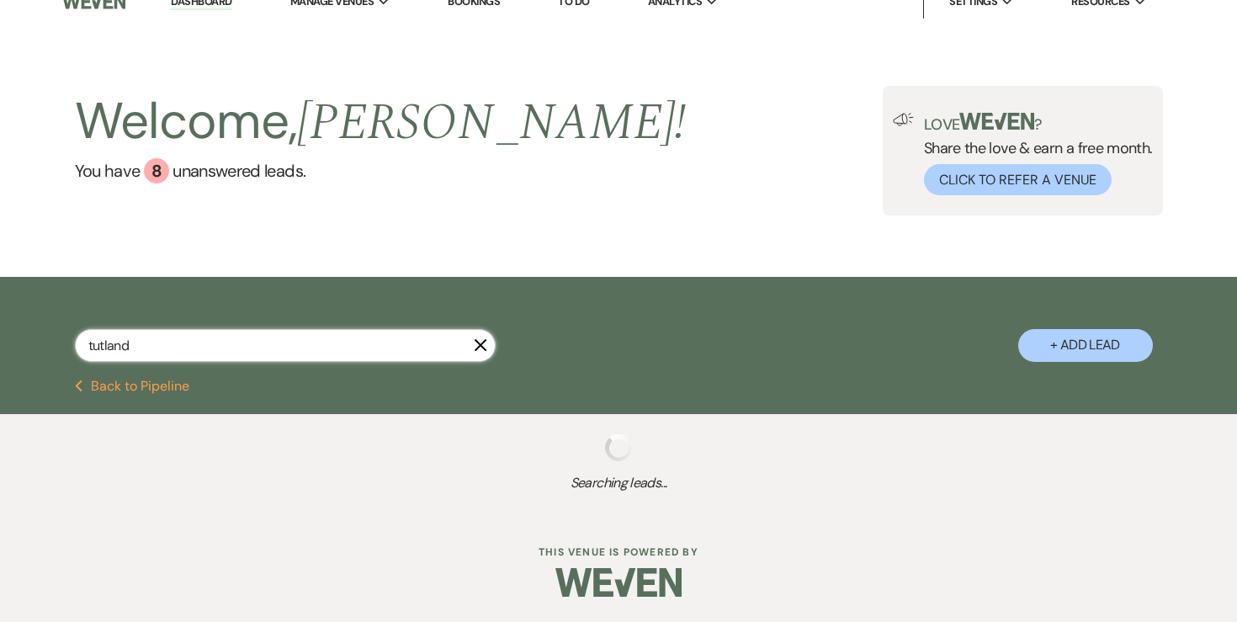
scroll to position [61, 0]
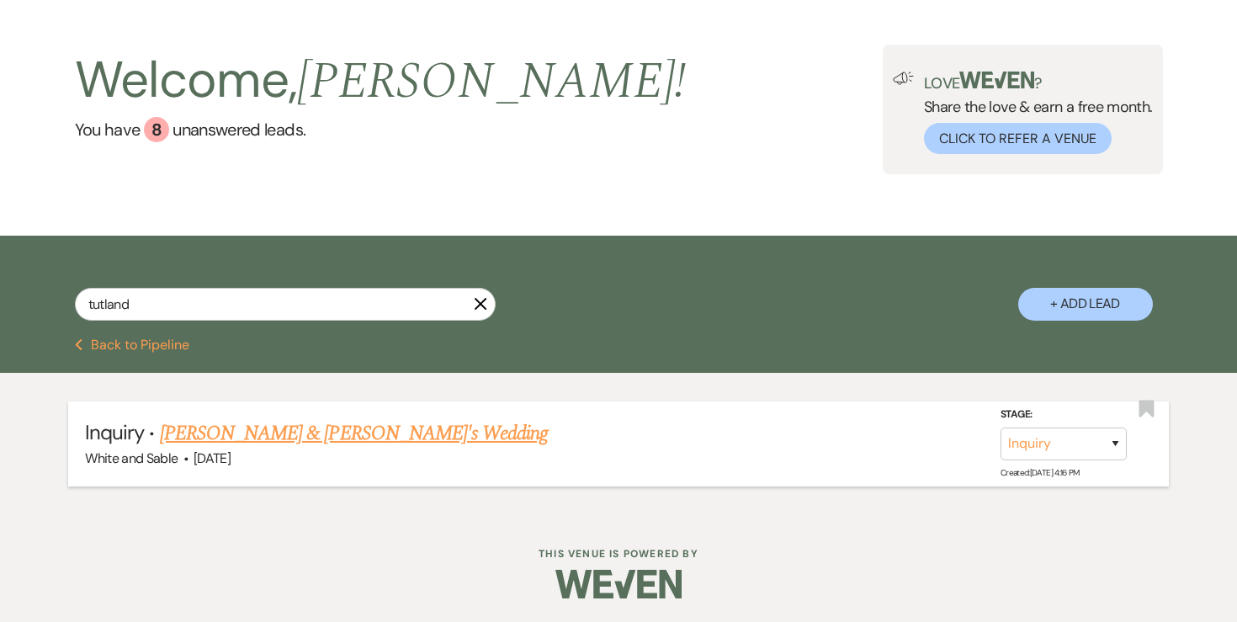
click at [260, 471] on li "Inquiry · [PERSON_NAME] & [PERSON_NAME]'s Wedding White and Sable · [DATE] Stag…" at bounding box center [618, 443] width 1100 height 85
click at [260, 427] on link "[PERSON_NAME] & [PERSON_NAME]'s Wedding" at bounding box center [354, 433] width 389 height 30
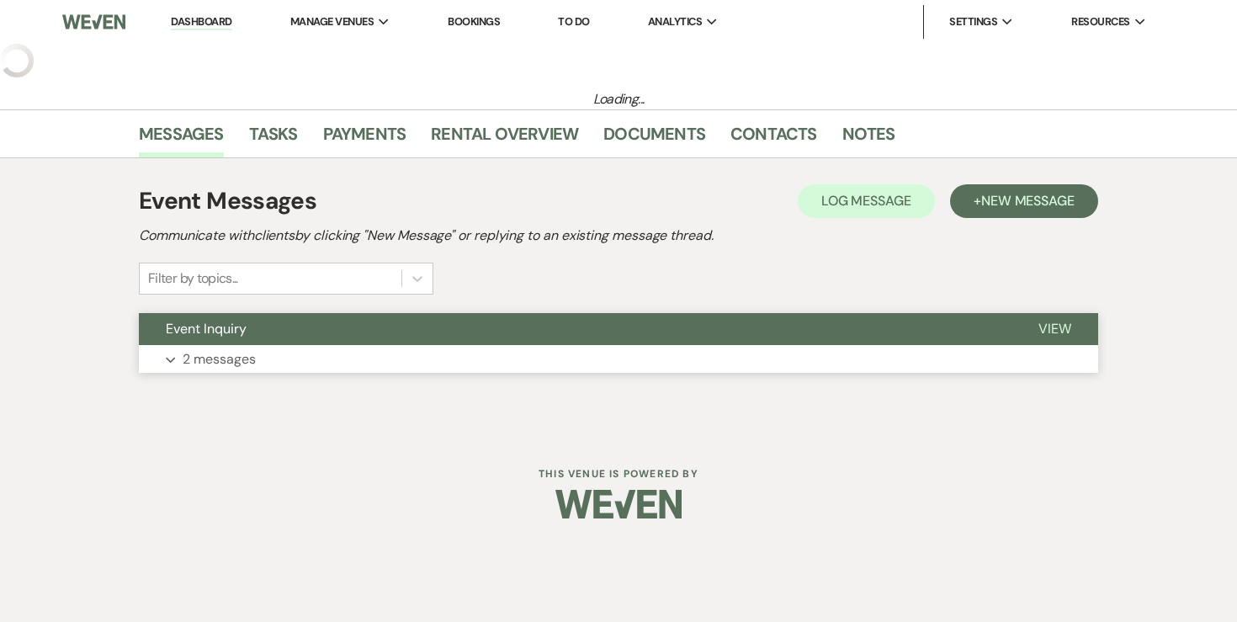
click at [241, 348] on p "2 messages" at bounding box center [219, 359] width 73 height 22
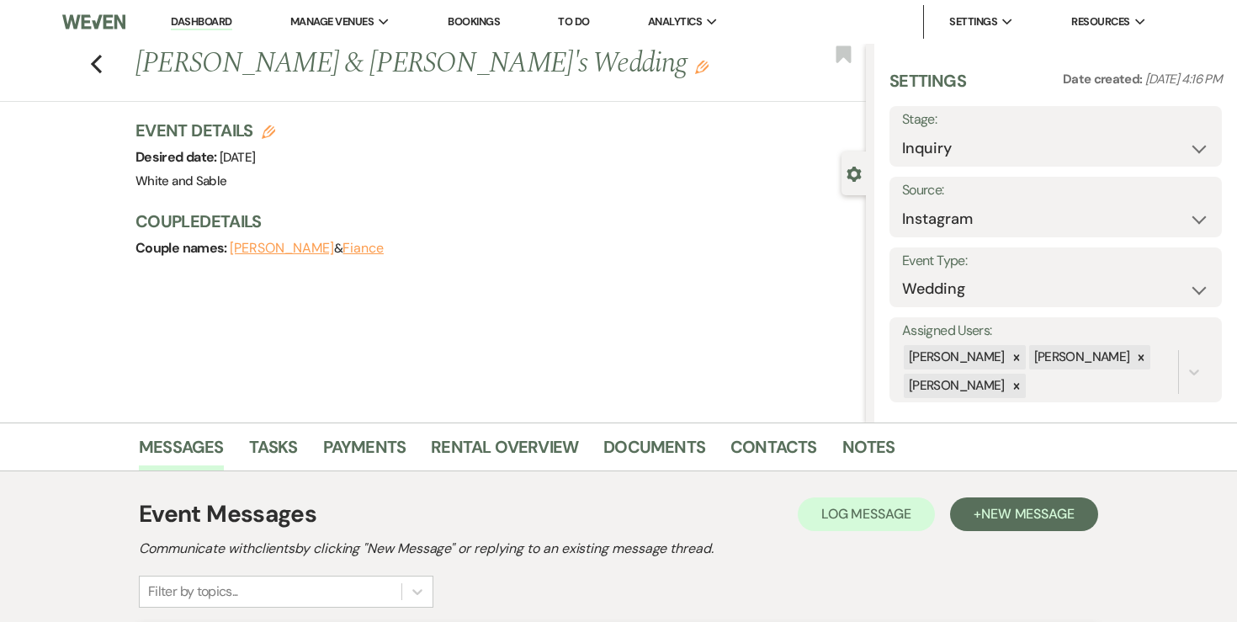
click at [203, 22] on link "Dashboard" at bounding box center [201, 22] width 61 height 16
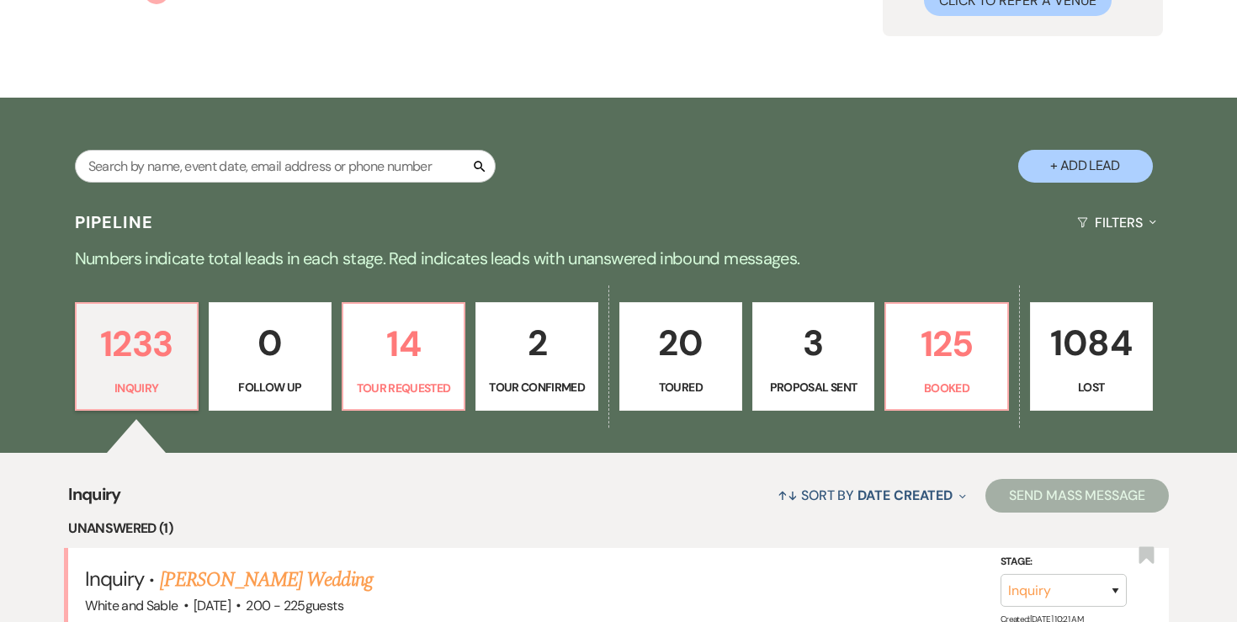
scroll to position [223, 0]
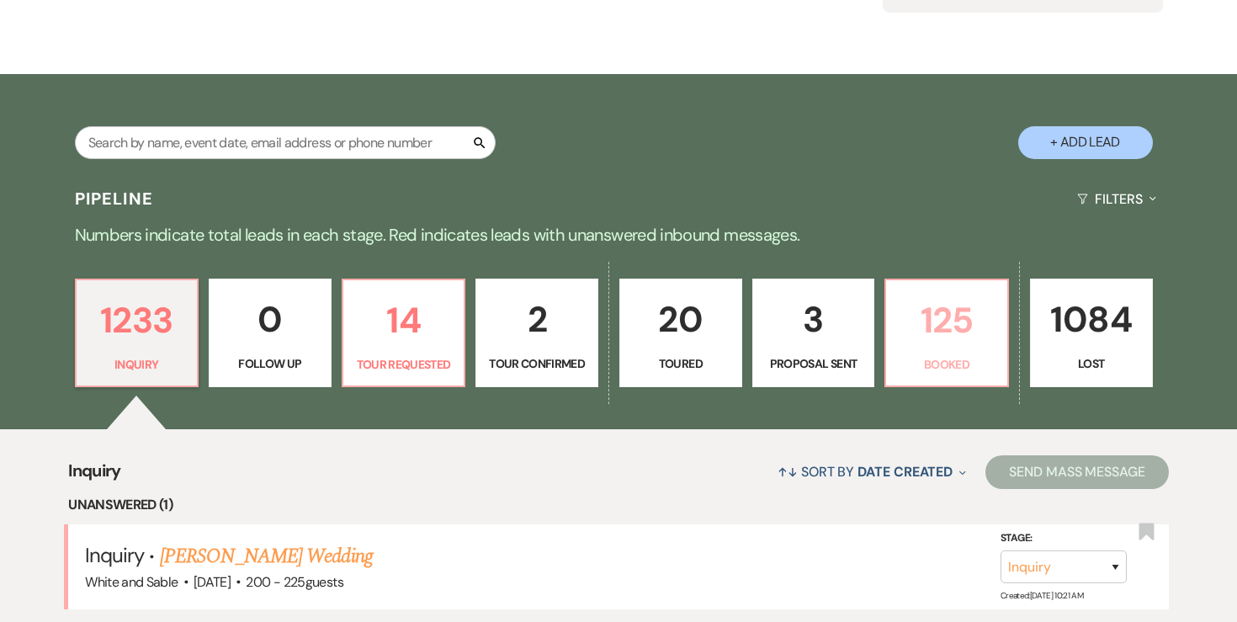
click at [936, 338] on p "125" at bounding box center [946, 320] width 101 height 56
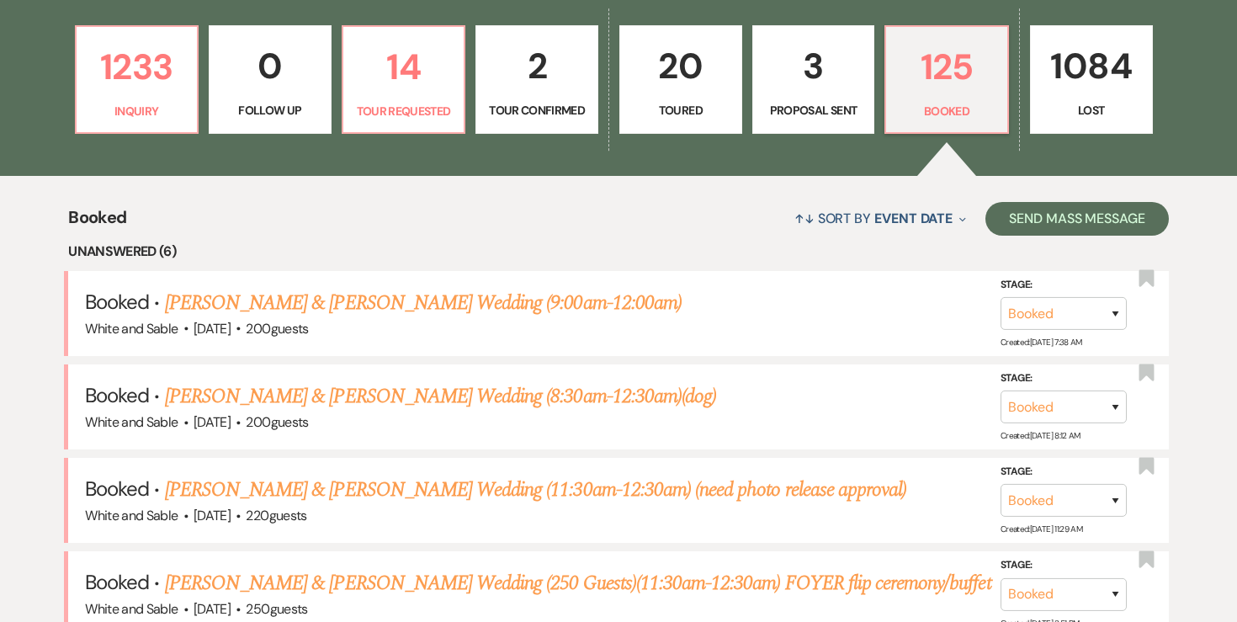
scroll to position [483, 0]
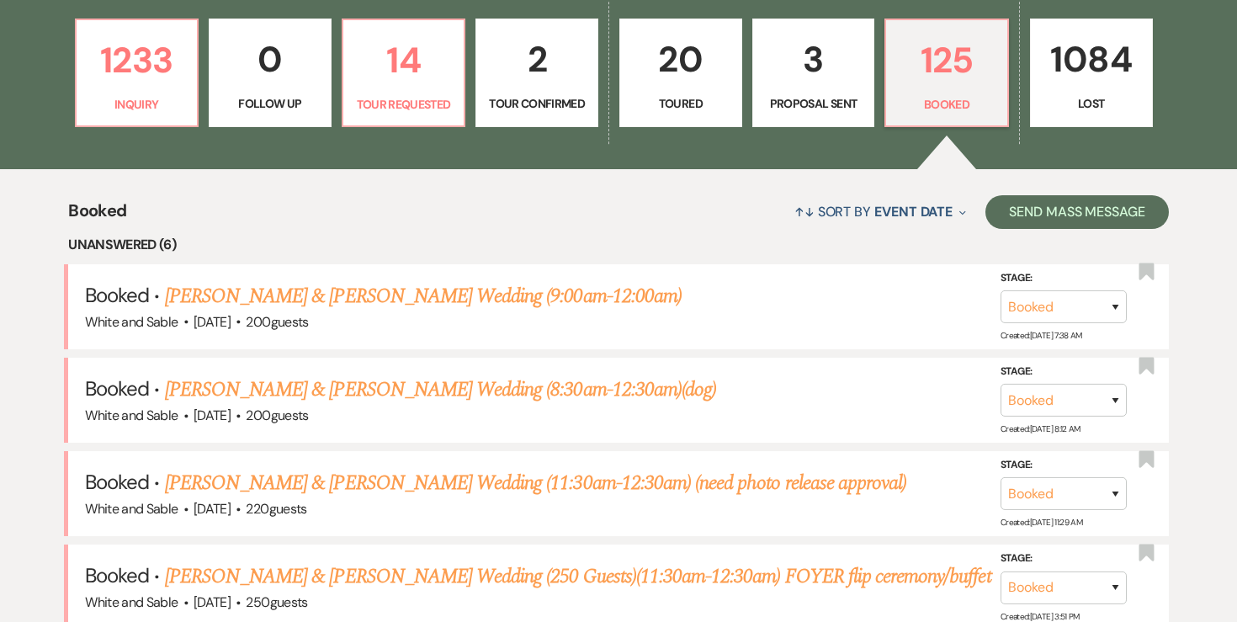
click at [796, 108] on p "Proposal Sent" at bounding box center [813, 103] width 101 height 19
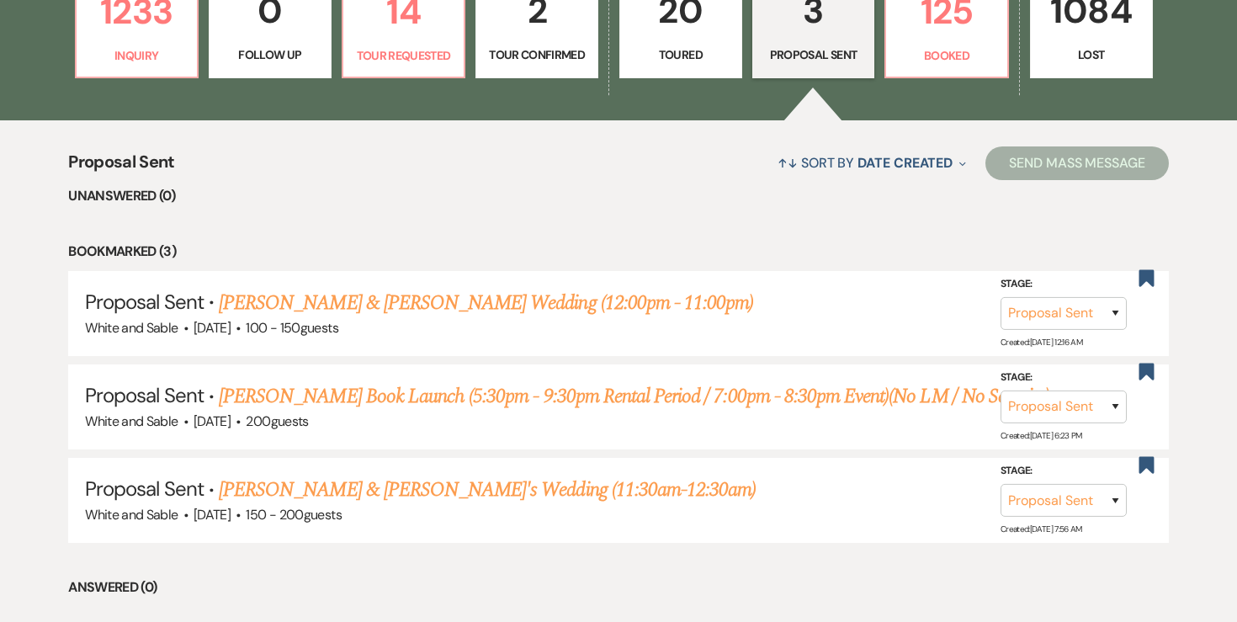
scroll to position [538, 0]
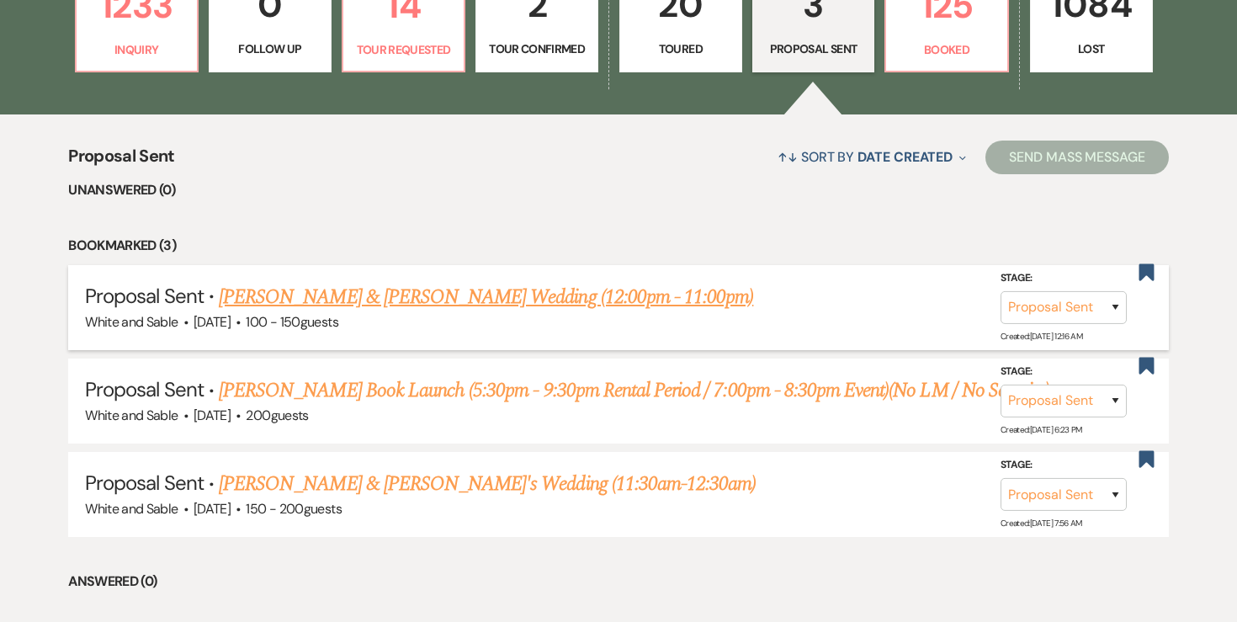
click at [518, 299] on link "[PERSON_NAME] & [PERSON_NAME] Wedding (12:00pm - 11:00pm)" at bounding box center [486, 297] width 534 height 30
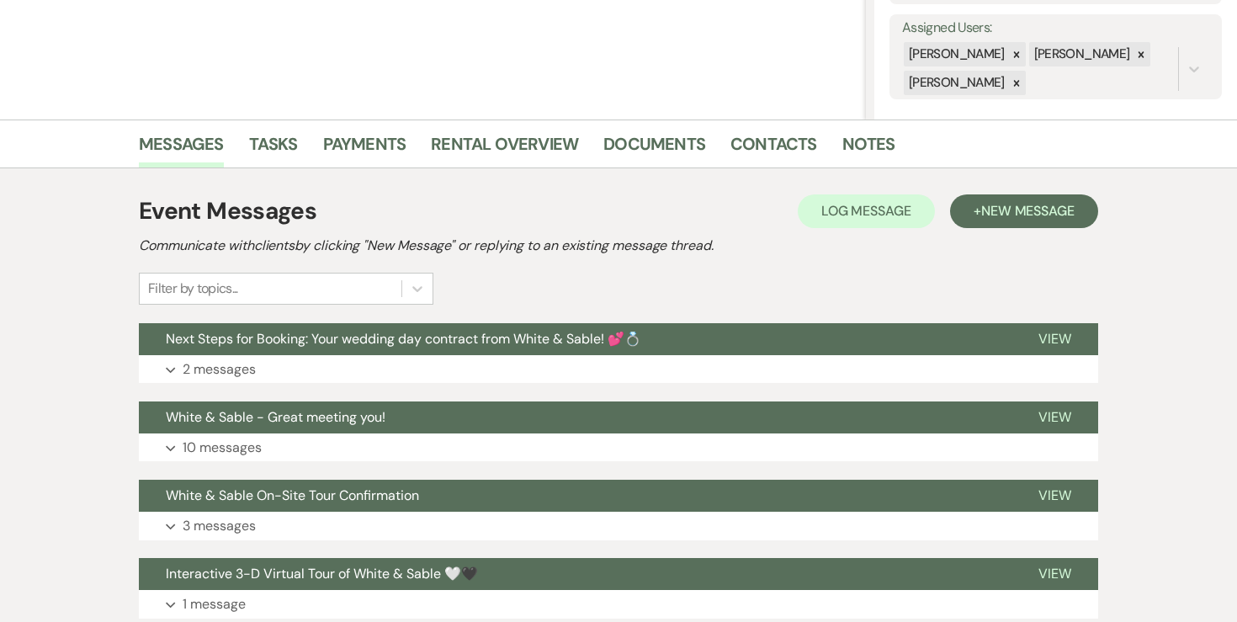
scroll to position [367, 0]
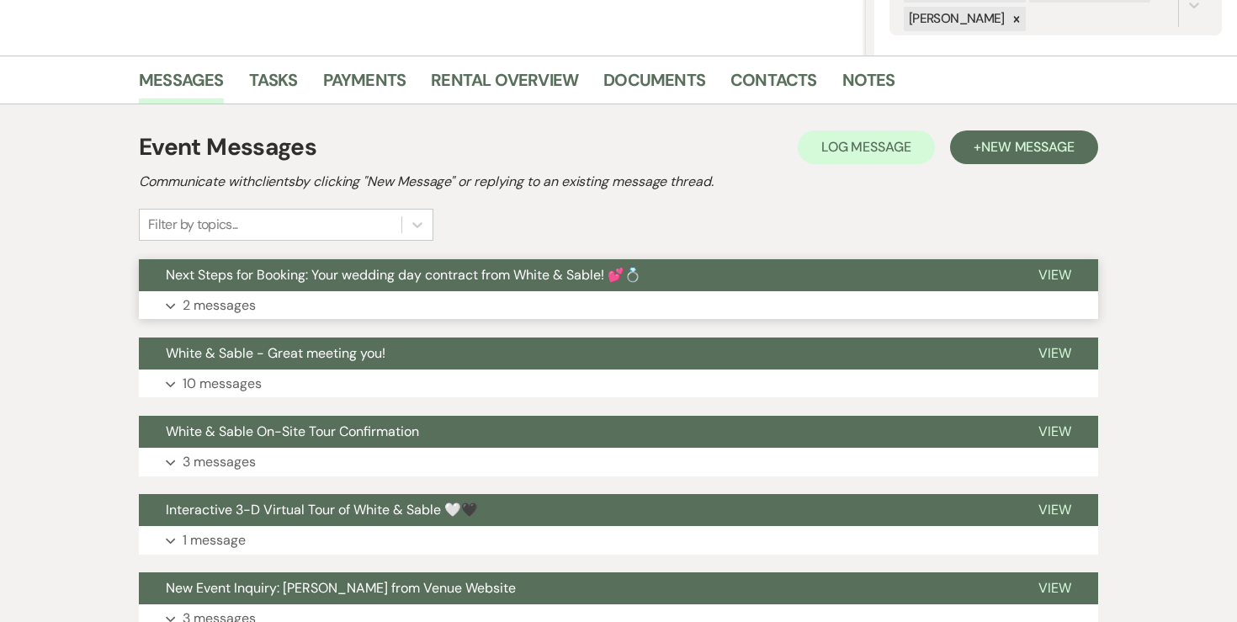
click at [203, 305] on p "2 messages" at bounding box center [219, 305] width 73 height 22
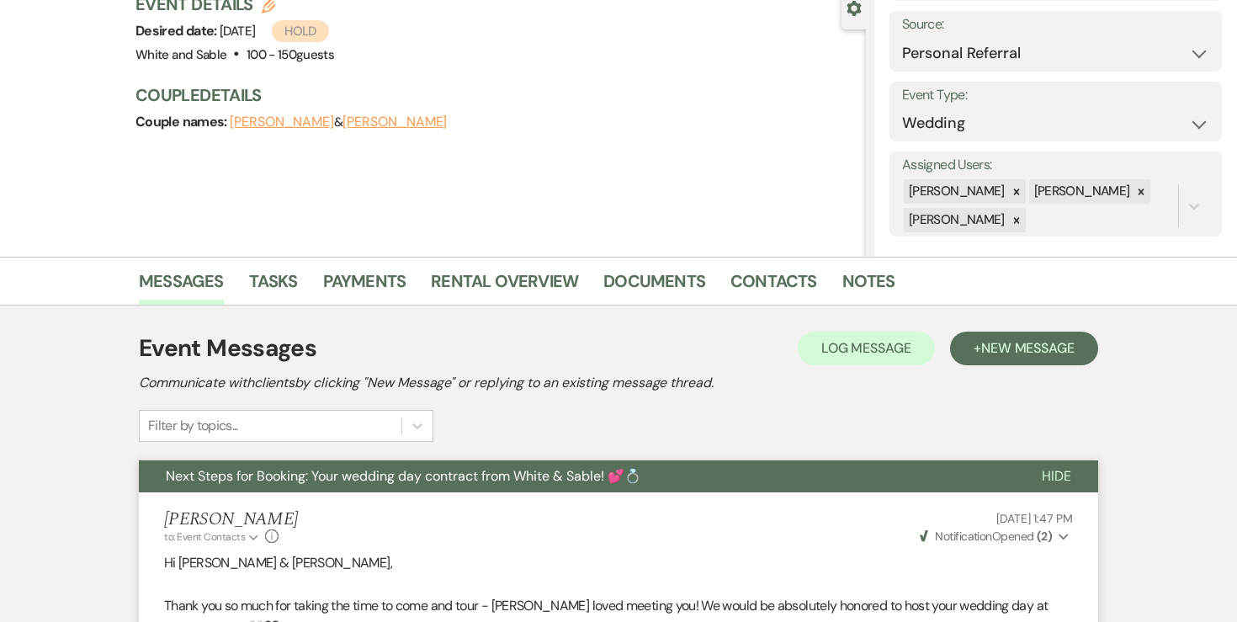
scroll to position [0, 0]
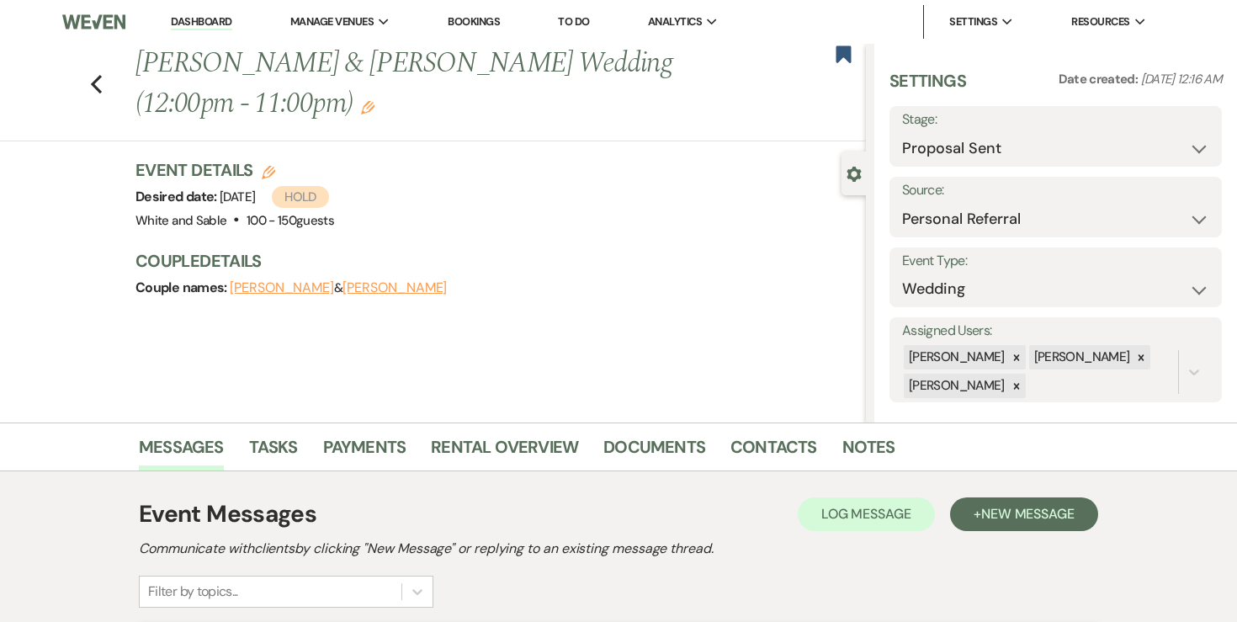
click at [207, 25] on link "Dashboard" at bounding box center [201, 22] width 61 height 16
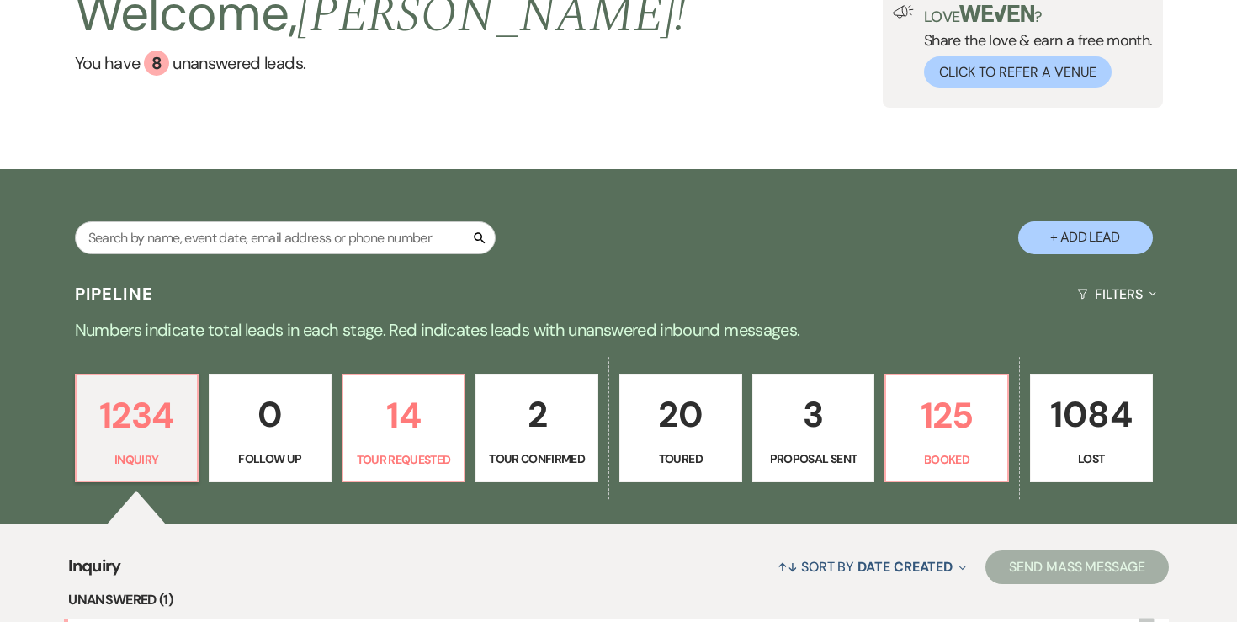
scroll to position [145, 0]
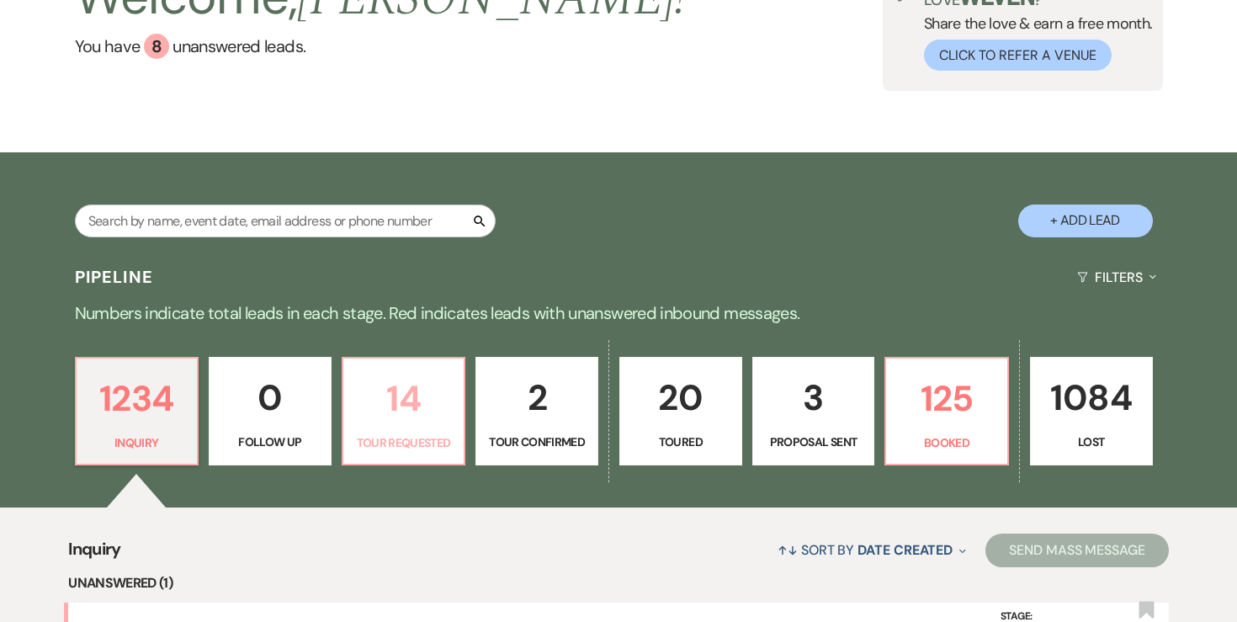
click at [422, 389] on p "14" at bounding box center [403, 398] width 101 height 56
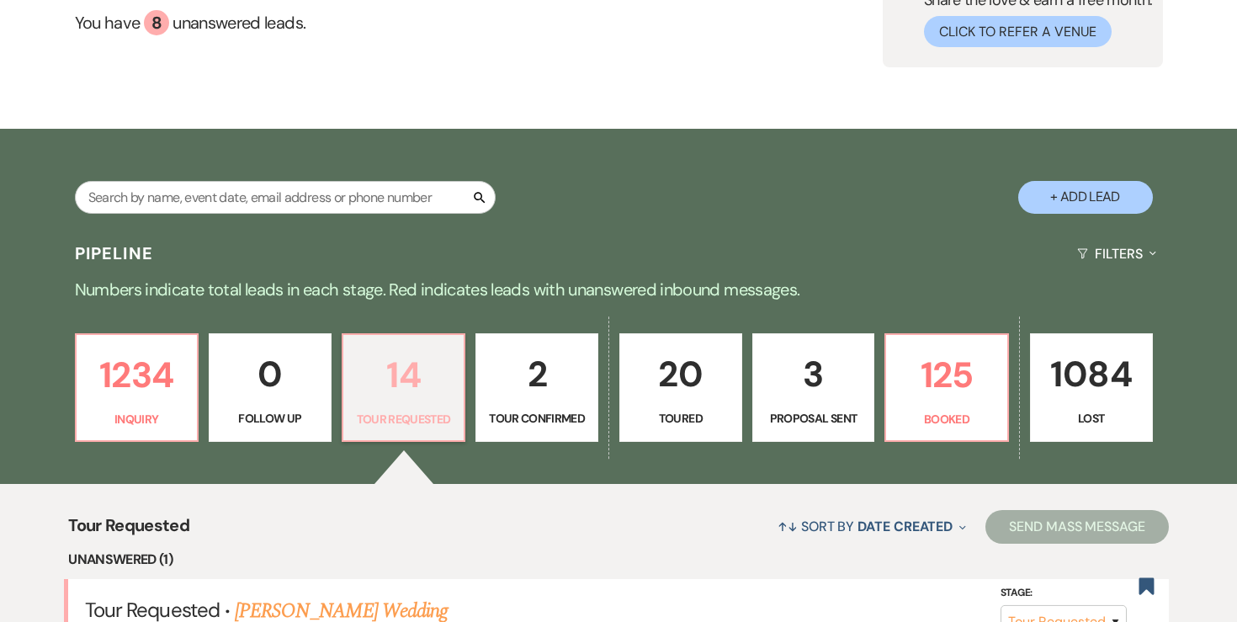
scroll to position [108, 0]
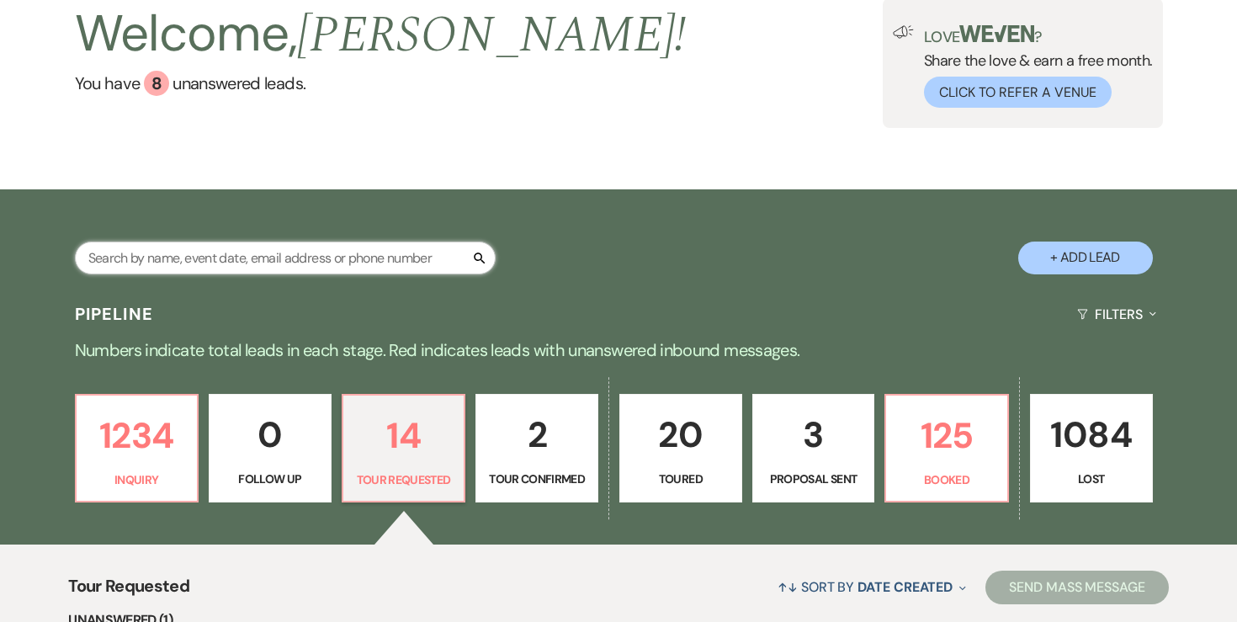
click at [247, 253] on input "text" at bounding box center [285, 257] width 421 height 33
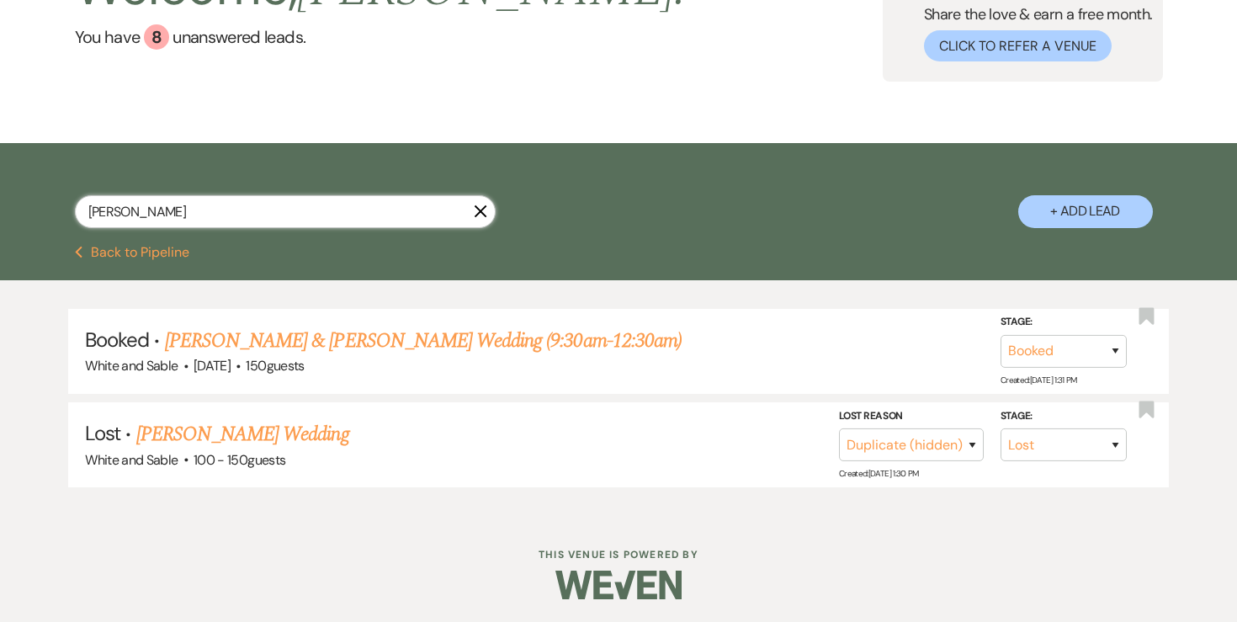
scroll to position [155, 0]
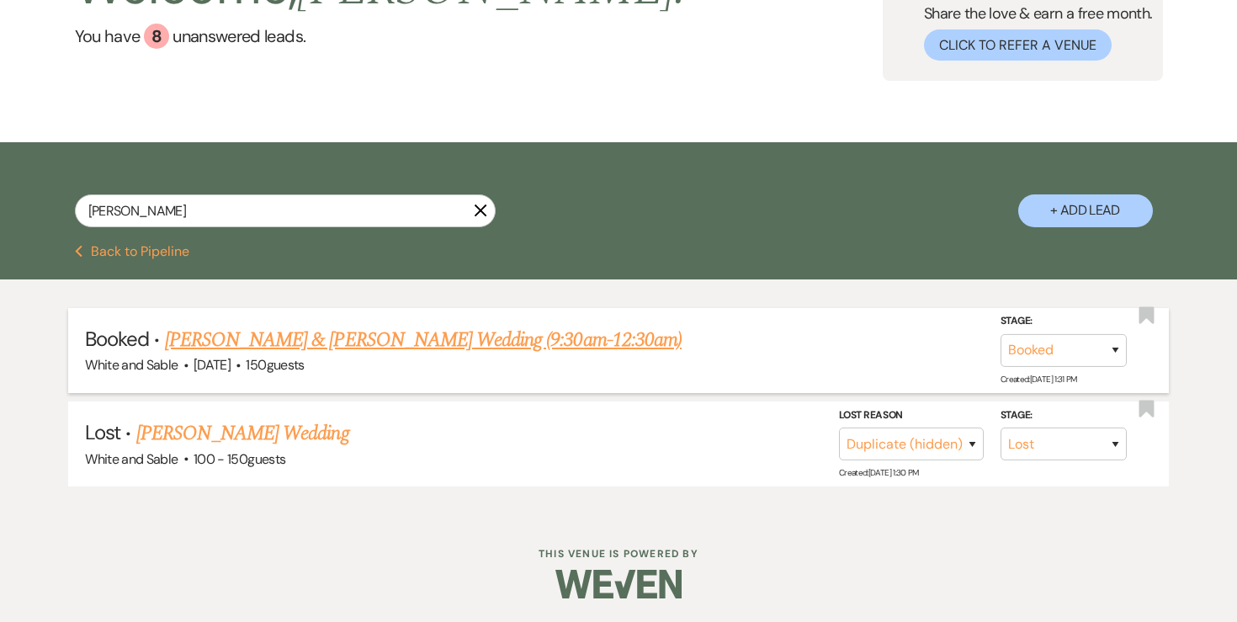
click at [250, 347] on link "[PERSON_NAME] & [PERSON_NAME] Wedding (9:30am-12:30am)" at bounding box center [423, 340] width 517 height 30
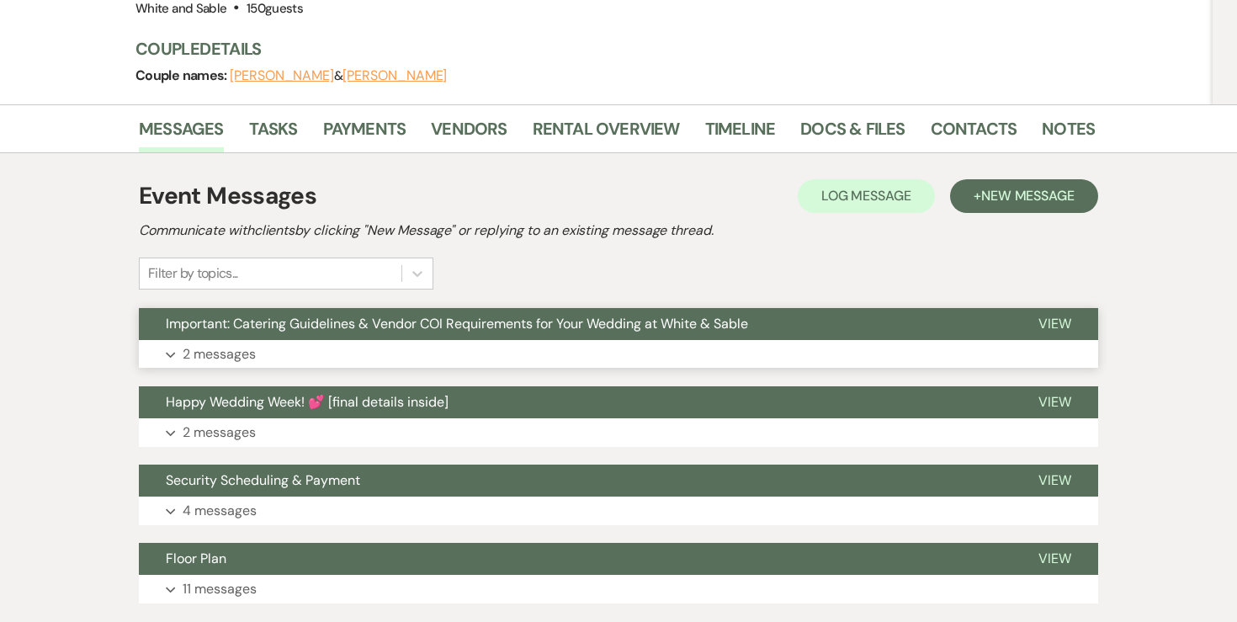
click at [232, 343] on p "2 messages" at bounding box center [219, 354] width 73 height 22
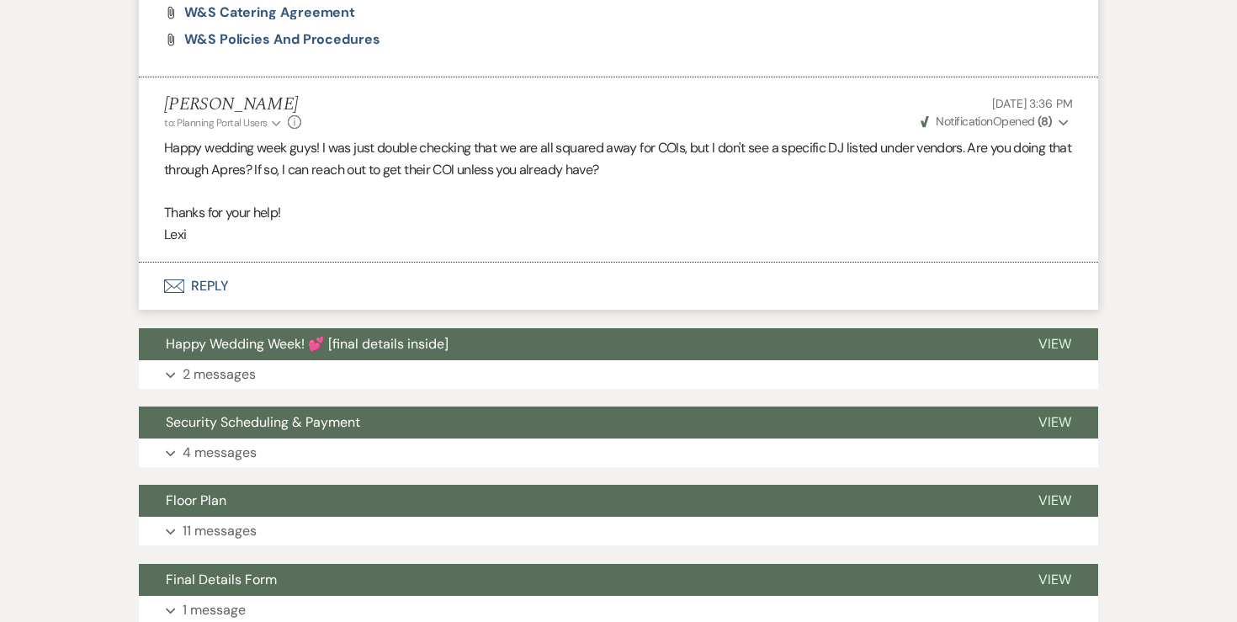
scroll to position [1804, 0]
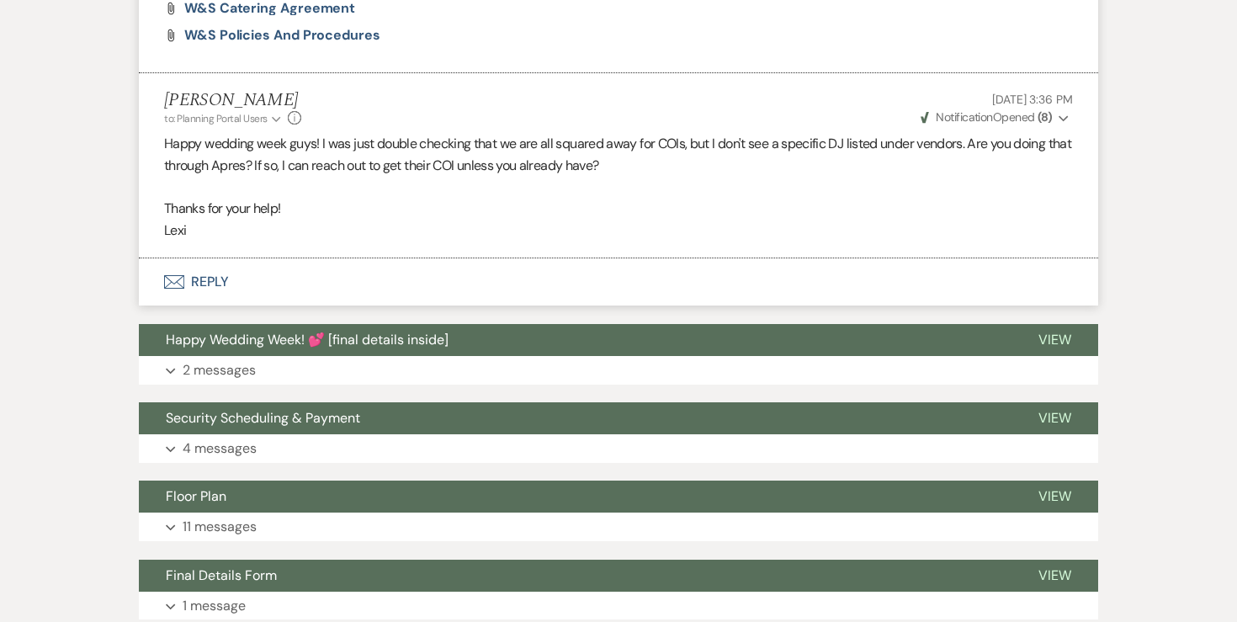
click at [1037, 109] on strong "( 8 )" at bounding box center [1044, 116] width 14 height 15
click at [855, 177] on p at bounding box center [618, 188] width 909 height 22
click at [252, 359] on p "2 messages" at bounding box center [219, 370] width 73 height 22
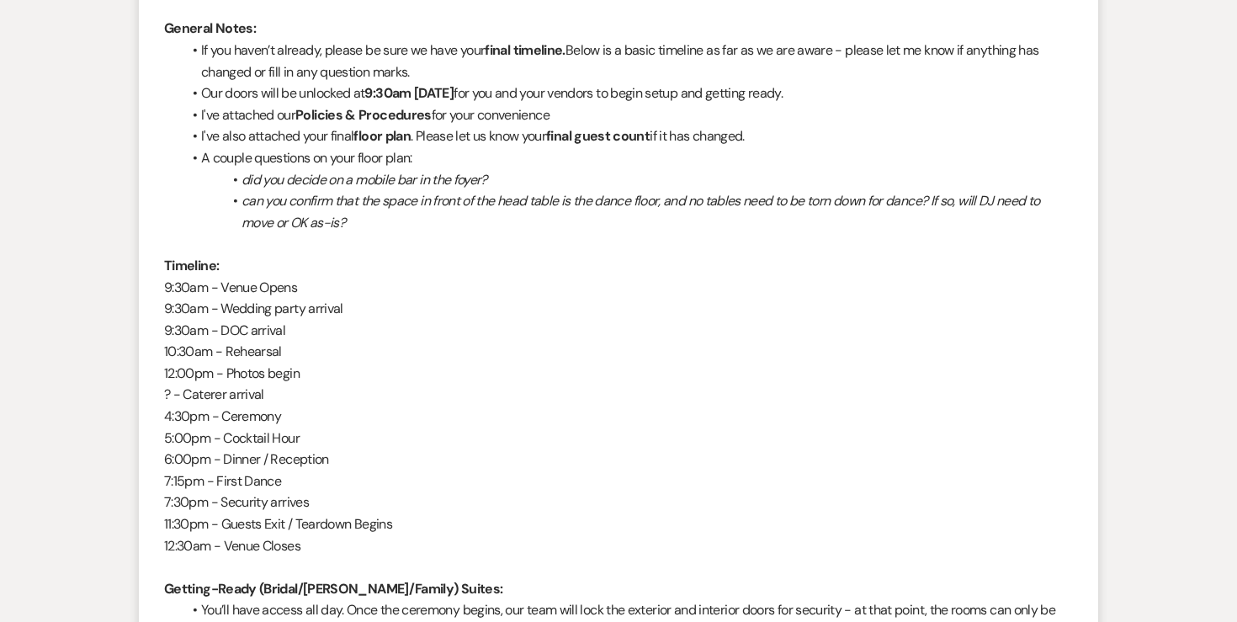
scroll to position [2069, 0]
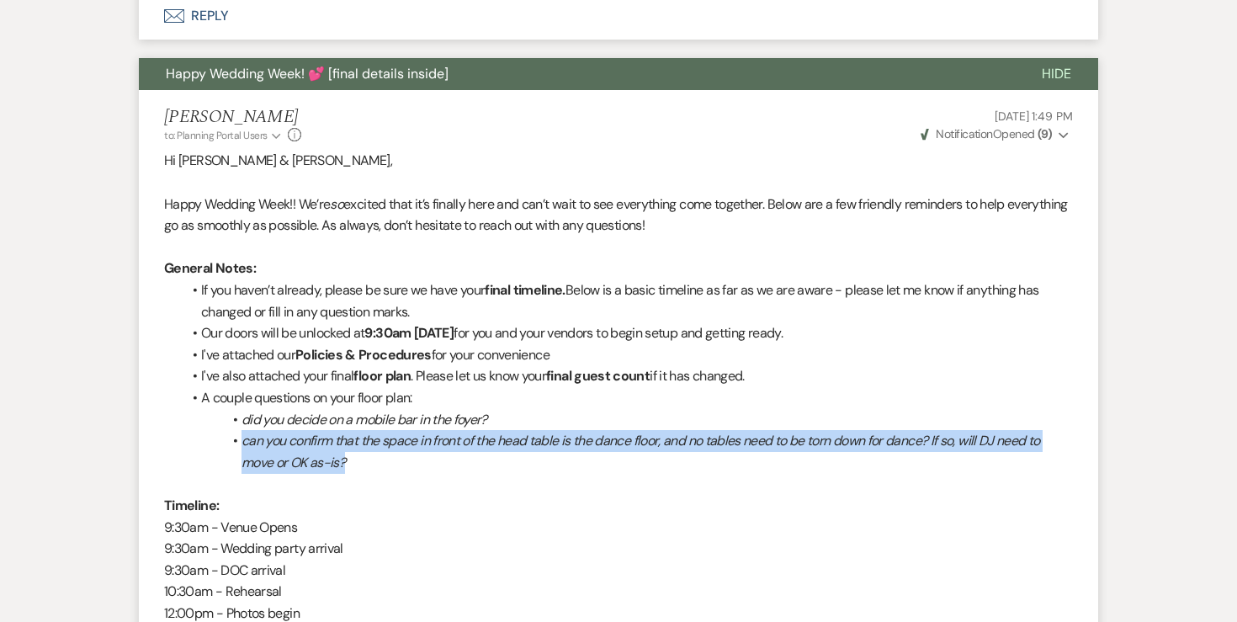
drag, startPoint x: 359, startPoint y: 424, endPoint x: 234, endPoint y: 402, distance: 127.2
click at [234, 430] on li "can you confirm that the space in front of the head table is the dance floor, a…" at bounding box center [627, 451] width 892 height 43
copy li "can you confirm that the space in front of the head table is the dance floor, a…"
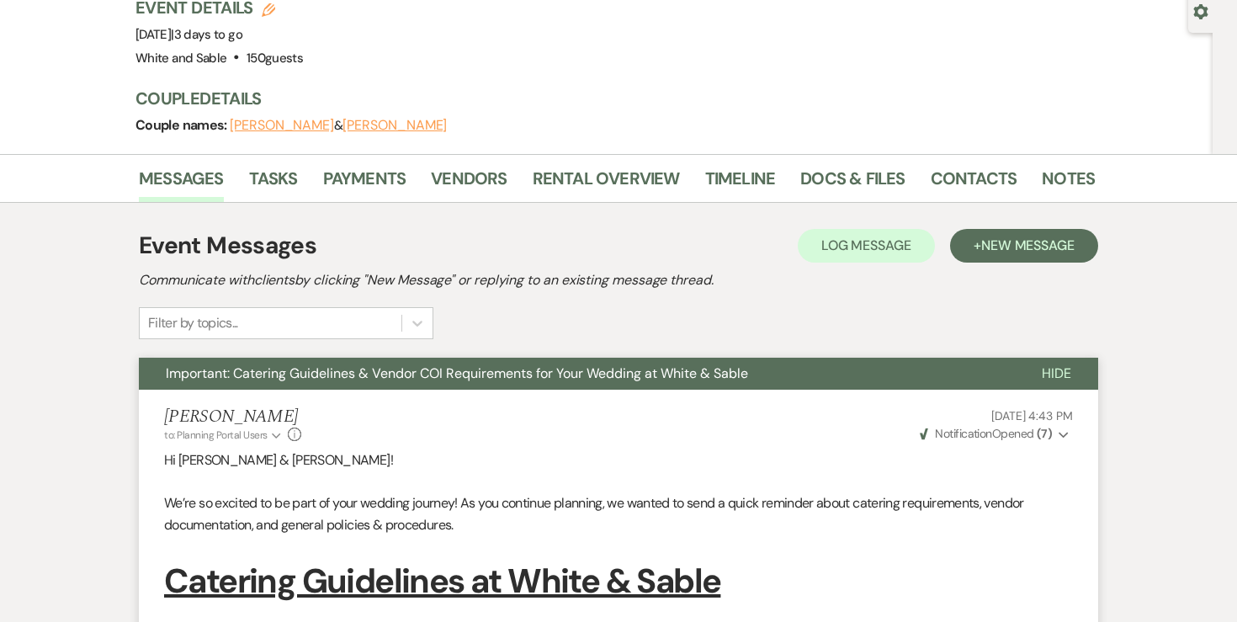
scroll to position [0, 0]
